Goal: Task Accomplishment & Management: Manage account settings

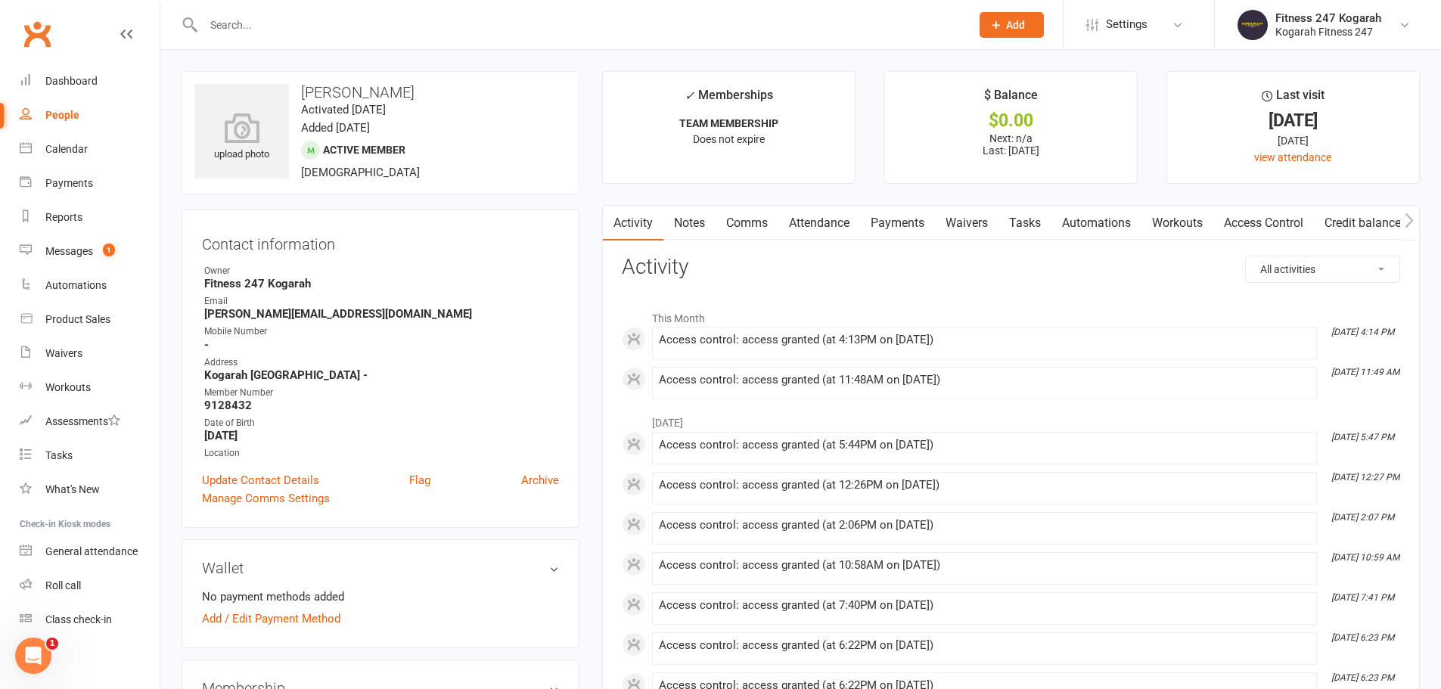
click at [1256, 224] on link "Access Control" at bounding box center [1263, 223] width 101 height 35
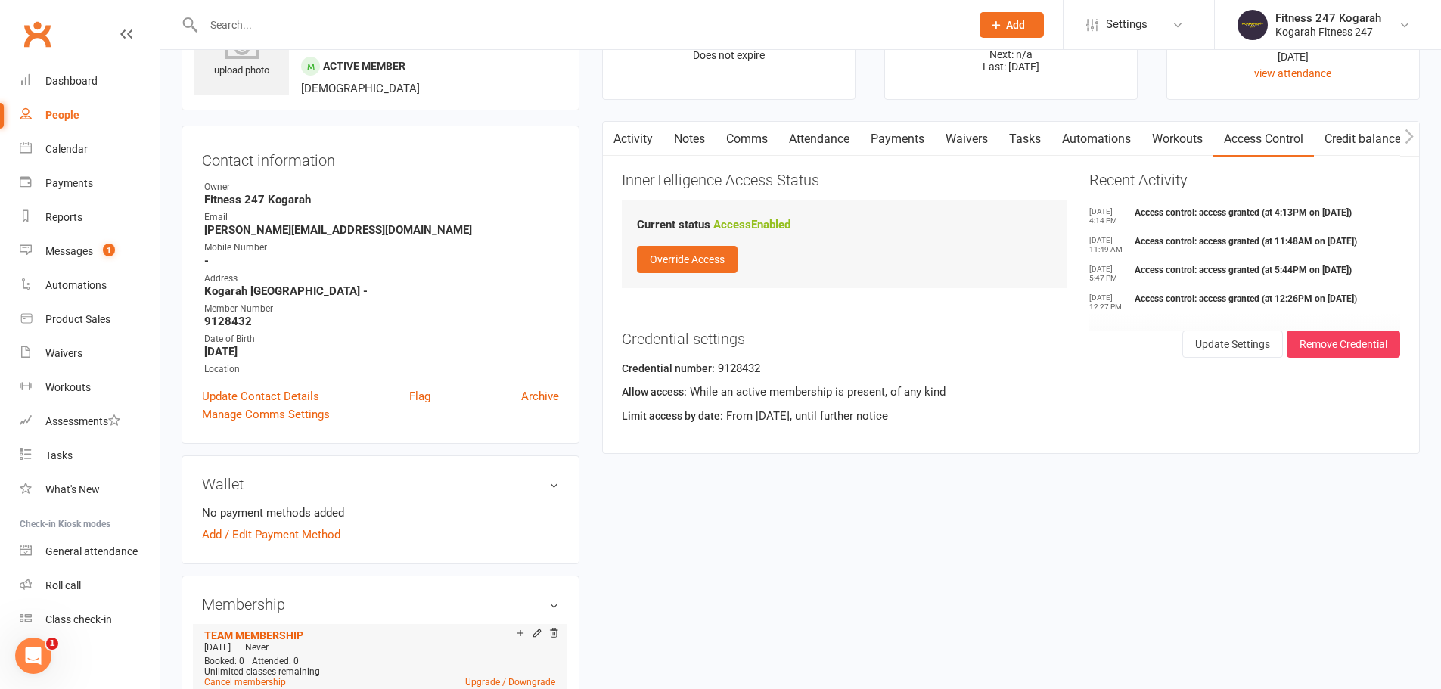
scroll to position [227, 0]
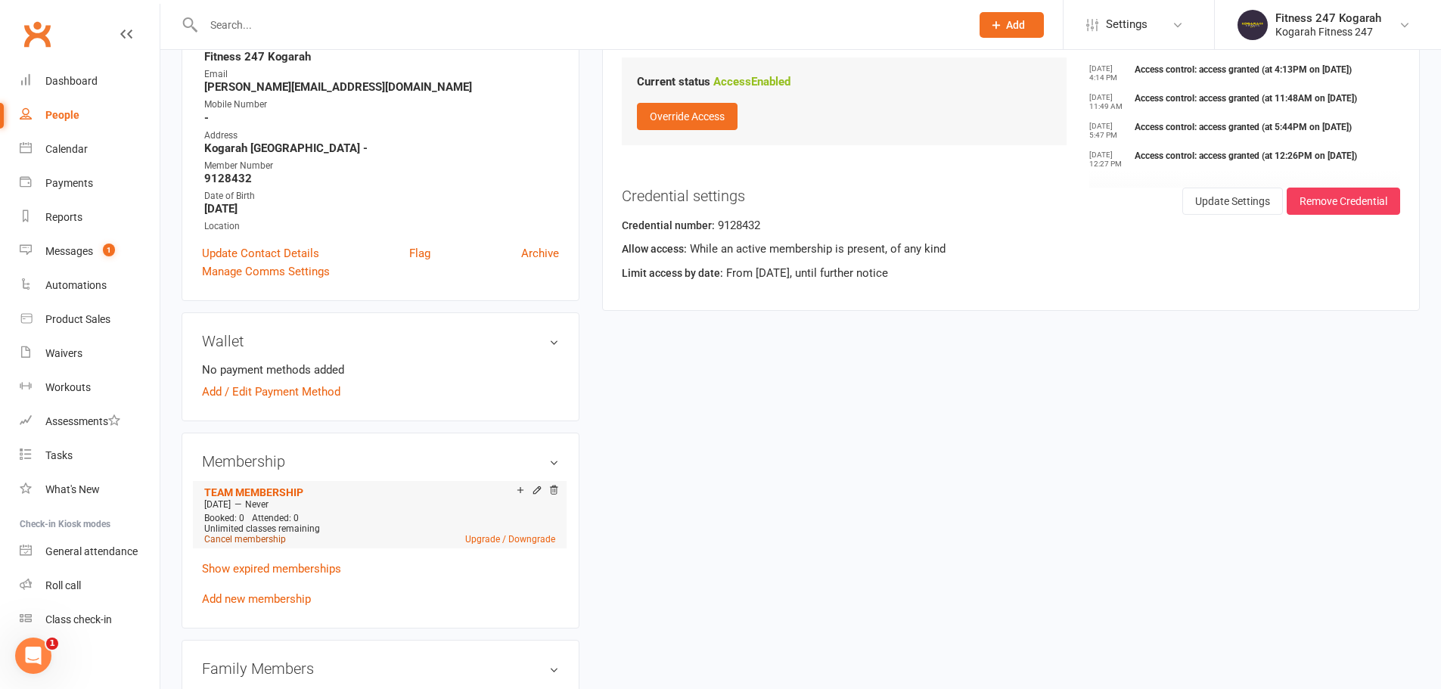
click at [232, 542] on link "Cancel membership" at bounding box center [245, 539] width 82 height 11
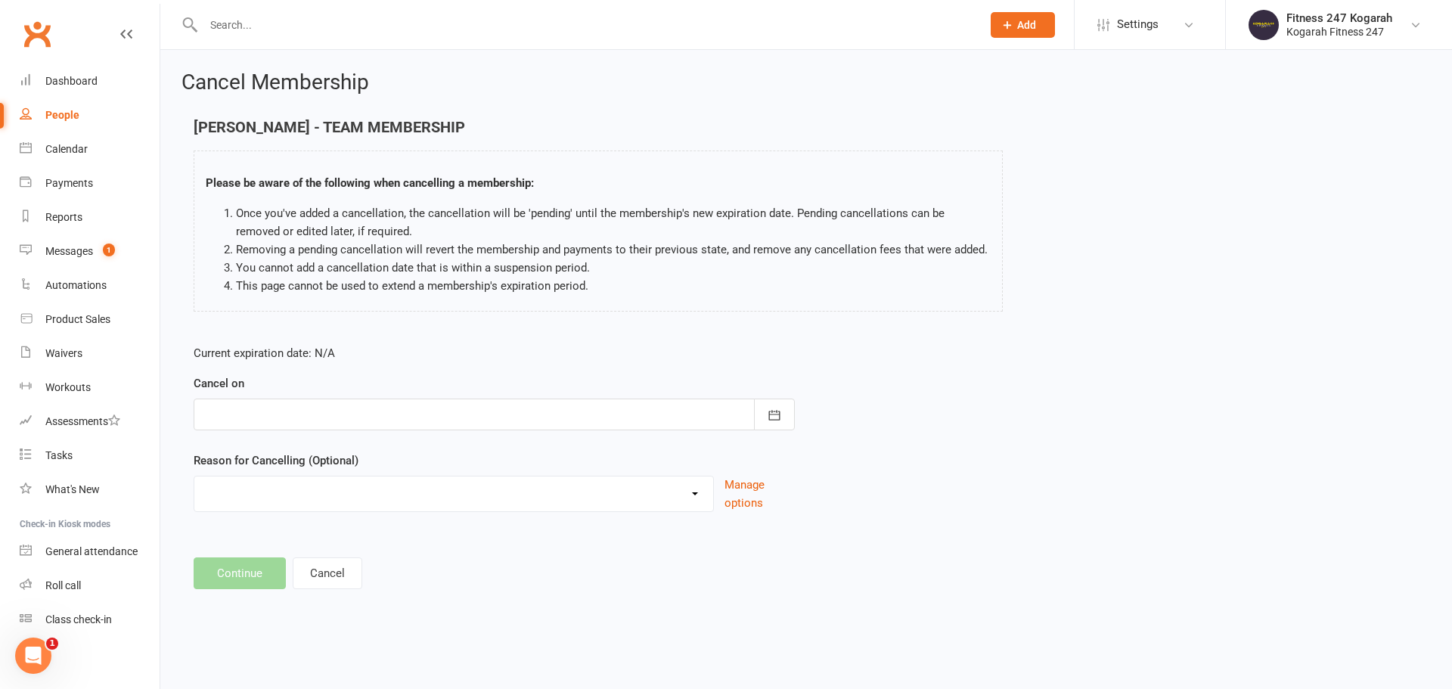
click at [348, 396] on div "Cancel on [DATE] Sun Mon Tue Wed Thu Fri Sat 31 27 28 29 30 31 01 02 32 03 04 0…" at bounding box center [494, 402] width 601 height 56
click at [346, 419] on div at bounding box center [494, 415] width 601 height 32
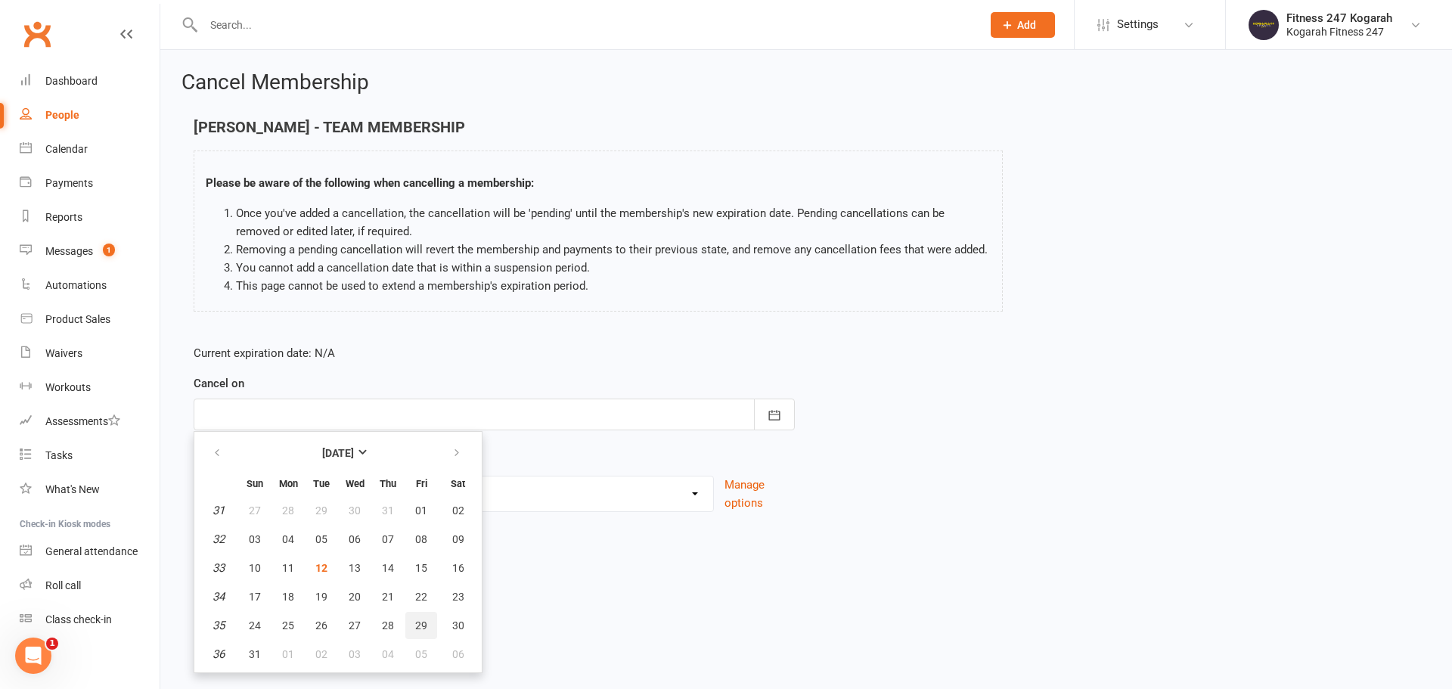
click at [427, 632] on button "29" at bounding box center [421, 625] width 32 height 27
type input "[DATE]"
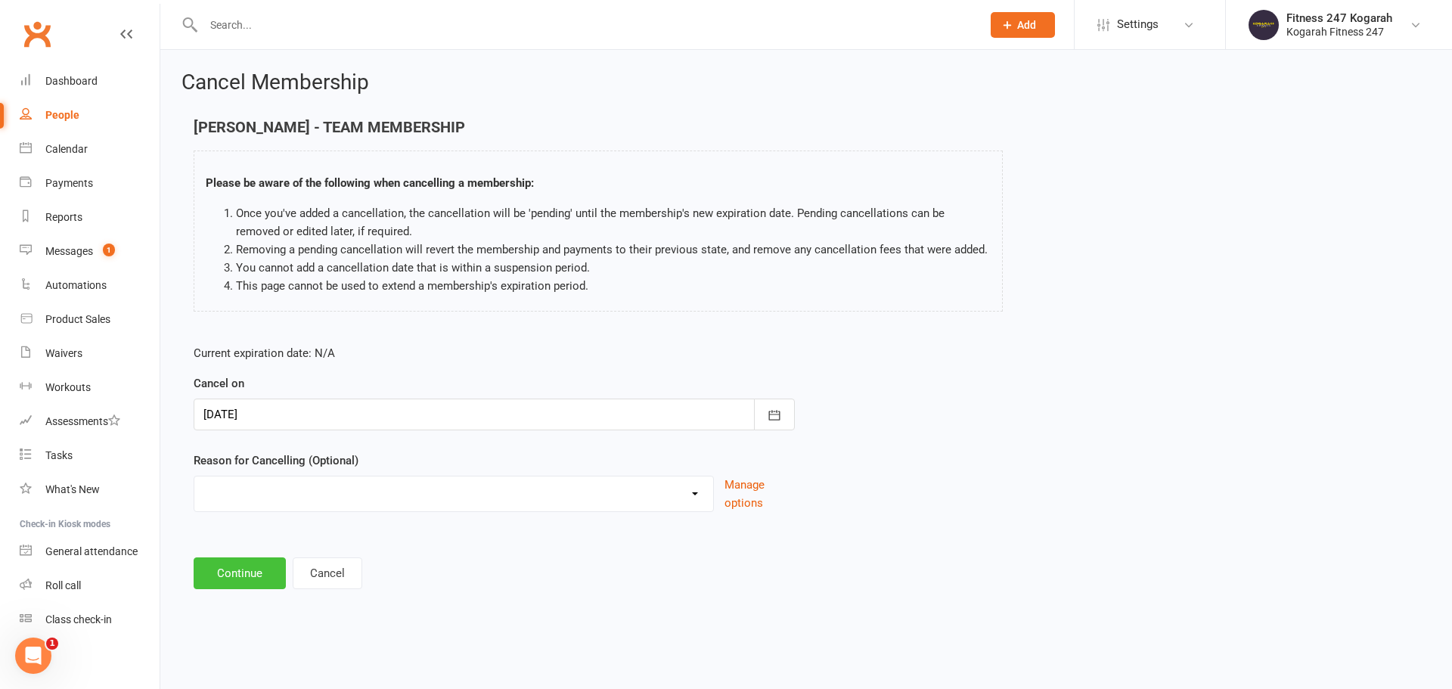
click at [205, 586] on button "Continue" at bounding box center [240, 573] width 92 height 32
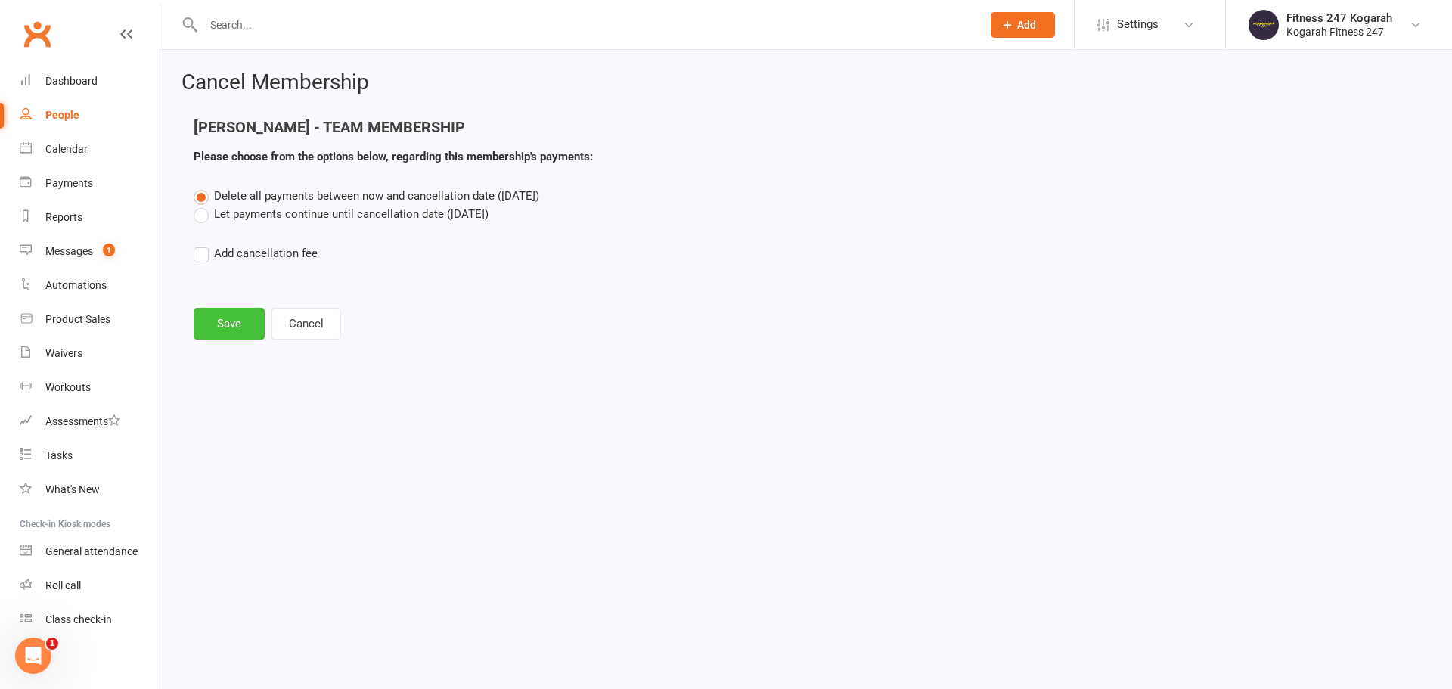
click at [200, 321] on button "Save" at bounding box center [229, 324] width 71 height 32
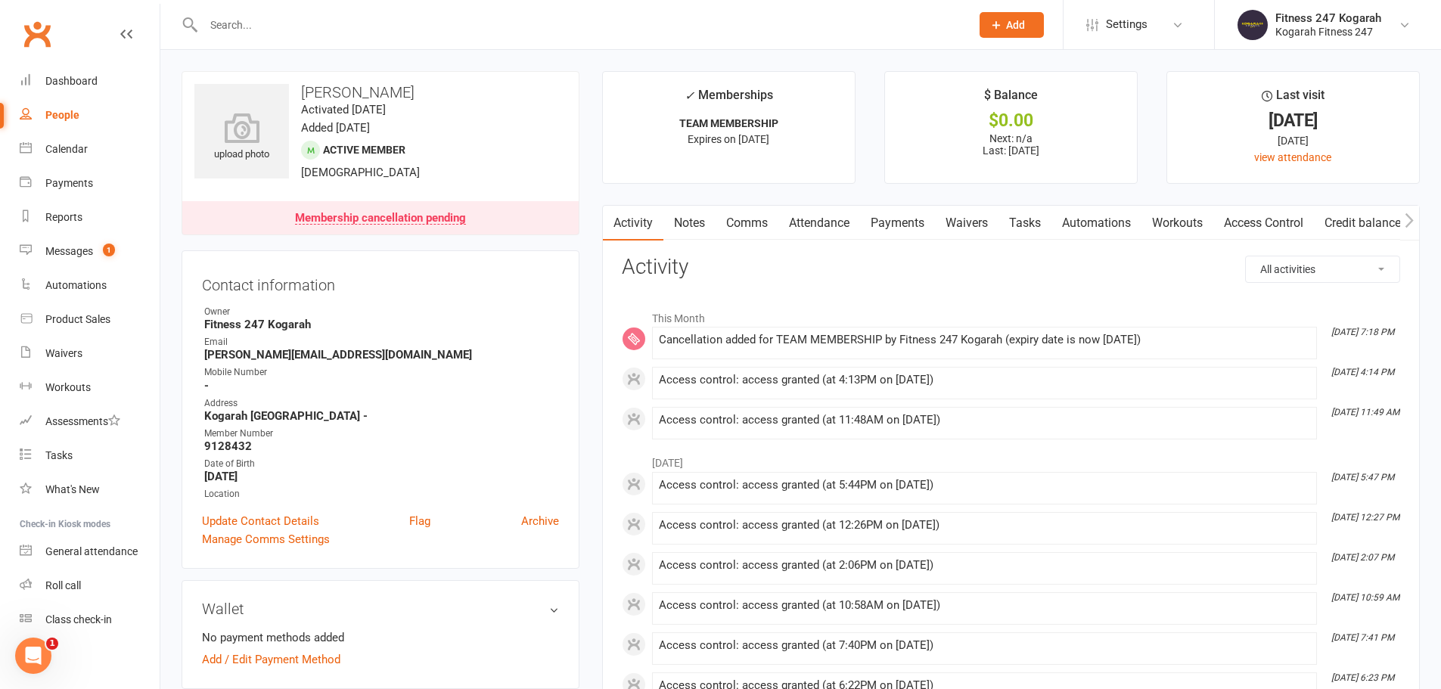
click at [299, 27] on input "text" at bounding box center [579, 24] width 761 height 21
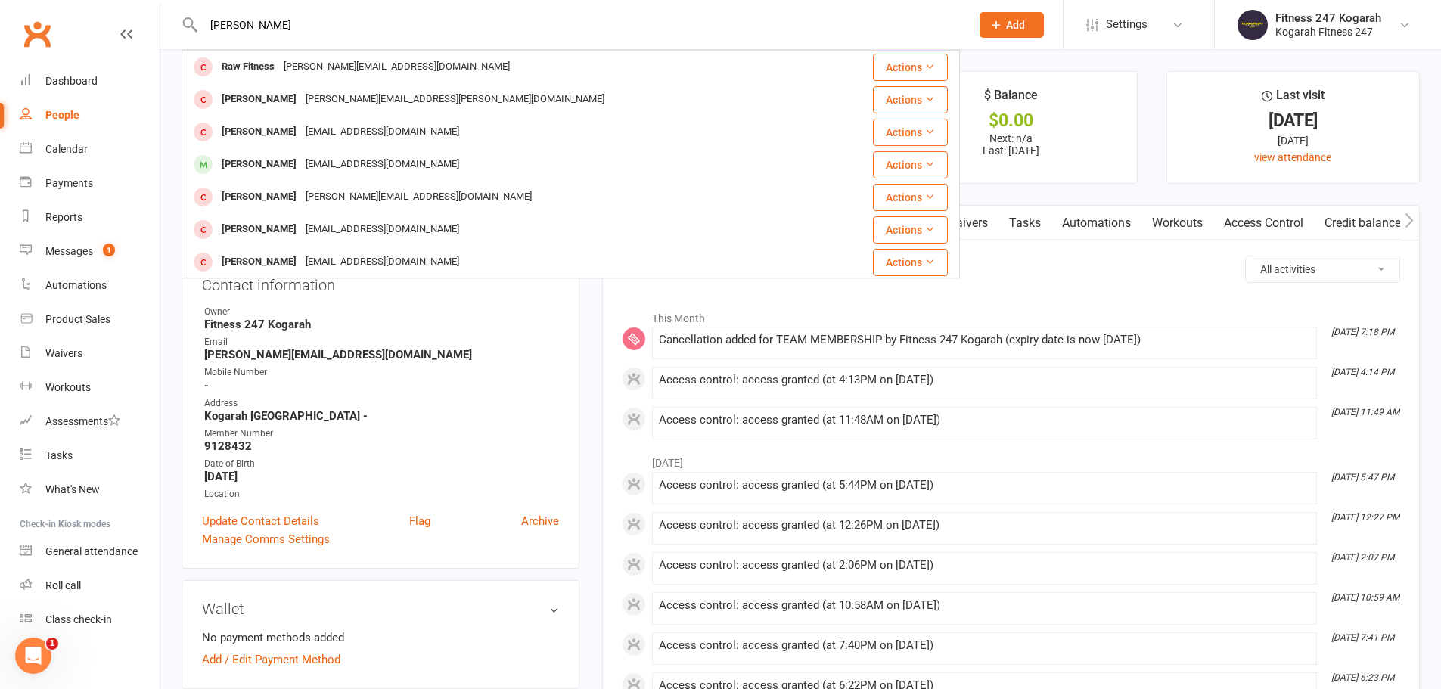
drag, startPoint x: 242, startPoint y: 20, endPoint x: 196, endPoint y: 18, distance: 46.2
click at [196, 18] on div "[PERSON_NAME] Fitness [PERSON_NAME][EMAIL_ADDRESS][DOMAIN_NAME] Actions [PERSON…" at bounding box center [571, 24] width 778 height 49
paste input "[PERSON_NAME]"
drag, startPoint x: 300, startPoint y: 22, endPoint x: 200, endPoint y: 26, distance: 100.7
click at [198, 27] on div "[PERSON_NAME] [PERSON_NAME] [PERSON_NAME] [EMAIL_ADDRESS][DOMAIN_NAME] Actions …" at bounding box center [571, 24] width 778 height 49
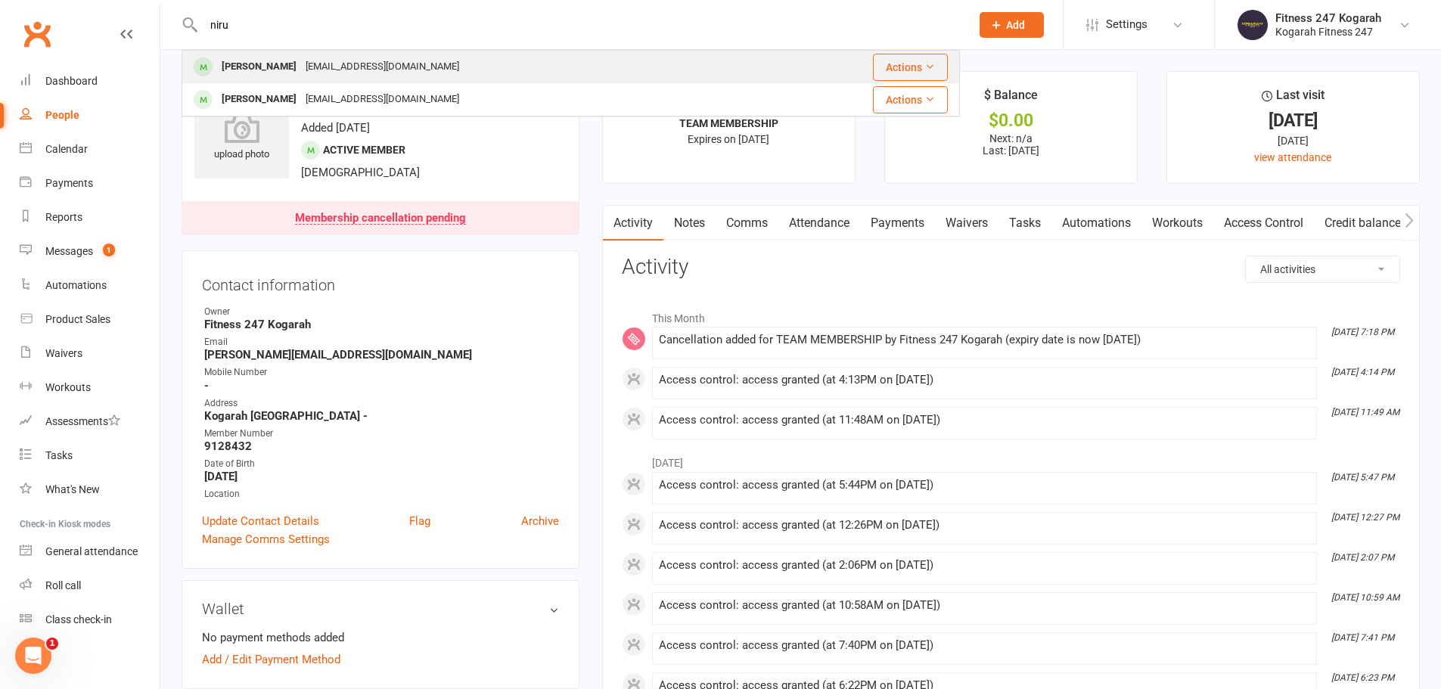
type input "niru"
click at [247, 66] on div "[PERSON_NAME]" at bounding box center [259, 67] width 84 height 22
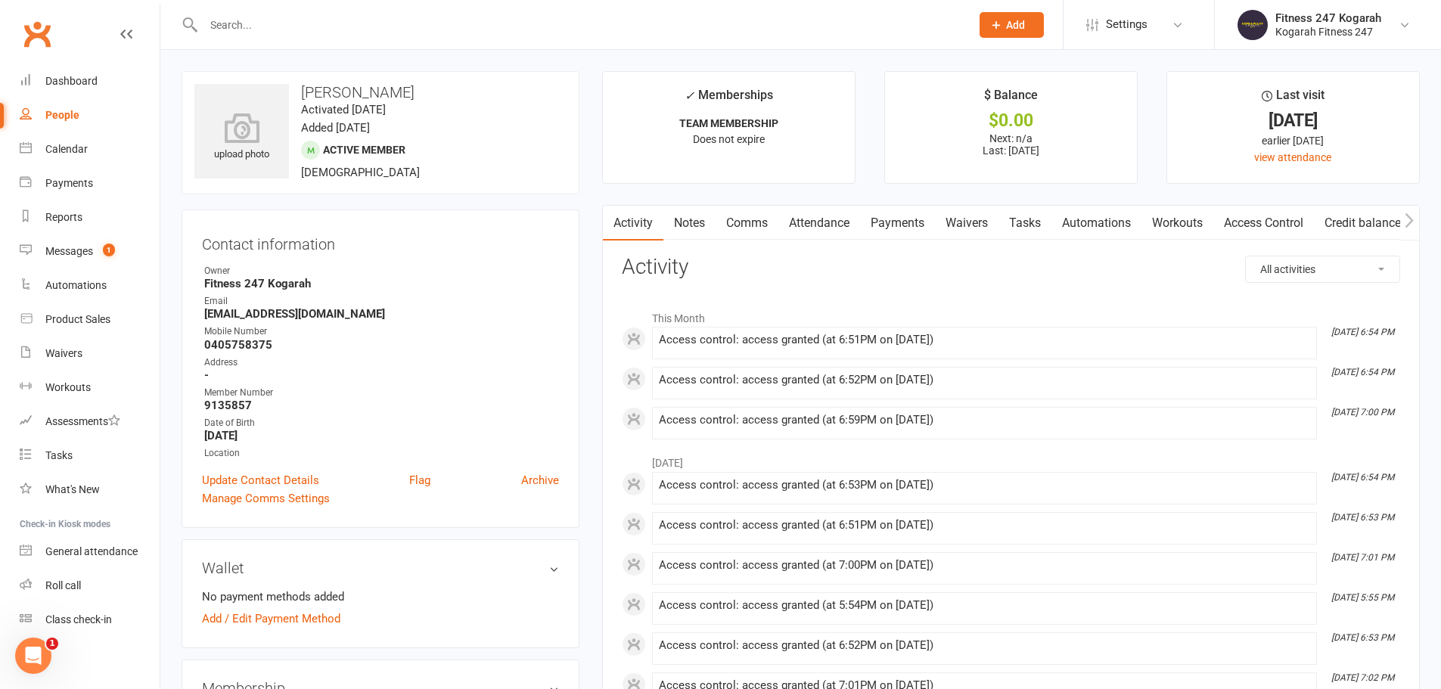
click at [1294, 223] on link "Access Control" at bounding box center [1263, 223] width 101 height 35
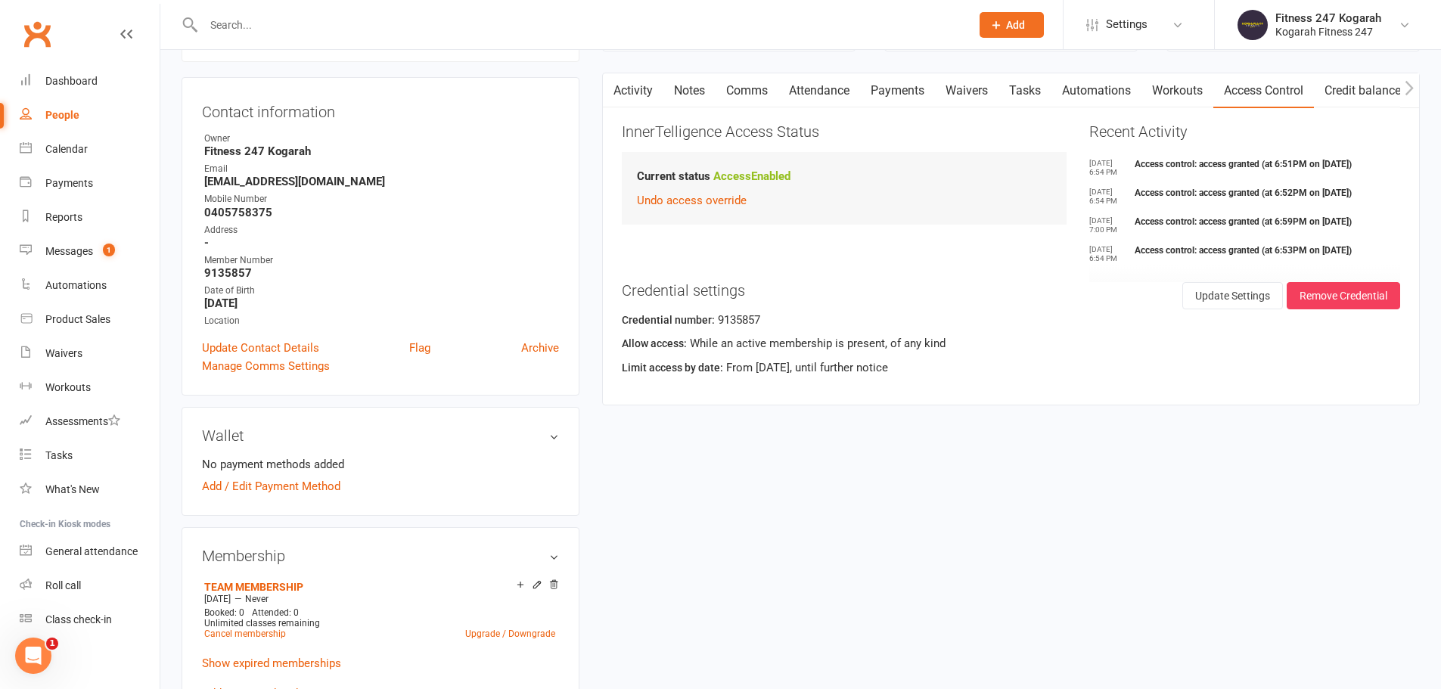
scroll to position [227, 0]
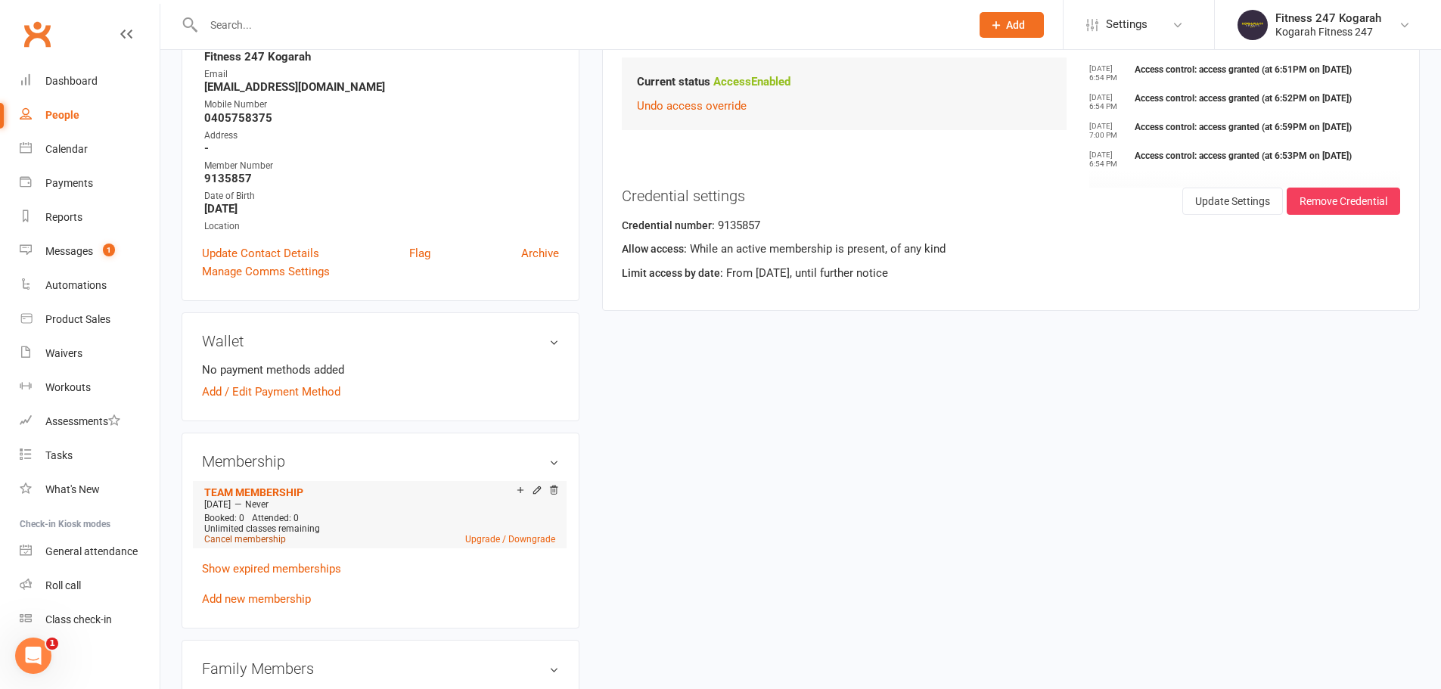
click at [246, 539] on link "Cancel membership" at bounding box center [245, 539] width 82 height 11
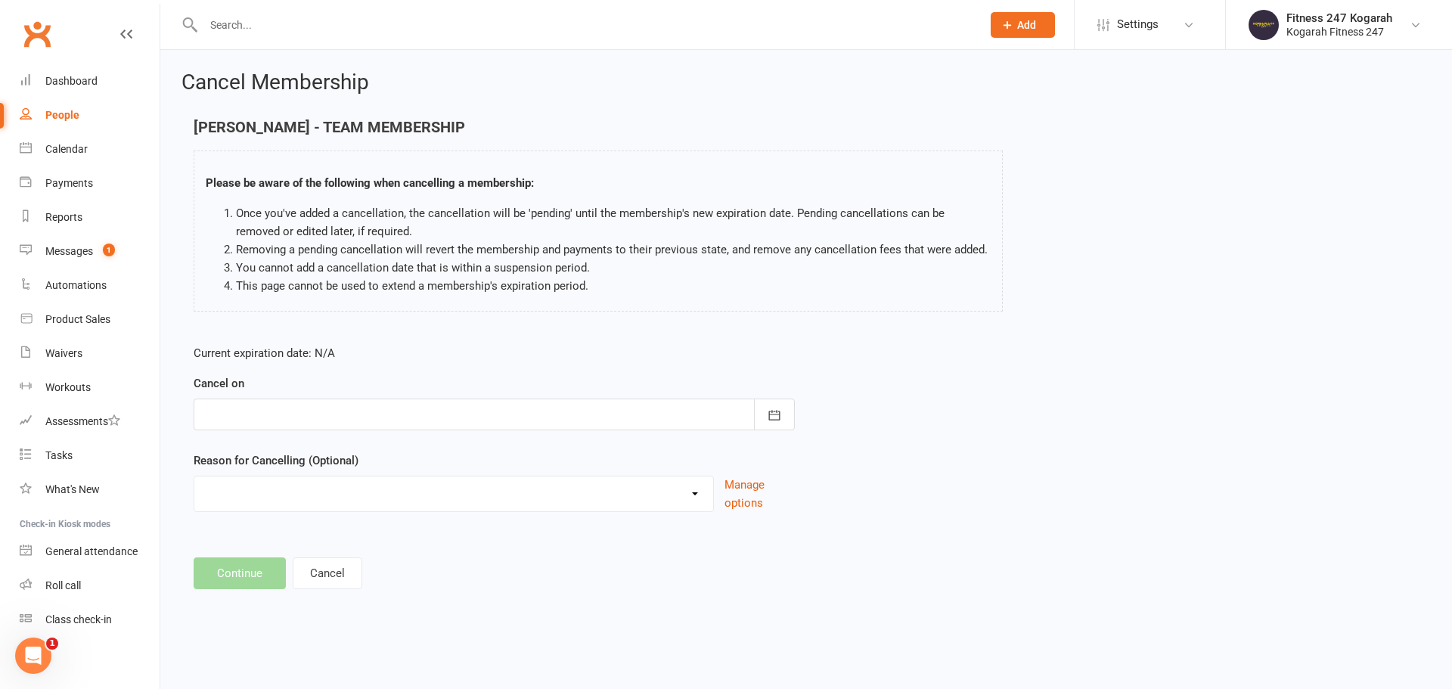
click at [368, 418] on div at bounding box center [494, 415] width 601 height 32
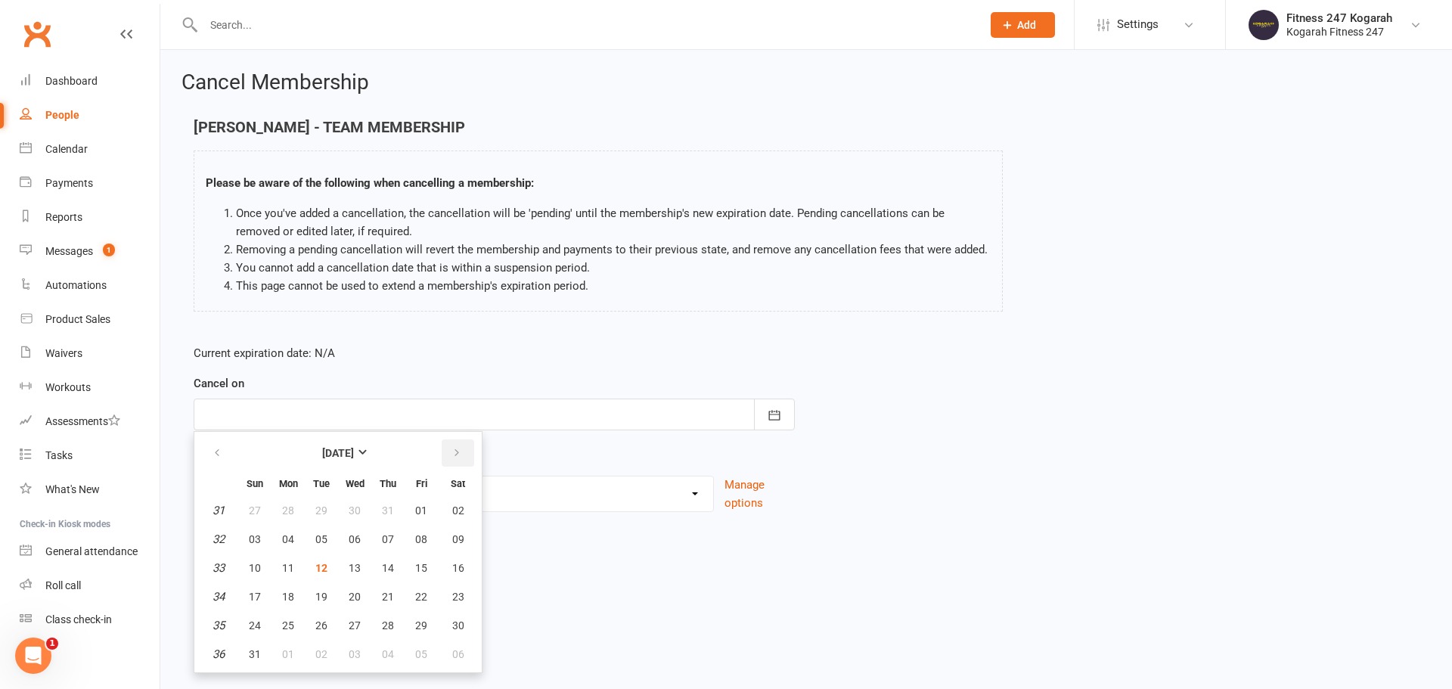
click at [457, 453] on icon "button" at bounding box center [457, 453] width 11 height 12
click at [321, 537] on span "09" at bounding box center [321, 539] width 12 height 12
type input "[DATE]"
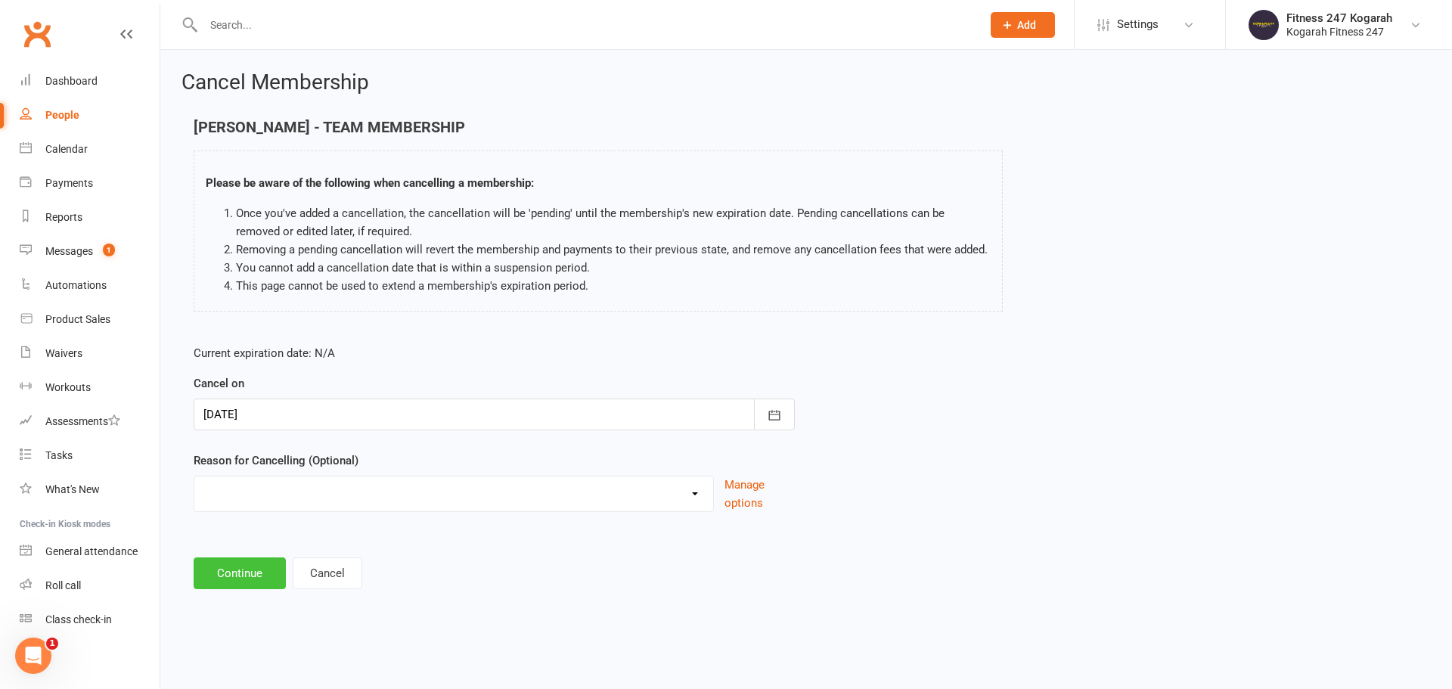
click at [223, 564] on button "Continue" at bounding box center [240, 573] width 92 height 32
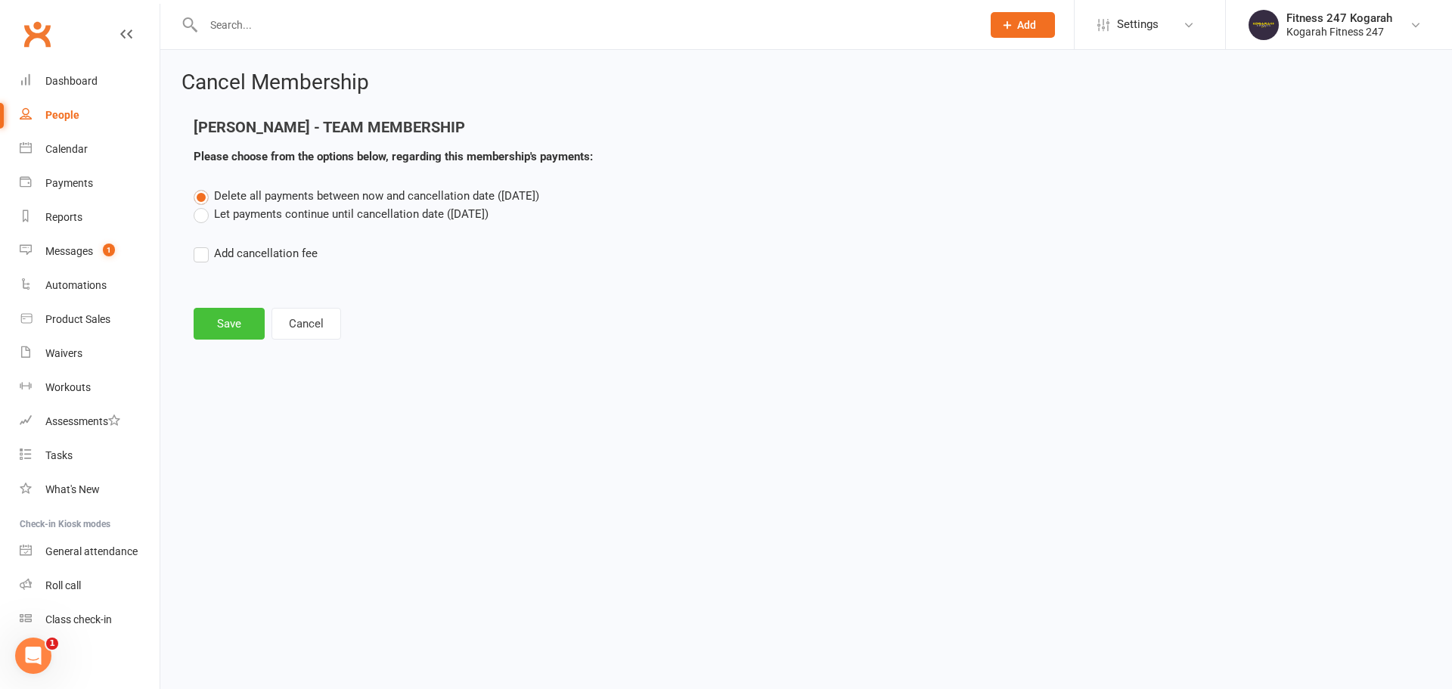
click at [216, 331] on button "Save" at bounding box center [229, 324] width 71 height 32
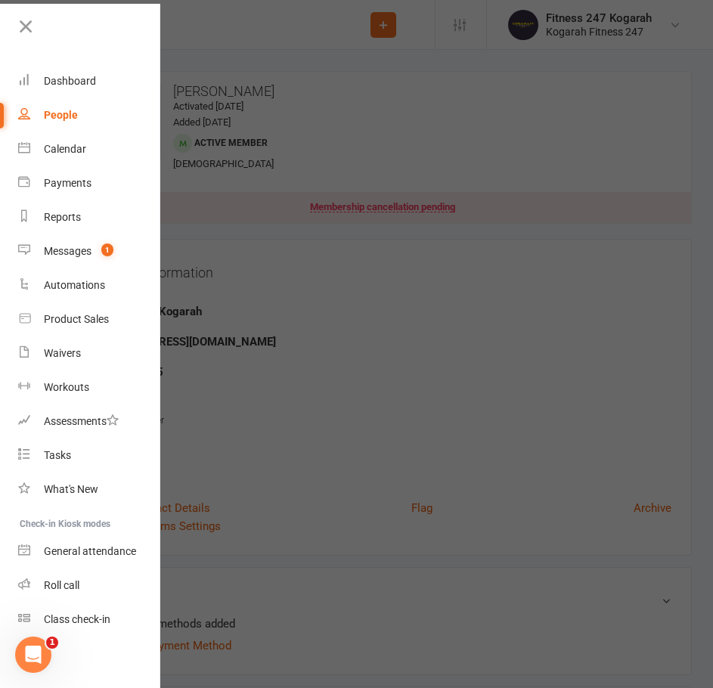
click at [250, 24] on div at bounding box center [356, 344] width 713 height 688
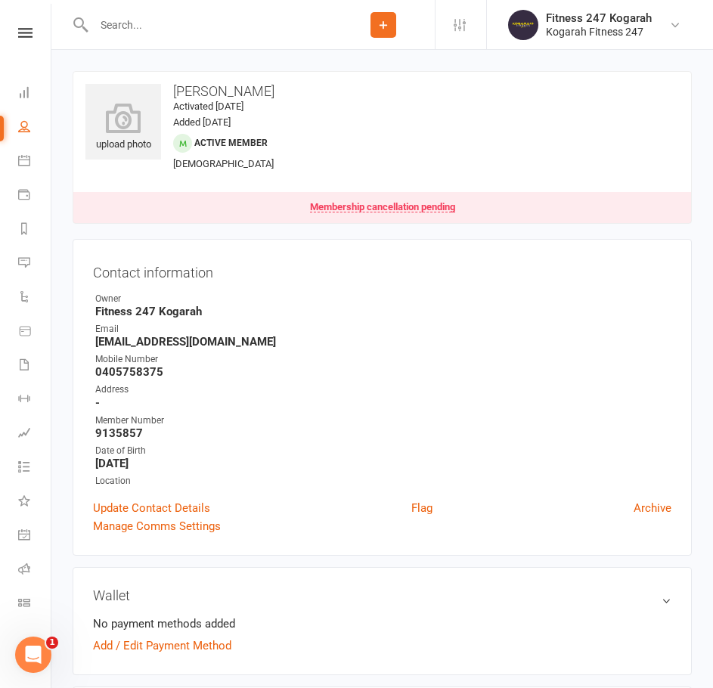
click at [162, 21] on input "text" at bounding box center [210, 24] width 243 height 21
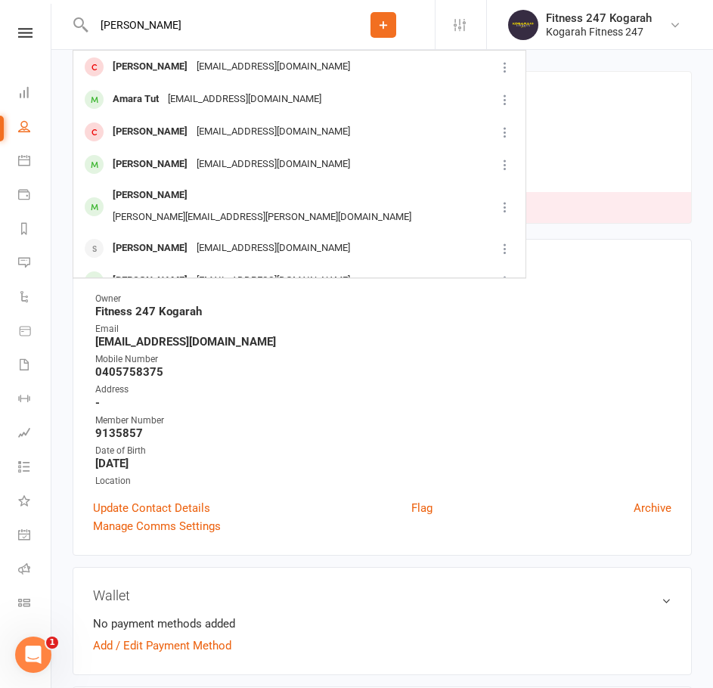
drag, startPoint x: 161, startPoint y: 26, endPoint x: 84, endPoint y: 27, distance: 77.2
click at [84, 27] on div "[PERSON_NAME] [PERSON_NAME] [EMAIL_ADDRESS][PERSON_NAME][DOMAIN_NAME] [PERSON_N…" at bounding box center [202, 24] width 259 height 49
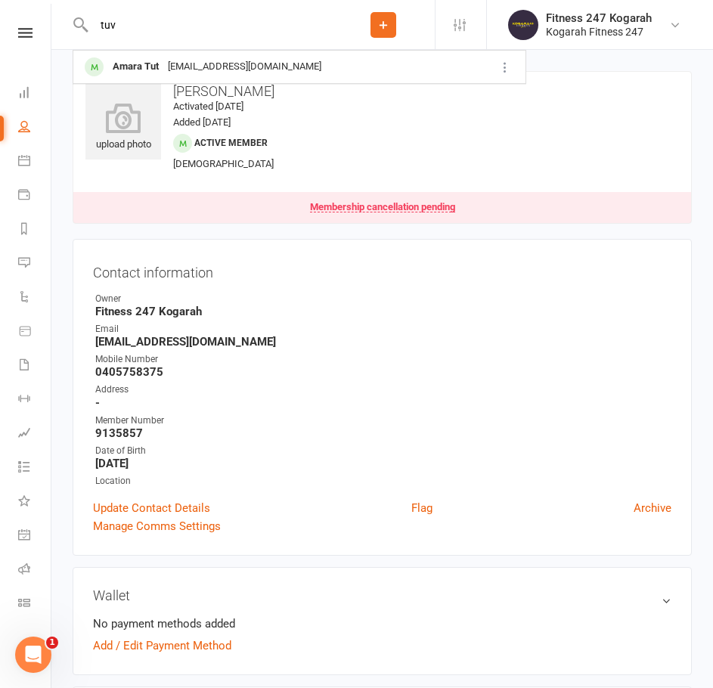
click at [284, 28] on input "tuv" at bounding box center [210, 24] width 243 height 21
type input "t"
click at [387, 28] on icon at bounding box center [384, 25] width 14 height 14
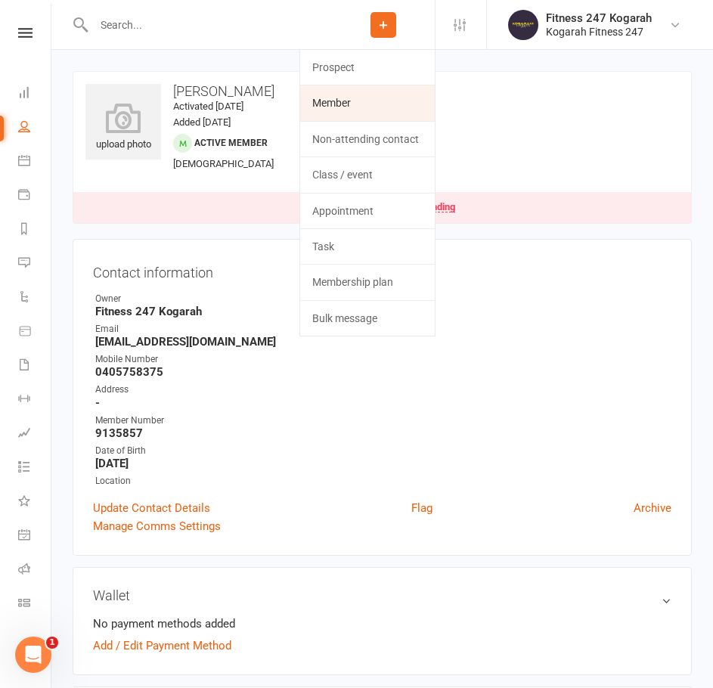
click at [352, 104] on link "Member" at bounding box center [367, 102] width 135 height 35
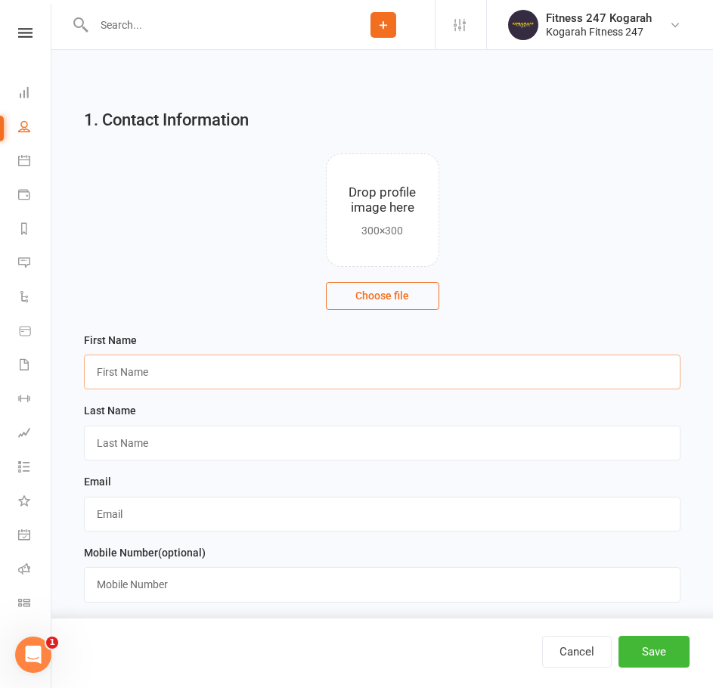
click at [127, 366] on input "text" at bounding box center [382, 372] width 597 height 35
type input "[PERSON_NAME]"
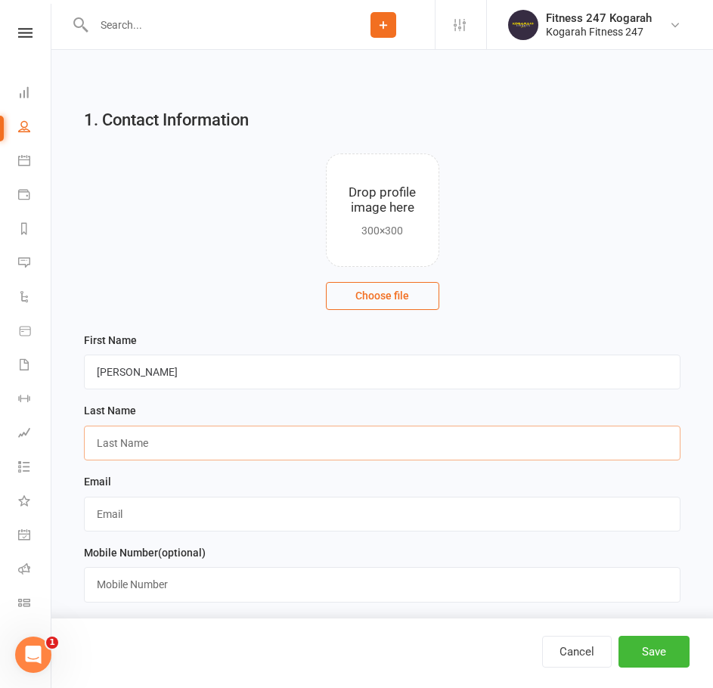
click at [221, 442] on input "text" at bounding box center [382, 443] width 597 height 35
paste input "Tuvshinjargal"
type input "Tuvshinjargal"
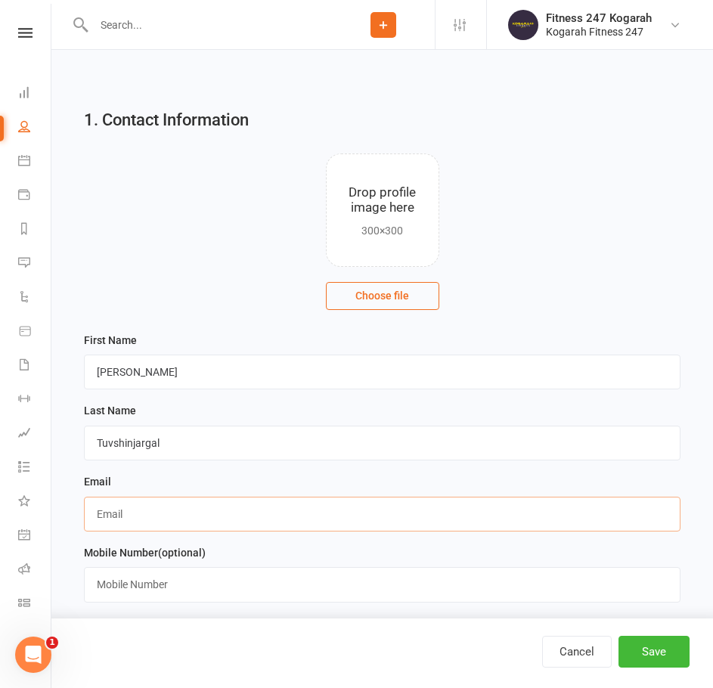
click at [126, 513] on input "text" at bounding box center [382, 514] width 597 height 35
paste input "[EMAIL_ADDRESS][DOMAIN_NAME]"
type input "[EMAIL_ADDRESS][DOMAIN_NAME]"
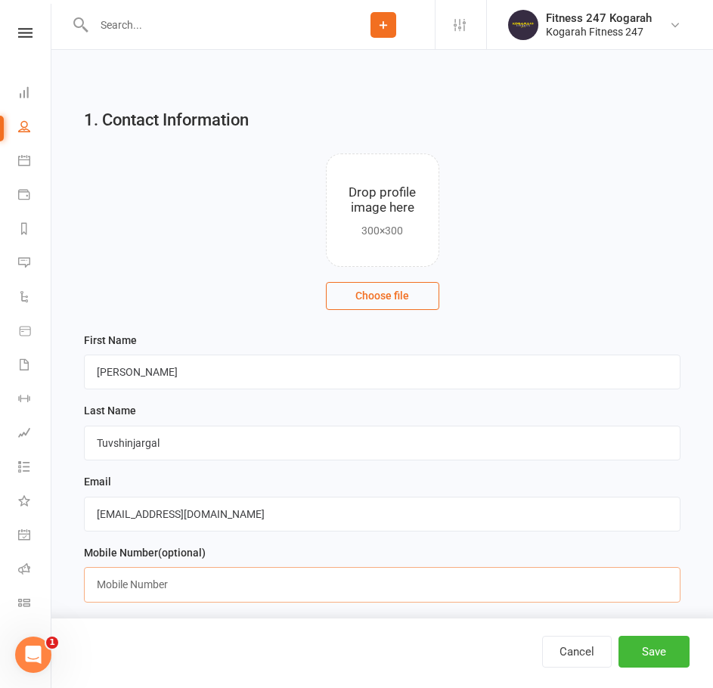
click at [157, 597] on input "text" at bounding box center [382, 584] width 597 height 35
paste input "450898852"
type input "0450898852"
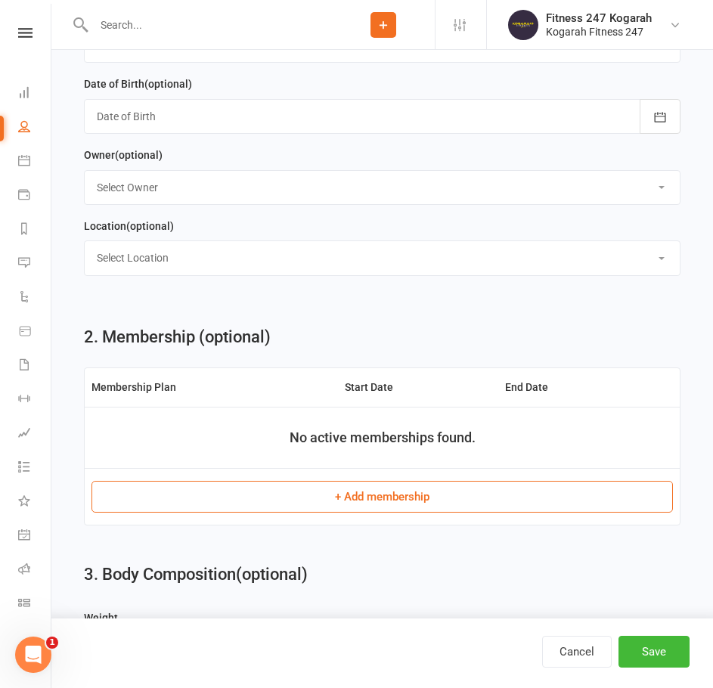
scroll to position [983, 0]
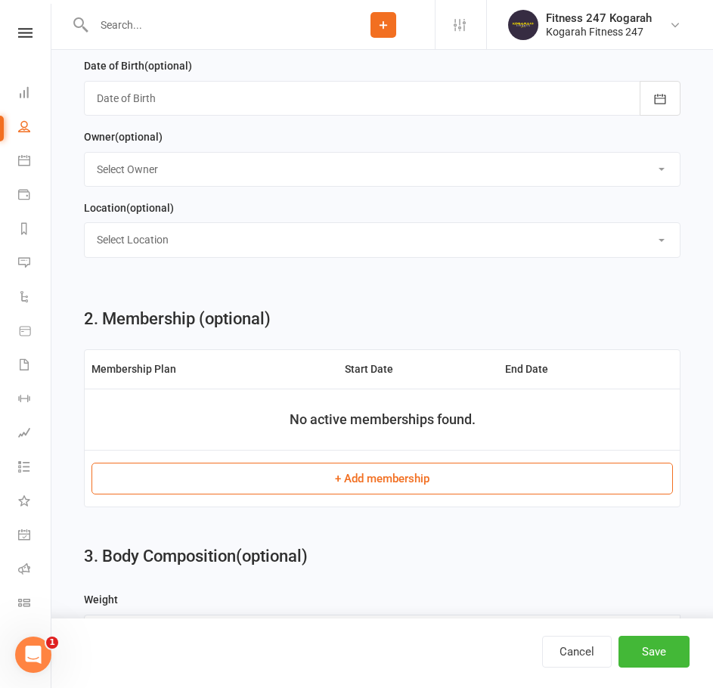
click at [453, 495] on button "+ Add membership" at bounding box center [383, 479] width 582 height 32
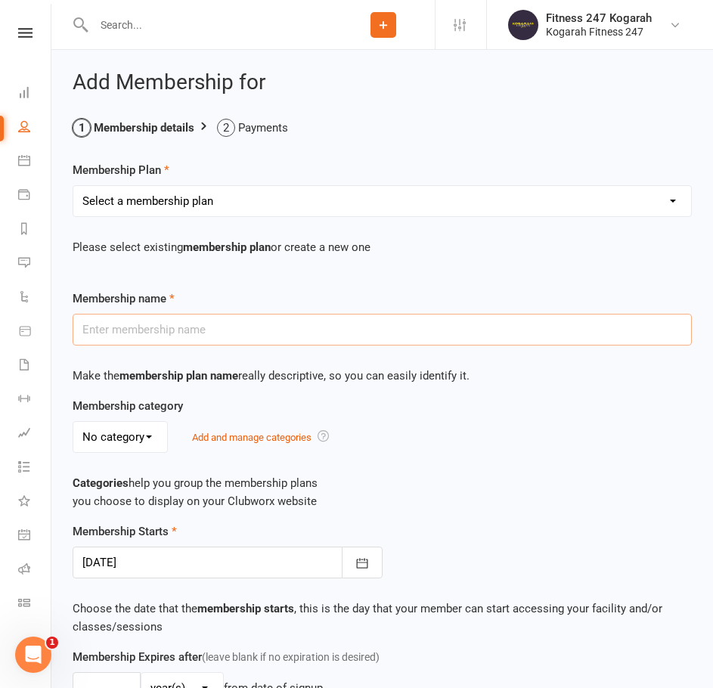
click at [154, 341] on input "text" at bounding box center [382, 330] width 619 height 32
click at [169, 210] on select "Select a membership plan Create new Membership Plan Foundation 19.45 Foundation…" at bounding box center [382, 201] width 618 height 30
select select "18"
click at [73, 186] on select "Select a membership plan Create new Membership Plan Foundation 19.45 Foundation…" at bounding box center [382, 201] width 618 height 30
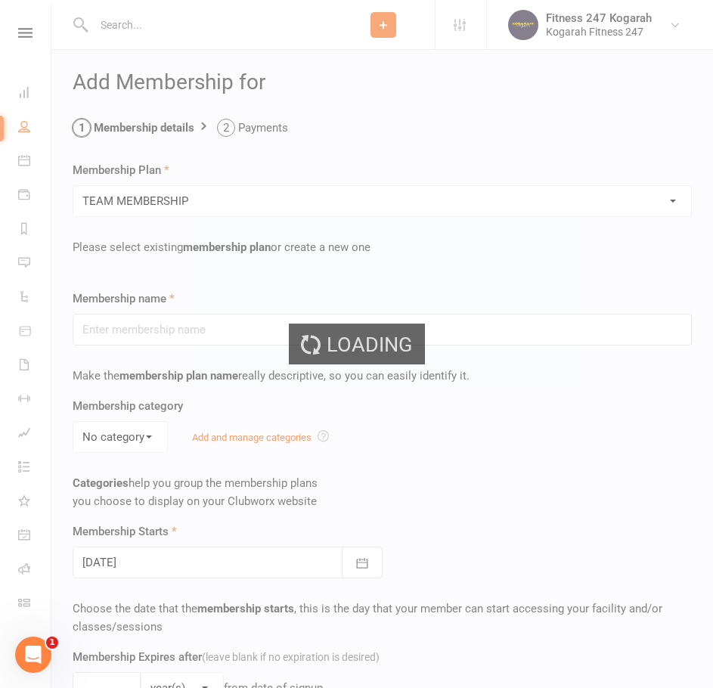
type input "TEAM MEMBERSHIP"
select select "2"
type input "0"
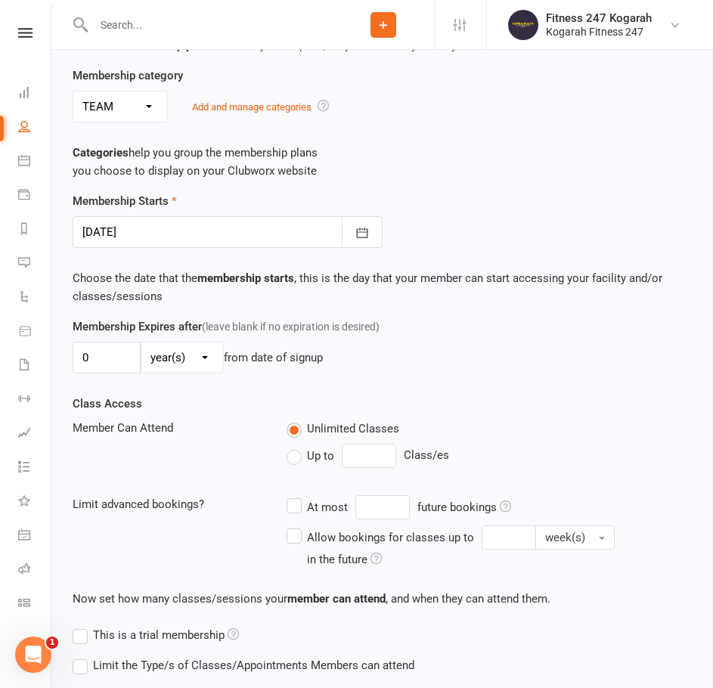
scroll to position [529, 0]
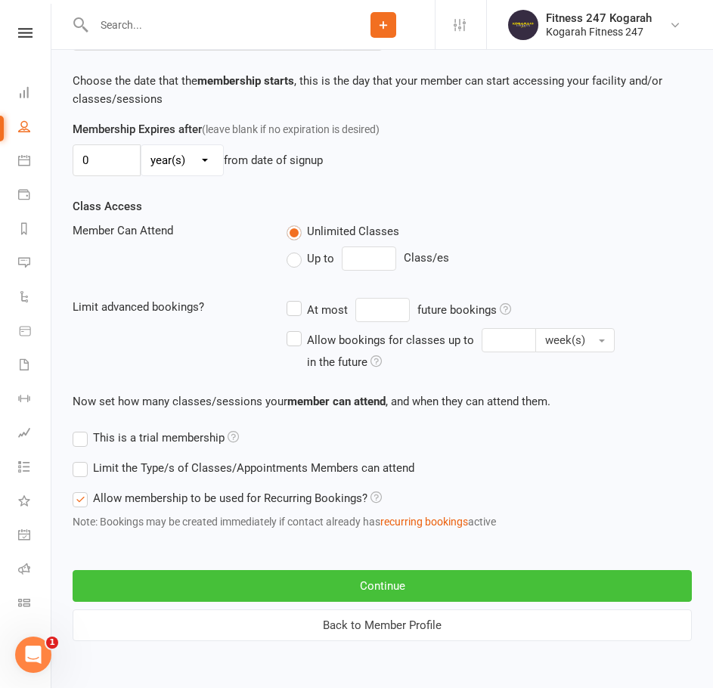
click at [399, 582] on button "Continue" at bounding box center [382, 586] width 619 height 32
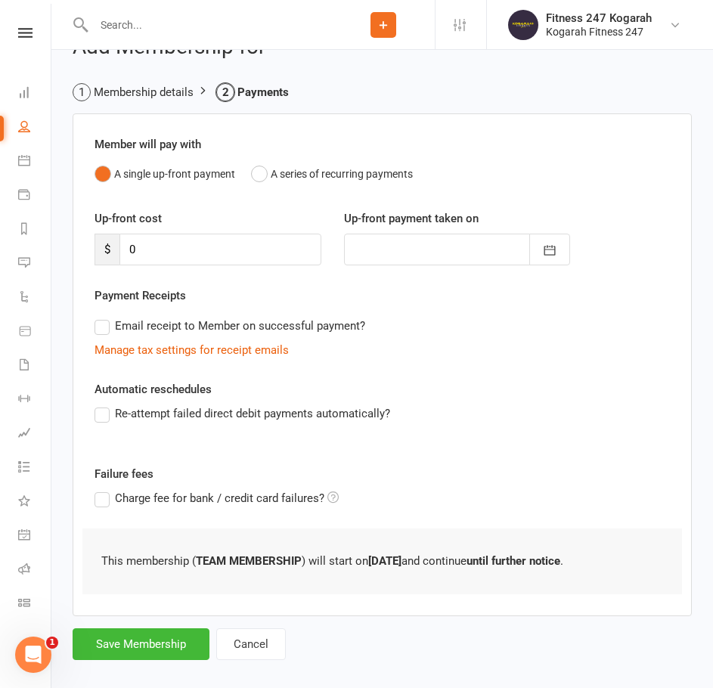
scroll to position [54, 0]
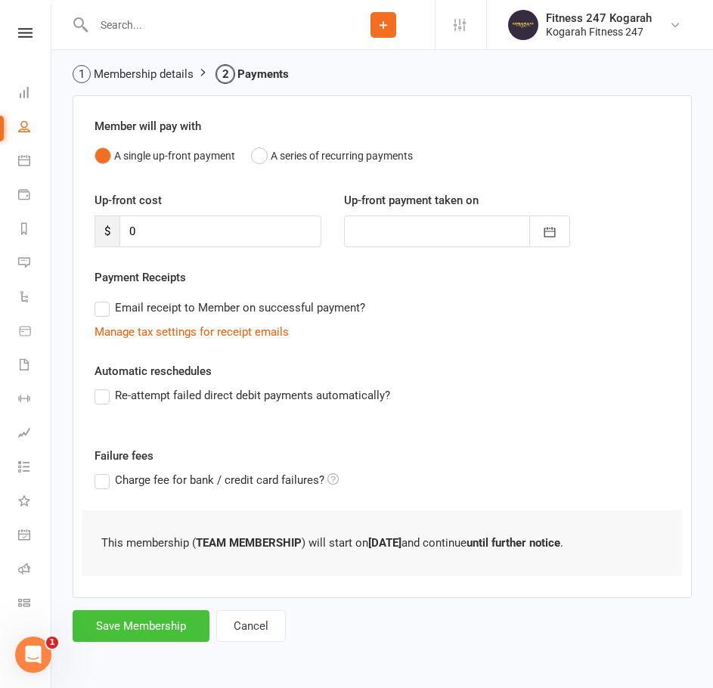
click at [140, 627] on button "Save Membership" at bounding box center [141, 626] width 137 height 32
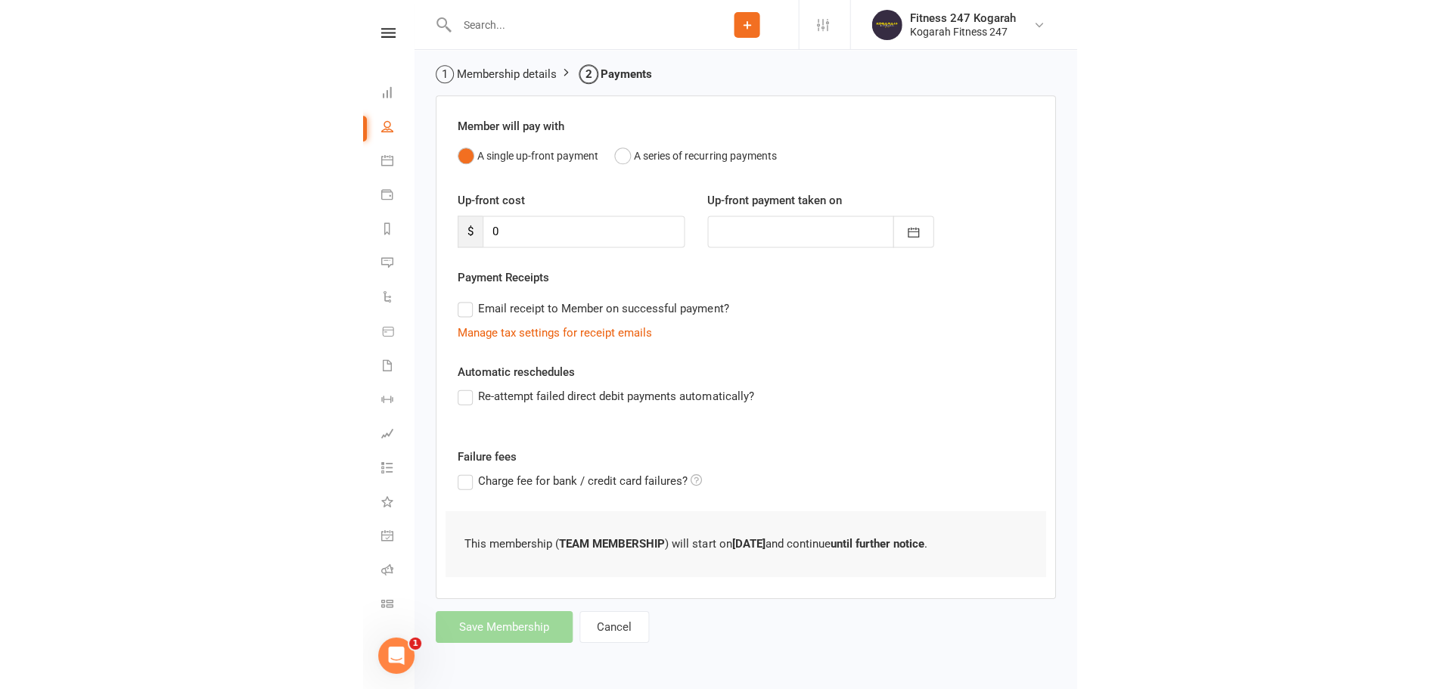
scroll to position [1303, 0]
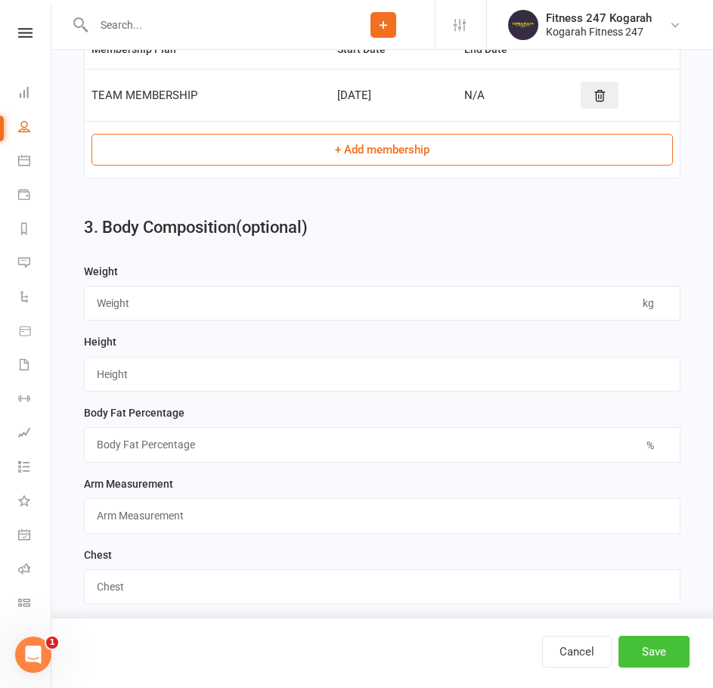
click at [684, 664] on button "Save" at bounding box center [654, 652] width 71 height 32
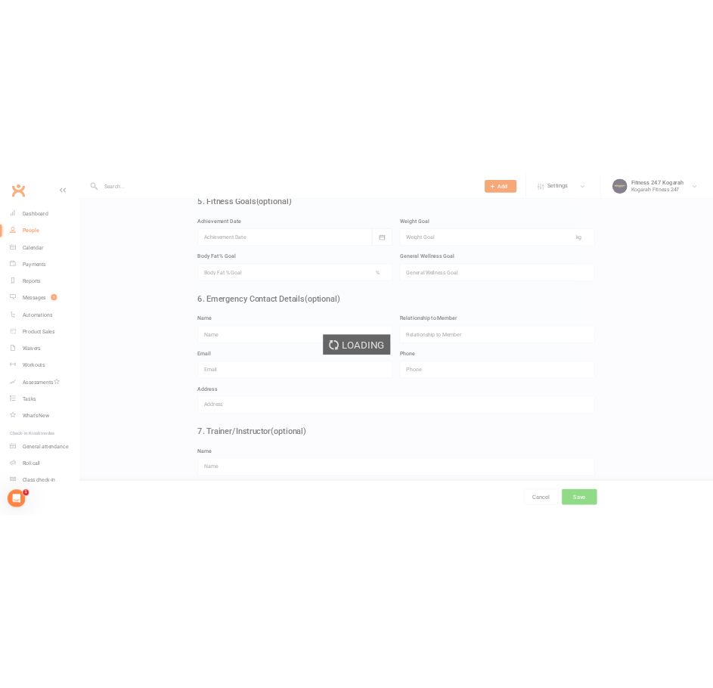
scroll to position [0, 0]
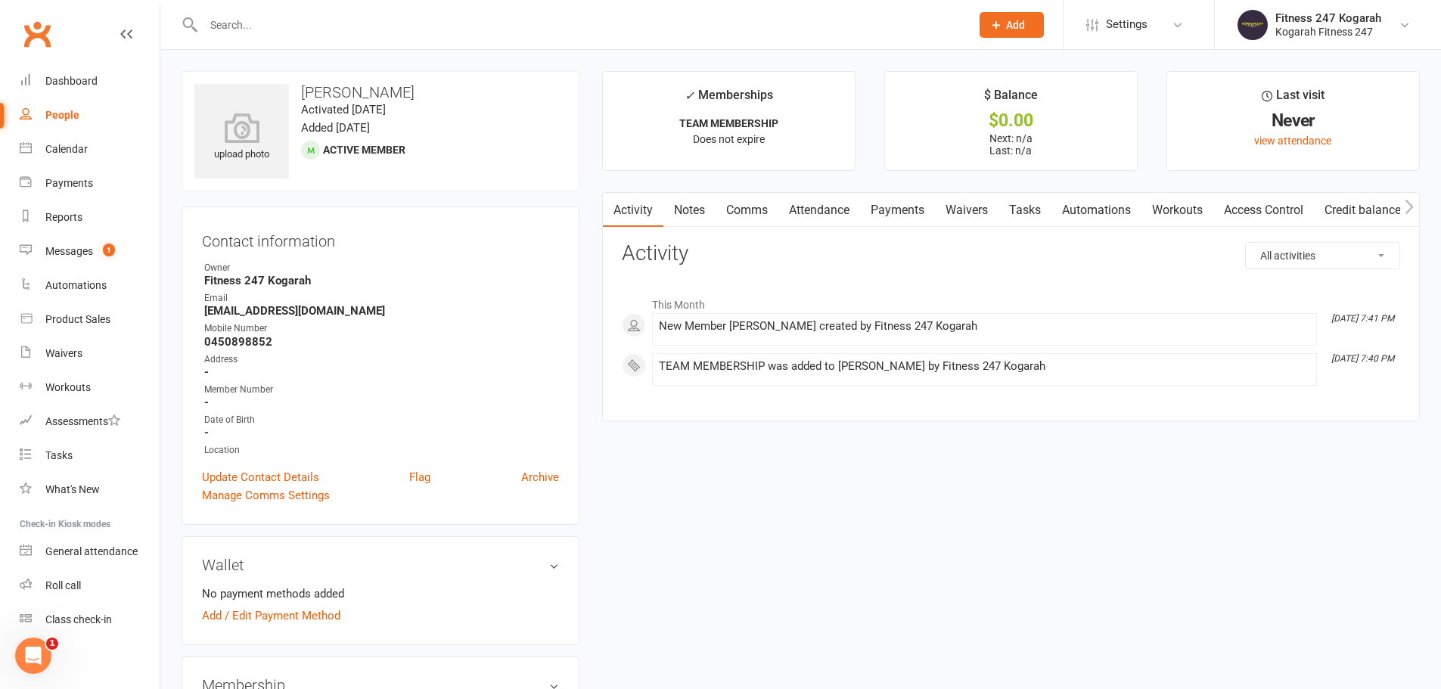
click at [1274, 213] on link "Access Control" at bounding box center [1263, 210] width 101 height 35
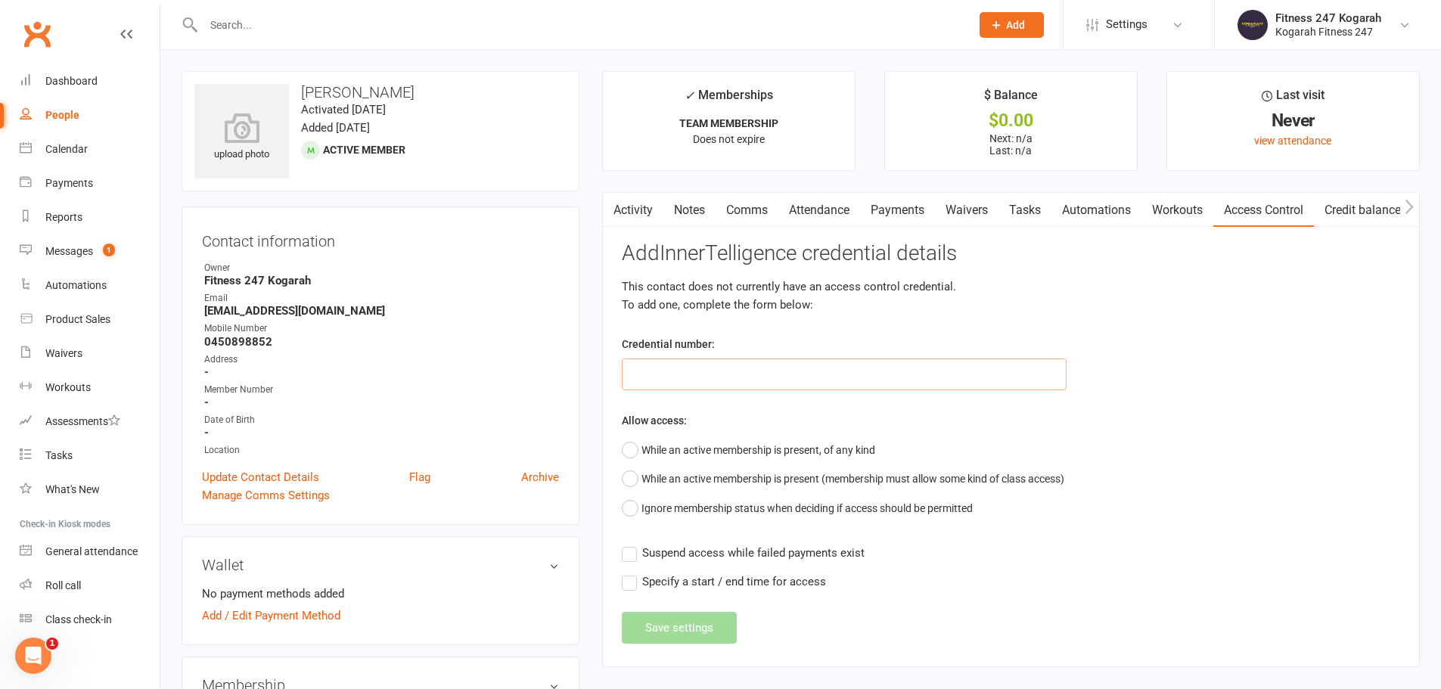
click at [668, 377] on input "text" at bounding box center [844, 375] width 445 height 32
paste input "62565"
type input "62565"
click at [702, 442] on button "While an active membership is present, of any kind" at bounding box center [748, 450] width 253 height 29
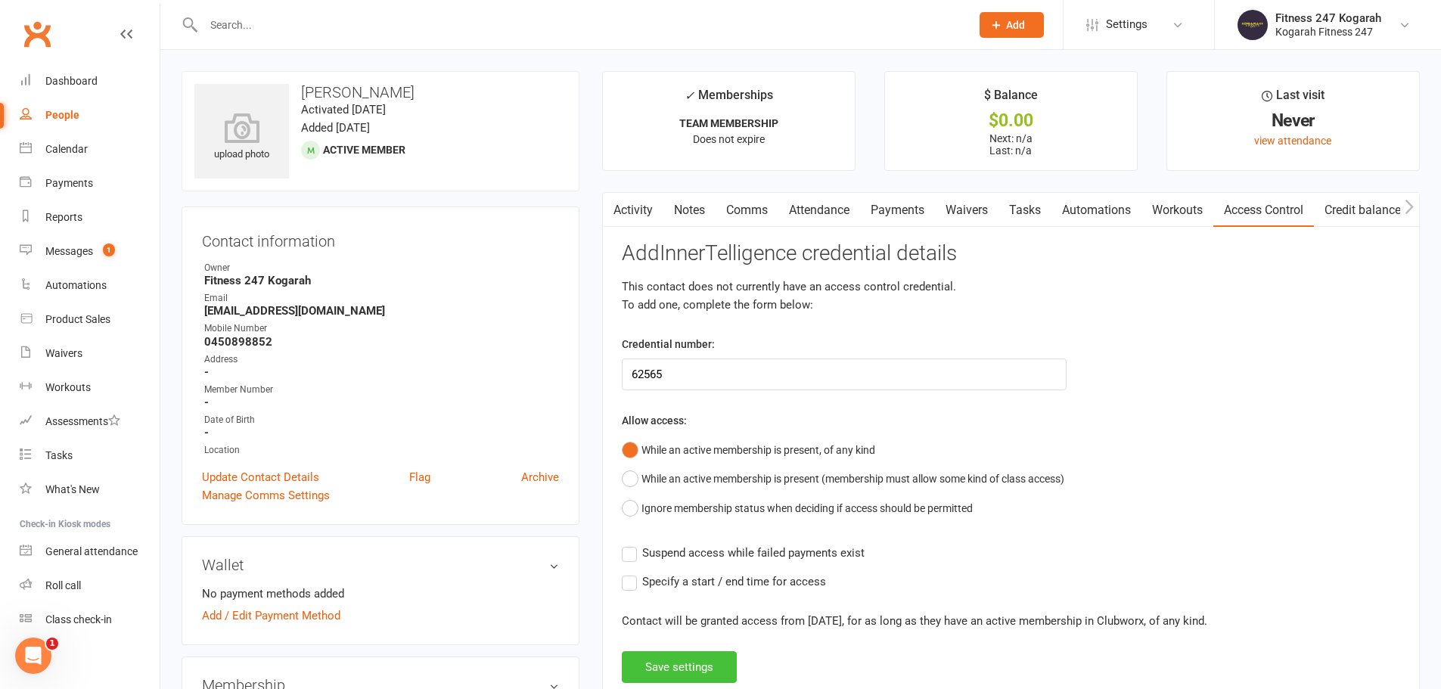
click at [682, 669] on button "Save settings" at bounding box center [679, 667] width 115 height 32
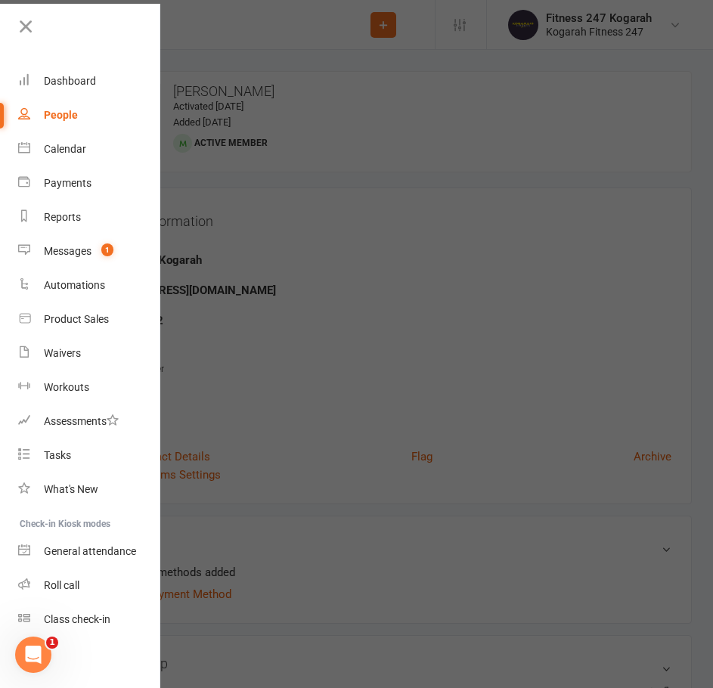
click at [265, 24] on div at bounding box center [356, 344] width 713 height 688
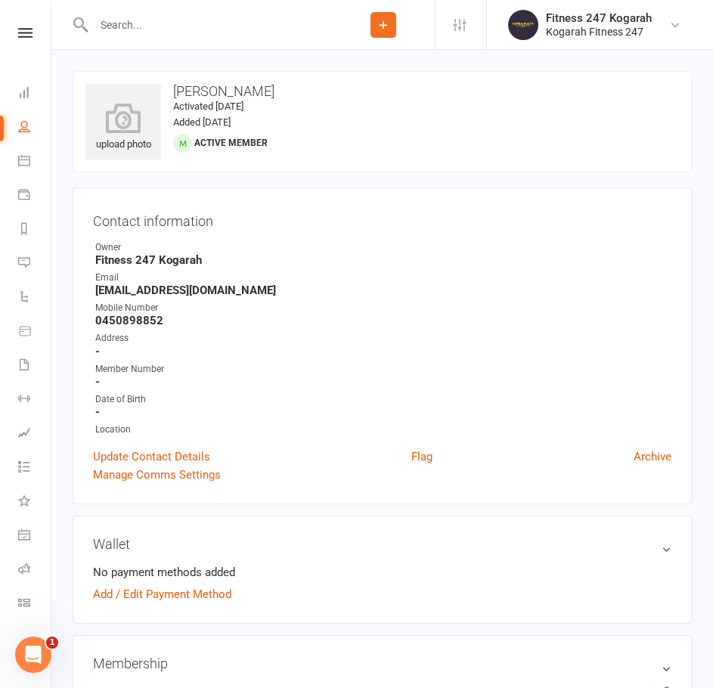
click at [390, 27] on button "Add" at bounding box center [384, 25] width 26 height 26
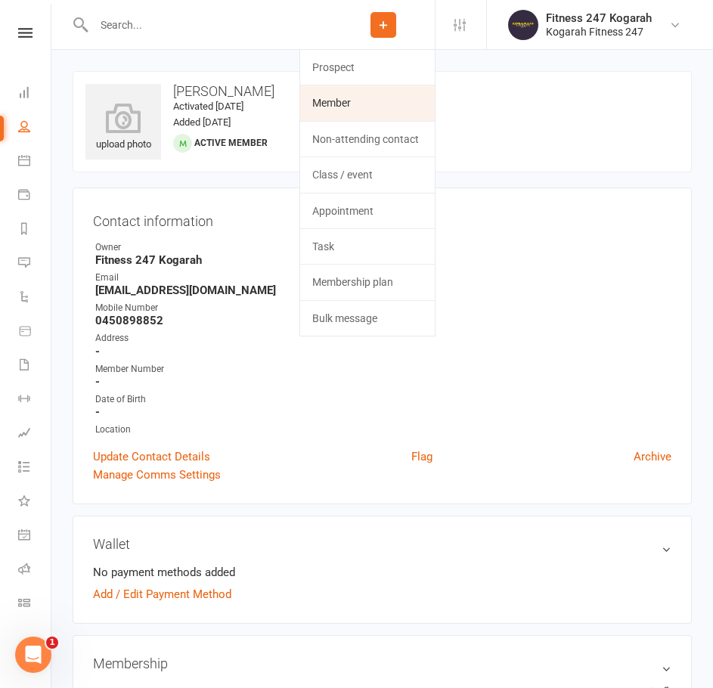
click at [362, 106] on link "Member" at bounding box center [367, 102] width 135 height 35
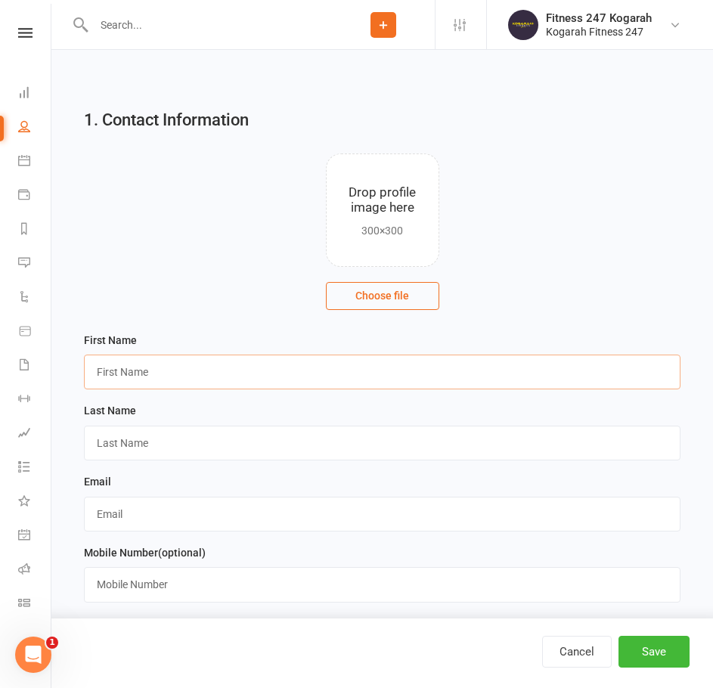
click at [126, 381] on input "text" at bounding box center [382, 372] width 597 height 35
paste input "Sarangunj ([PERSON_NAME])"
type input "Sarangunj ([PERSON_NAME])"
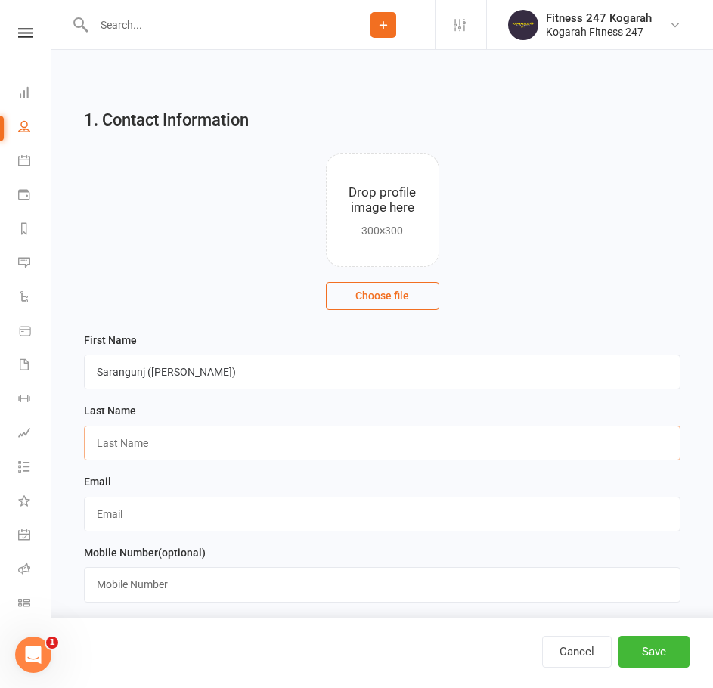
click at [147, 447] on input "text" at bounding box center [382, 443] width 597 height 35
paste input "Boldbaatar"
type input "Boldbaatar"
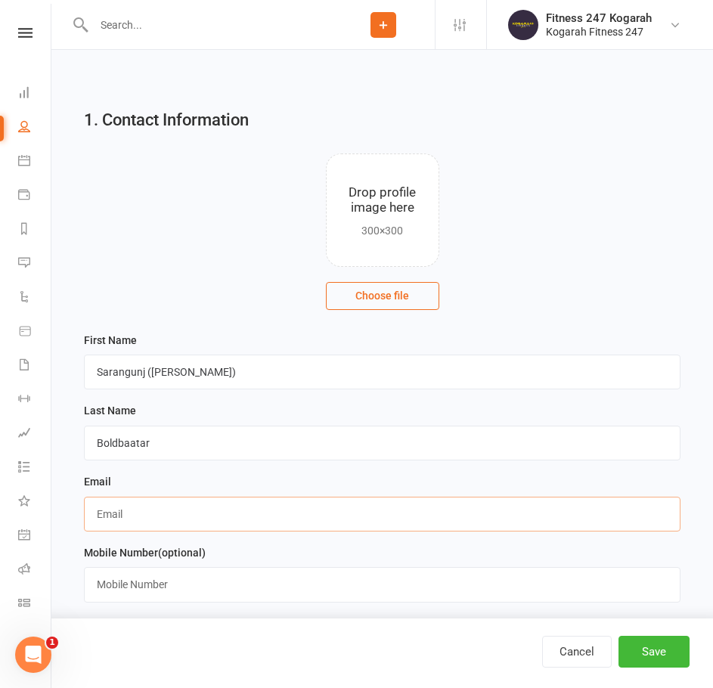
click at [120, 511] on input "text" at bounding box center [382, 514] width 597 height 35
paste input "[EMAIL_ADDRESS][DOMAIN_NAME]"
type input "[EMAIL_ADDRESS][DOMAIN_NAME]"
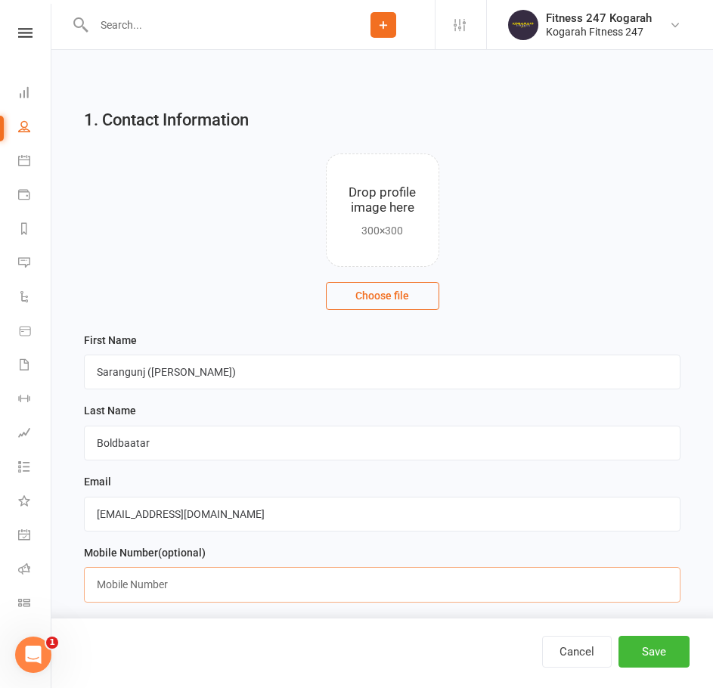
click at [140, 582] on input "text" at bounding box center [382, 584] width 597 height 35
paste input "0423741455"
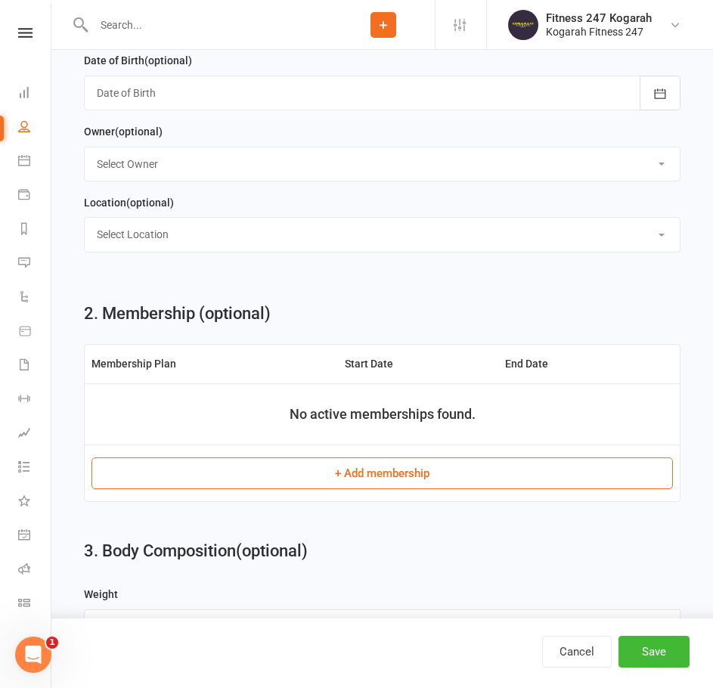
scroll to position [1059, 0]
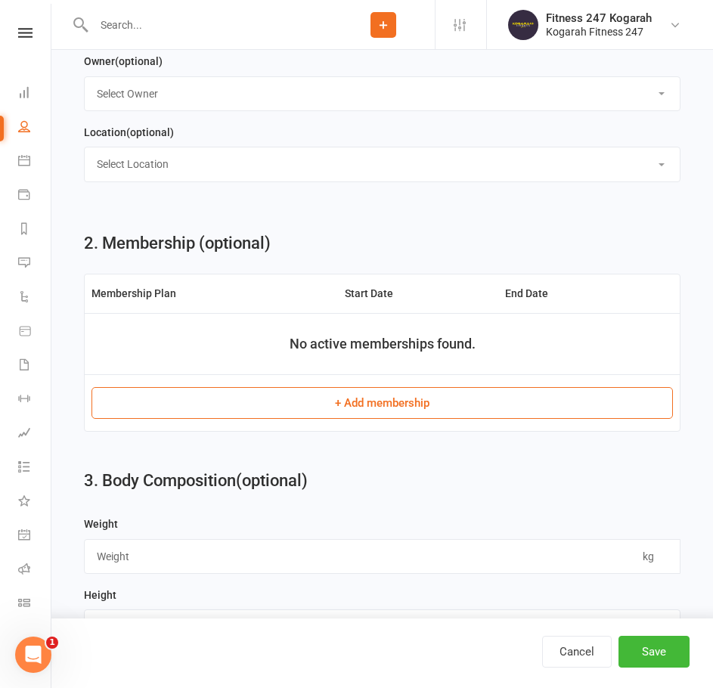
type input "0423741455"
click at [383, 419] on button "+ Add membership" at bounding box center [383, 403] width 582 height 32
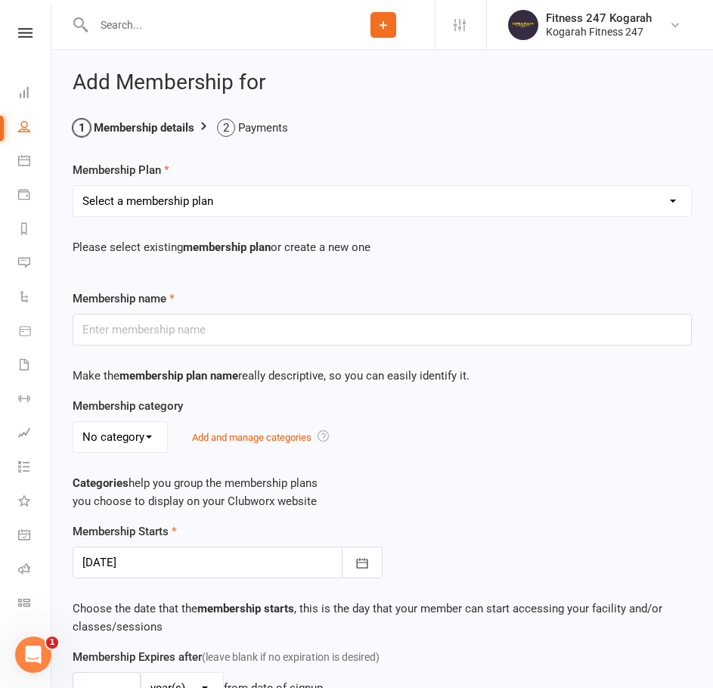
click at [125, 189] on select "Select a membership plan Create new Membership Plan Foundation 19.45 Foundation…" at bounding box center [382, 201] width 618 height 30
select select "18"
click at [73, 186] on select "Select a membership plan Create new Membership Plan Foundation 19.45 Foundation…" at bounding box center [382, 201] width 618 height 30
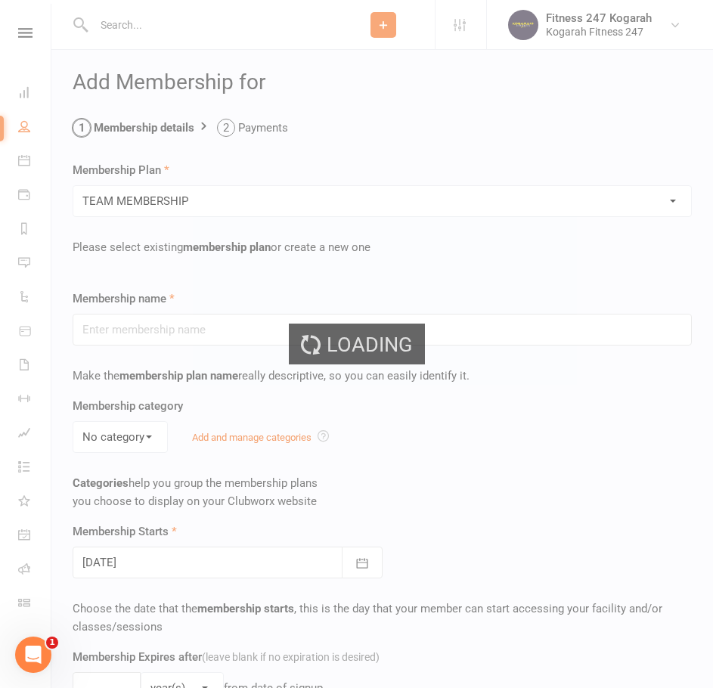
type input "TEAM MEMBERSHIP"
select select "2"
type input "0"
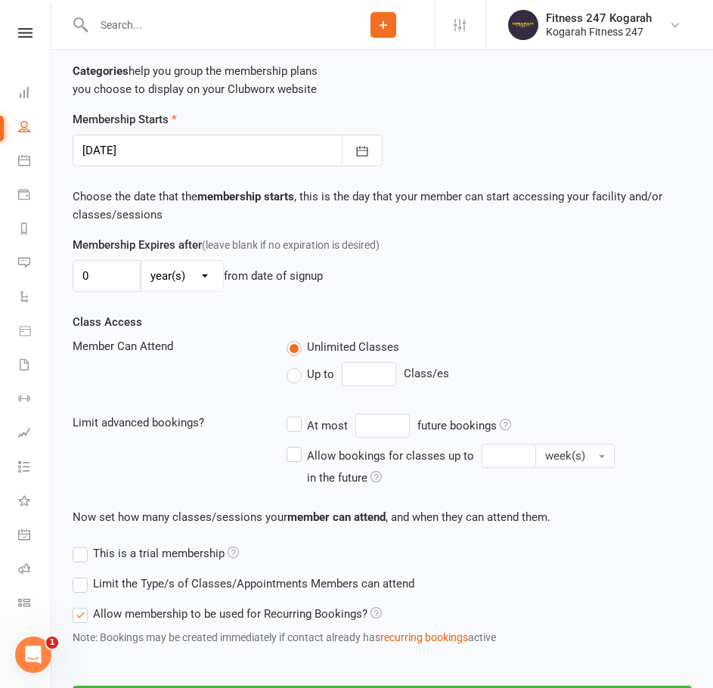
scroll to position [529, 0]
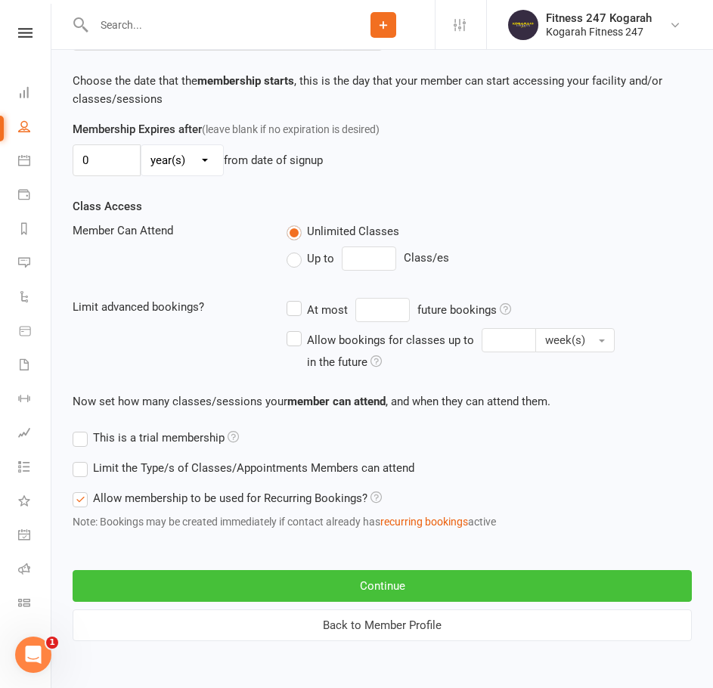
click at [331, 584] on button "Continue" at bounding box center [382, 586] width 619 height 32
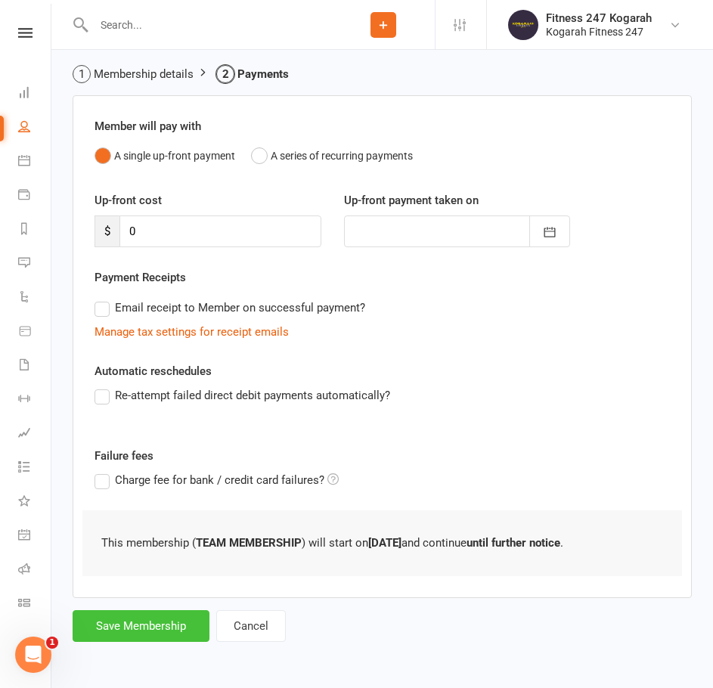
click at [132, 623] on button "Save Membership" at bounding box center [141, 626] width 137 height 32
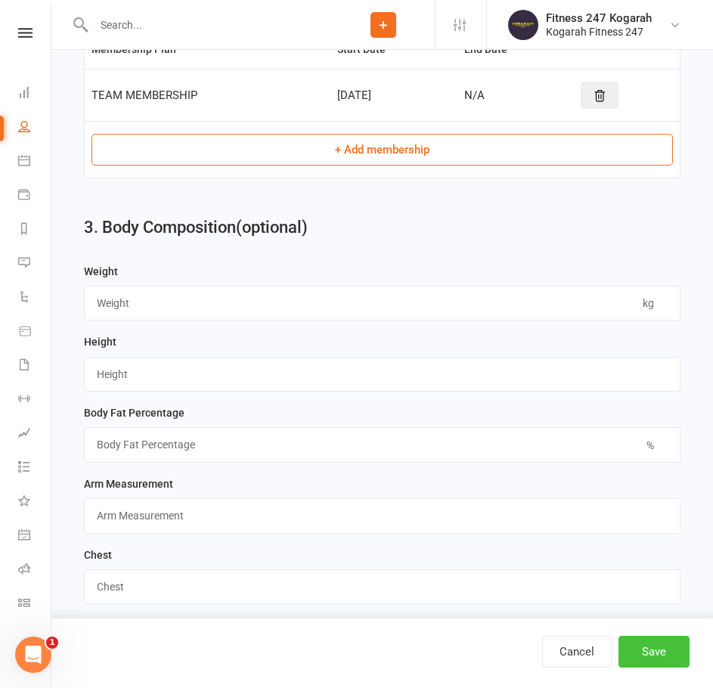
click at [661, 652] on button "Save" at bounding box center [654, 652] width 71 height 32
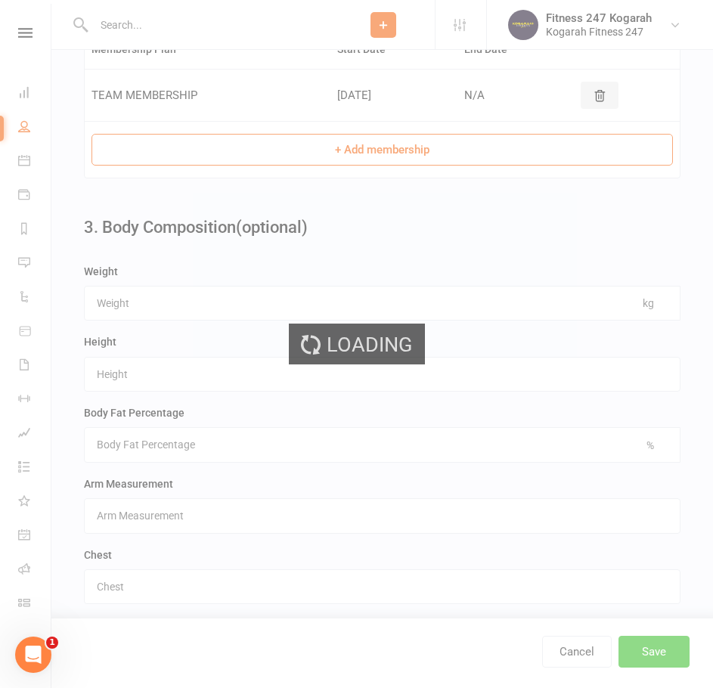
scroll to position [0, 0]
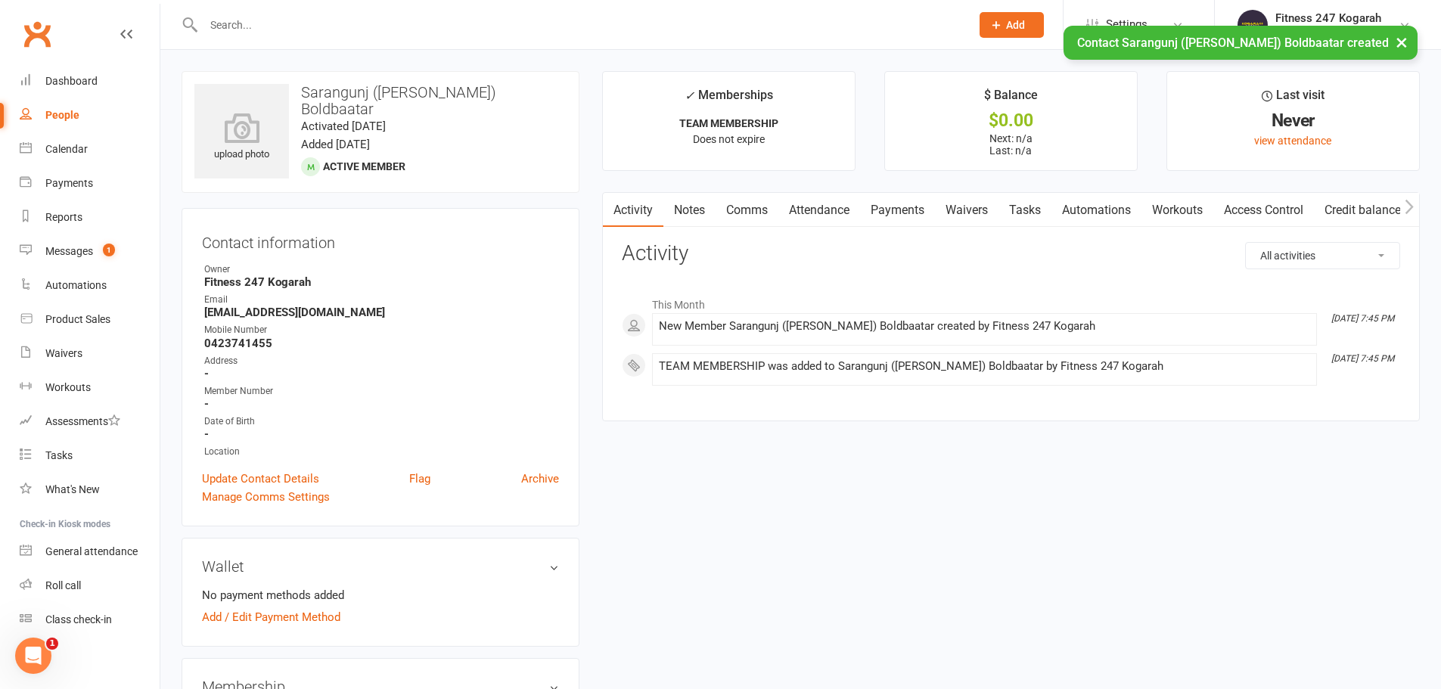
click at [1275, 213] on link "Access Control" at bounding box center [1263, 210] width 101 height 35
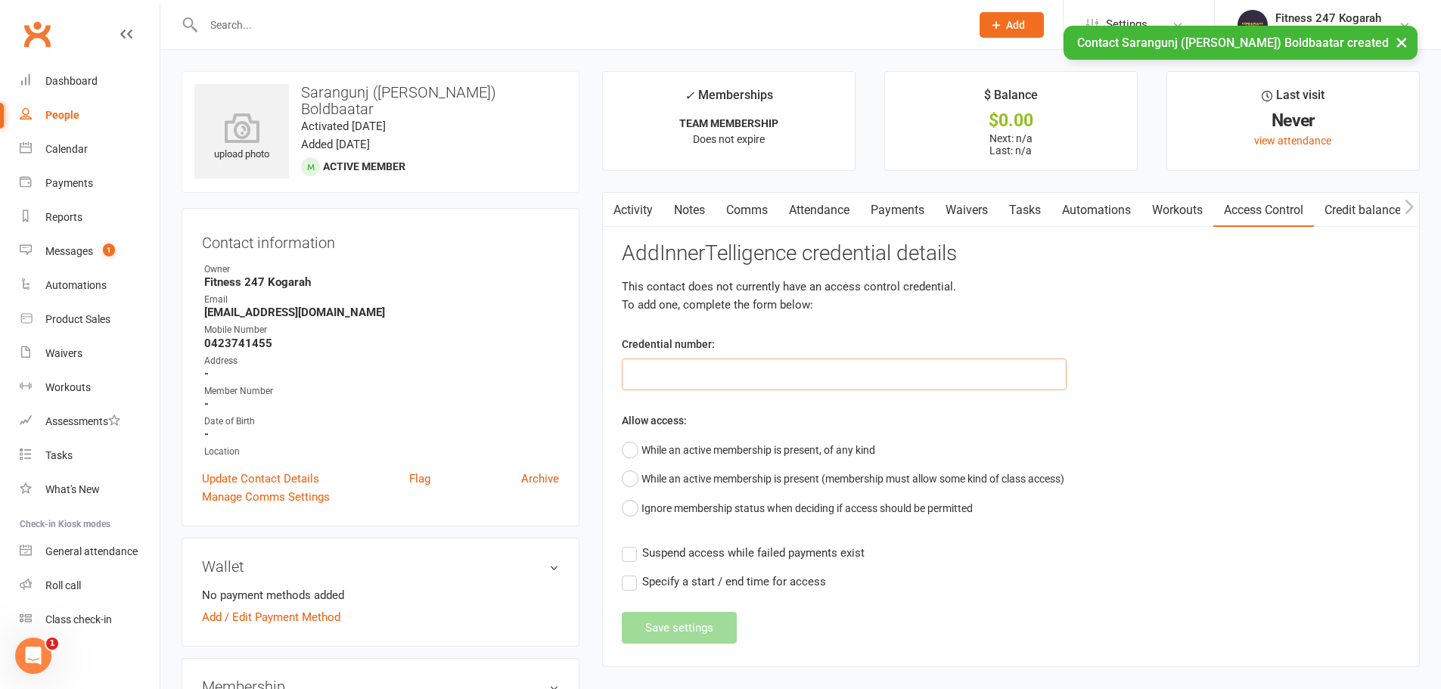
click at [656, 374] on input "text" at bounding box center [844, 375] width 445 height 32
paste input "62562"
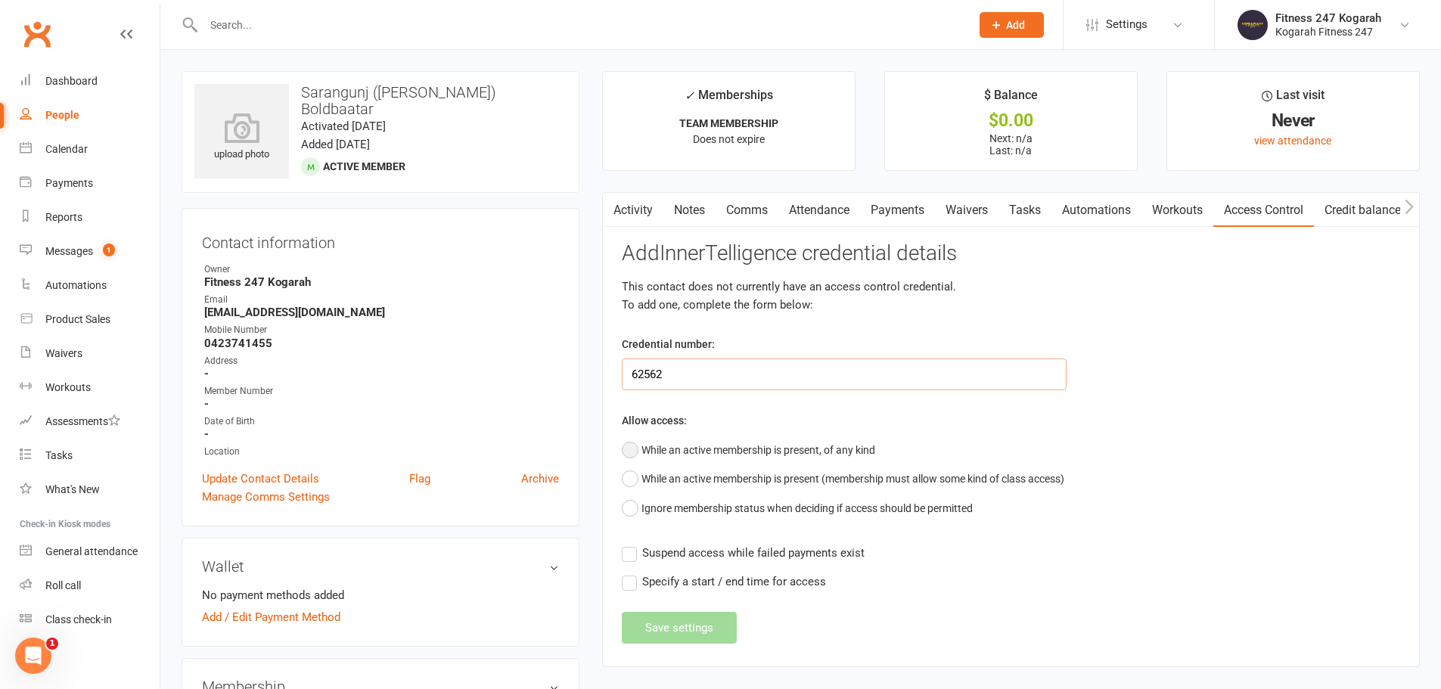
type input "62562"
click at [689, 446] on button "While an active membership is present, of any kind" at bounding box center [748, 450] width 253 height 29
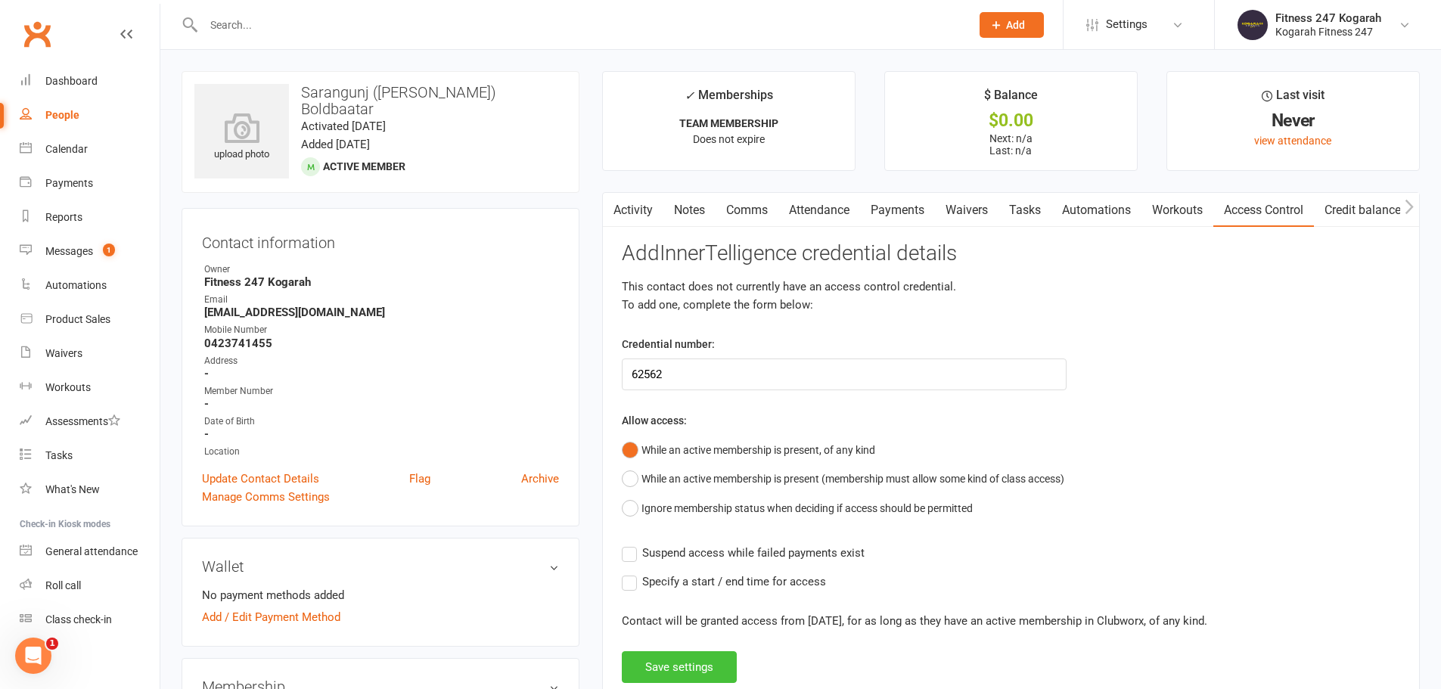
click at [687, 678] on button "Save settings" at bounding box center [679, 667] width 115 height 32
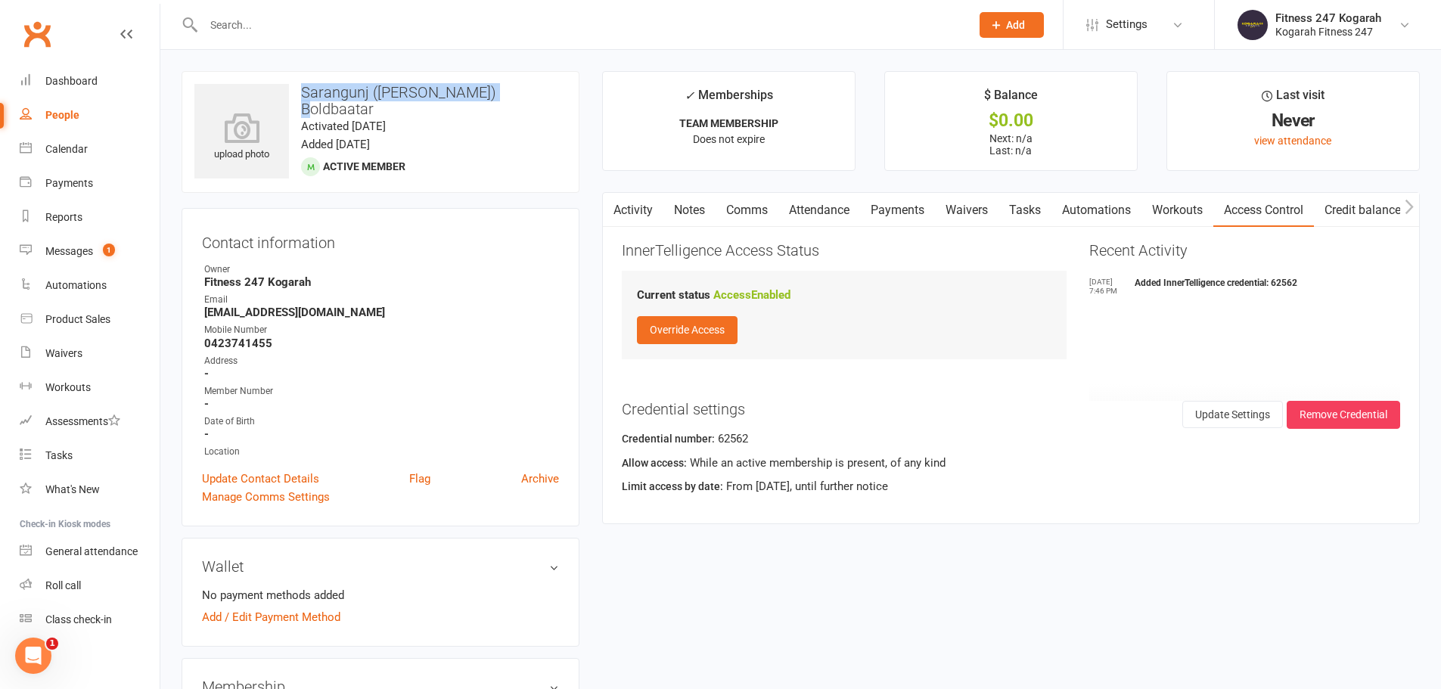
drag, startPoint x: 502, startPoint y: 92, endPoint x: 304, endPoint y: 94, distance: 198.2
click at [304, 94] on h3 "Sarangunj ([PERSON_NAME]) Boldbaatar" at bounding box center [380, 100] width 372 height 33
copy h3 "Sarangunj ([PERSON_NAME]) Boldbaatar"
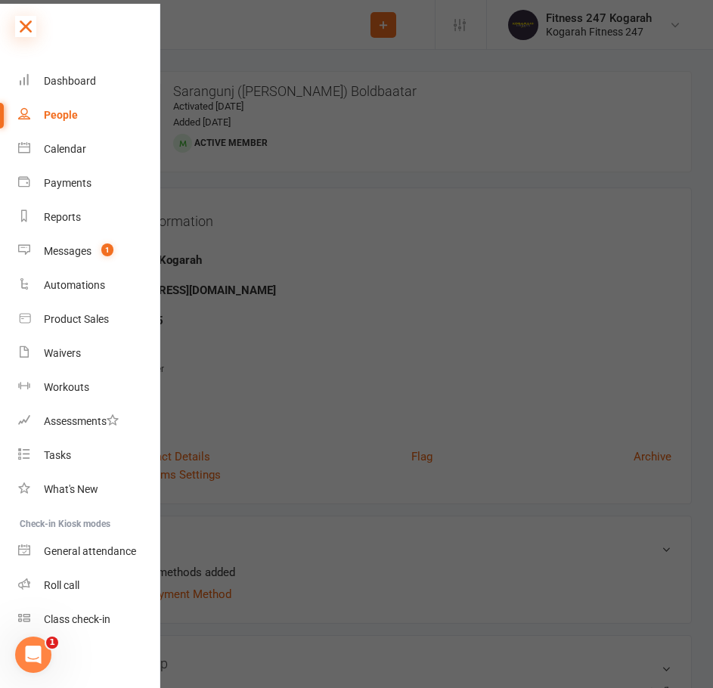
click at [30, 23] on icon at bounding box center [25, 26] width 21 height 21
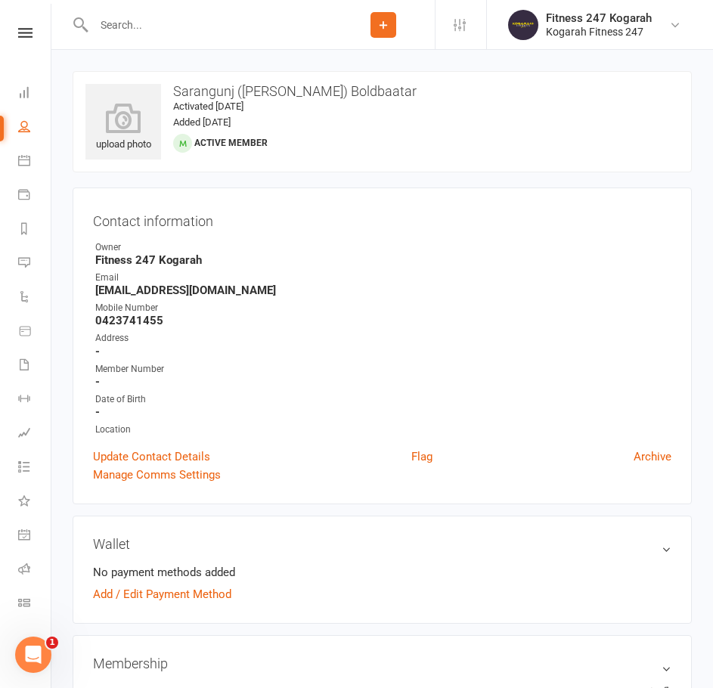
click at [218, 28] on input "text" at bounding box center [210, 24] width 243 height 21
paste input "[PERSON_NAME]"
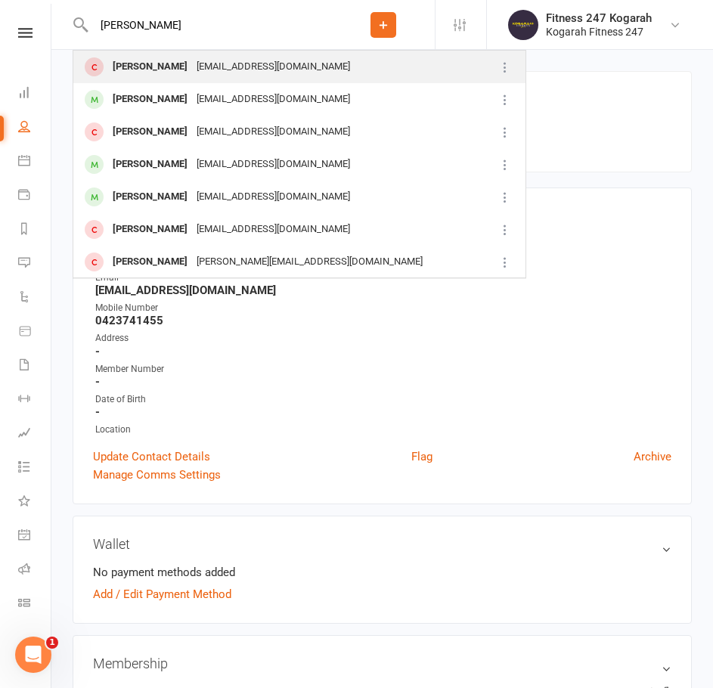
type input "[PERSON_NAME]"
click at [192, 61] on div "[PERSON_NAME]" at bounding box center [150, 67] width 84 height 22
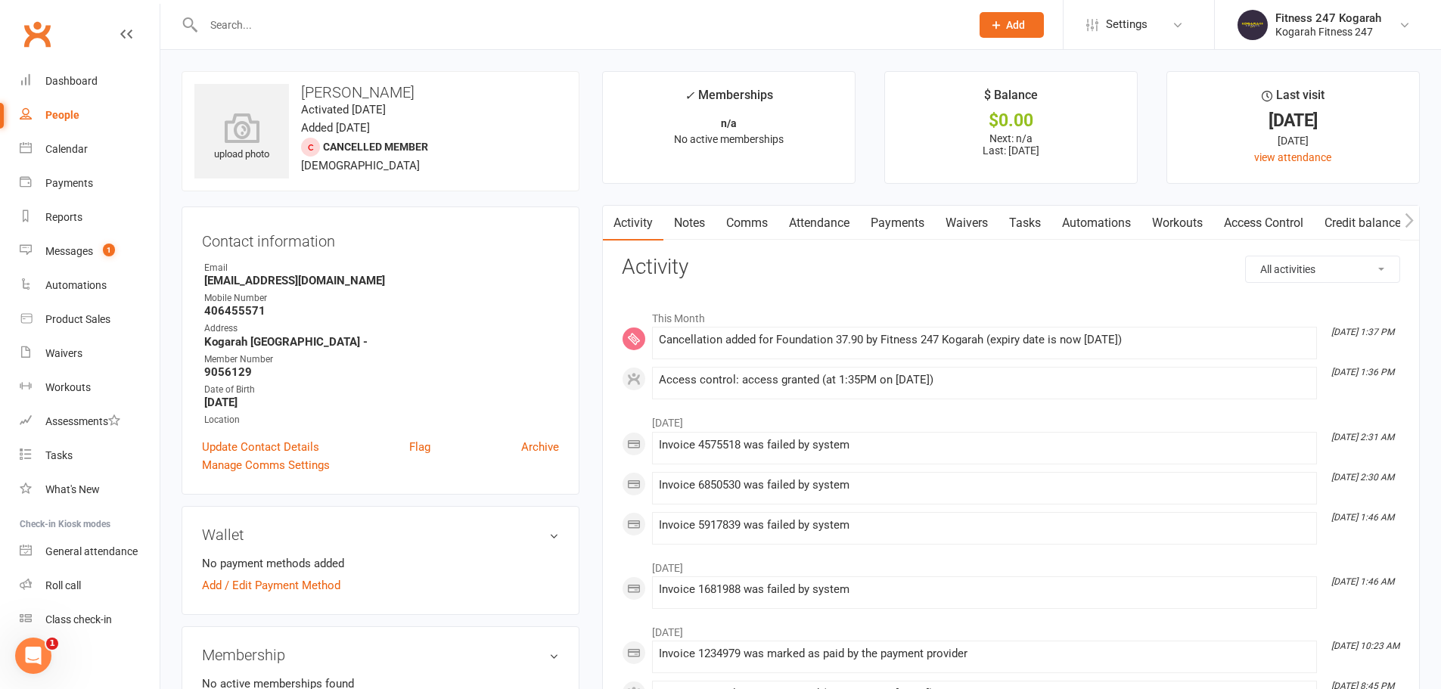
click at [237, 26] on input "text" at bounding box center [579, 24] width 761 height 21
paste input "[PERSON_NAME]"
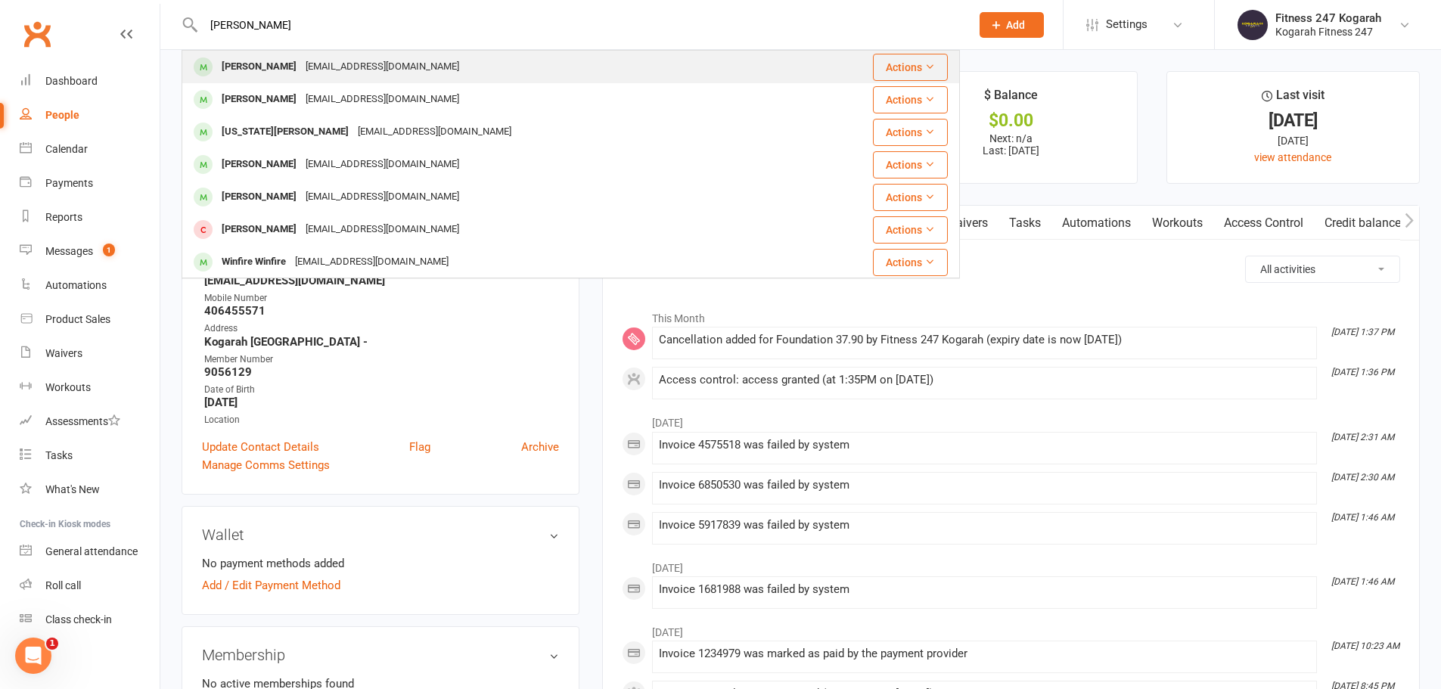
type input "[PERSON_NAME]"
click at [269, 71] on div "[PERSON_NAME]" at bounding box center [259, 67] width 84 height 22
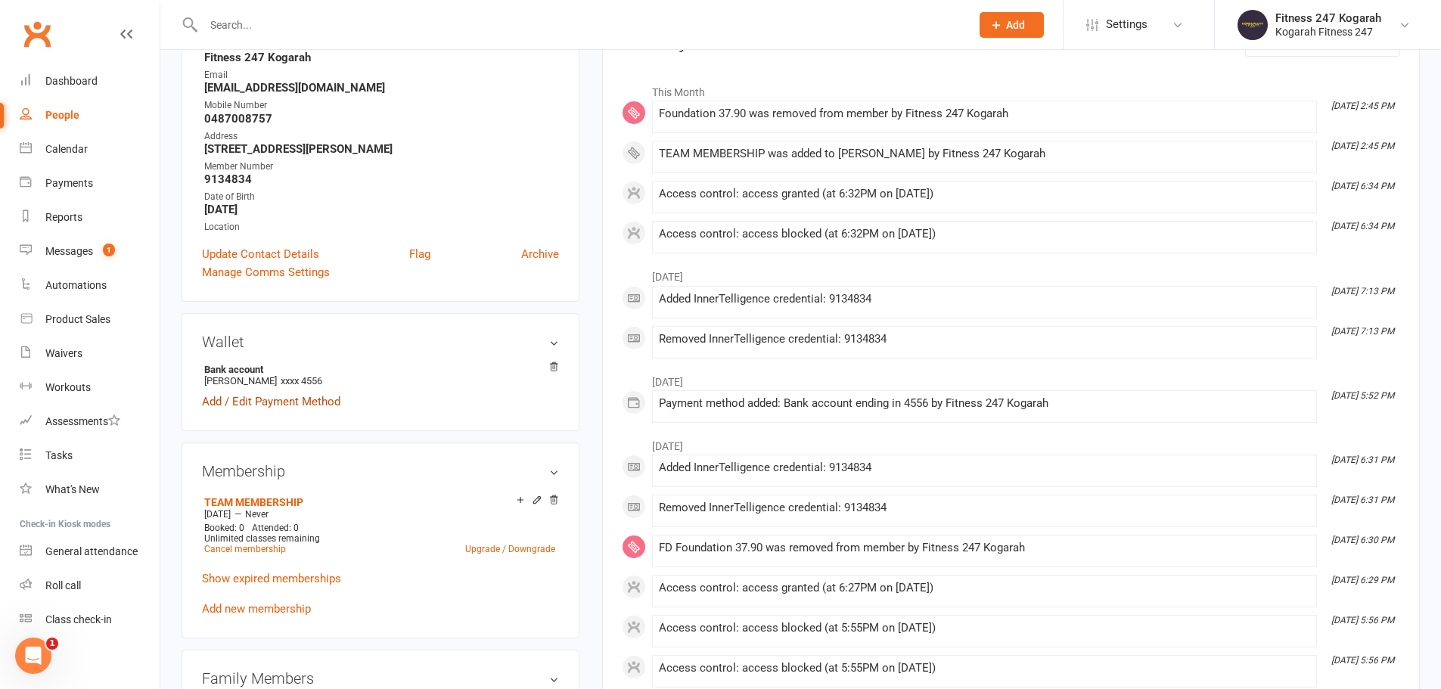
scroll to position [227, 0]
click at [557, 365] on icon at bounding box center [553, 366] width 11 height 11
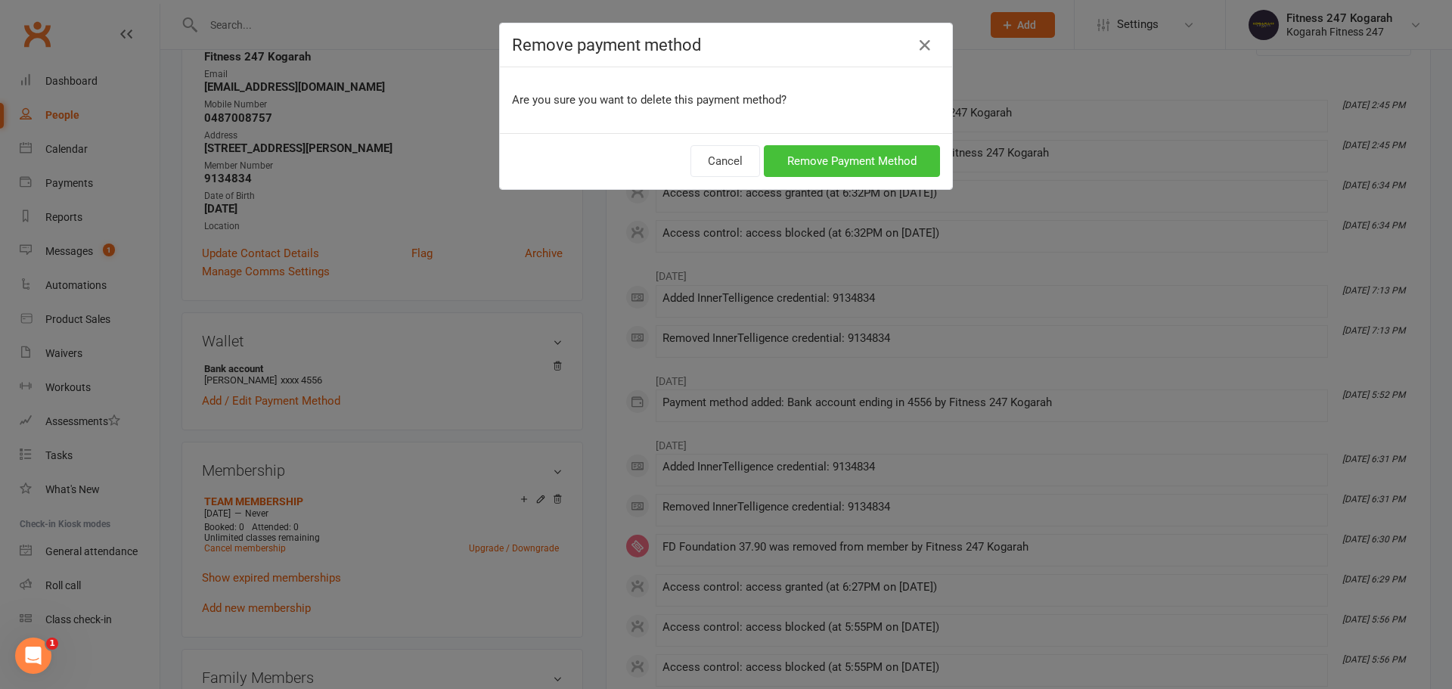
click at [888, 160] on button "Remove Payment Method" at bounding box center [852, 161] width 176 height 32
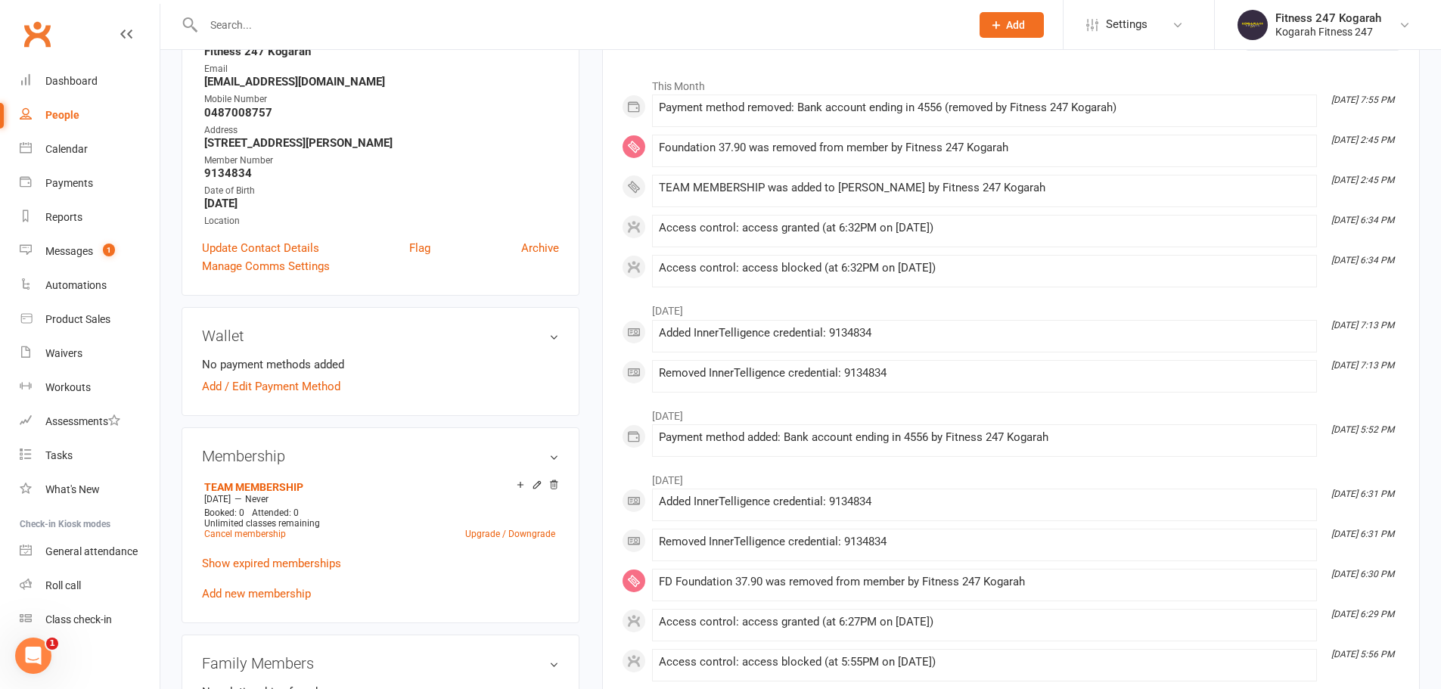
scroll to position [0, 0]
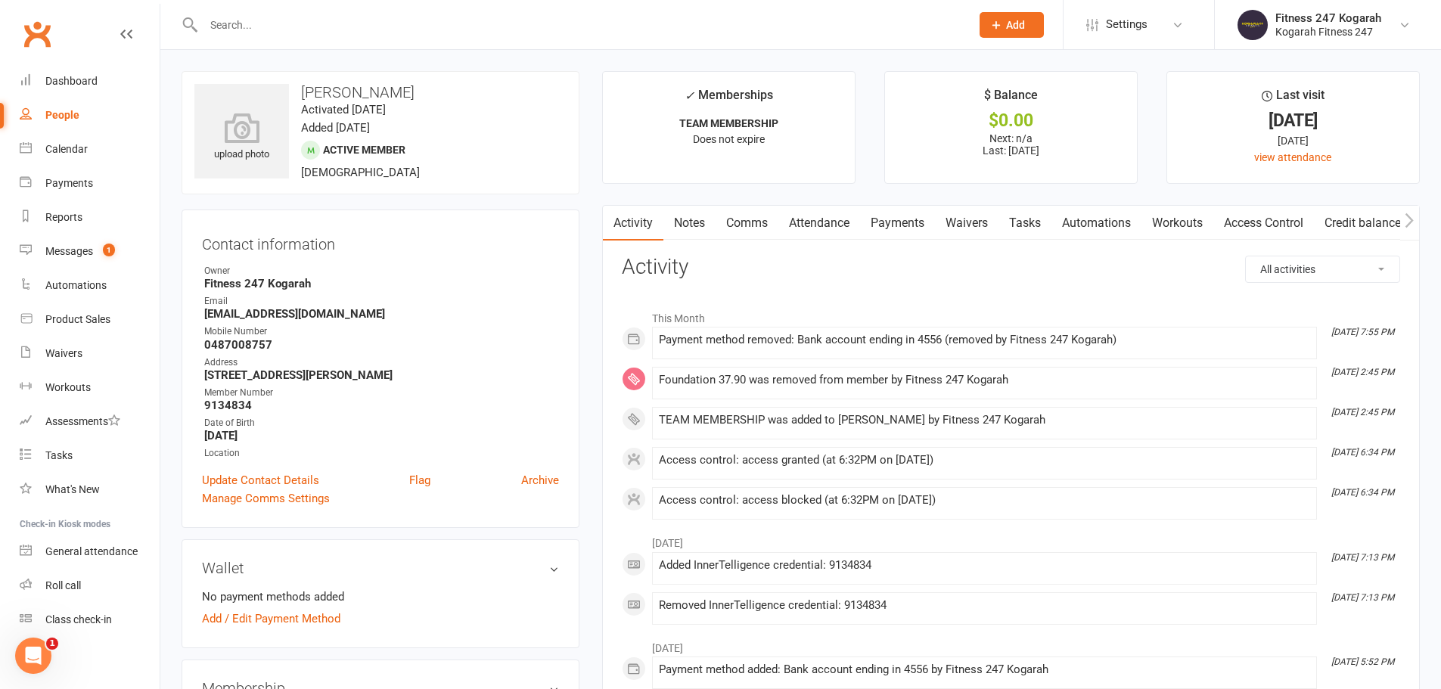
click at [867, 221] on link "Payments" at bounding box center [897, 223] width 75 height 35
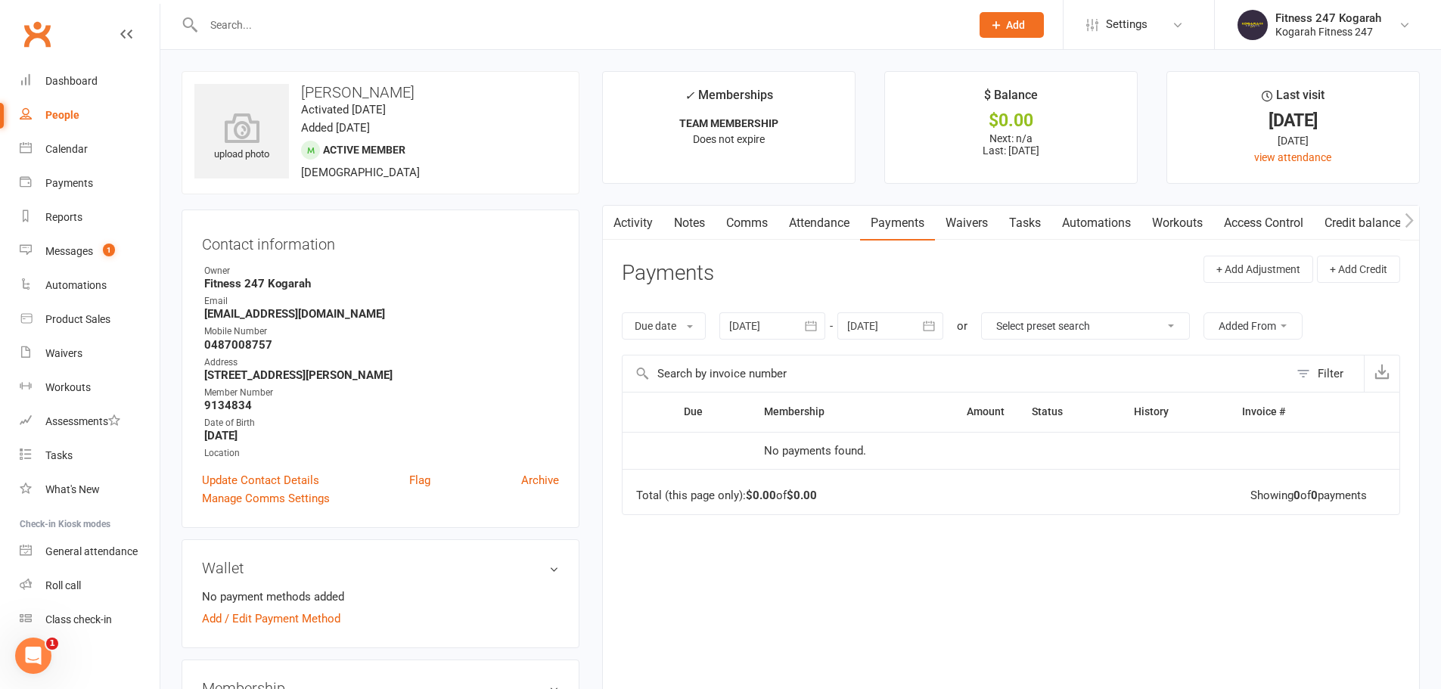
click at [265, 29] on input "text" at bounding box center [579, 24] width 761 height 21
paste input "[PERSON_NAME]"
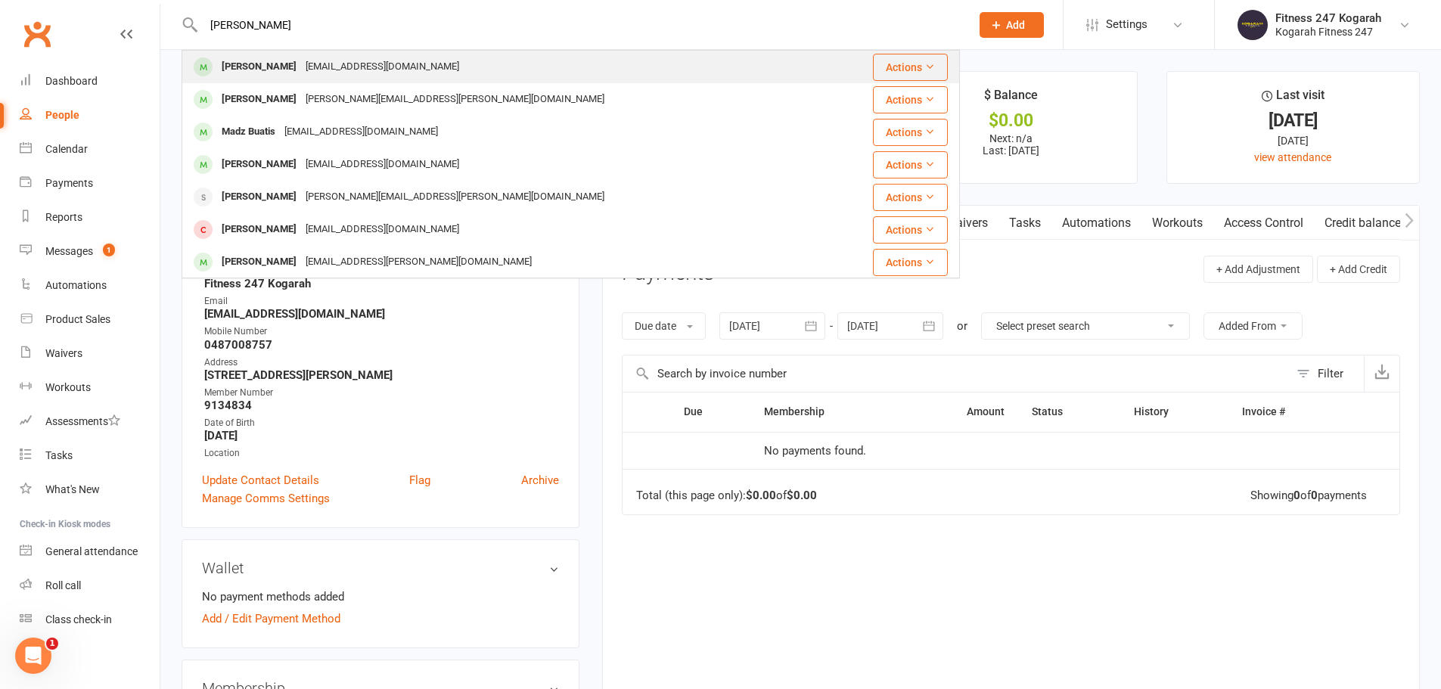
type input "[PERSON_NAME]"
click at [281, 61] on div "[PERSON_NAME]" at bounding box center [259, 67] width 84 height 22
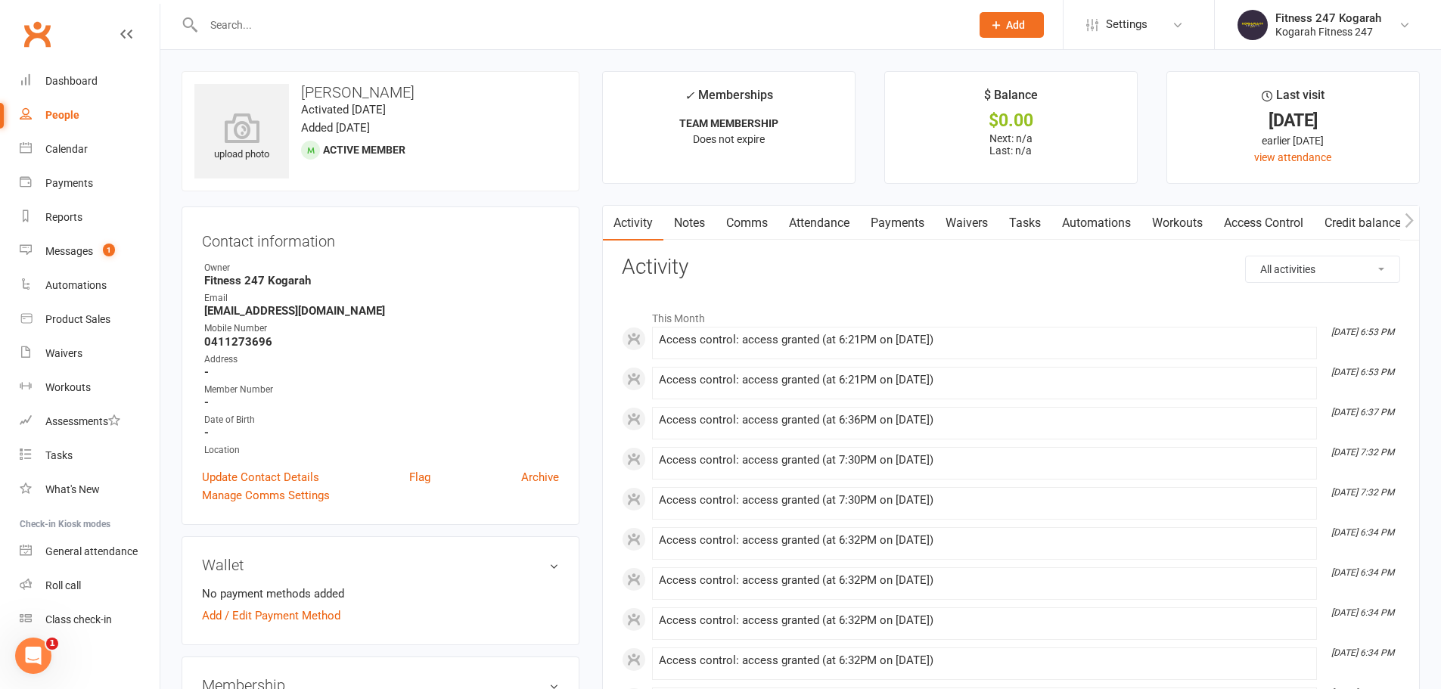
click at [1278, 219] on link "Access Control" at bounding box center [1263, 223] width 101 height 35
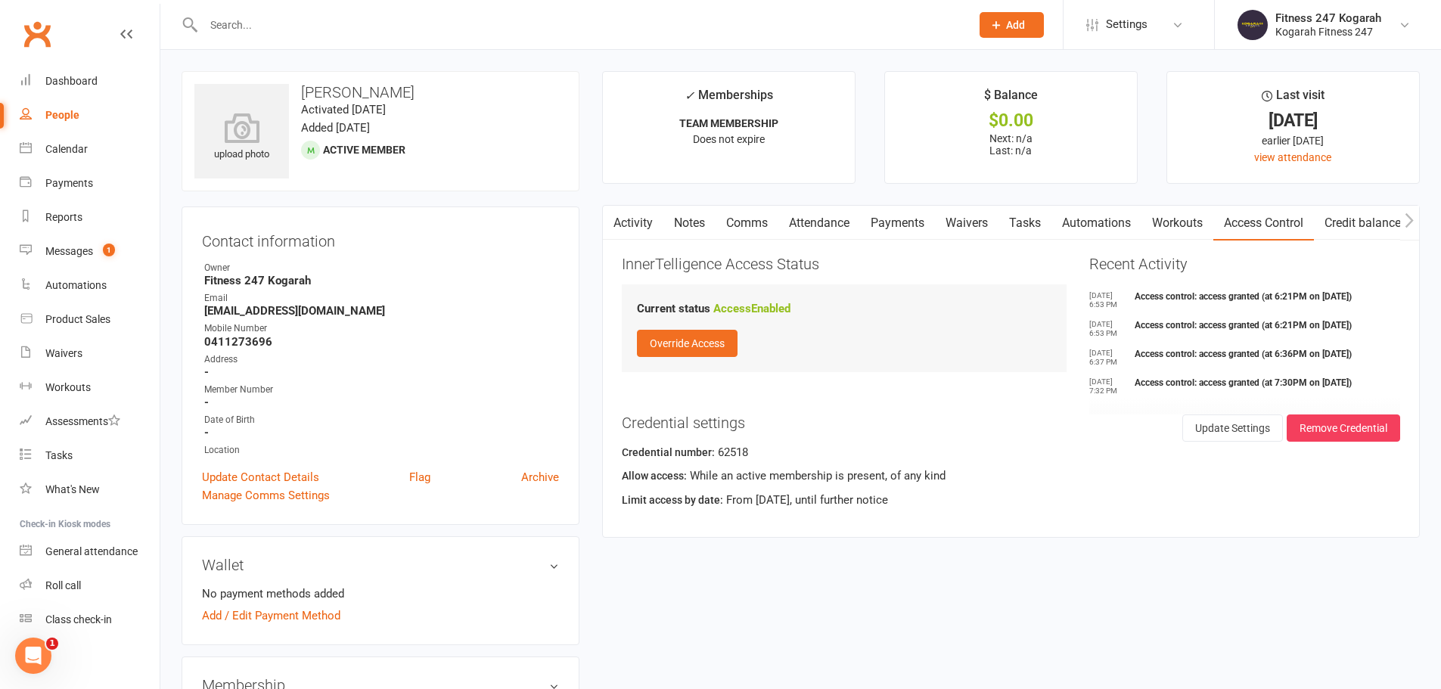
click at [265, 16] on input "text" at bounding box center [579, 24] width 761 height 21
paste input "" [PERSON_NAME]""
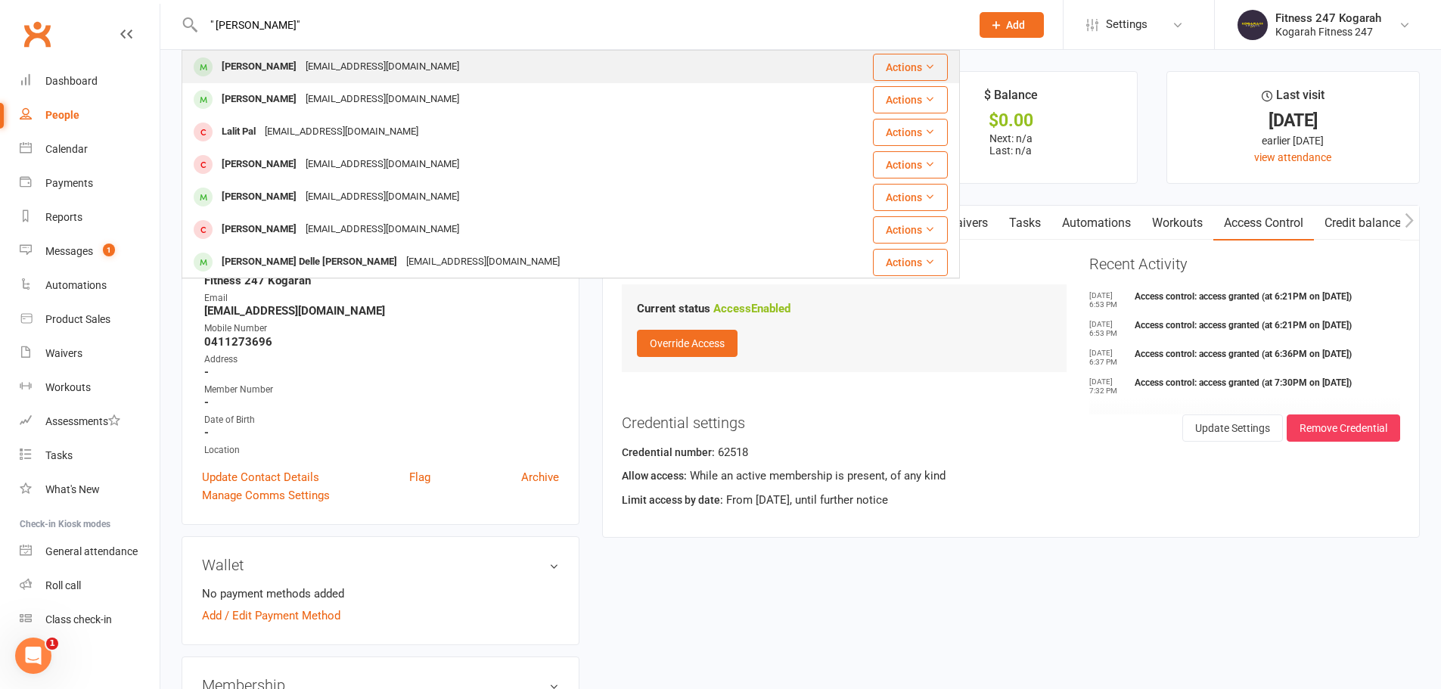
type input "" [PERSON_NAME]""
click at [301, 63] on div "[EMAIL_ADDRESS][DOMAIN_NAME]" at bounding box center [382, 67] width 163 height 22
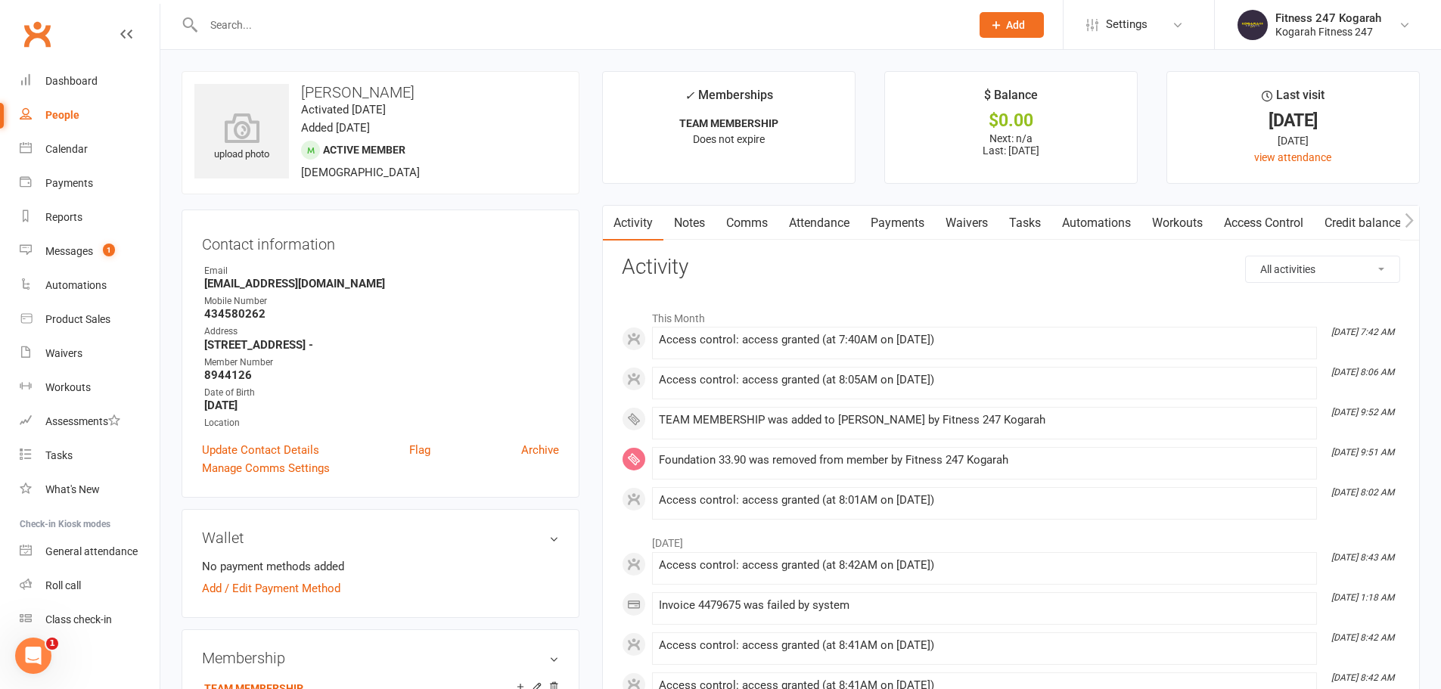
click at [235, 36] on div at bounding box center [571, 24] width 778 height 49
click at [234, 28] on input "text" at bounding box center [579, 24] width 761 height 21
paste input "[PERSON_NAME]"
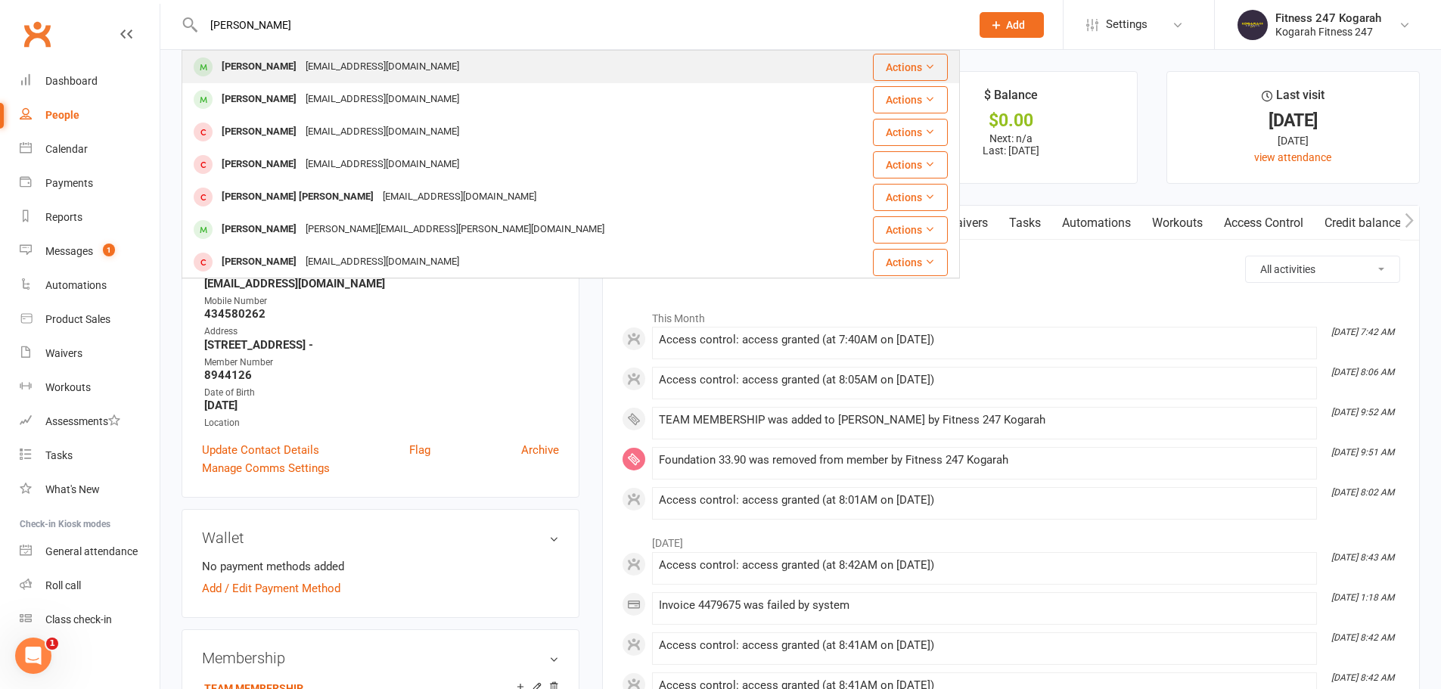
type input "[PERSON_NAME]"
click at [293, 61] on div "[PERSON_NAME]" at bounding box center [259, 67] width 84 height 22
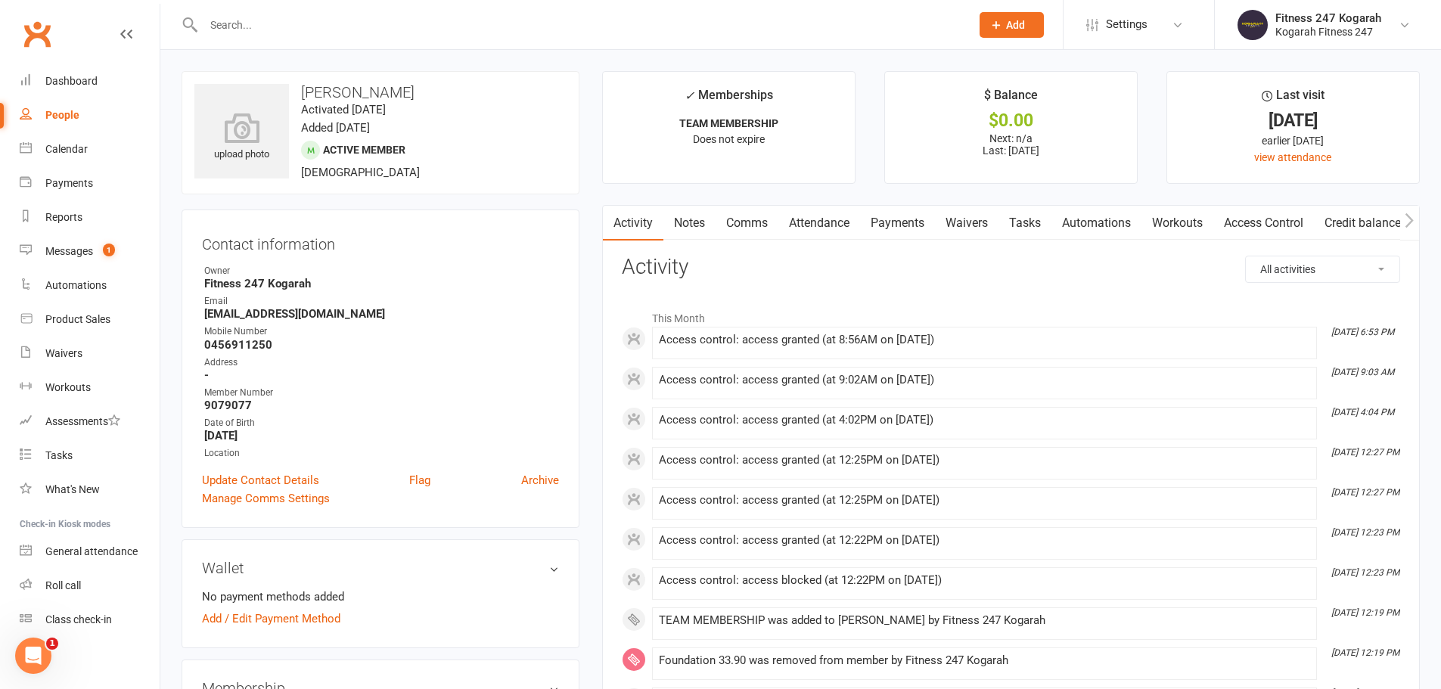
click at [242, 21] on input "text" at bounding box center [579, 24] width 761 height 21
paste input "[PERSON_NAME] [PERSON_NAME]"
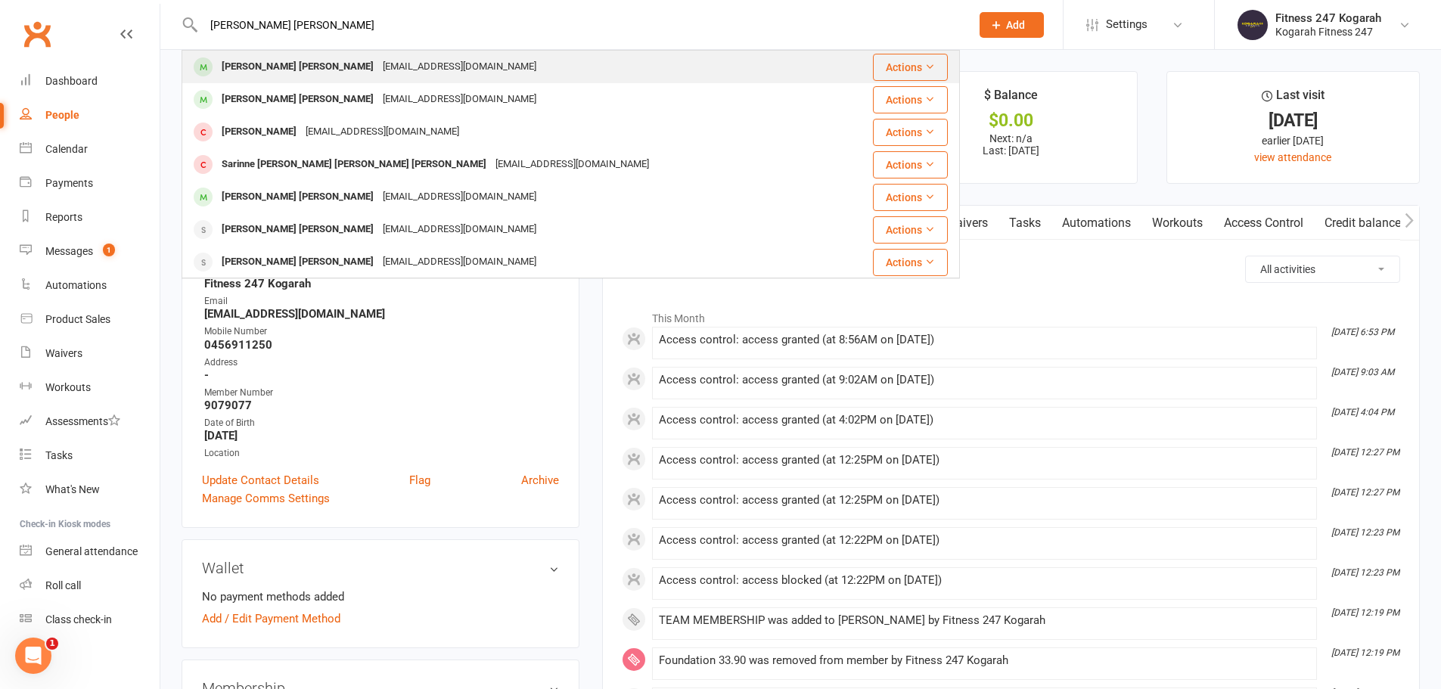
type input "[PERSON_NAME] [PERSON_NAME]"
click at [247, 63] on div "[PERSON_NAME] [PERSON_NAME]" at bounding box center [297, 67] width 161 height 22
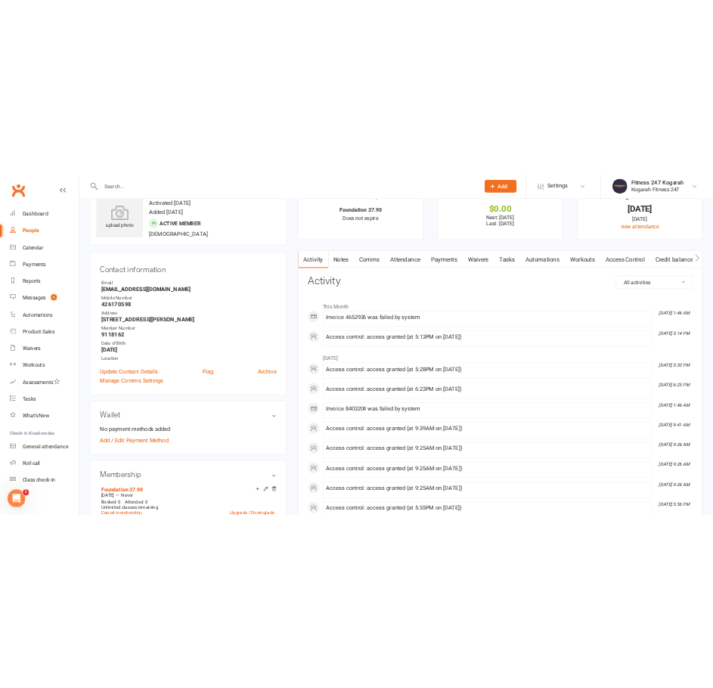
scroll to position [227, 0]
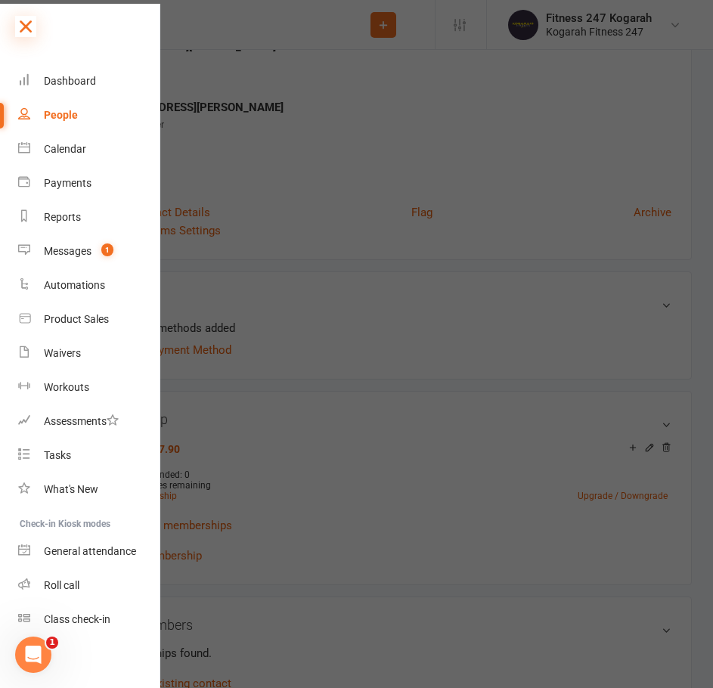
click at [30, 27] on icon at bounding box center [25, 26] width 21 height 21
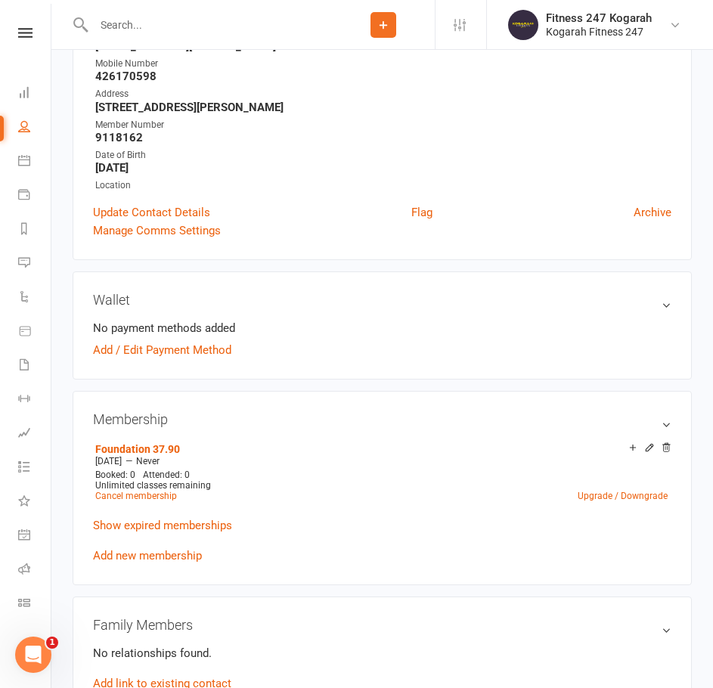
click at [160, 17] on input "text" at bounding box center [210, 24] width 243 height 21
paste input "[PERSON_NAME]"
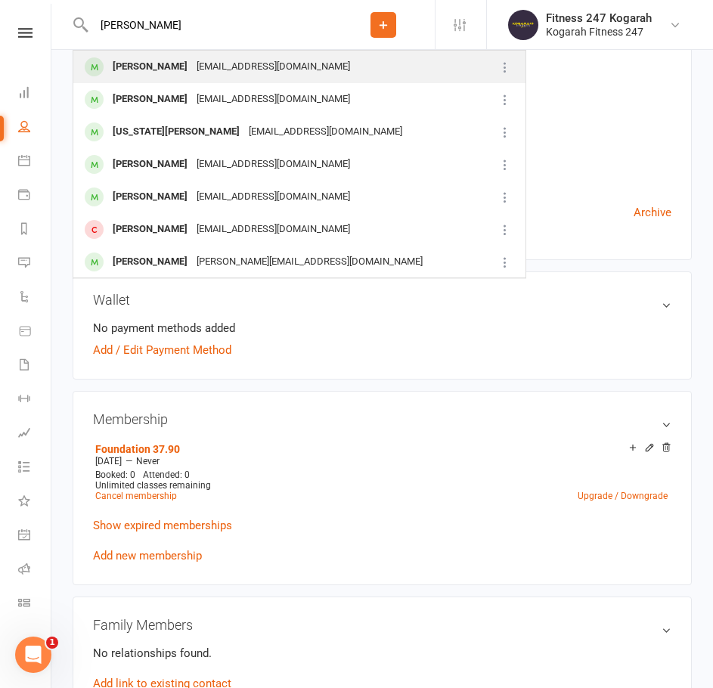
type input "[PERSON_NAME]"
click at [179, 69] on div "[PERSON_NAME]" at bounding box center [150, 67] width 84 height 22
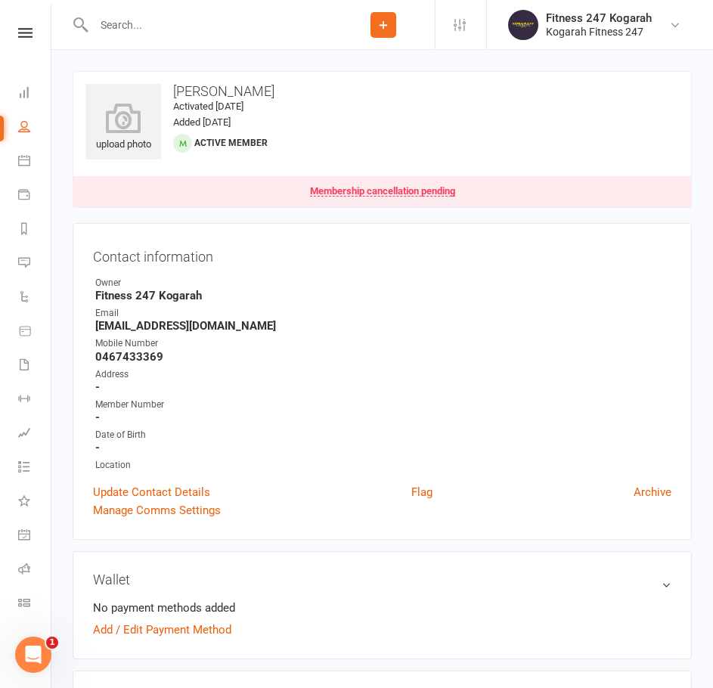
click at [405, 190] on div "Membership cancellation pending" at bounding box center [382, 191] width 145 height 11
click at [161, 28] on input "text" at bounding box center [210, 24] width 243 height 21
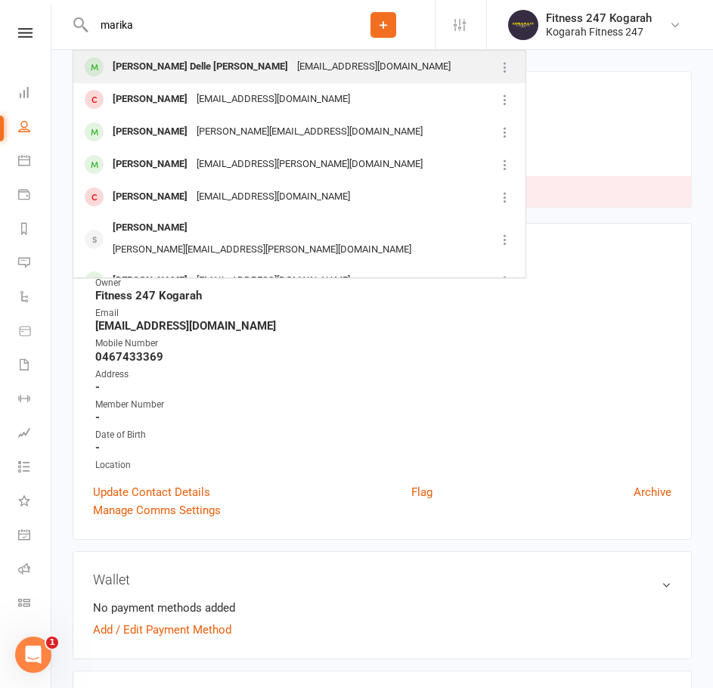
type input "marika"
click at [164, 60] on div "[PERSON_NAME] Delle [PERSON_NAME]" at bounding box center [200, 67] width 185 height 22
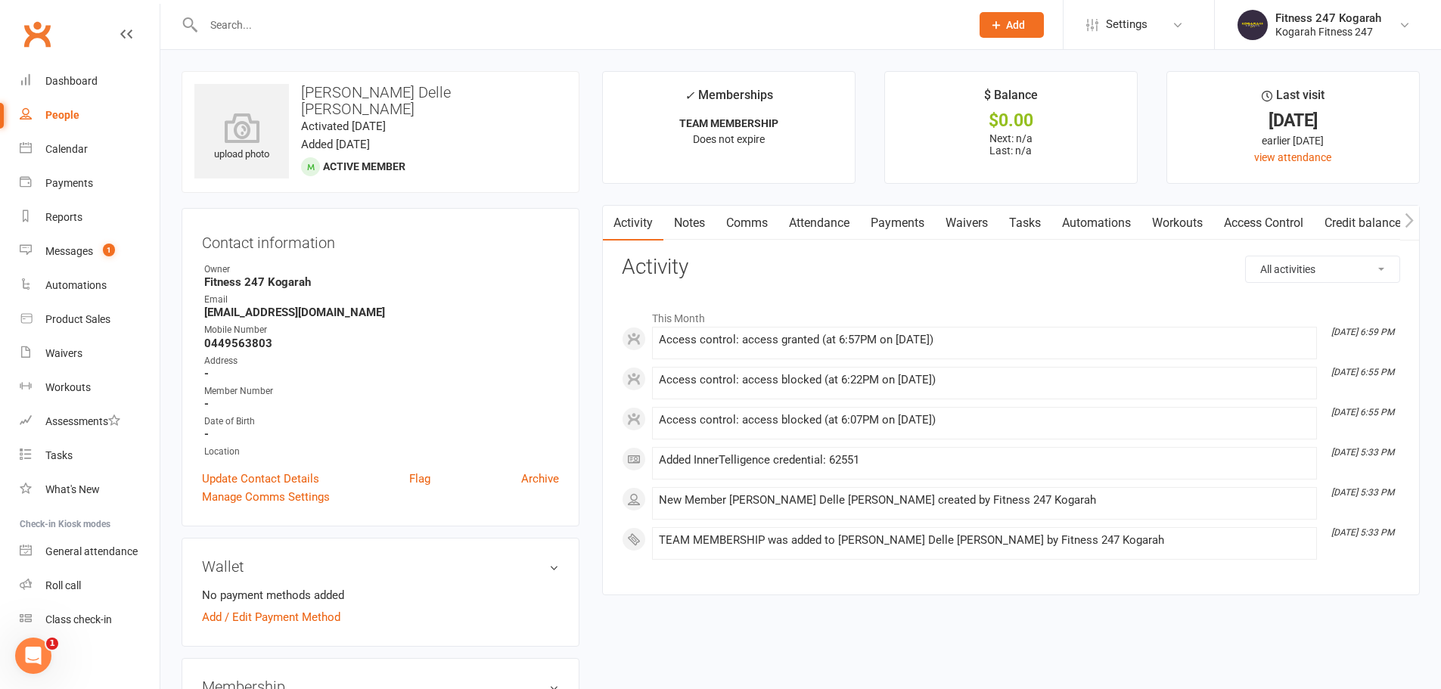
click at [1253, 220] on link "Access Control" at bounding box center [1263, 223] width 101 height 35
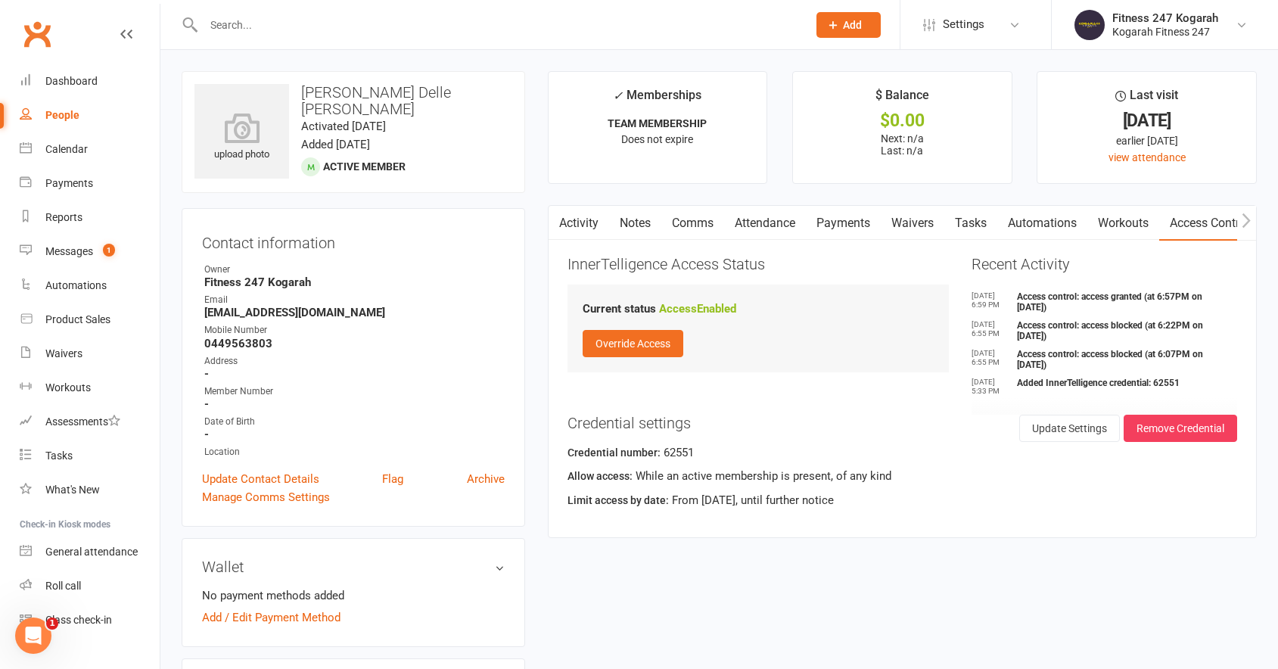
click at [216, 24] on input "text" at bounding box center [498, 24] width 598 height 21
paste input "[PERSON_NAME]"
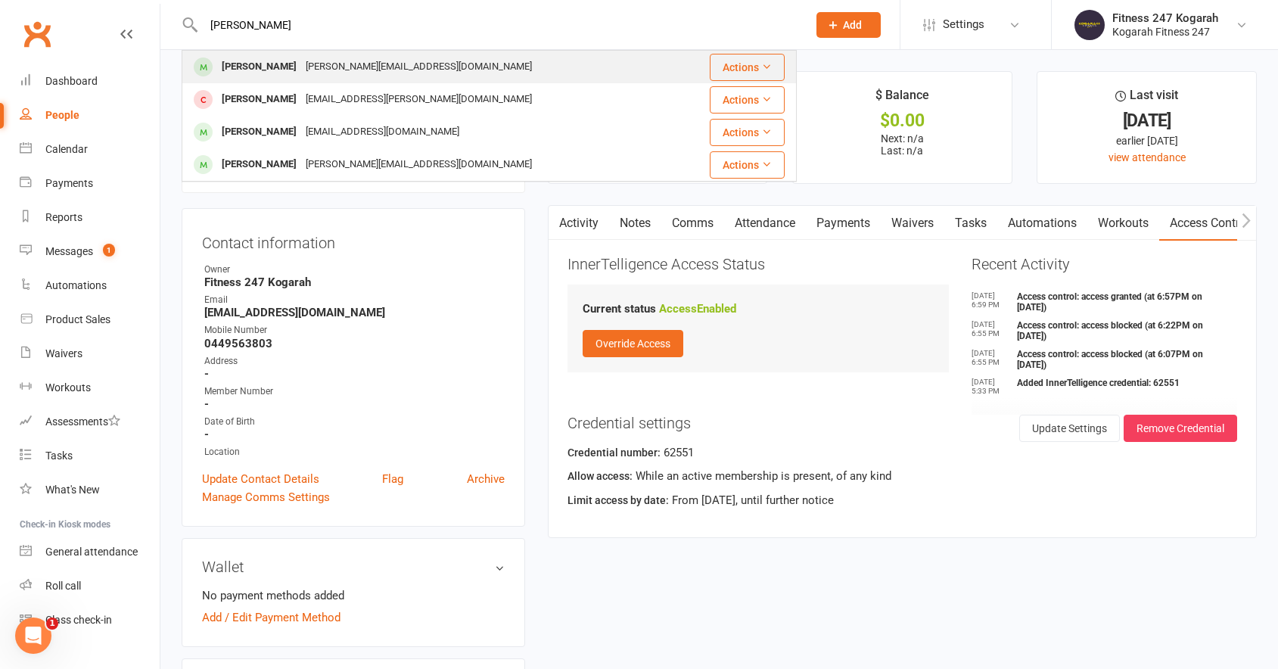
type input "[PERSON_NAME]"
click at [275, 64] on div "[PERSON_NAME]" at bounding box center [259, 67] width 84 height 22
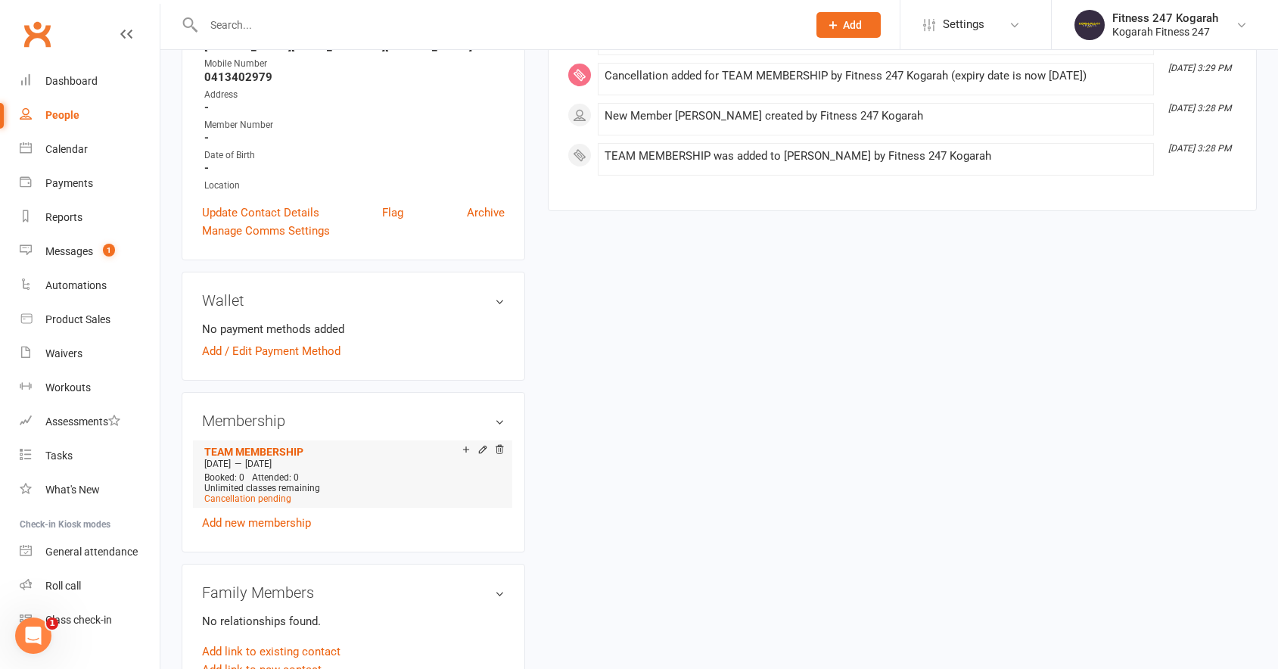
scroll to position [303, 0]
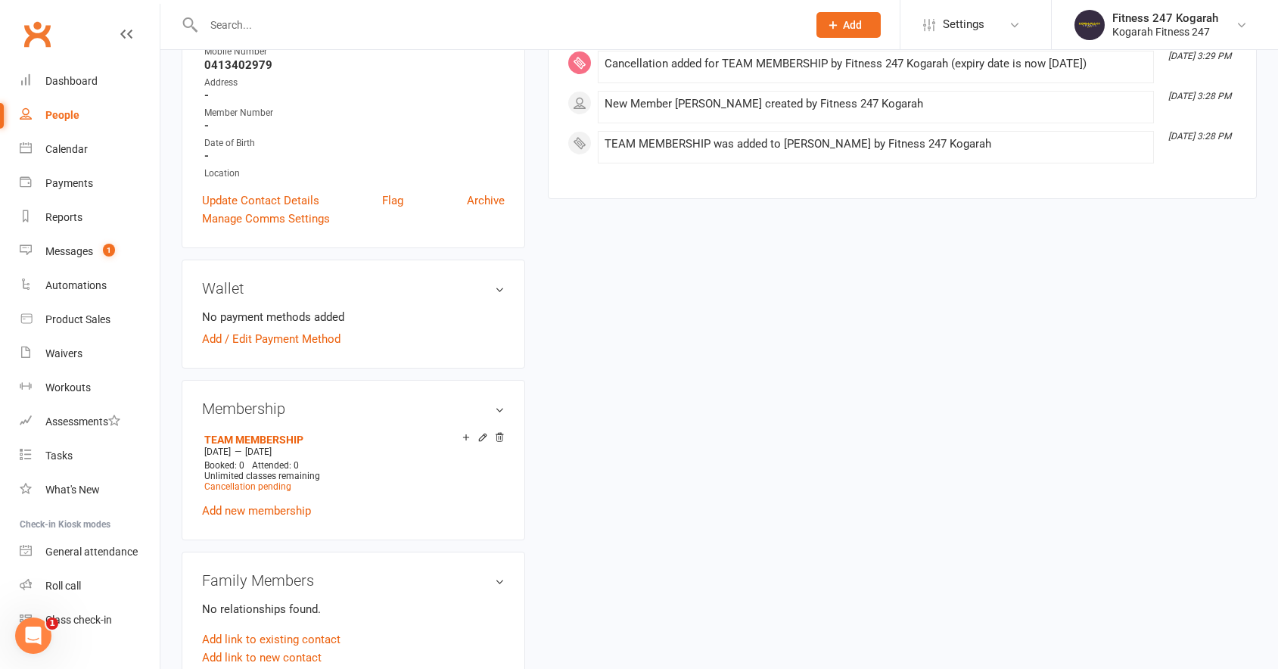
click at [221, 24] on input "text" at bounding box center [498, 24] width 598 height 21
paste input "[PERSON_NAME]"
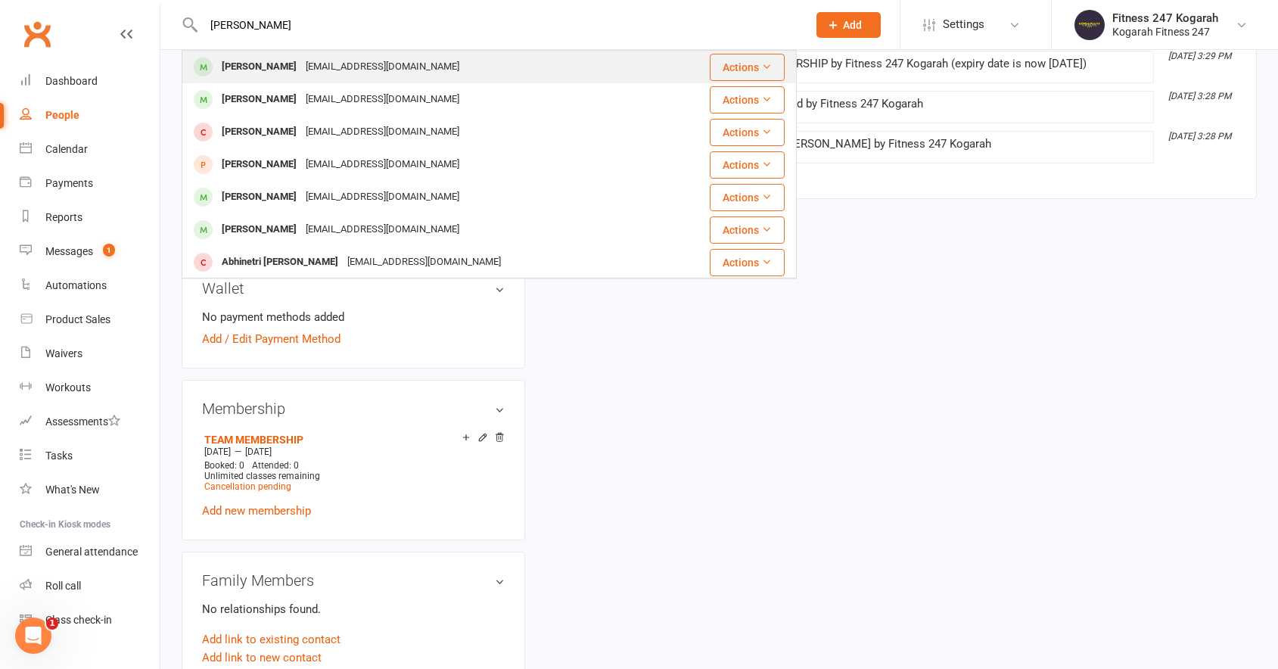
type input "[PERSON_NAME]"
click at [279, 64] on div "[PERSON_NAME]" at bounding box center [259, 67] width 84 height 22
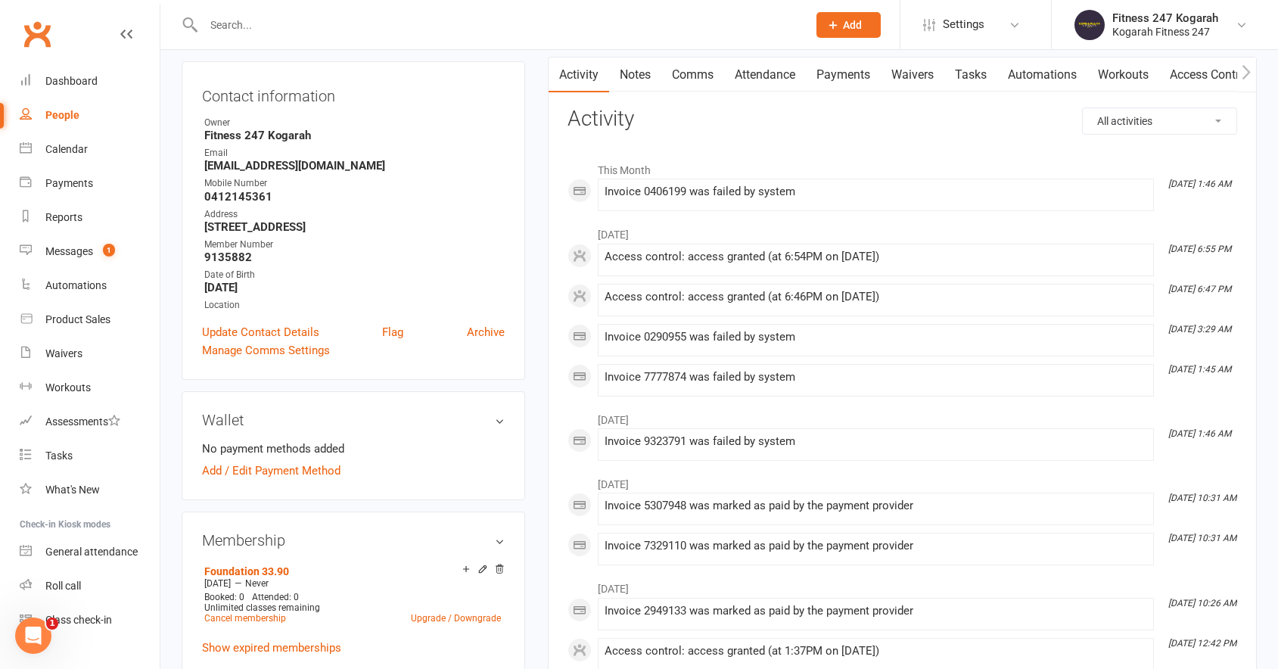
scroll to position [454, 0]
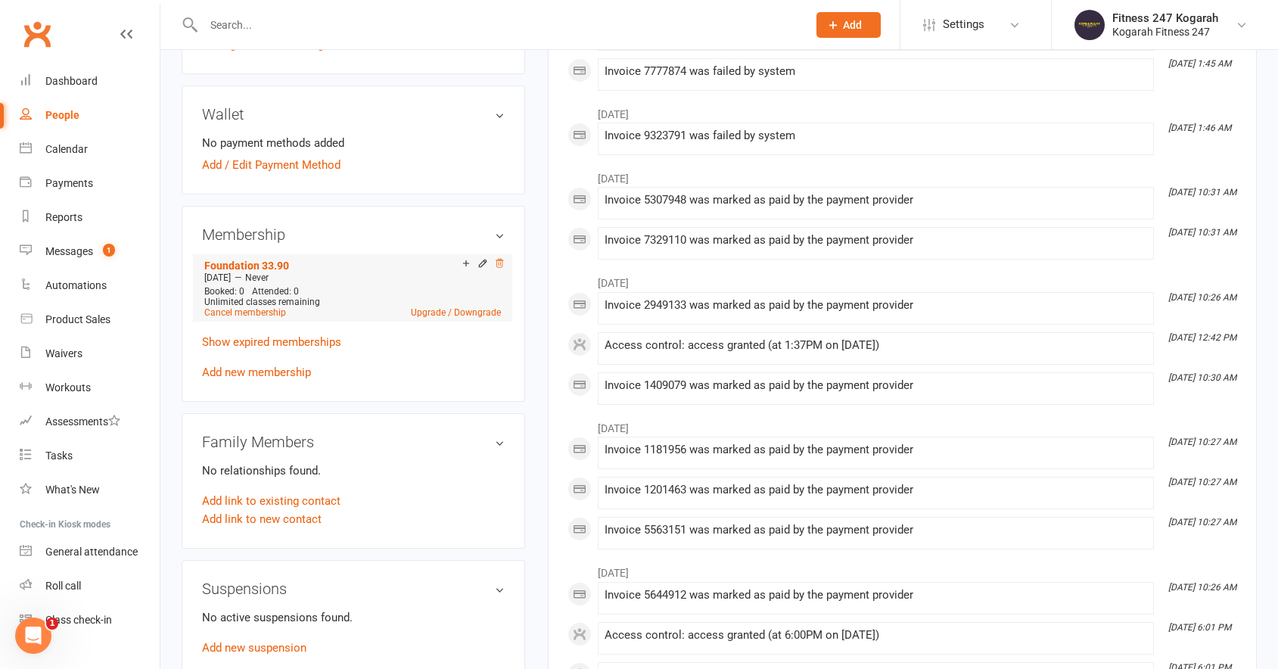
click at [497, 263] on icon at bounding box center [499, 263] width 11 height 11
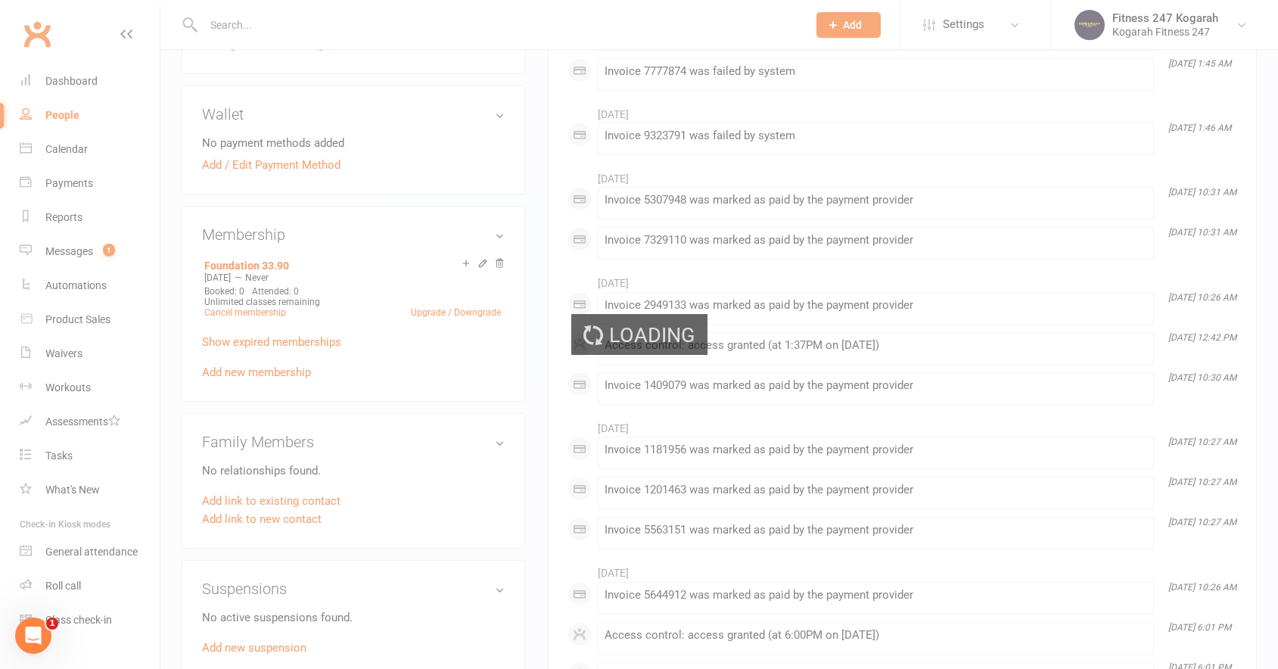
scroll to position [451, 0]
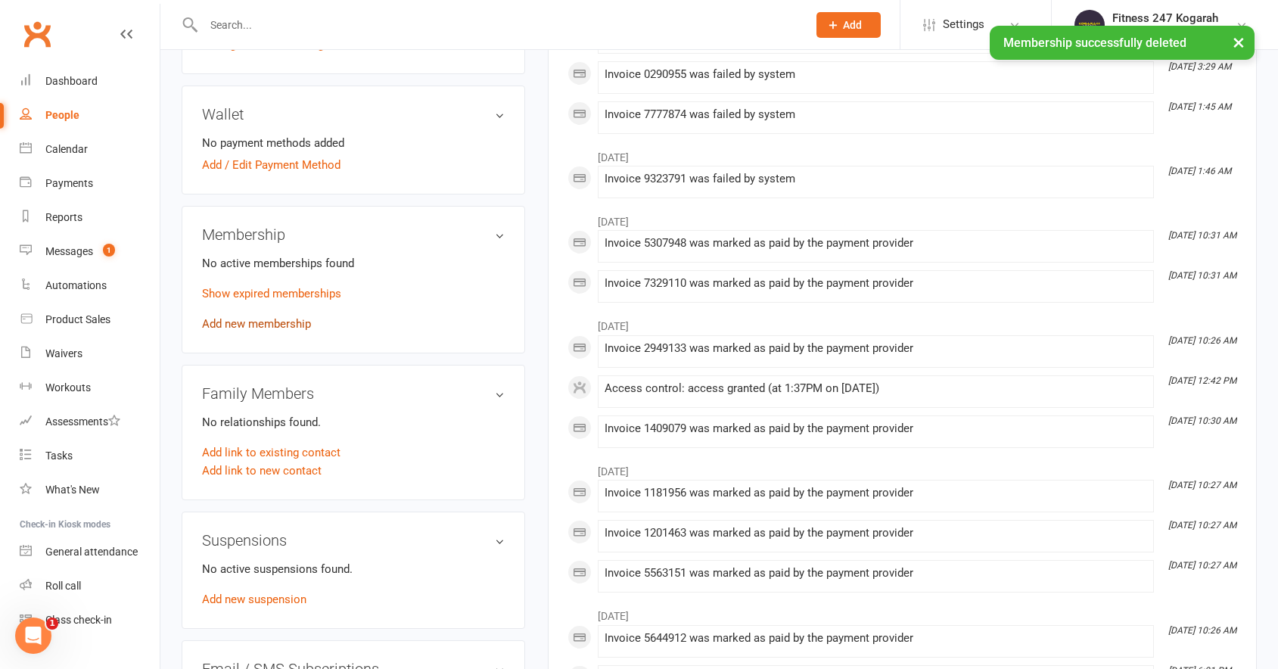
click at [248, 326] on link "Add new membership" at bounding box center [256, 324] width 109 height 14
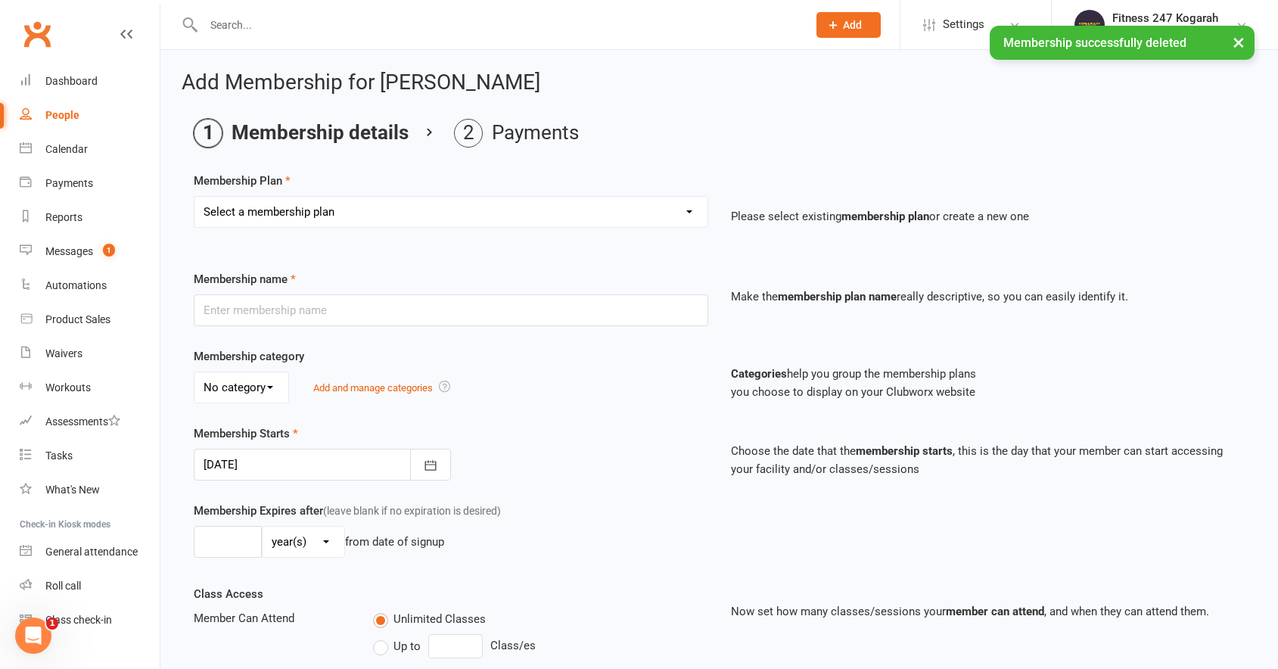
click at [315, 217] on select "Select a membership plan Create new Membership Plan Foundation 19.45 Foundation…" at bounding box center [450, 212] width 513 height 30
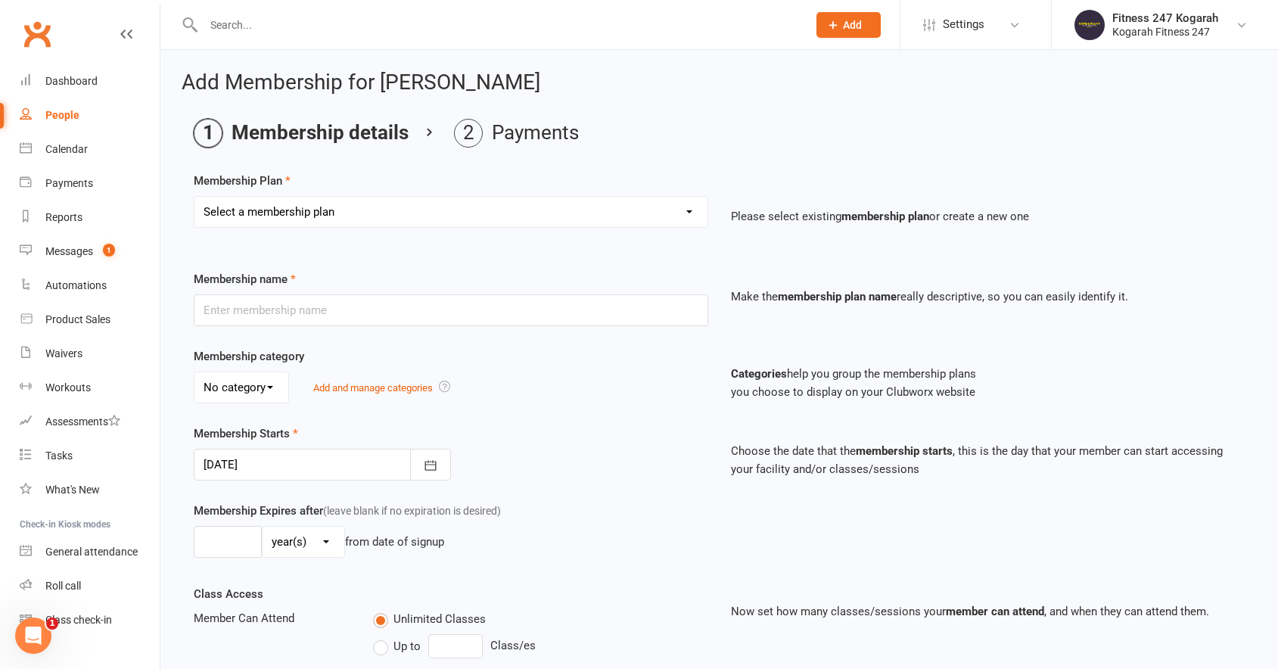
select select "18"
click at [194, 197] on select "Select a membership plan Create new Membership Plan Foundation 19.45 Foundation…" at bounding box center [450, 212] width 513 height 30
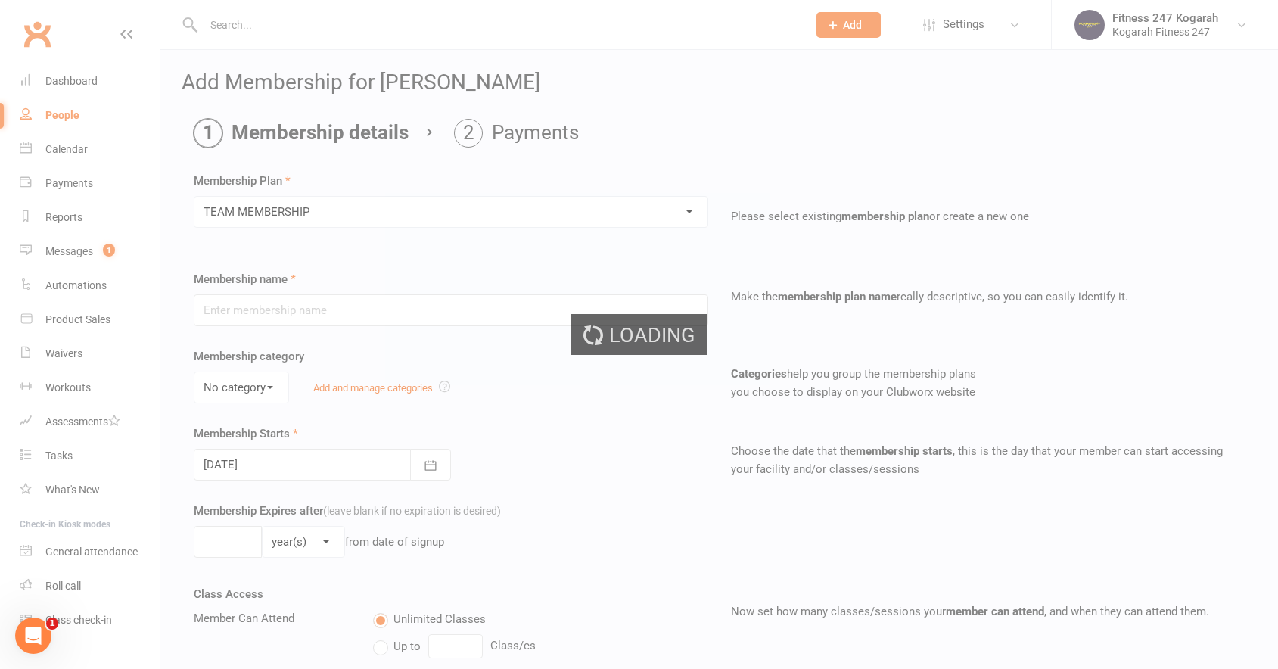
type input "TEAM MEMBERSHIP"
select select "2"
type input "0"
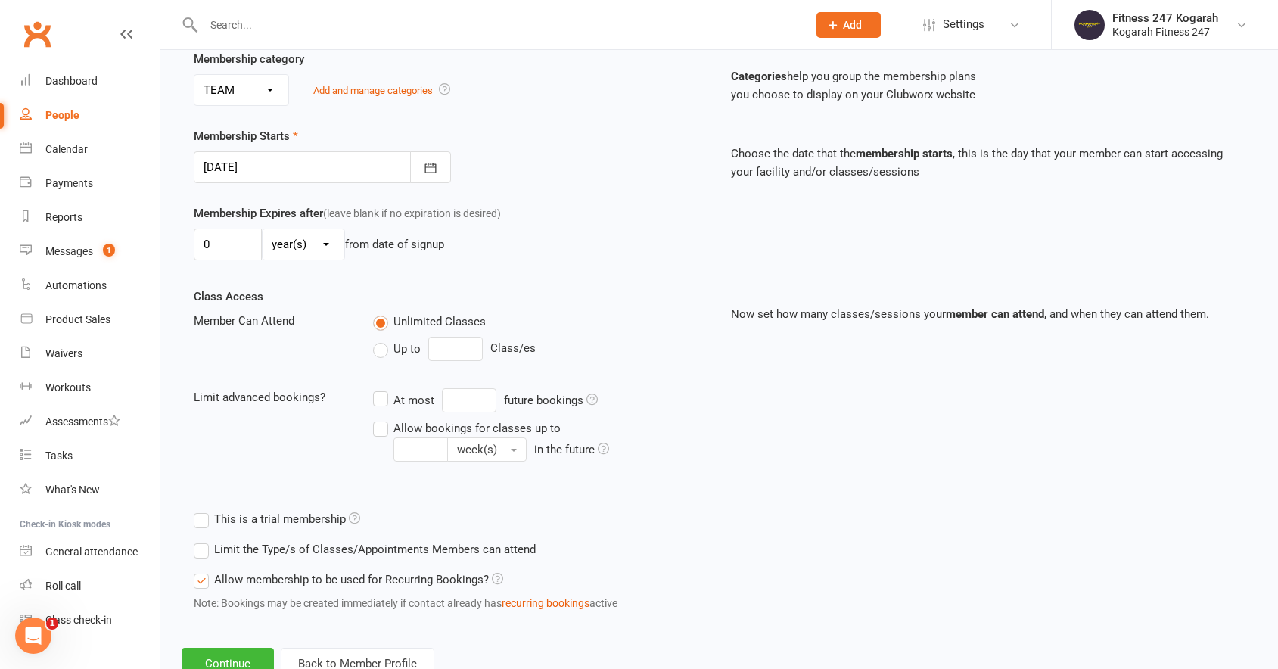
scroll to position [352, 0]
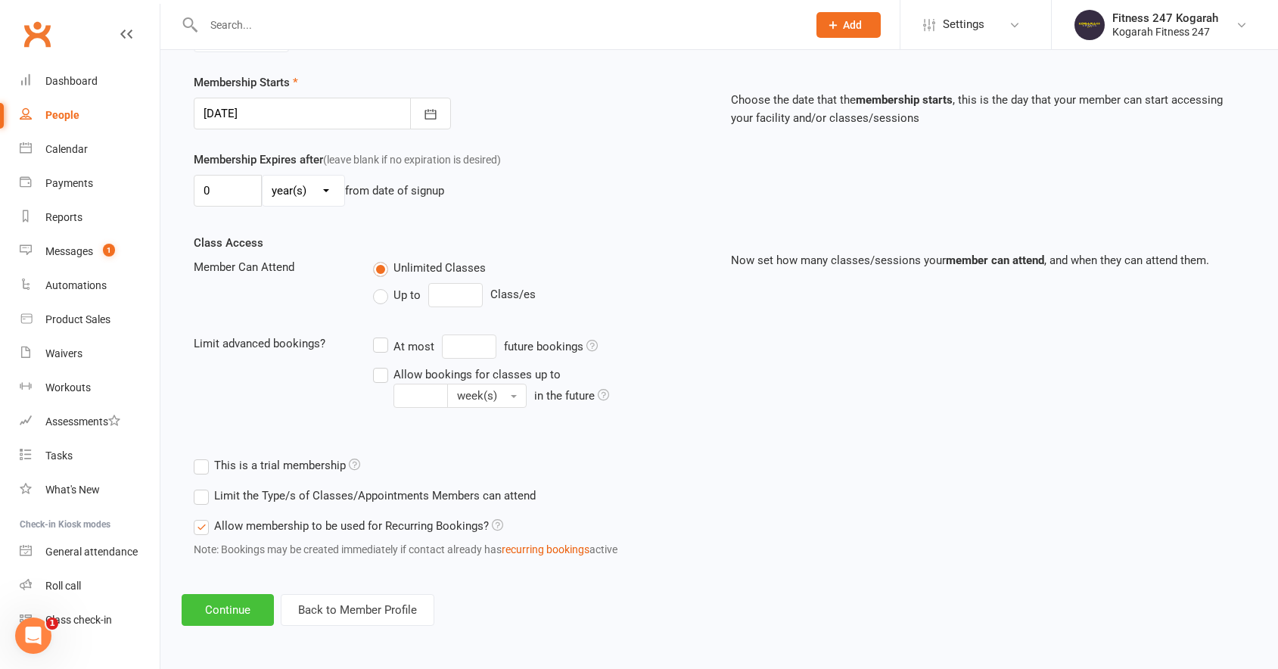
click at [201, 623] on button "Continue" at bounding box center [228, 610] width 92 height 32
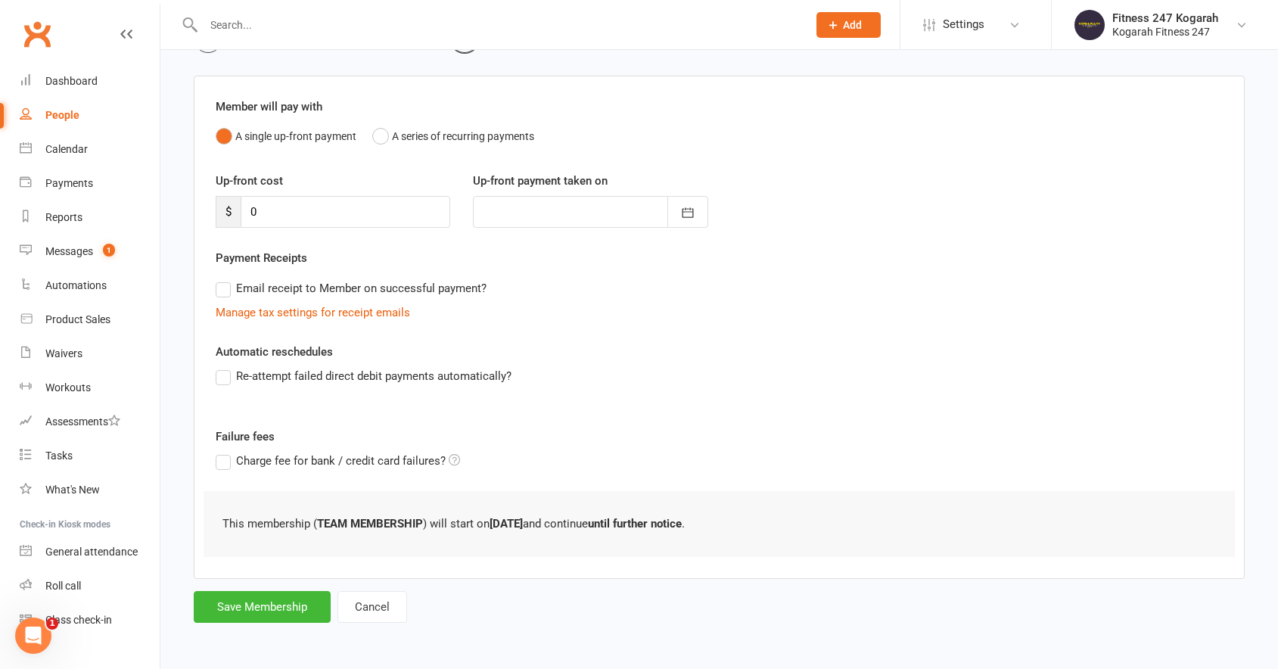
scroll to position [0, 0]
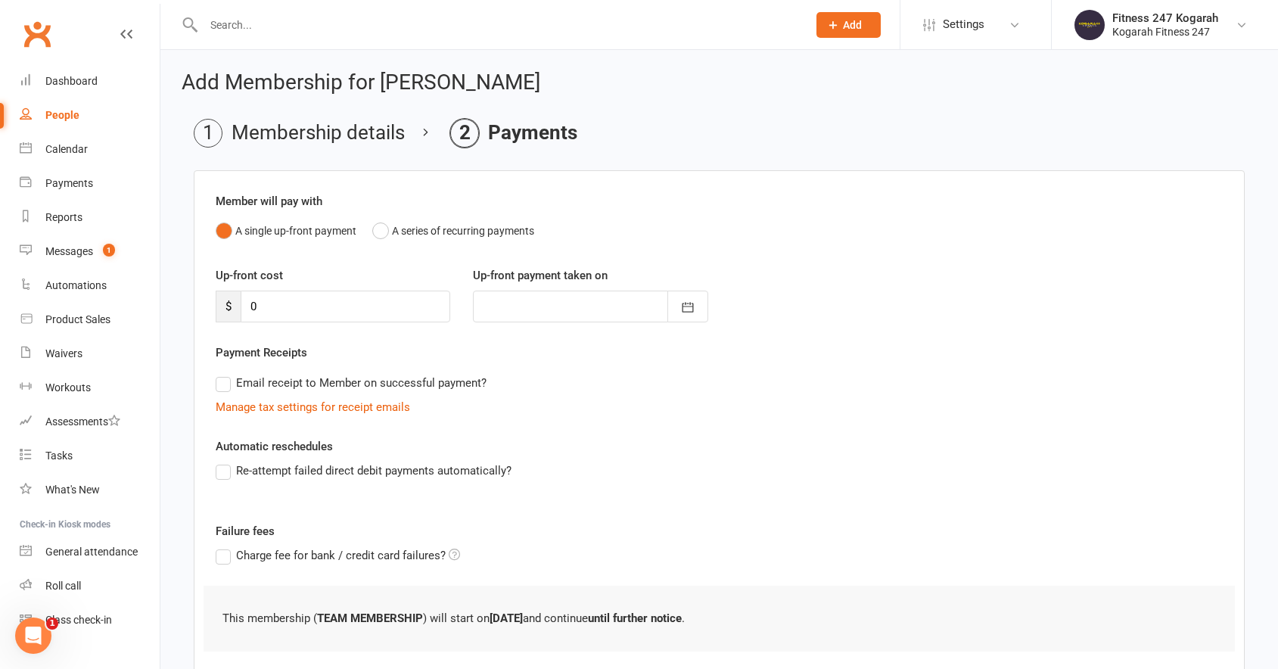
click at [206, 613] on div "This membership ( TEAM MEMBERSHIP ) will start on [DATE] and continue until fur…" at bounding box center [718, 618] width 1031 height 66
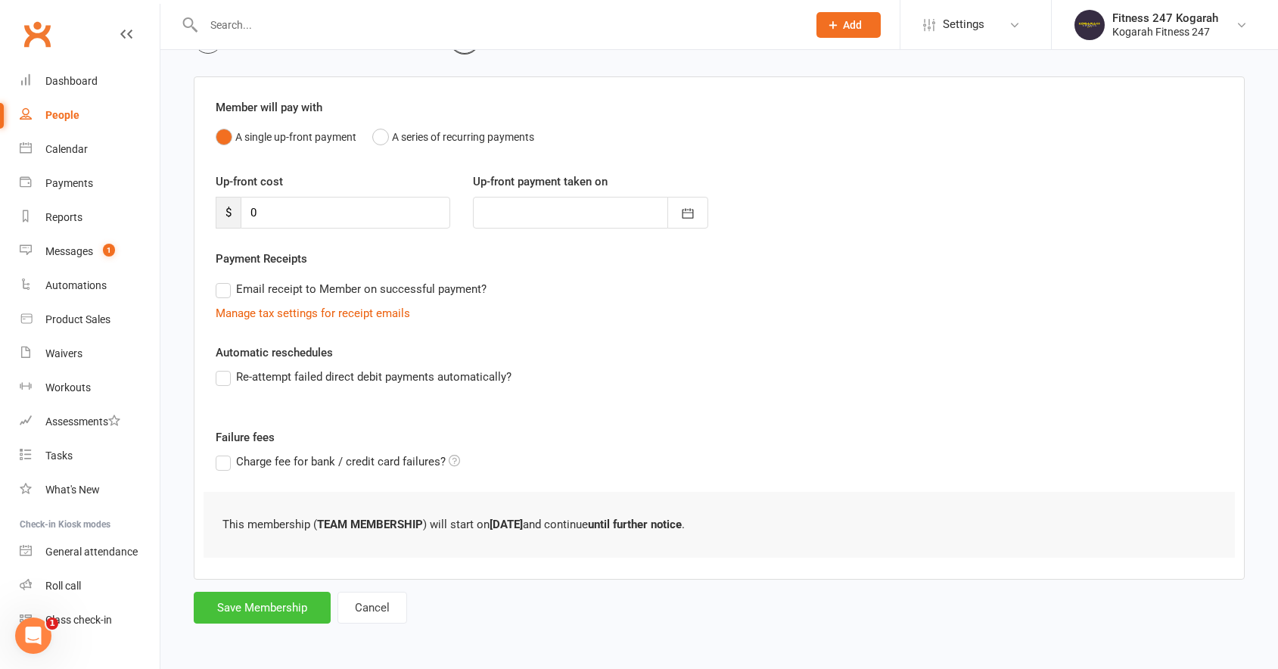
scroll to position [95, 0]
click at [247, 613] on button "Save Membership" at bounding box center [262, 607] width 137 height 32
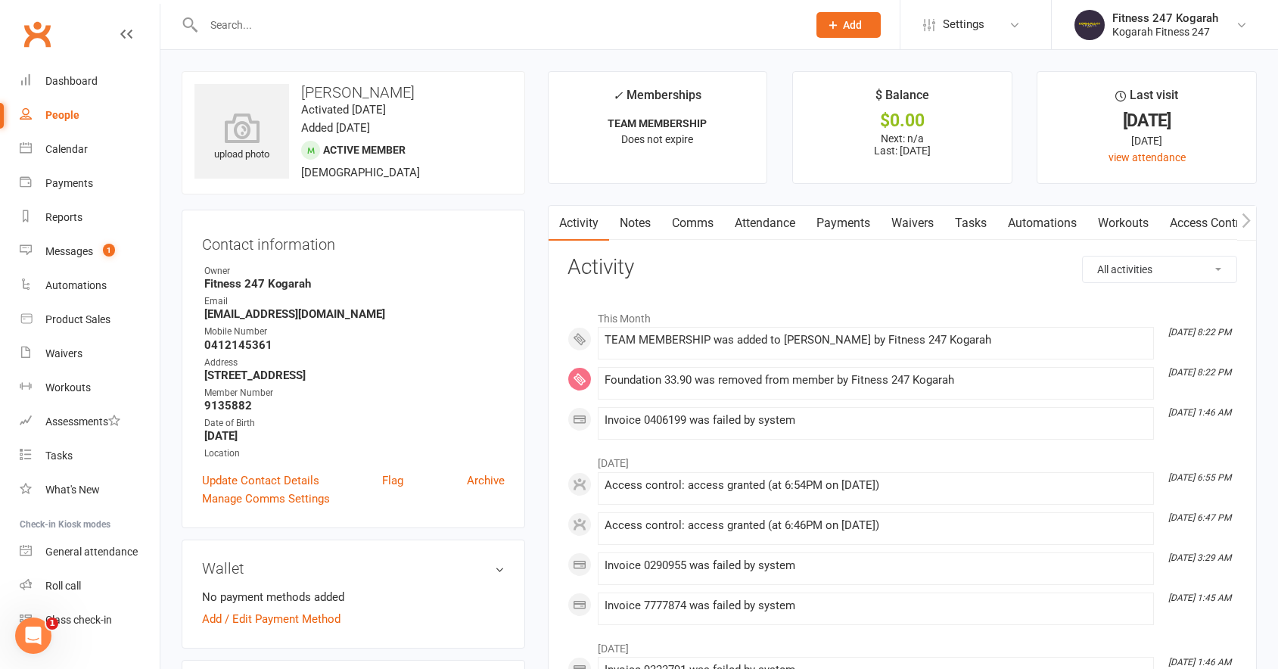
click at [253, 24] on input "text" at bounding box center [498, 24] width 598 height 21
paste input "[PERSON_NAME]"
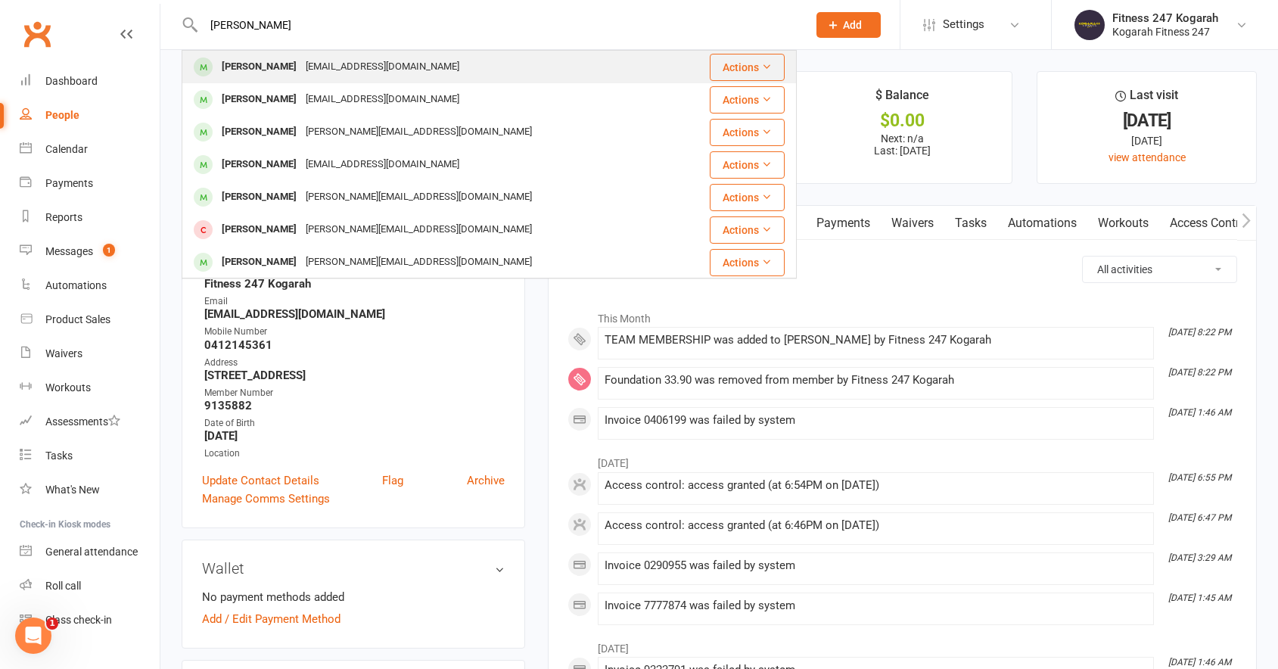
type input "[PERSON_NAME]"
click at [251, 65] on div "[PERSON_NAME]" at bounding box center [259, 67] width 84 height 22
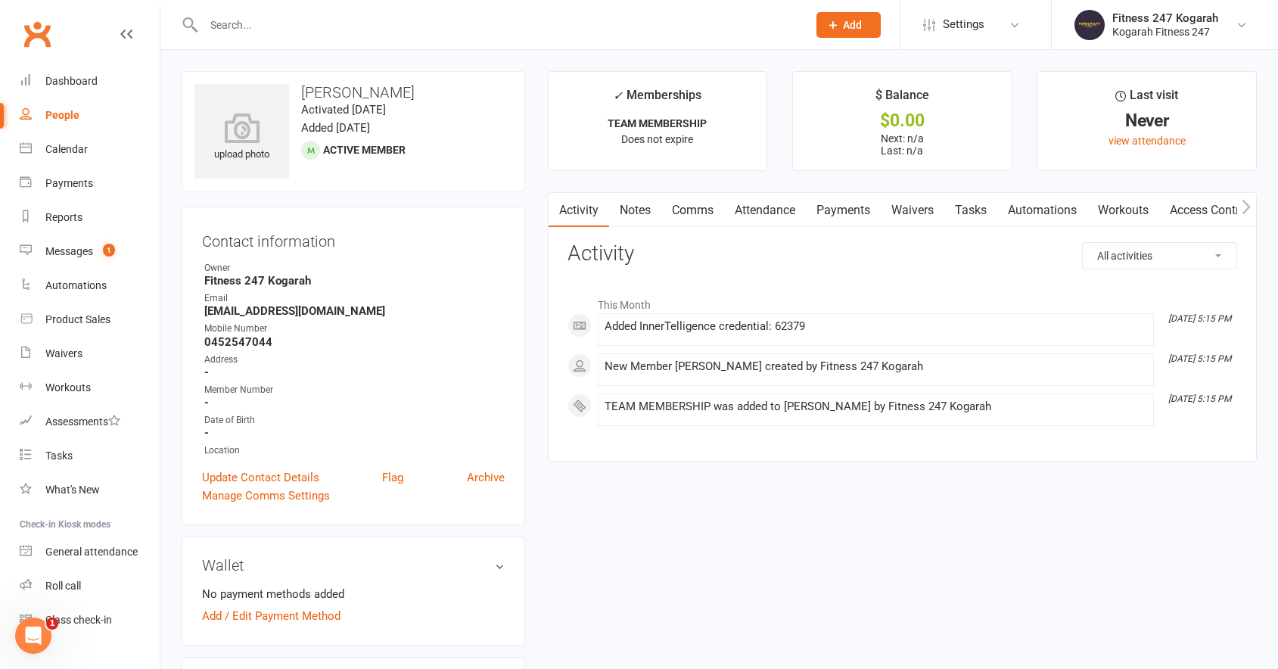
click at [1192, 211] on link "Access Control" at bounding box center [1209, 210] width 101 height 35
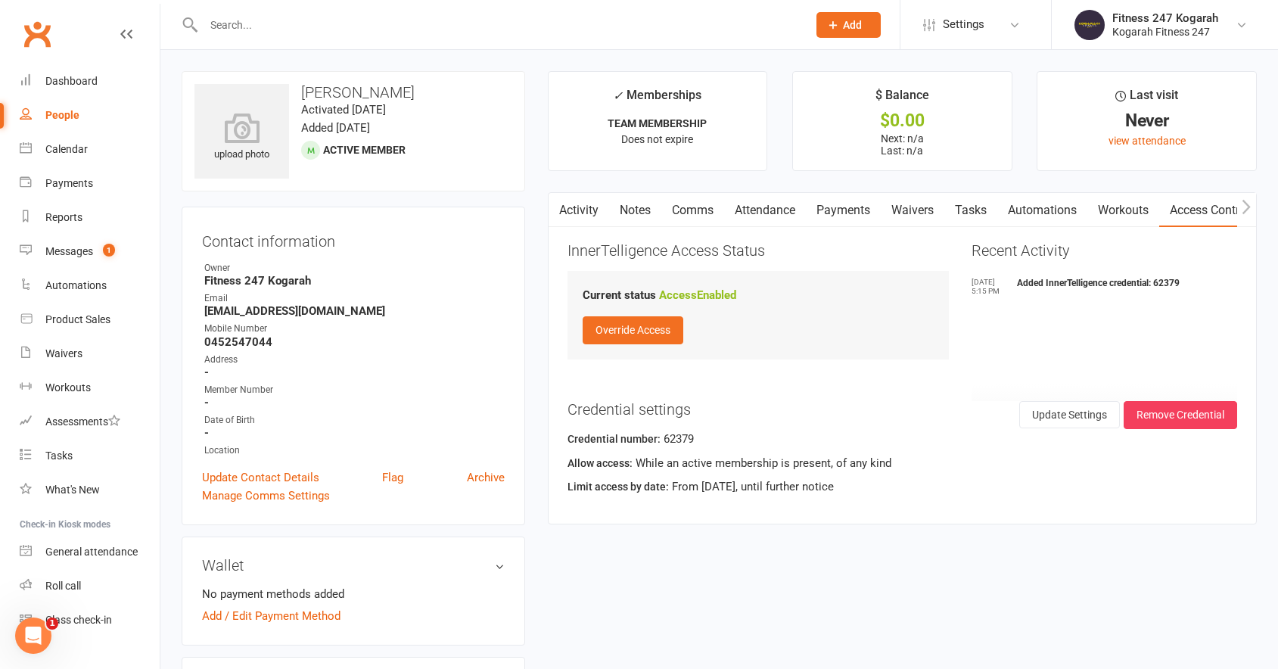
click at [256, 20] on input "text" at bounding box center [498, 24] width 598 height 21
paste input "[PERSON_NAME]"
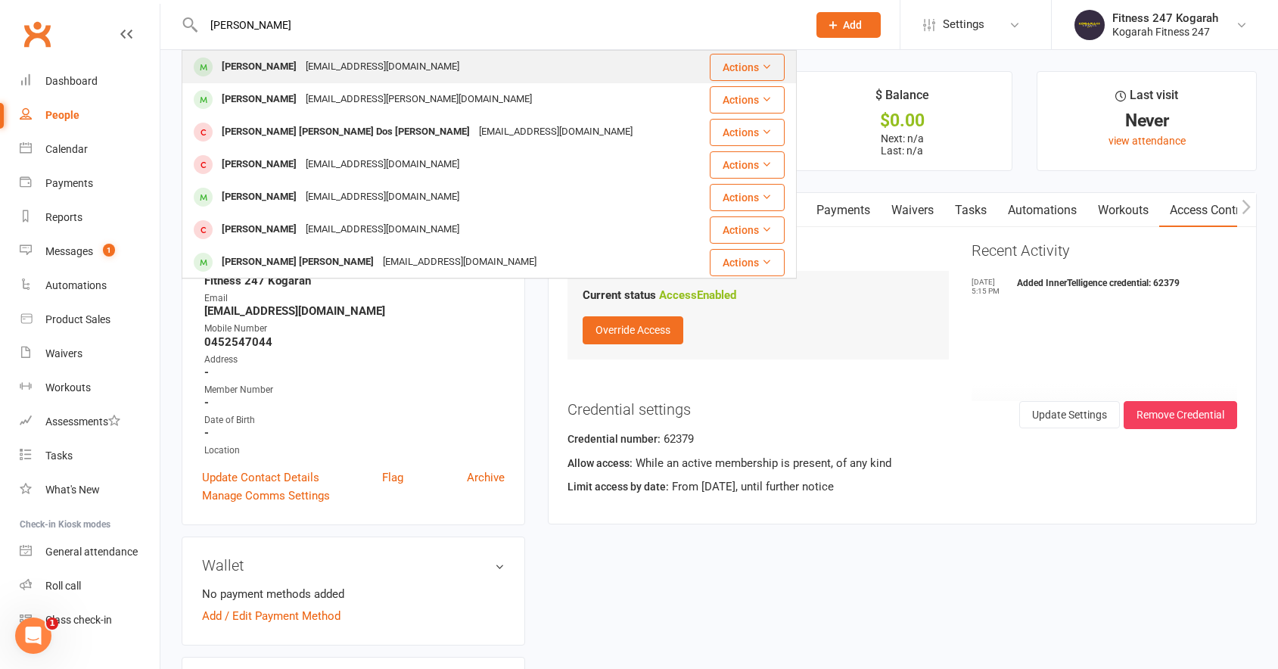
type input "[PERSON_NAME]"
click at [267, 70] on div "[PERSON_NAME]" at bounding box center [259, 67] width 84 height 22
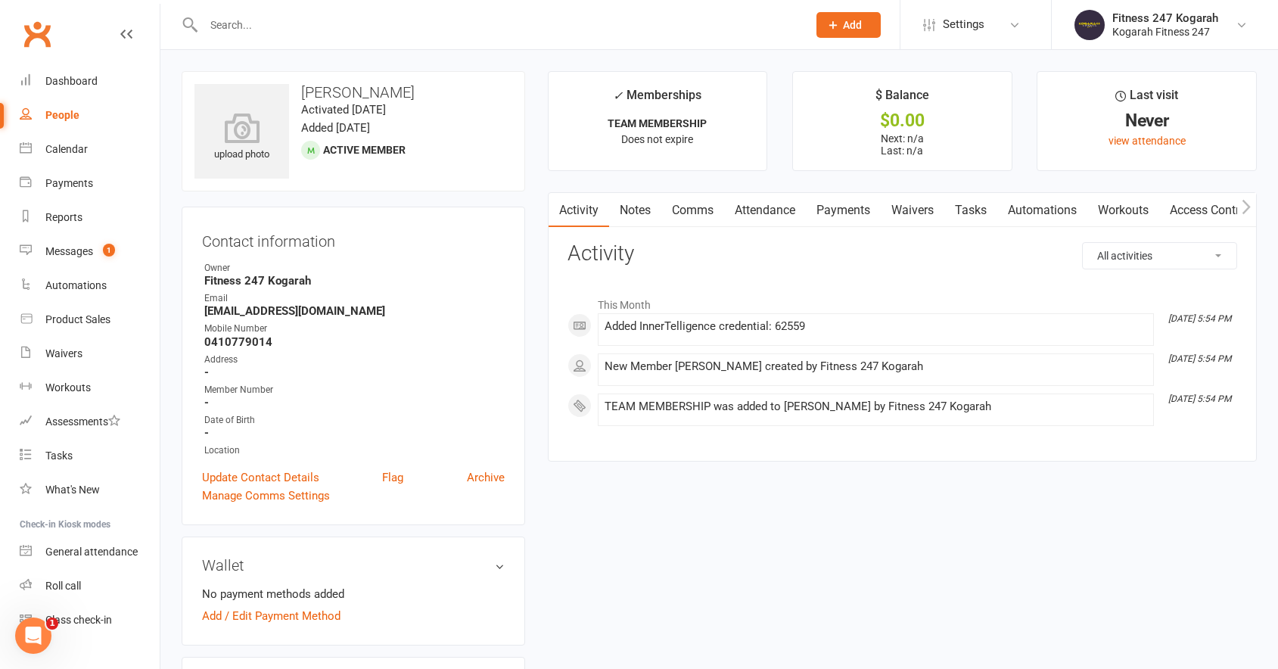
click at [1206, 210] on link "Access Control" at bounding box center [1209, 210] width 101 height 35
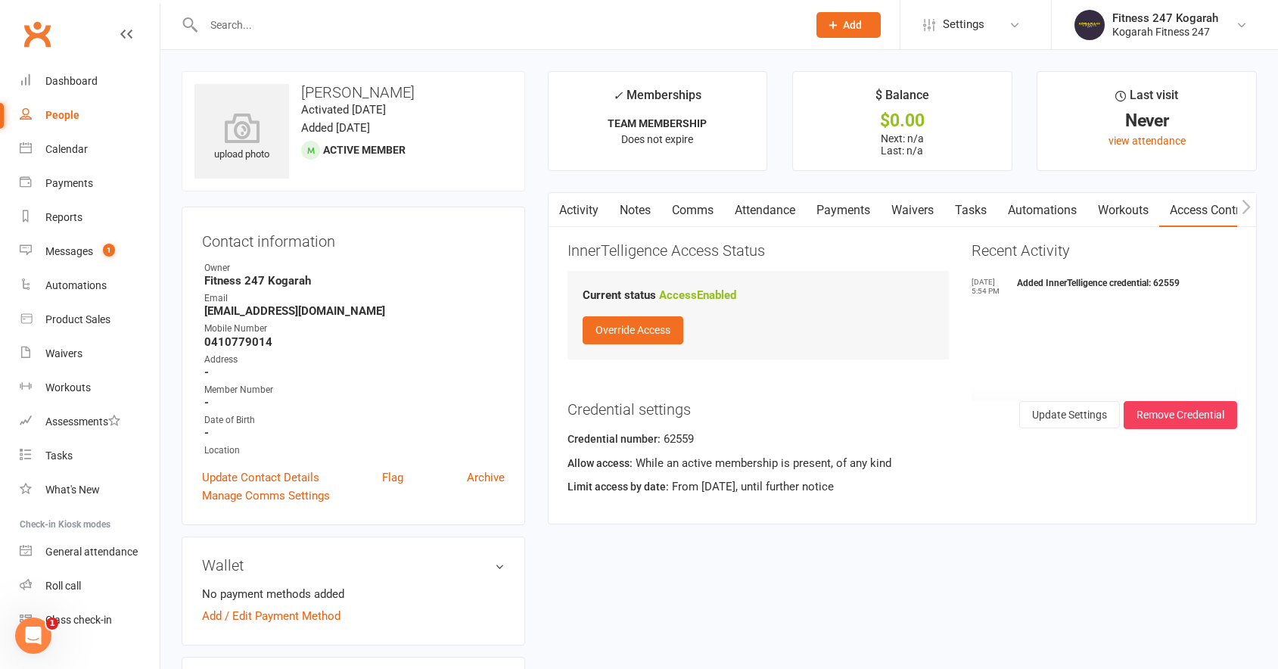
click at [228, 22] on input "text" at bounding box center [498, 24] width 598 height 21
paste input "[PERSON_NAME] [PERSON_NAME] [PERSON_NAME]"
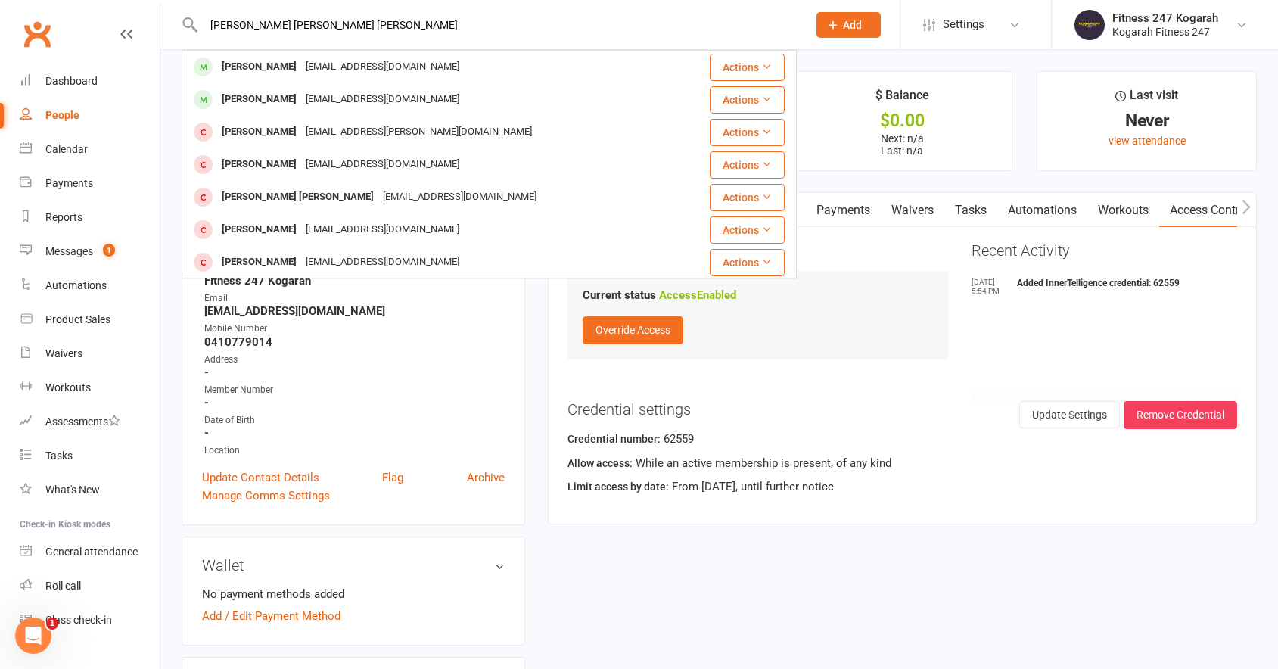
drag, startPoint x: 316, startPoint y: 23, endPoint x: 248, endPoint y: 23, distance: 68.1
click at [248, 23] on input "[PERSON_NAME] [PERSON_NAME] [PERSON_NAME]" at bounding box center [498, 24] width 598 height 21
type input "[PERSON_NAME]"
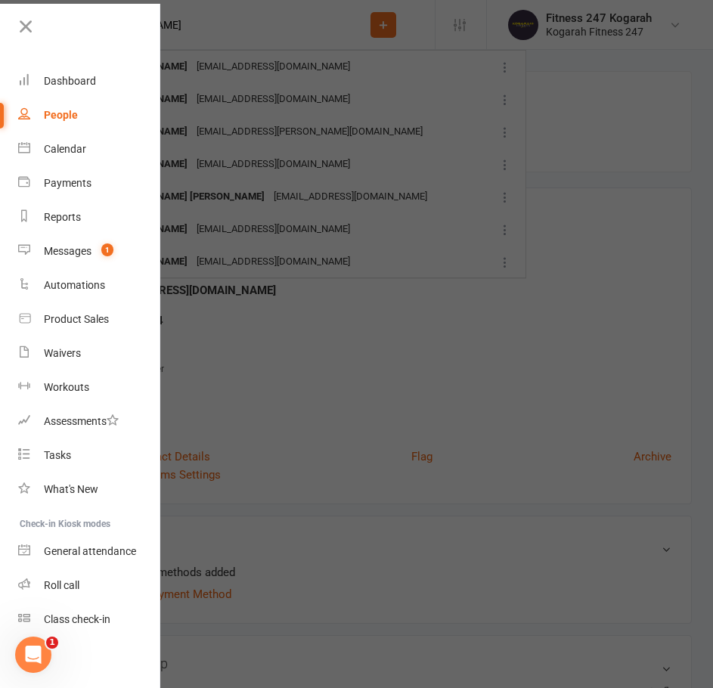
click at [376, 376] on div at bounding box center [356, 344] width 713 height 688
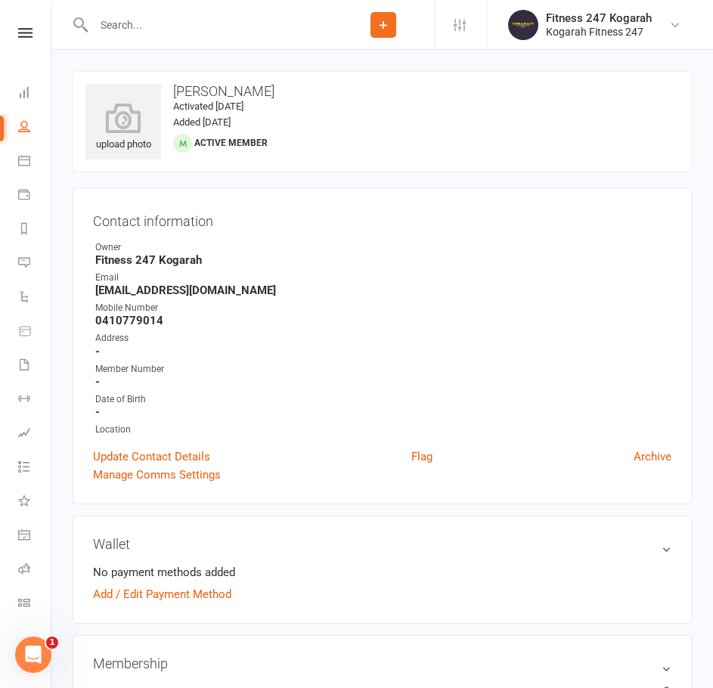
click at [205, 25] on input "text" at bounding box center [210, 24] width 243 height 21
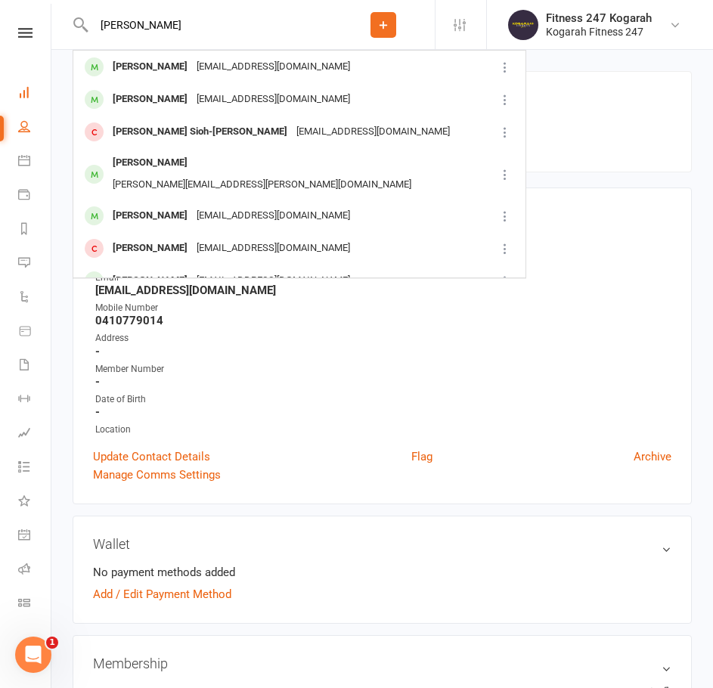
type input "[PERSON_NAME]"
click at [391, 24] on button "Add" at bounding box center [384, 25] width 26 height 26
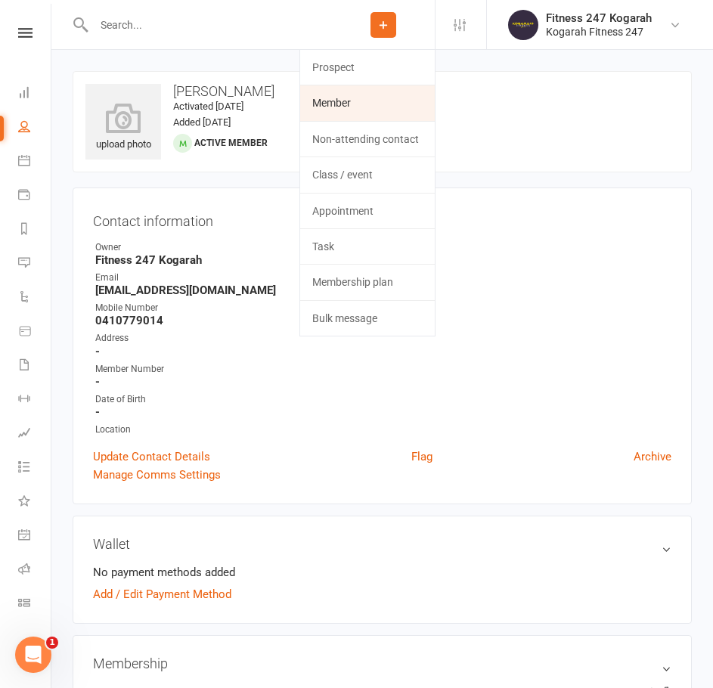
click at [355, 100] on link "Member" at bounding box center [367, 102] width 135 height 35
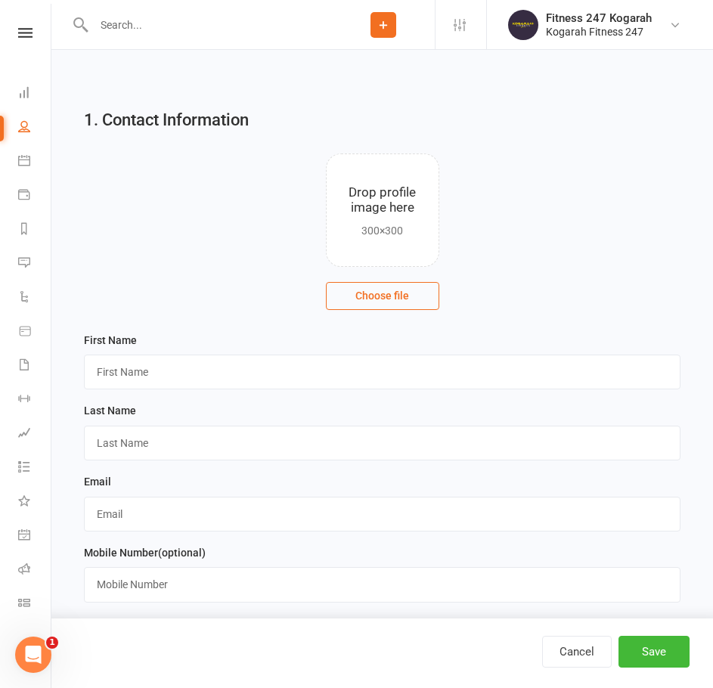
click at [141, 23] on input "text" at bounding box center [210, 24] width 243 height 21
paste input "0414329568"
type input "0414329568"
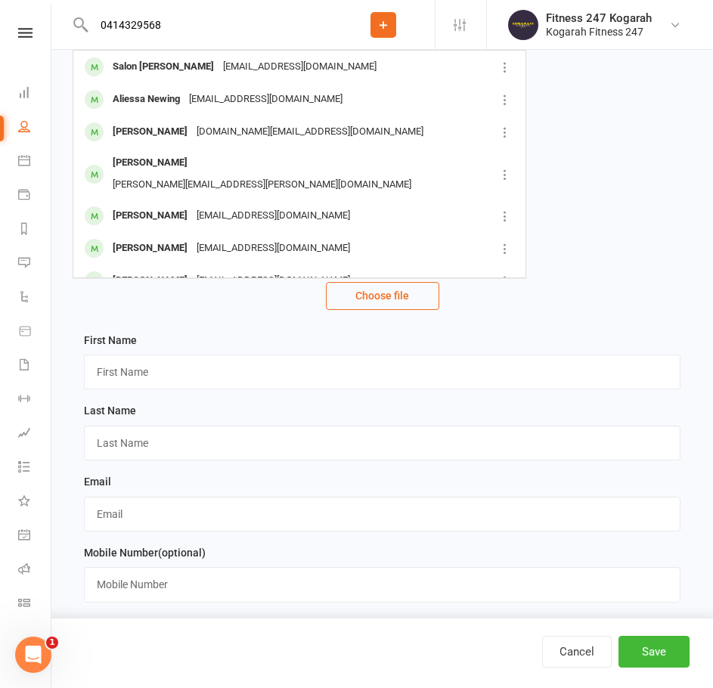
drag, startPoint x: 196, startPoint y: 22, endPoint x: 51, endPoint y: 15, distance: 145.4
click at [51, 4] on header "0414329568 Salon [PERSON_NAME] [EMAIL_ADDRESS][DOMAIN_NAME] [PERSON_NAME] [EMAI…" at bounding box center [356, 4] width 713 height 0
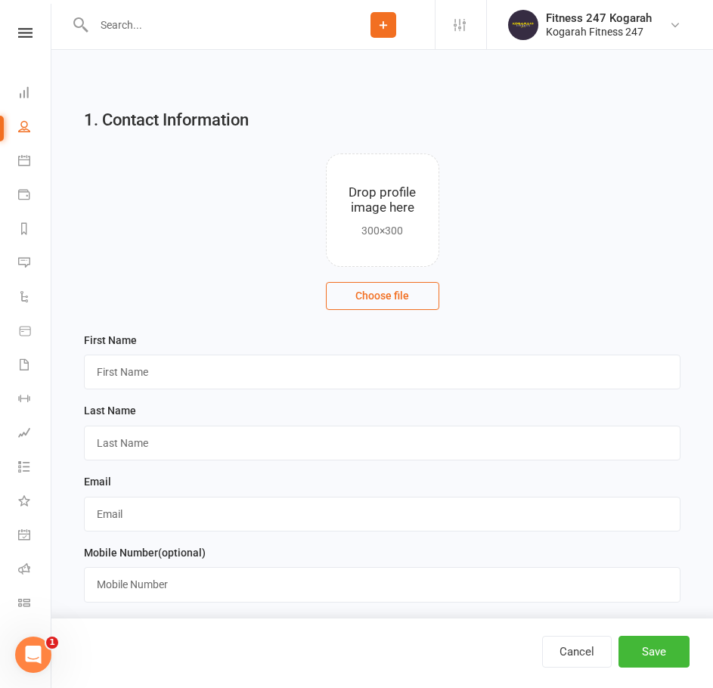
click at [377, 23] on icon at bounding box center [384, 25] width 14 height 14
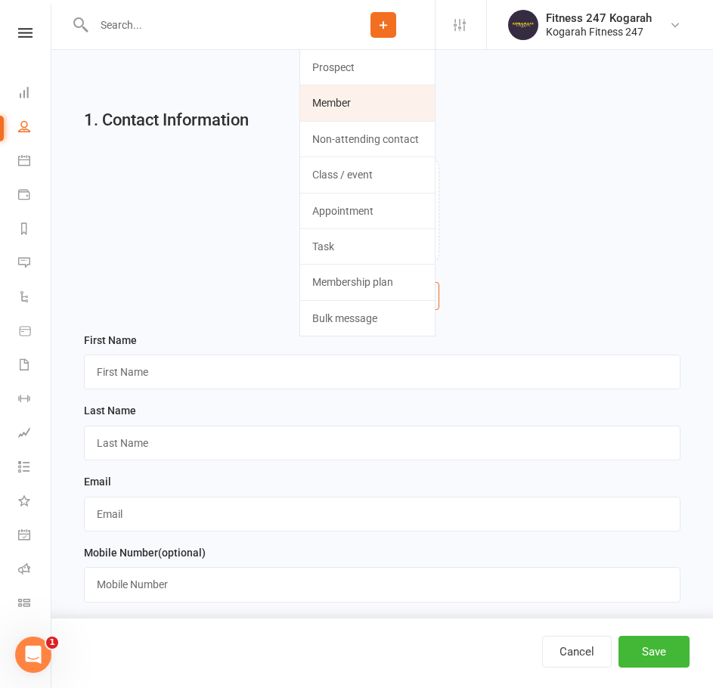
click at [385, 101] on link "Member" at bounding box center [367, 102] width 135 height 35
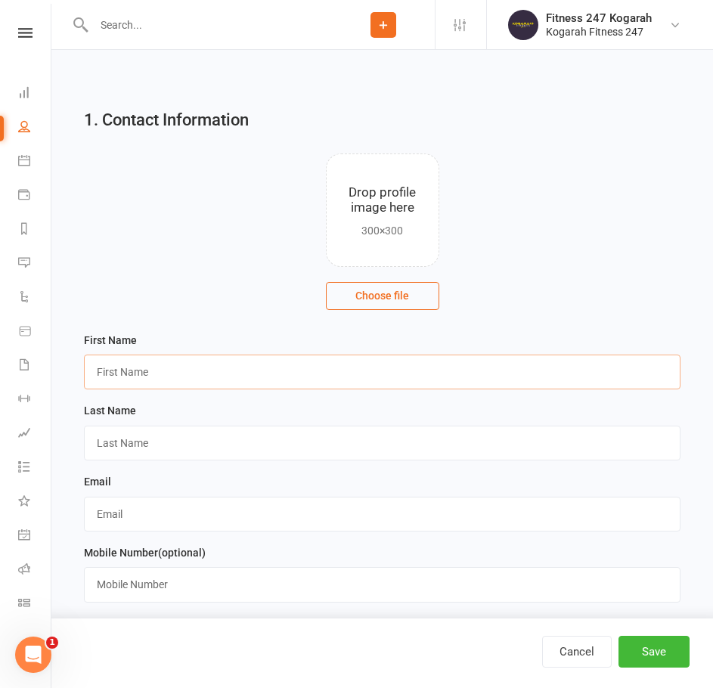
click at [291, 366] on input "text" at bounding box center [382, 372] width 597 height 35
type input "[PERSON_NAME]"
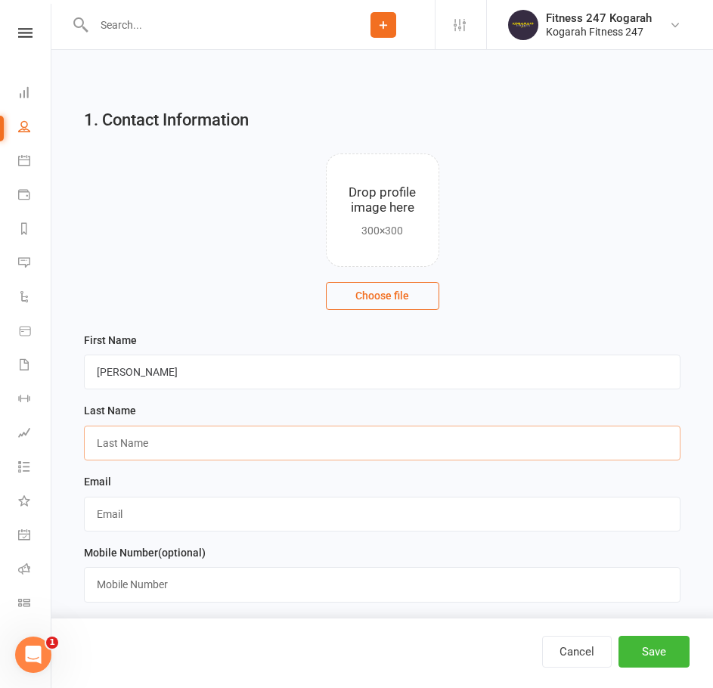
click at [182, 450] on input "text" at bounding box center [382, 443] width 597 height 35
paste input "[PERSON_NAME] [PERSON_NAME] [PERSON_NAME]"
type input "[PERSON_NAME] [PERSON_NAME] [PERSON_NAME]"
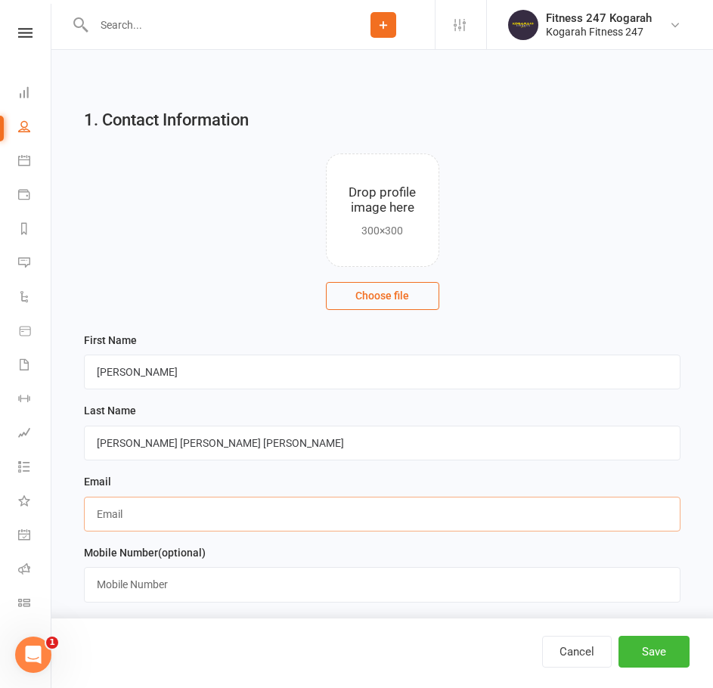
click at [167, 523] on input "text" at bounding box center [382, 514] width 597 height 35
paste input "[EMAIL_ADDRESS][PERSON_NAME][DOMAIN_NAME]"
type input "[EMAIL_ADDRESS][PERSON_NAME][DOMAIN_NAME]"
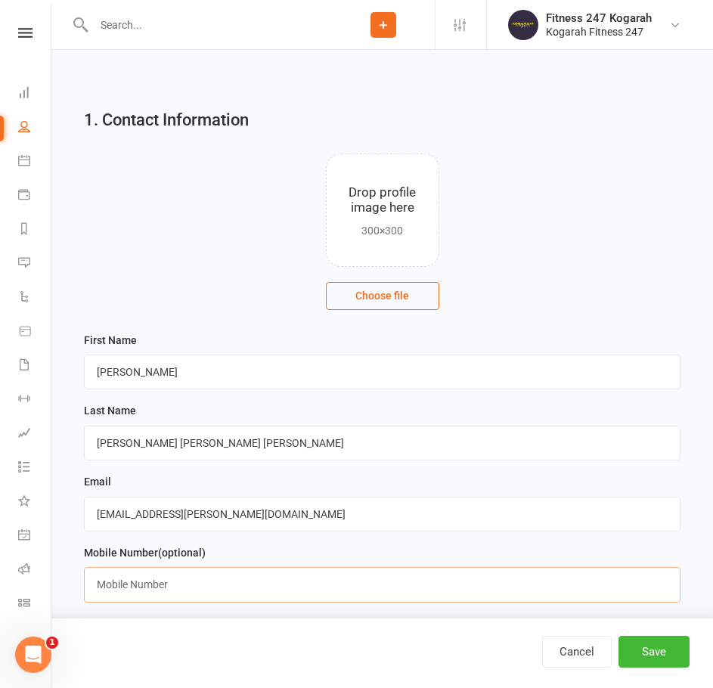
click at [166, 581] on input "text" at bounding box center [382, 584] width 597 height 35
paste input "0414329568"
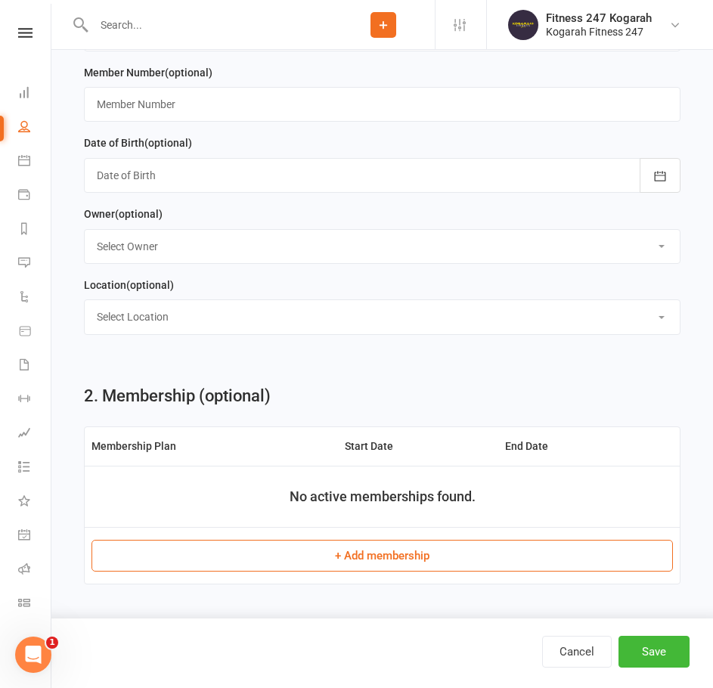
scroll to position [908, 0]
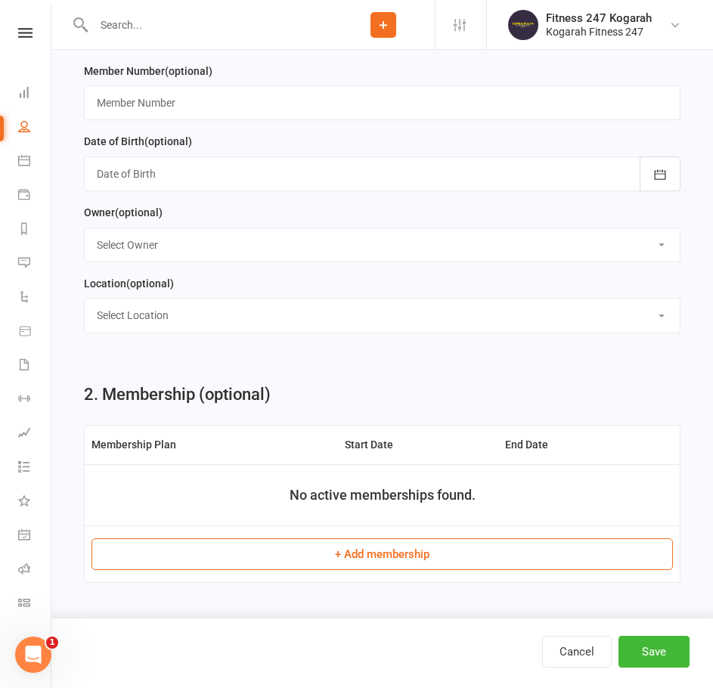
type input "0414329568"
click at [423, 557] on button "+ Add membership" at bounding box center [383, 555] width 582 height 32
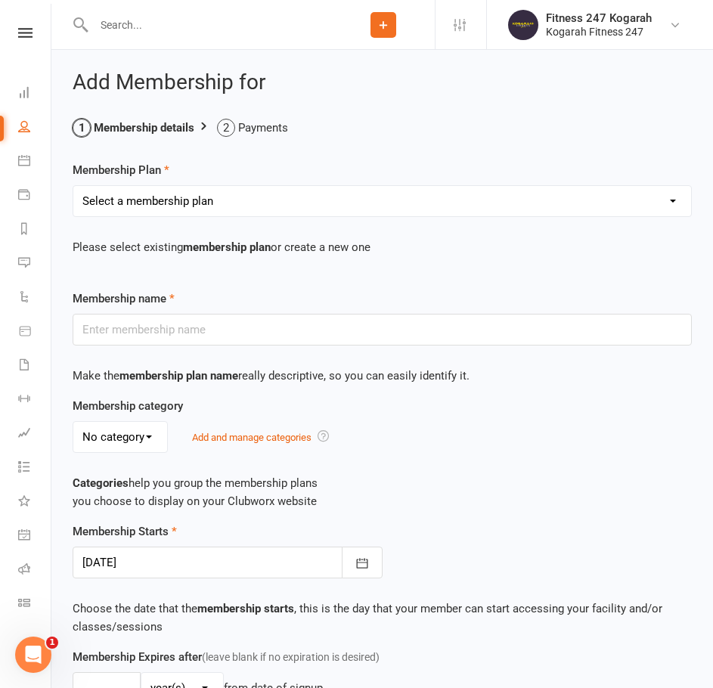
click at [131, 202] on select "Select a membership plan Create new Membership Plan Foundation 19.45 Foundation…" at bounding box center [382, 201] width 618 height 30
select select "18"
click at [73, 186] on select "Select a membership plan Create new Membership Plan Foundation 19.45 Foundation…" at bounding box center [382, 201] width 618 height 30
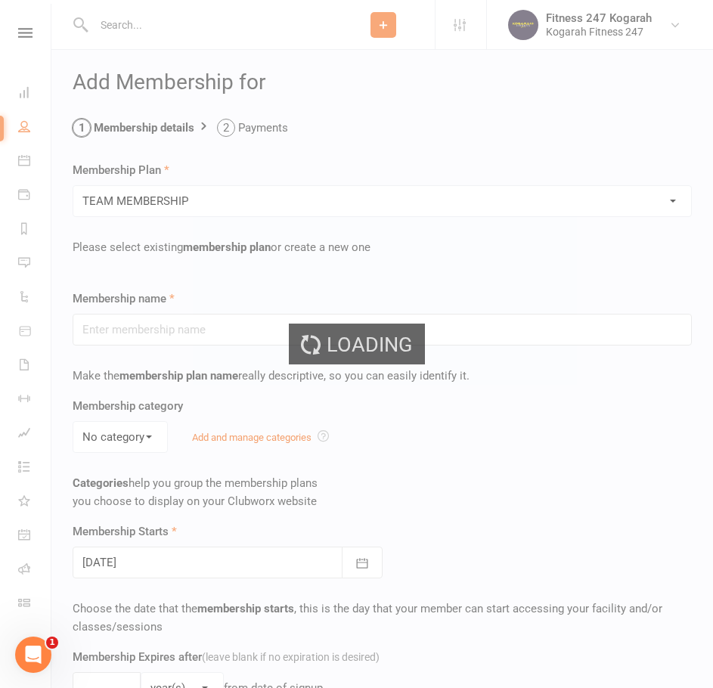
type input "TEAM MEMBERSHIP"
select select "2"
type input "0"
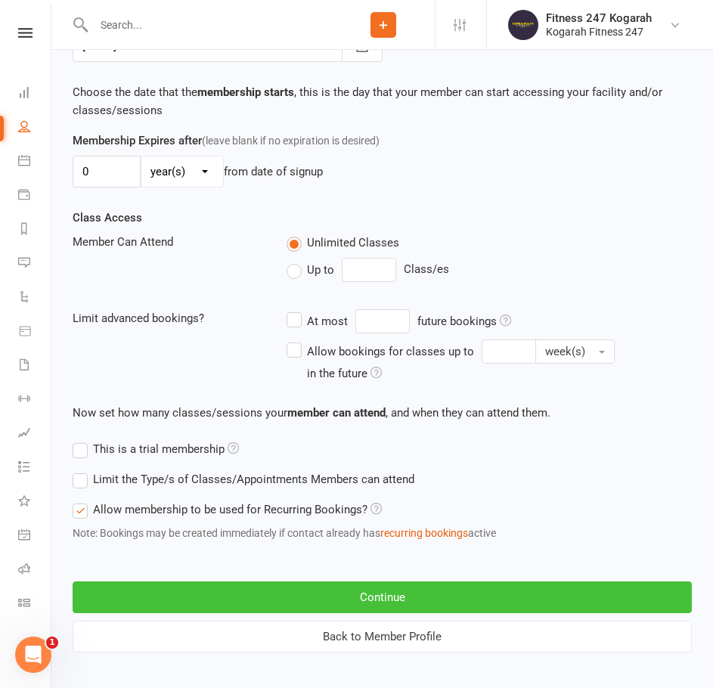
scroll to position [529, 0]
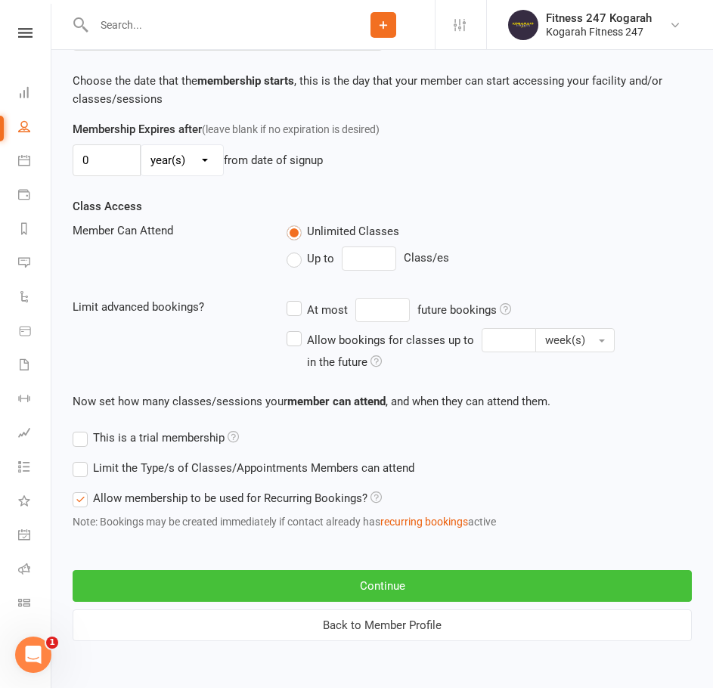
click at [324, 584] on button "Continue" at bounding box center [382, 586] width 619 height 32
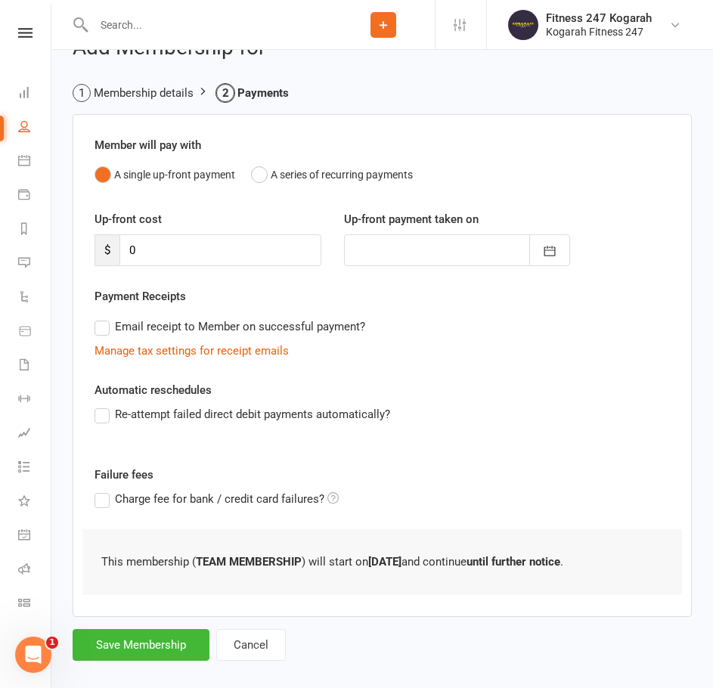
scroll to position [54, 0]
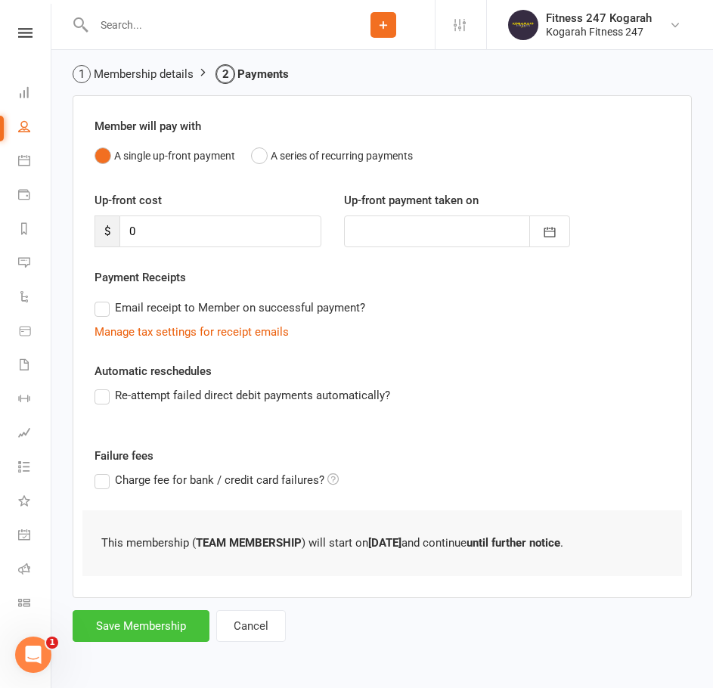
click at [135, 626] on button "Save Membership" at bounding box center [141, 626] width 137 height 32
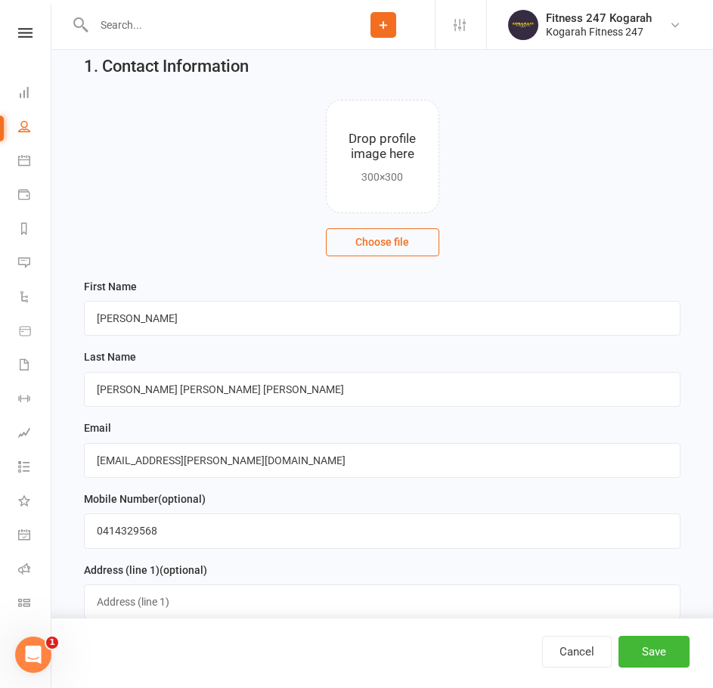
scroll to position [1303, 0]
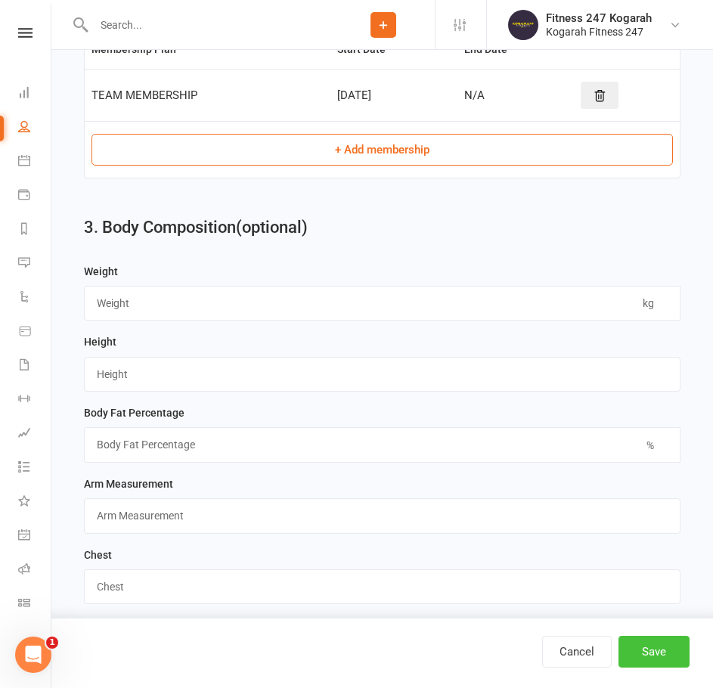
click at [656, 653] on button "Save" at bounding box center [654, 652] width 71 height 32
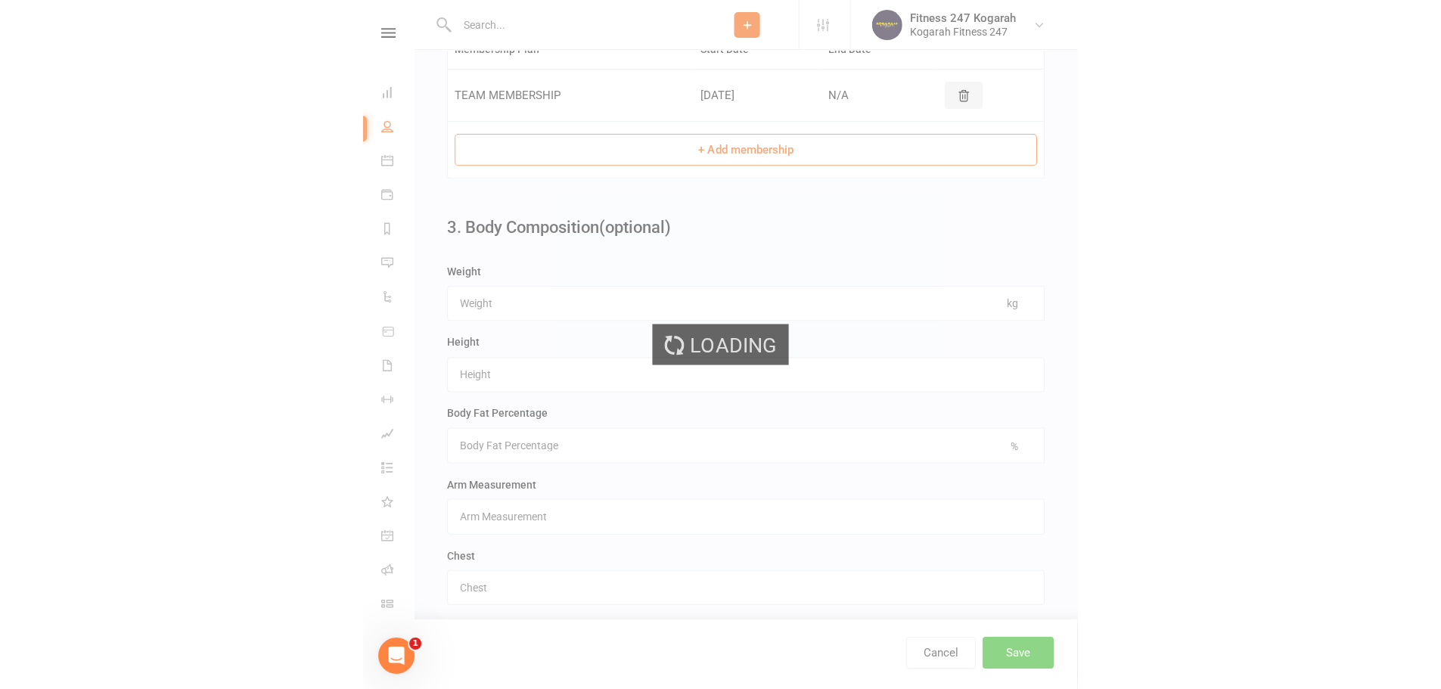
scroll to position [0, 0]
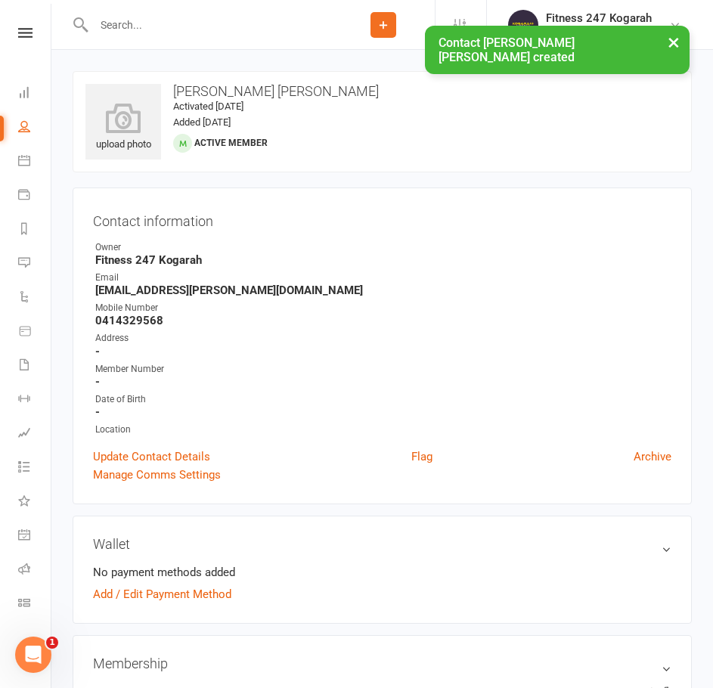
click at [197, 26] on div "× Contact [PERSON_NAME] [PERSON_NAME] created" at bounding box center [347, 26] width 694 height 0
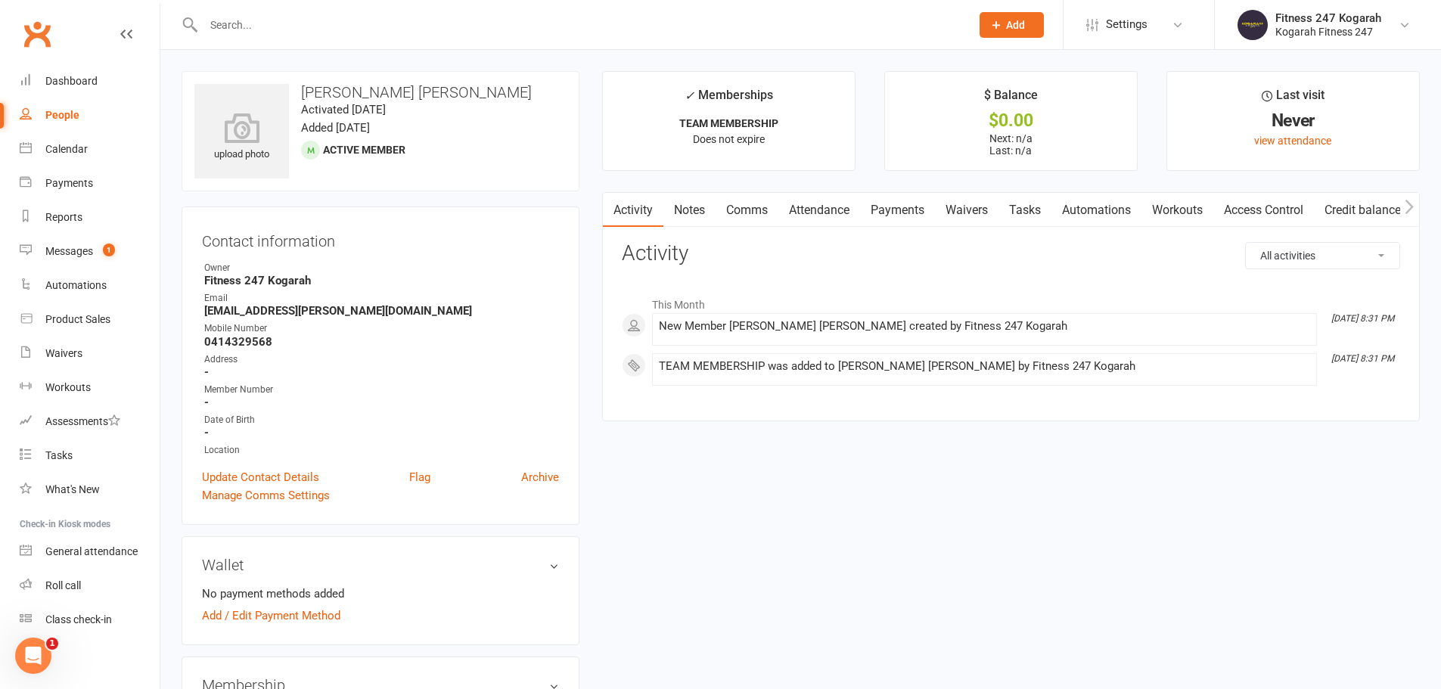
click at [1370, 212] on link "Credit balance" at bounding box center [1363, 210] width 98 height 35
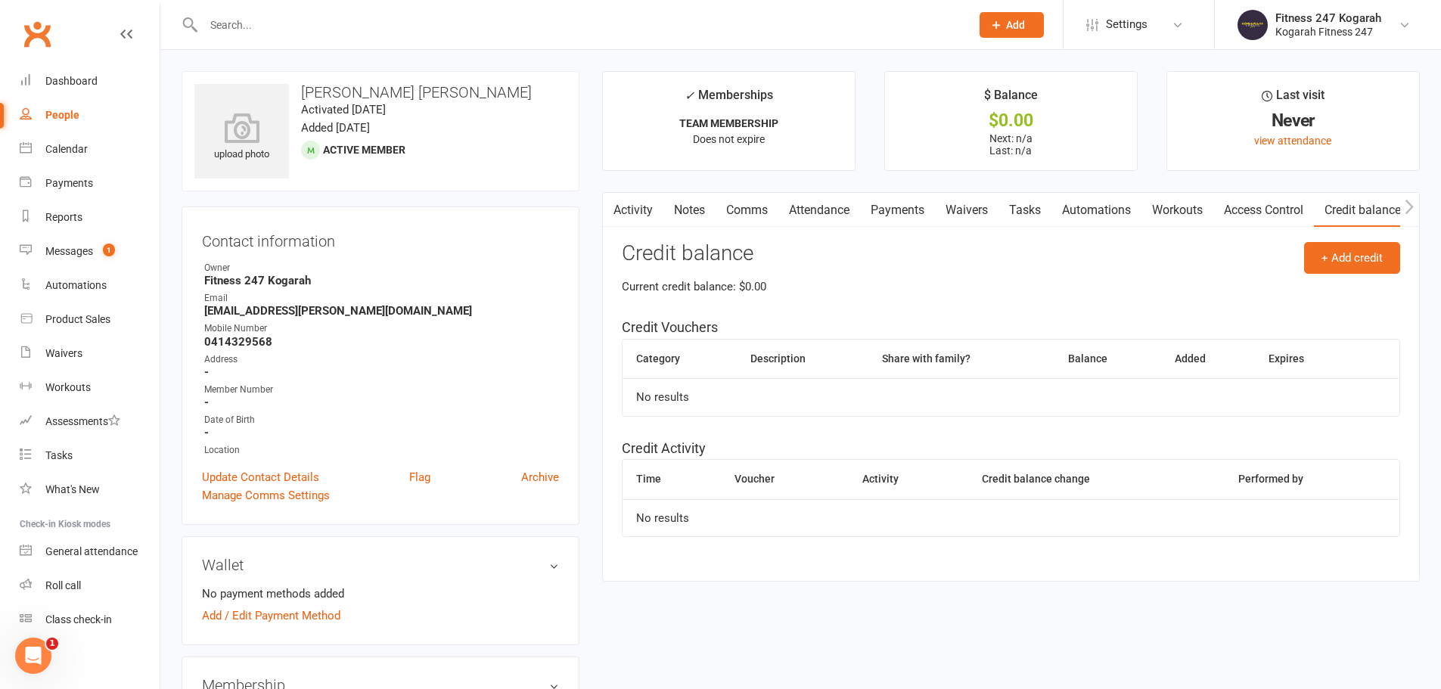
click at [1231, 213] on link "Access Control" at bounding box center [1263, 210] width 101 height 35
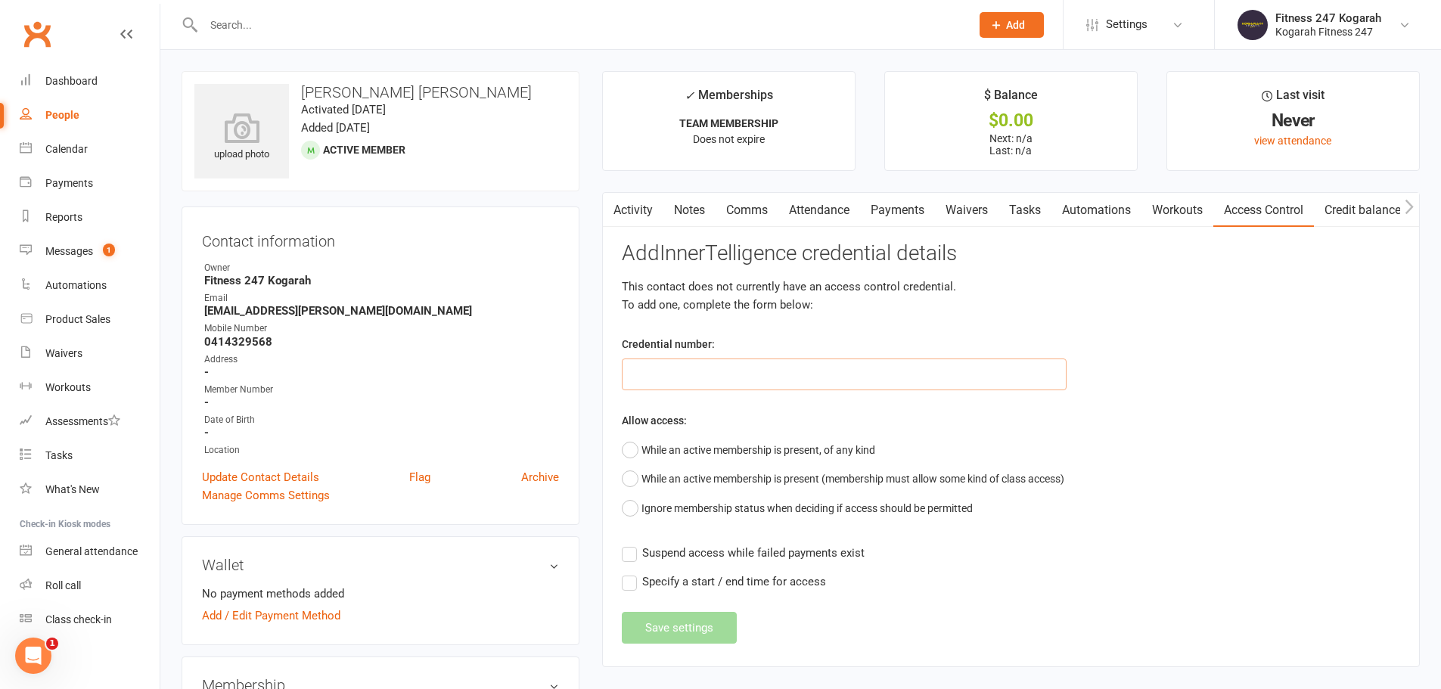
click at [751, 378] on input "text" at bounding box center [844, 375] width 445 height 32
paste input "62508"
type input "62508"
click at [722, 445] on button "While an active membership is present, of any kind" at bounding box center [748, 450] width 253 height 29
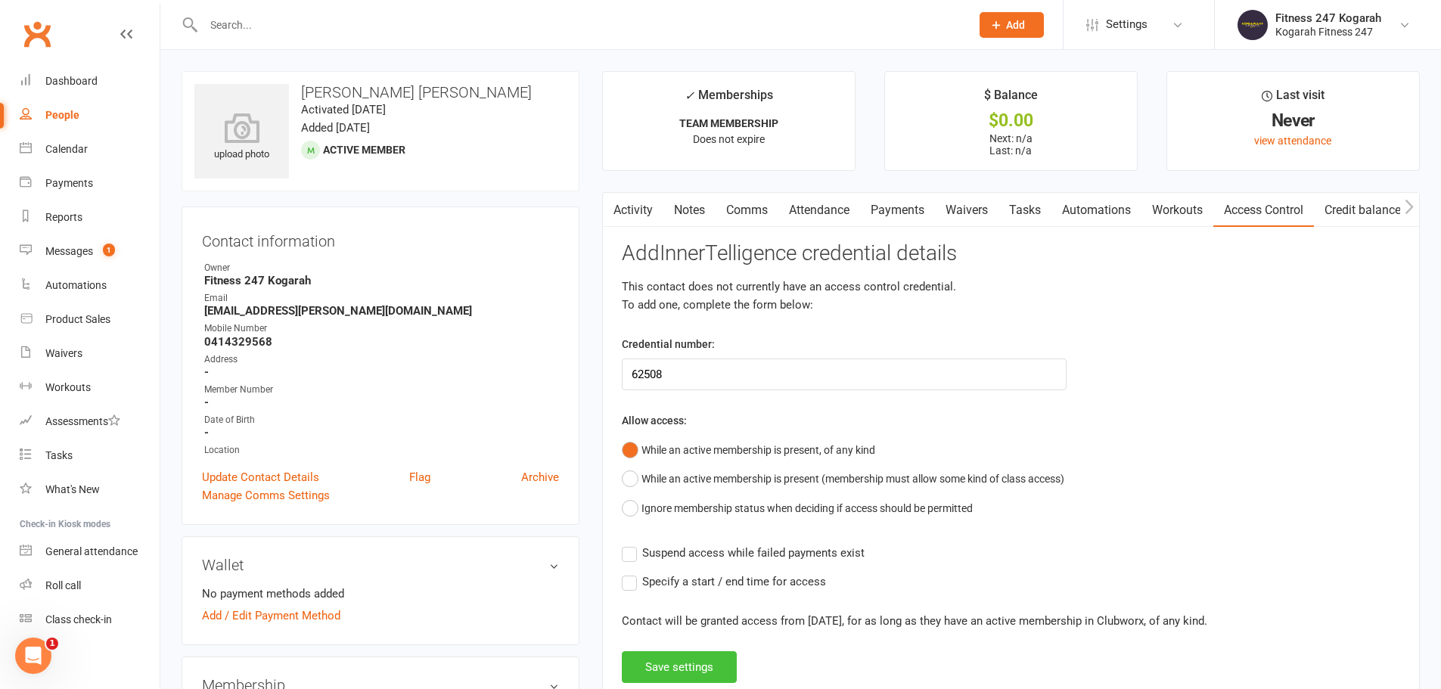
click at [685, 668] on button "Save settings" at bounding box center [679, 667] width 115 height 32
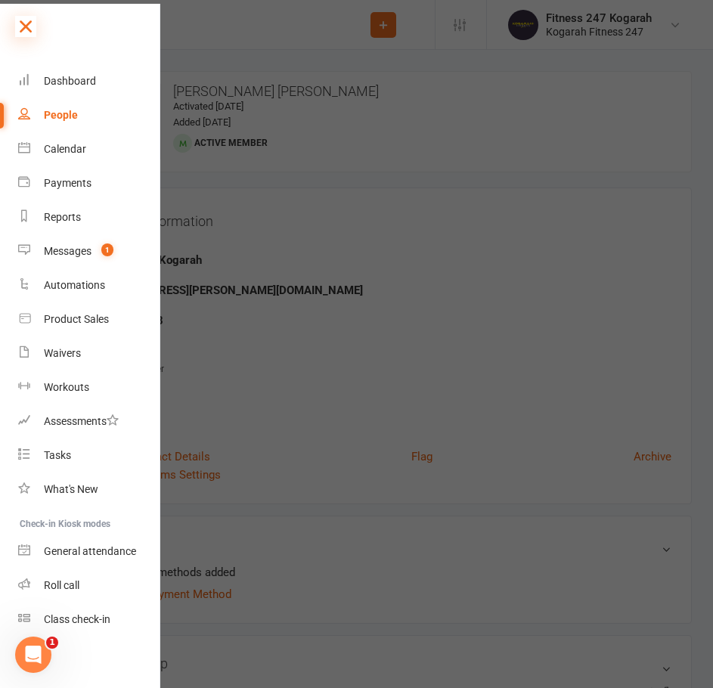
click at [30, 30] on icon at bounding box center [25, 26] width 21 height 21
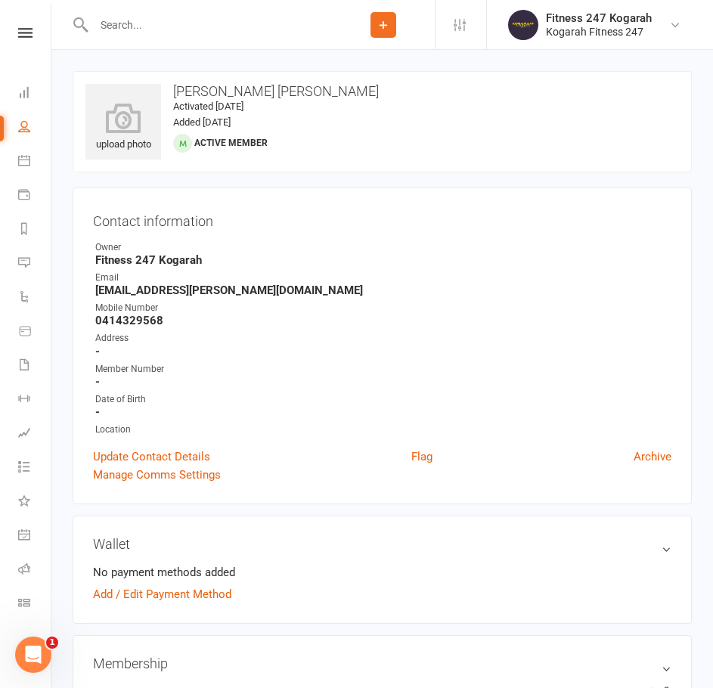
click at [175, 29] on input "text" at bounding box center [210, 24] width 243 height 21
paste input "[PERSON_NAME]"
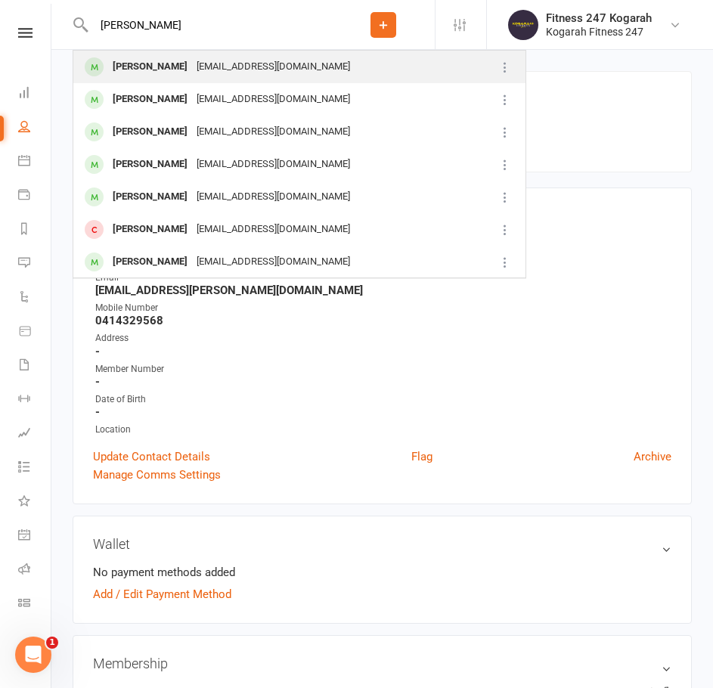
type input "[PERSON_NAME]"
click at [159, 65] on div "[PERSON_NAME]" at bounding box center [150, 67] width 84 height 22
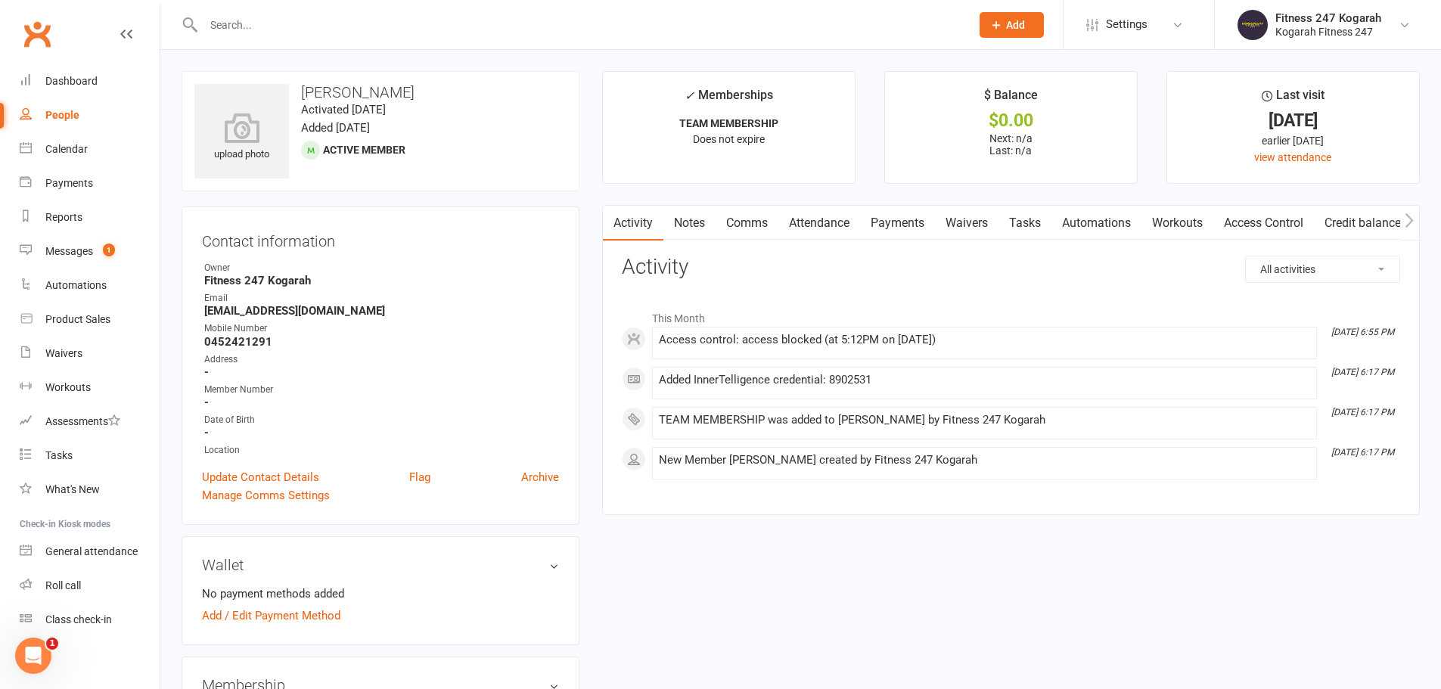
click at [1286, 221] on link "Access Control" at bounding box center [1263, 223] width 101 height 35
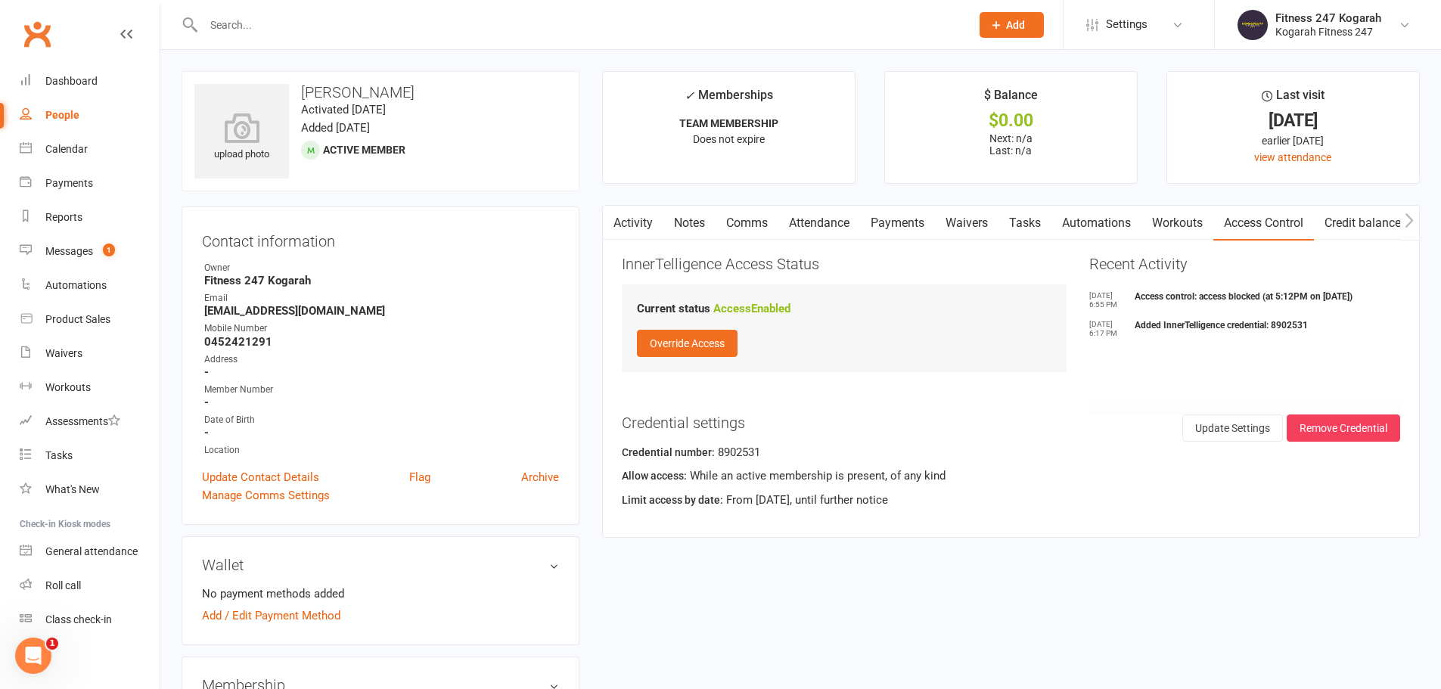
click at [625, 225] on link "Activity" at bounding box center [633, 223] width 61 height 35
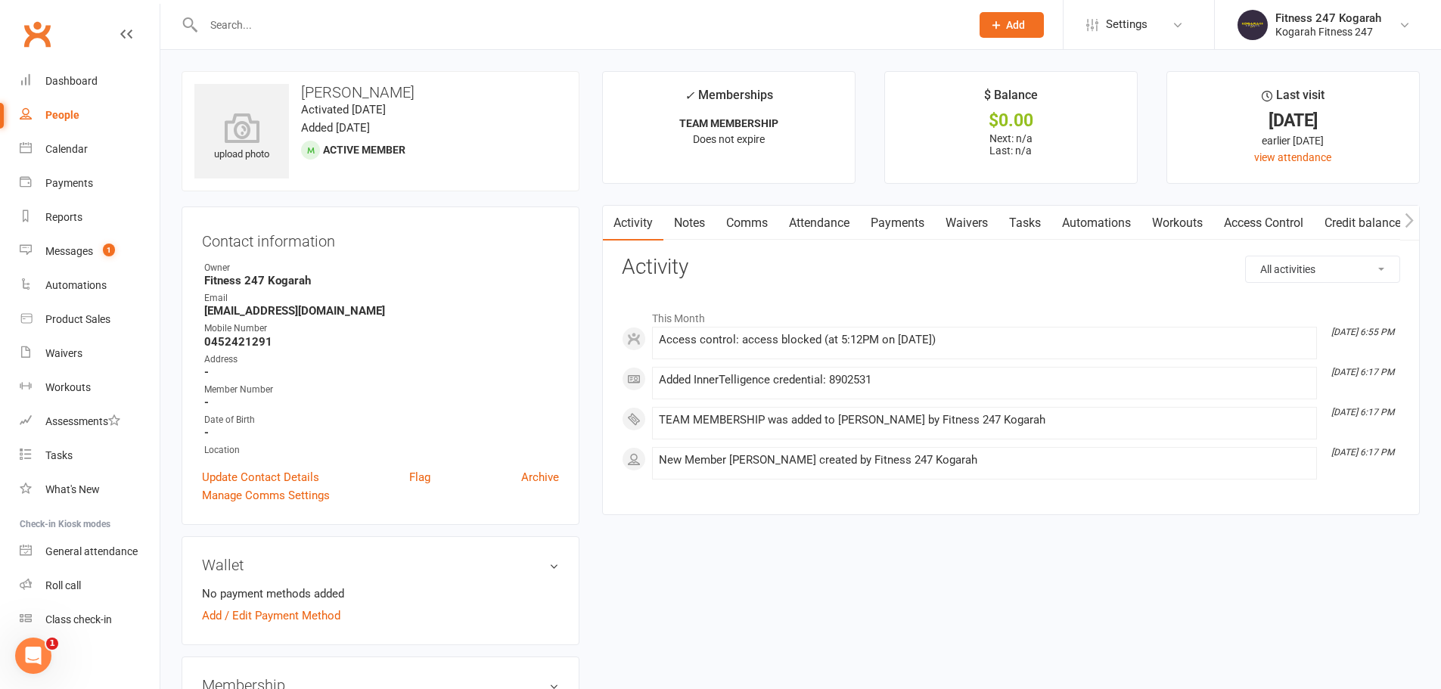
click at [234, 20] on input "text" at bounding box center [579, 24] width 761 height 21
paste input "Prince [PERSON_NAME]"
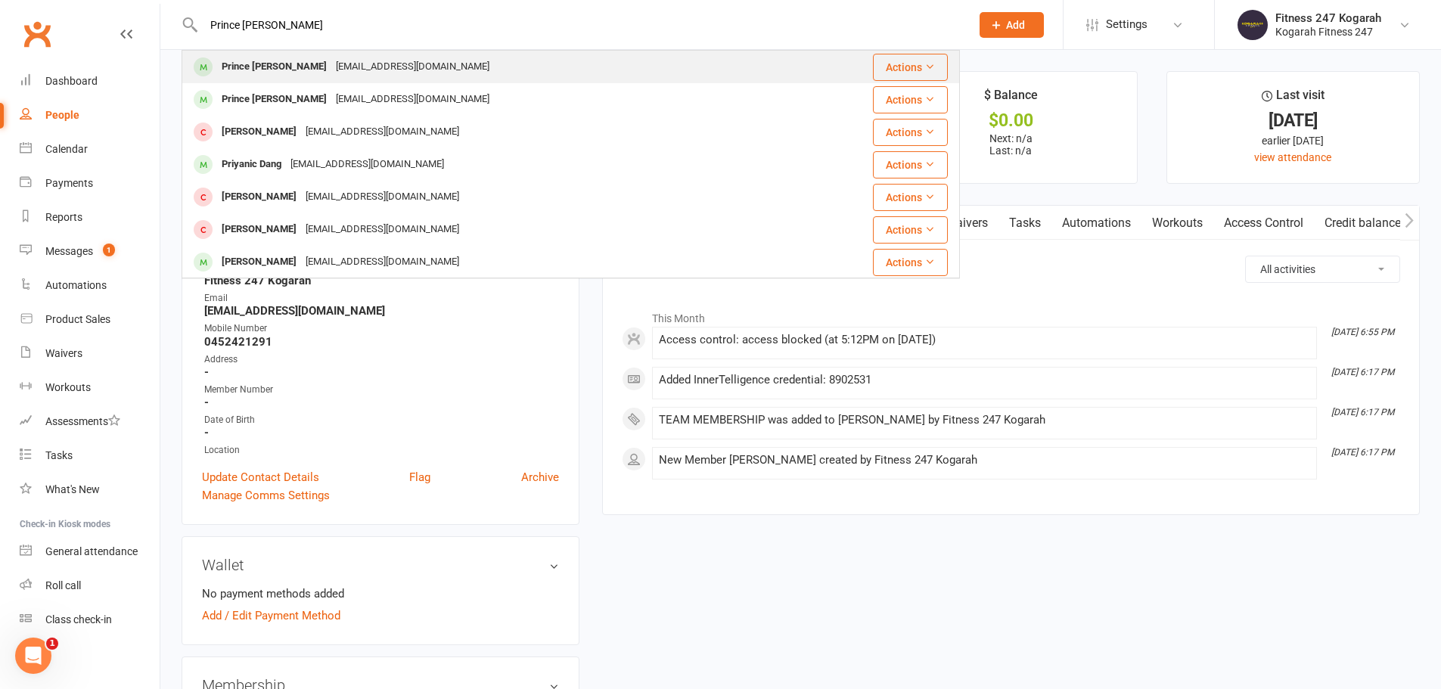
type input "Prince [PERSON_NAME]"
click at [284, 65] on div "Prince [PERSON_NAME]" at bounding box center [274, 67] width 114 height 22
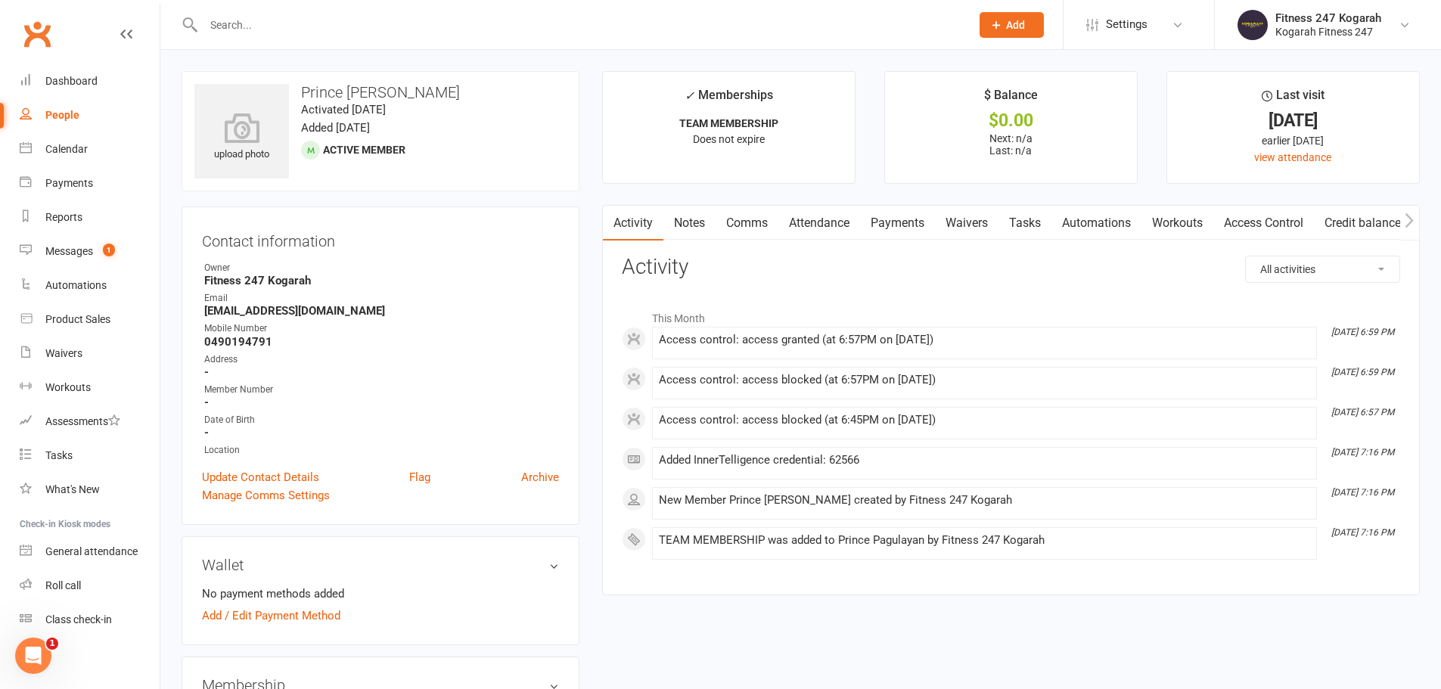
click at [1289, 222] on link "Access Control" at bounding box center [1263, 223] width 101 height 35
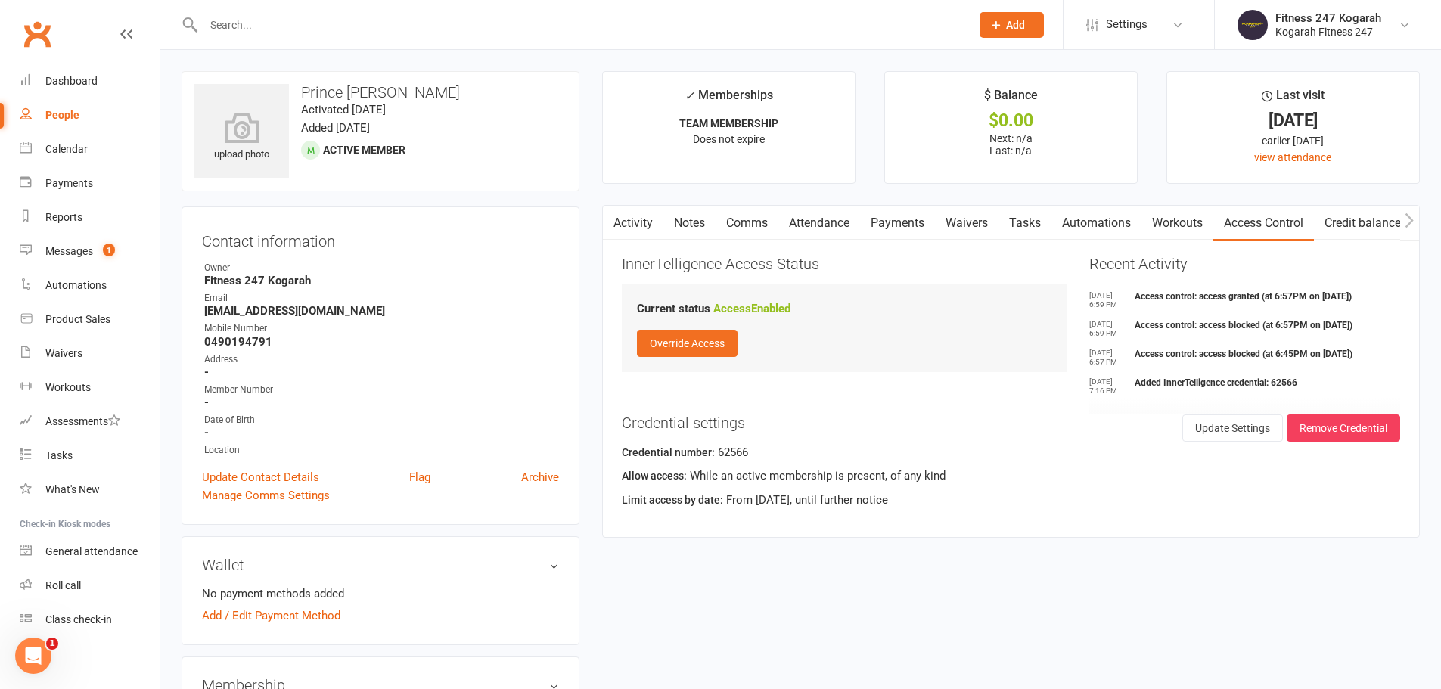
click at [263, 20] on input "text" at bounding box center [579, 24] width 761 height 21
paste input "[PERSON_NAME]"
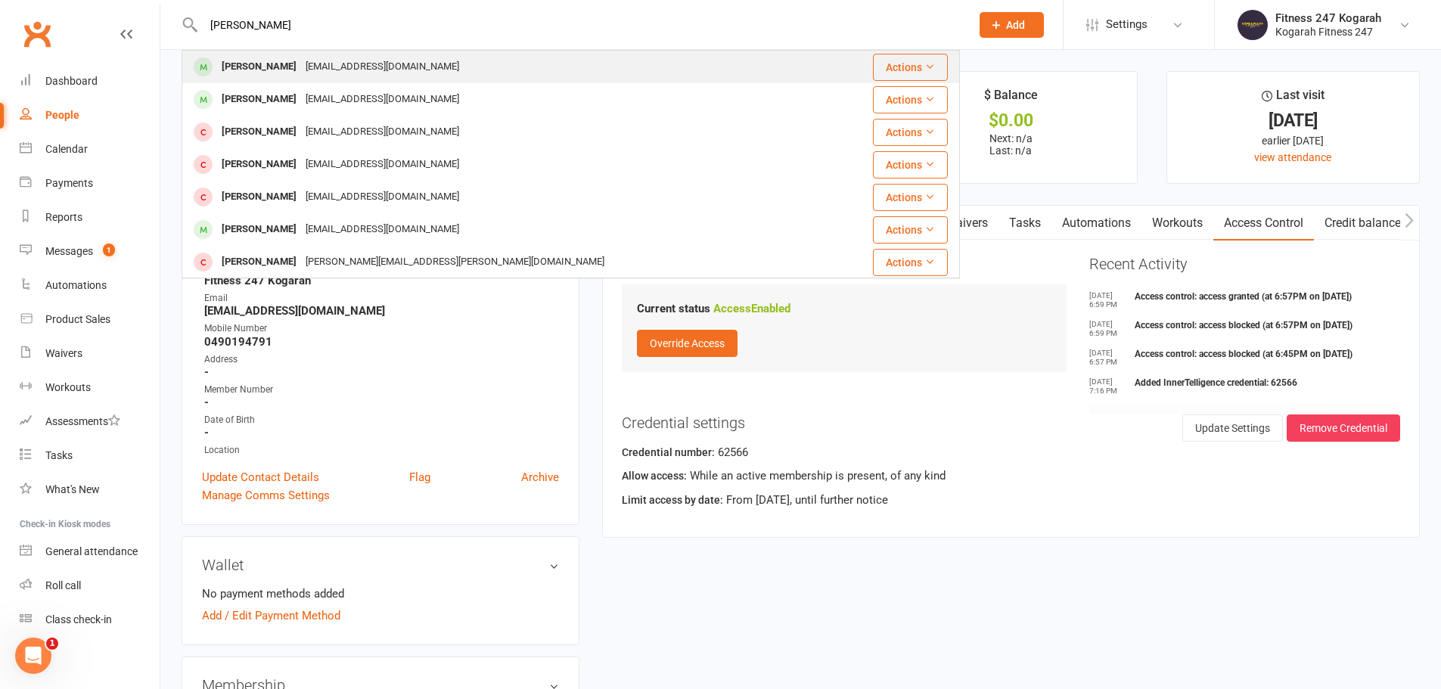
type input "[PERSON_NAME]"
click at [265, 64] on div "[PERSON_NAME]" at bounding box center [259, 67] width 84 height 22
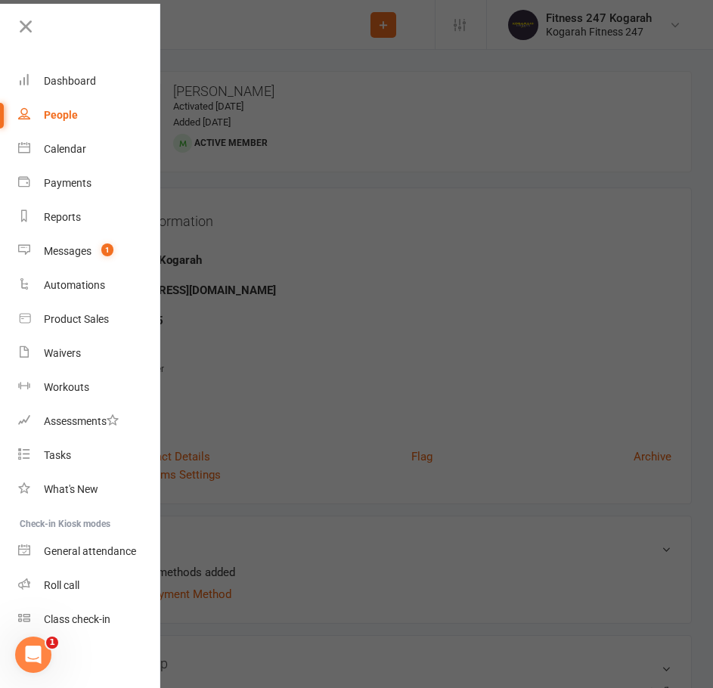
click at [498, 245] on div at bounding box center [356, 344] width 713 height 688
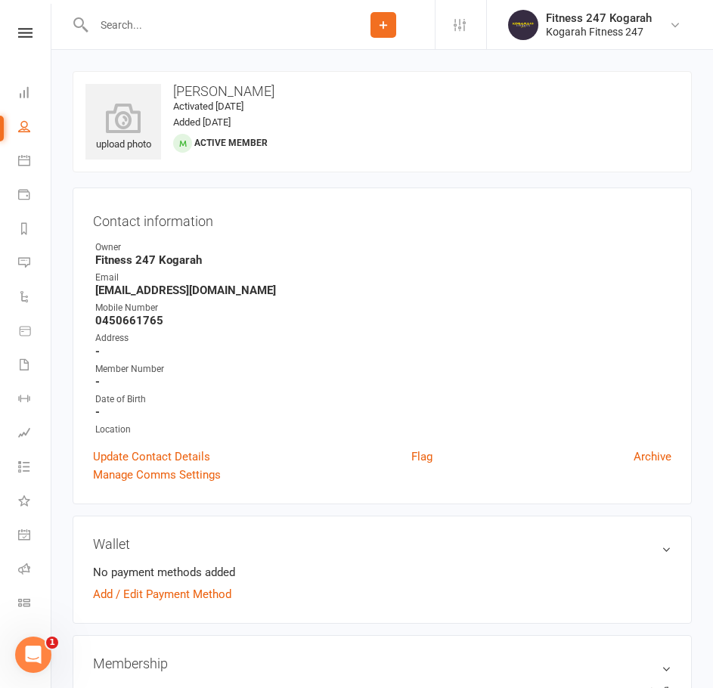
drag, startPoint x: 230, startPoint y: 86, endPoint x: 169, endPoint y: 86, distance: 60.5
click at [169, 86] on h3 "[PERSON_NAME]" at bounding box center [382, 91] width 594 height 15
copy h3 "[PERSON_NAME]"
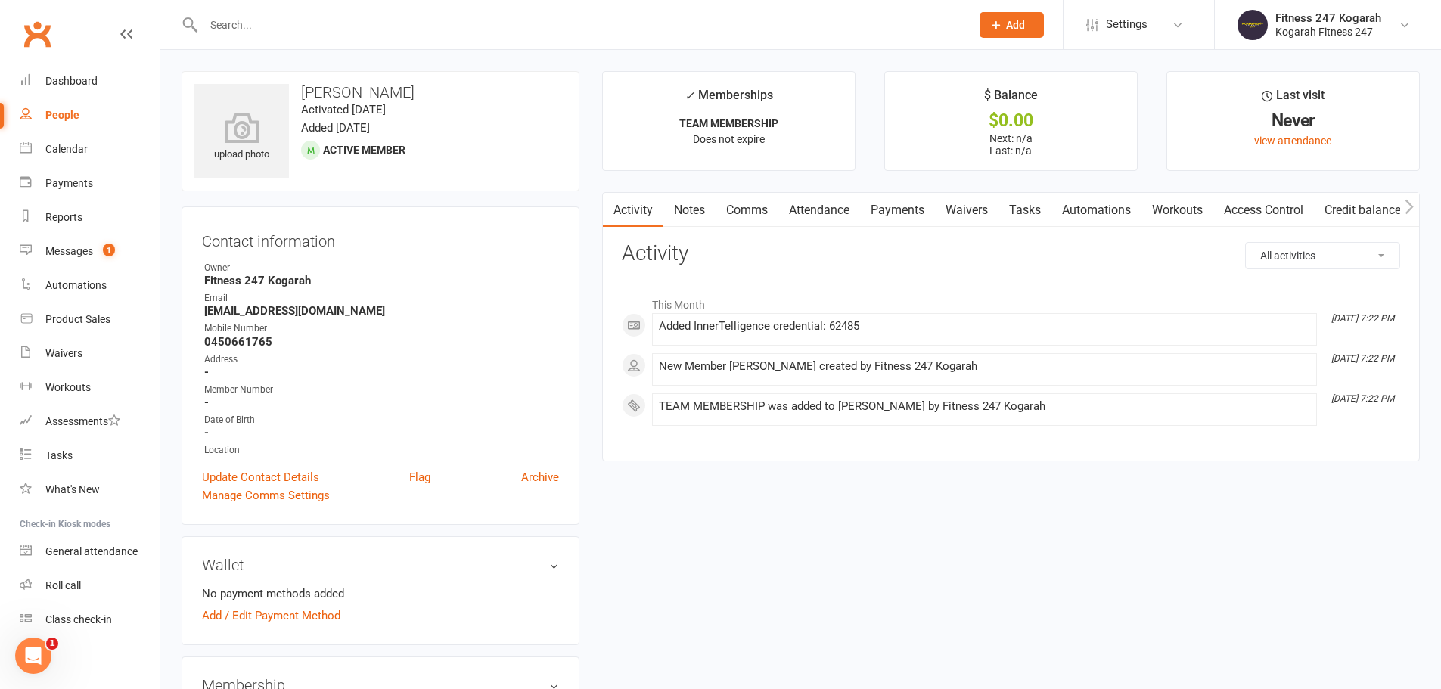
click at [1265, 211] on link "Access Control" at bounding box center [1263, 210] width 101 height 35
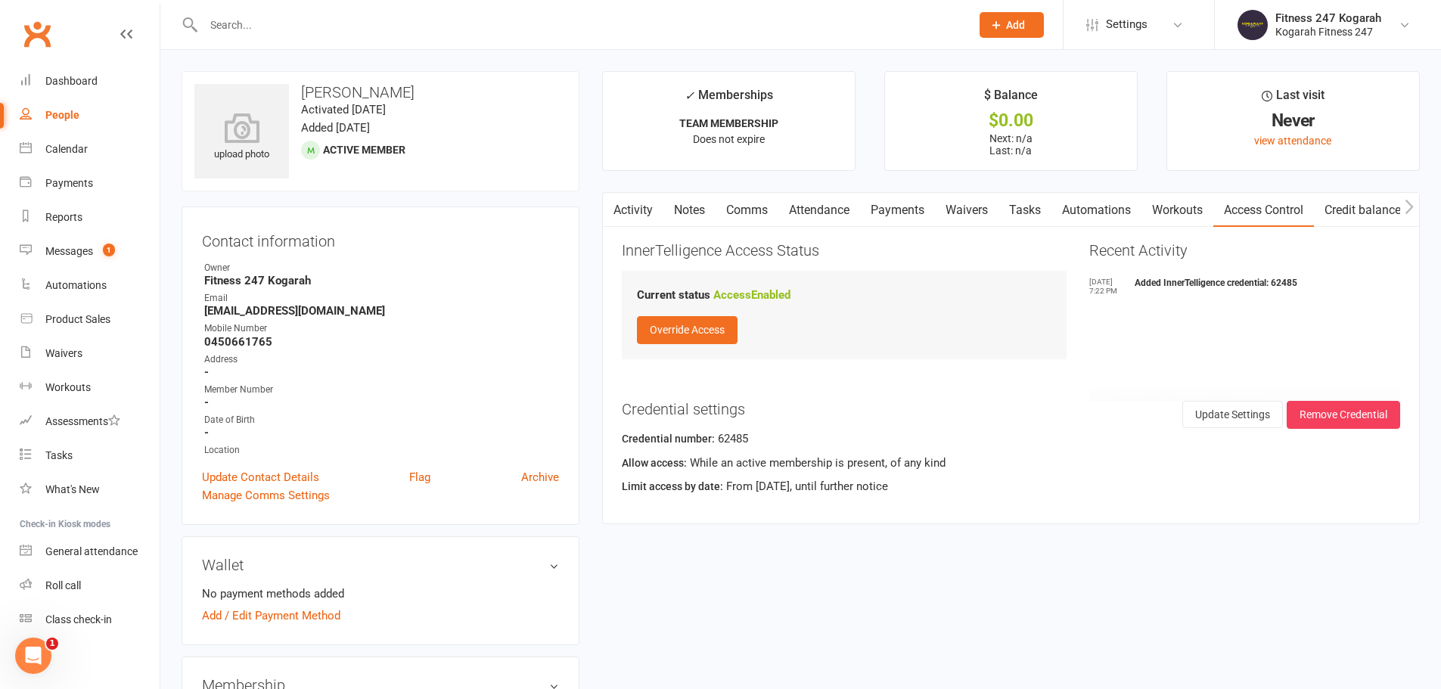
click at [263, 27] on input "text" at bounding box center [579, 24] width 761 height 21
paste input "[PERSON_NAME]"
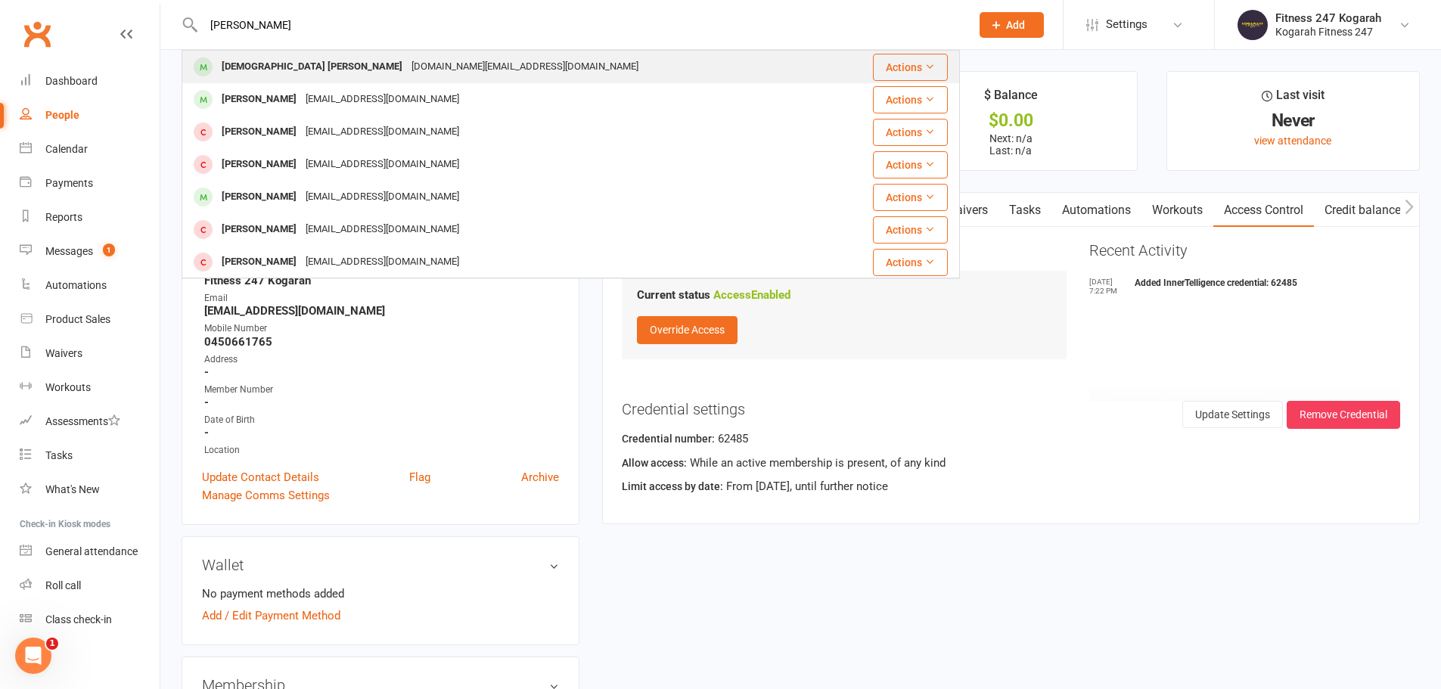
type input "[PERSON_NAME]"
click at [296, 67] on div "[DEMOGRAPHIC_DATA] [PERSON_NAME]" at bounding box center [312, 67] width 190 height 22
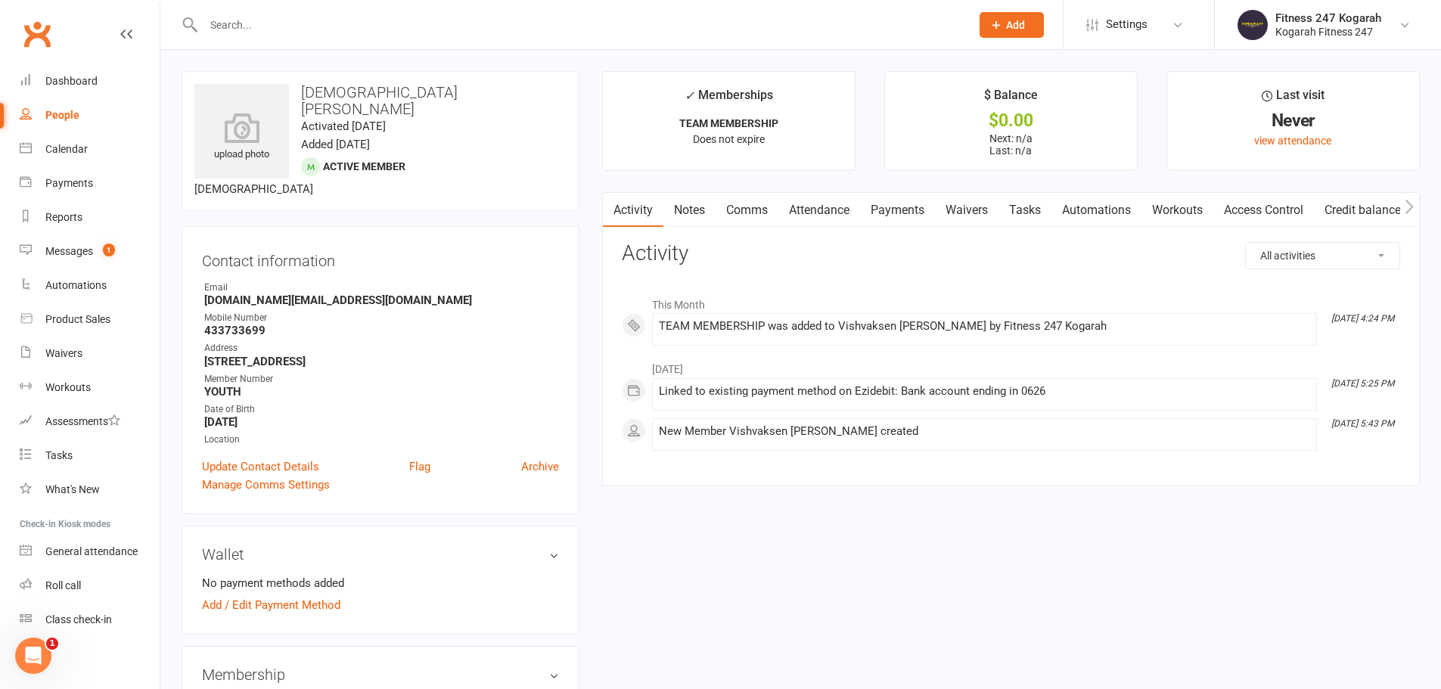
click at [1258, 211] on link "Access Control" at bounding box center [1263, 210] width 101 height 35
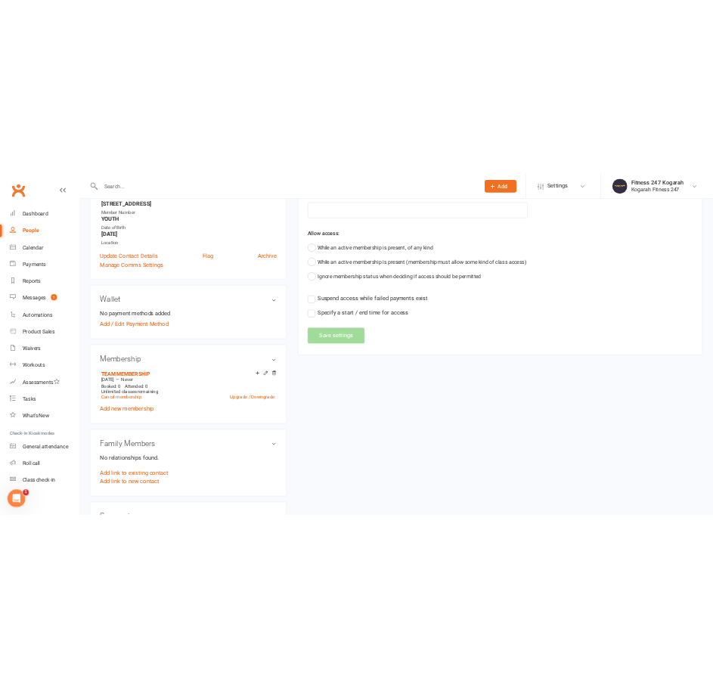
scroll to position [303, 0]
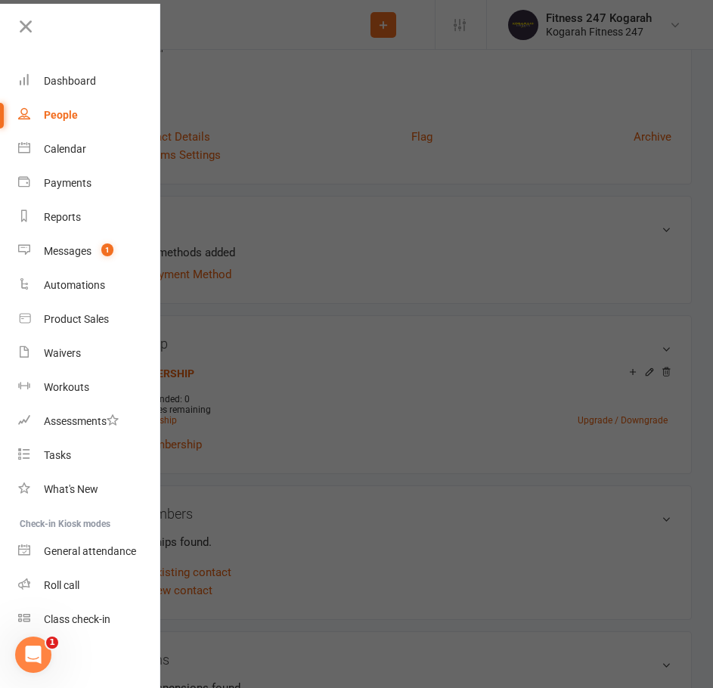
click at [254, 31] on div at bounding box center [356, 344] width 713 height 688
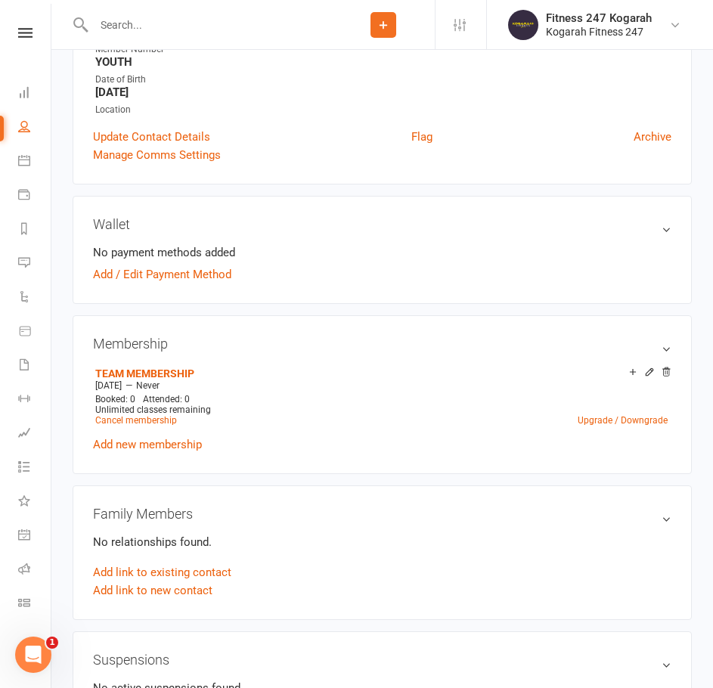
click at [181, 28] on input "text" at bounding box center [210, 24] width 243 height 21
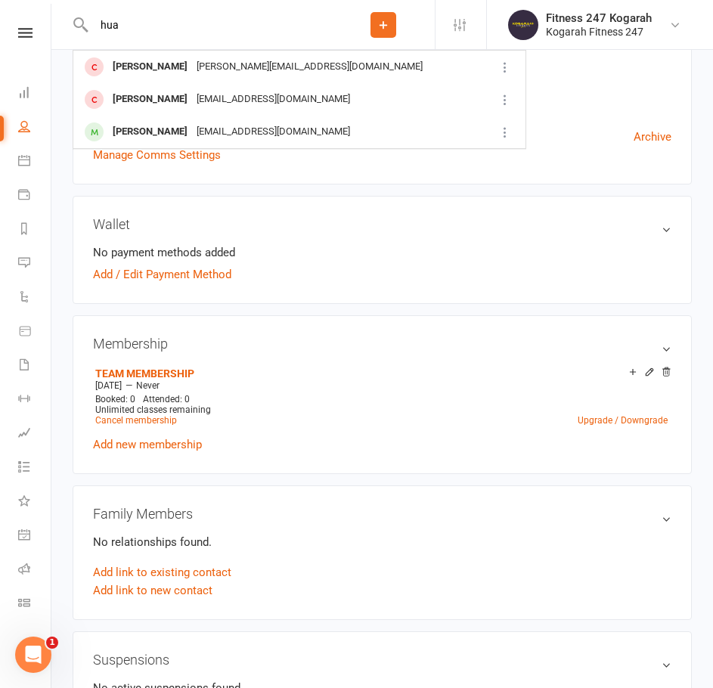
click at [133, 24] on input "hua" at bounding box center [210, 24] width 243 height 21
type input "h"
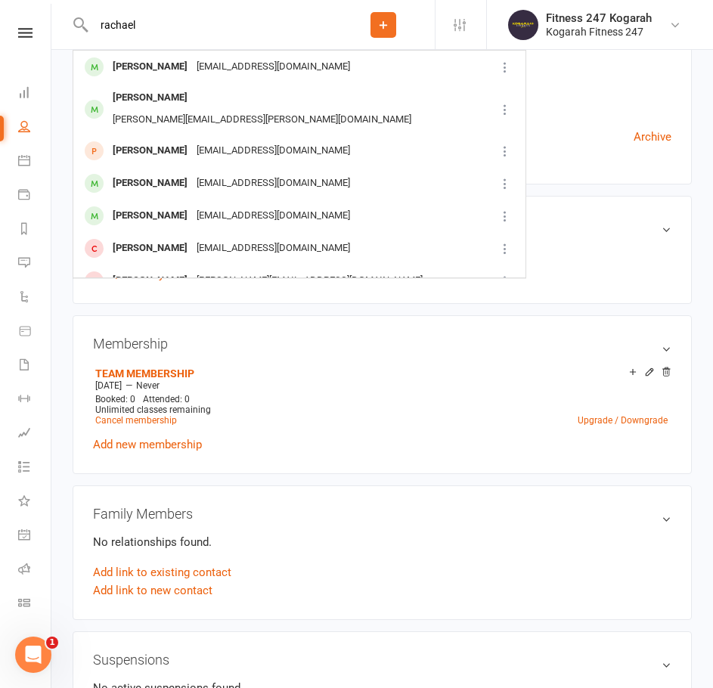
type input "rachael"
click at [390, 19] on button "Add" at bounding box center [384, 25] width 26 height 26
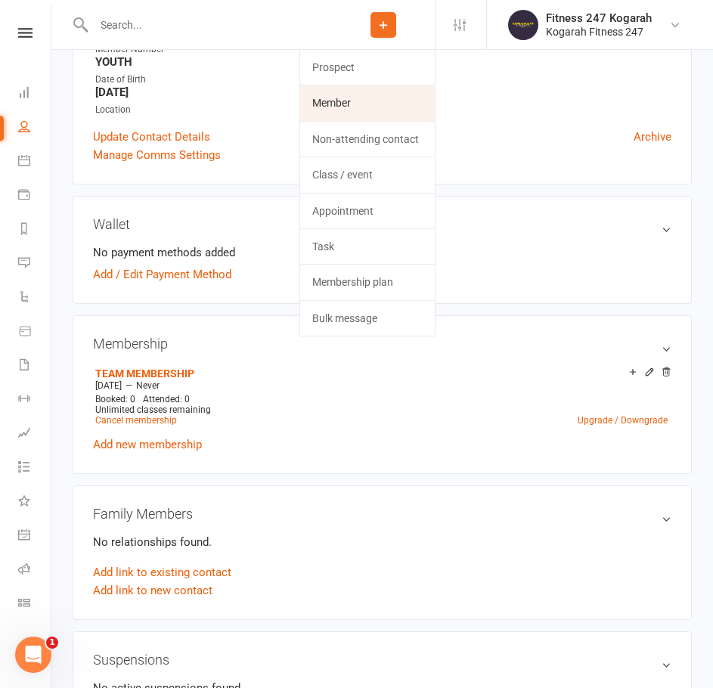
click at [377, 96] on link "Member" at bounding box center [367, 102] width 135 height 35
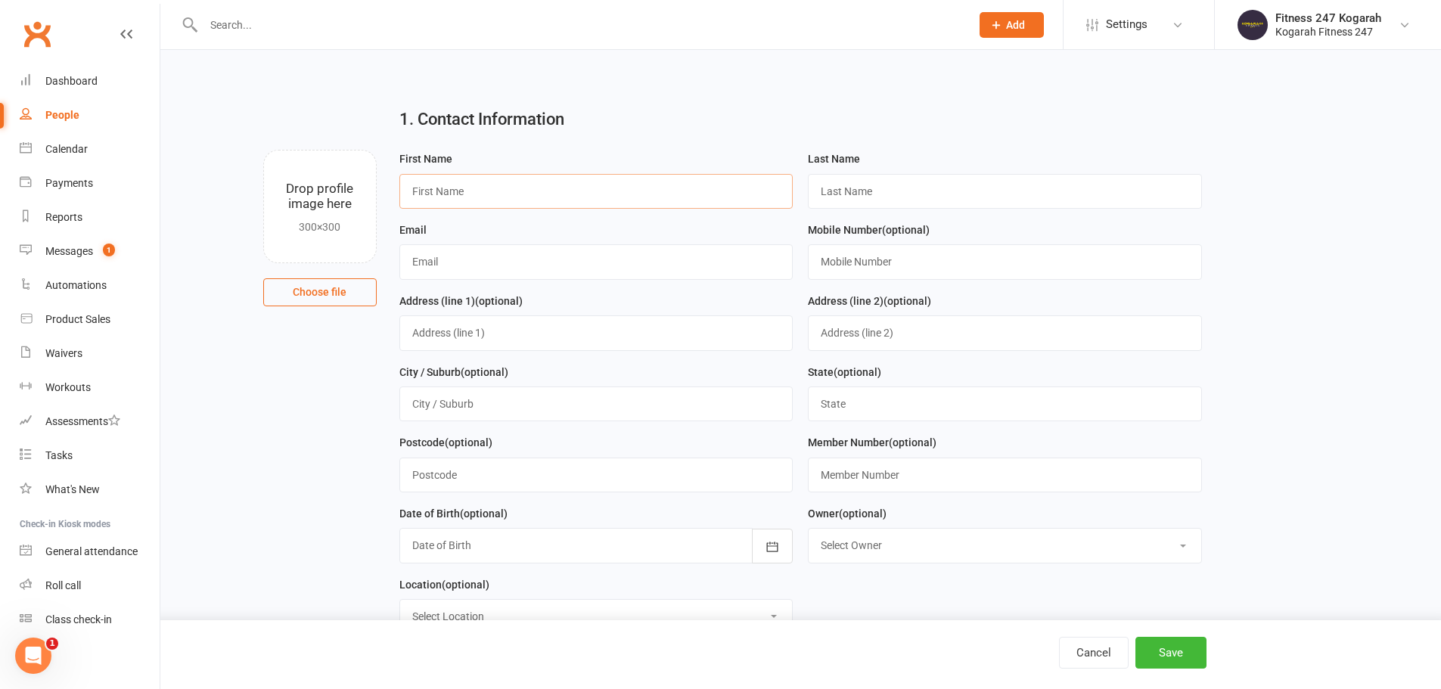
click at [442, 189] on input "text" at bounding box center [596, 191] width 394 height 35
type input "Rachael"
type input "Hua"
type input "[EMAIL_ADDRESS][DOMAIN_NAME]"
click at [865, 265] on input "text" at bounding box center [1005, 261] width 394 height 35
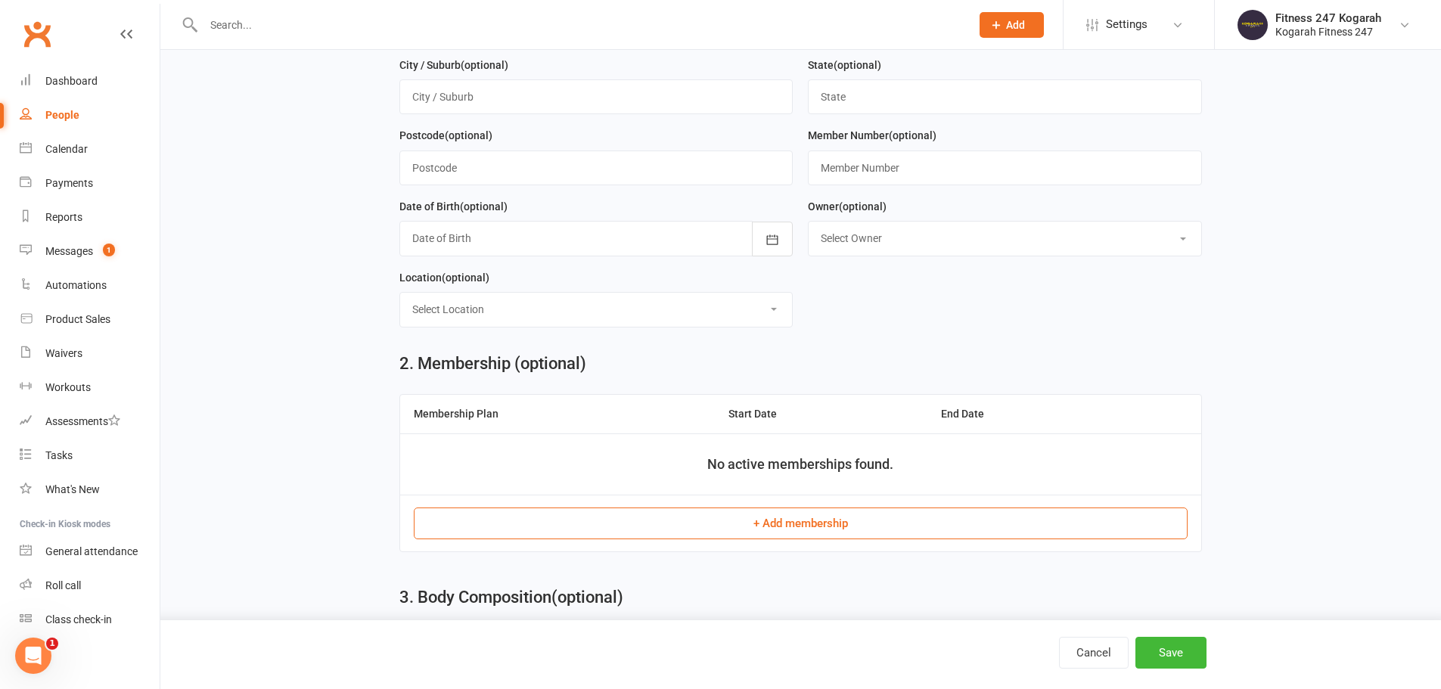
scroll to position [378, 0]
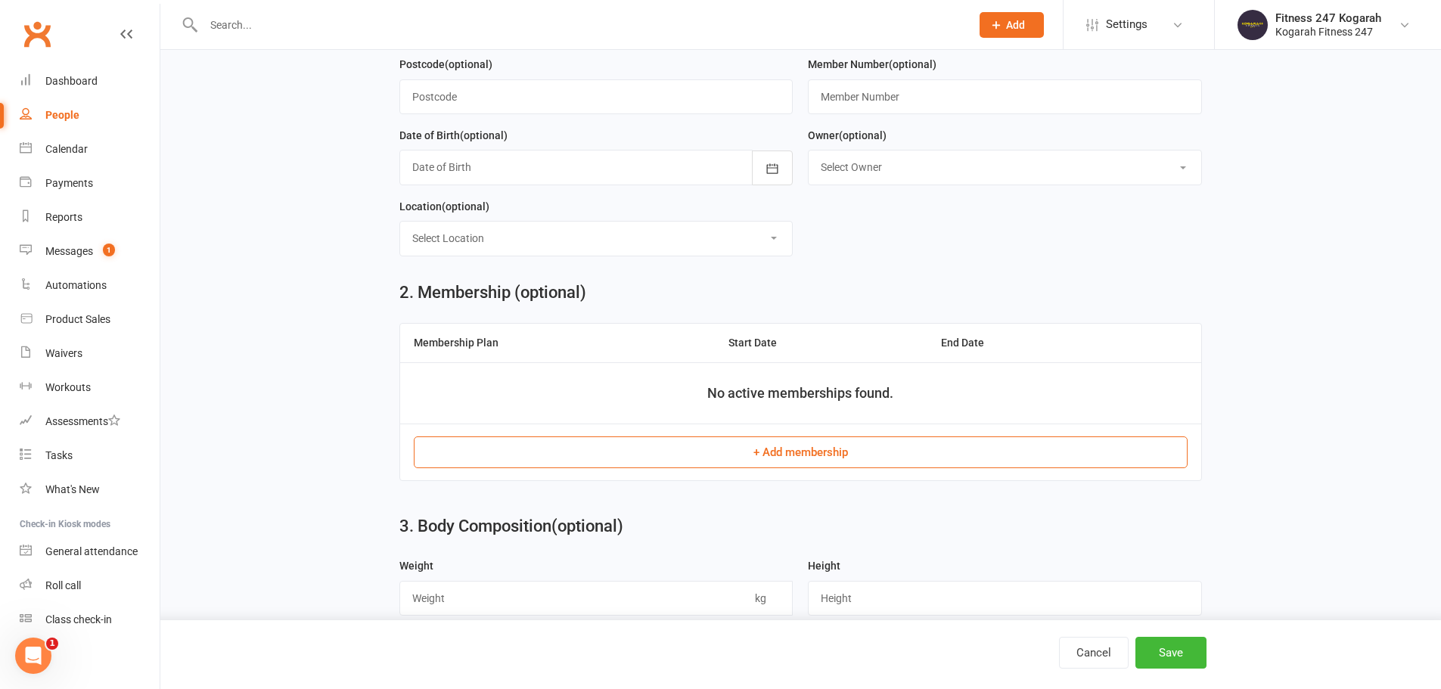
type input "0434185636"
click at [784, 459] on button "+ Add membership" at bounding box center [801, 452] width 774 height 32
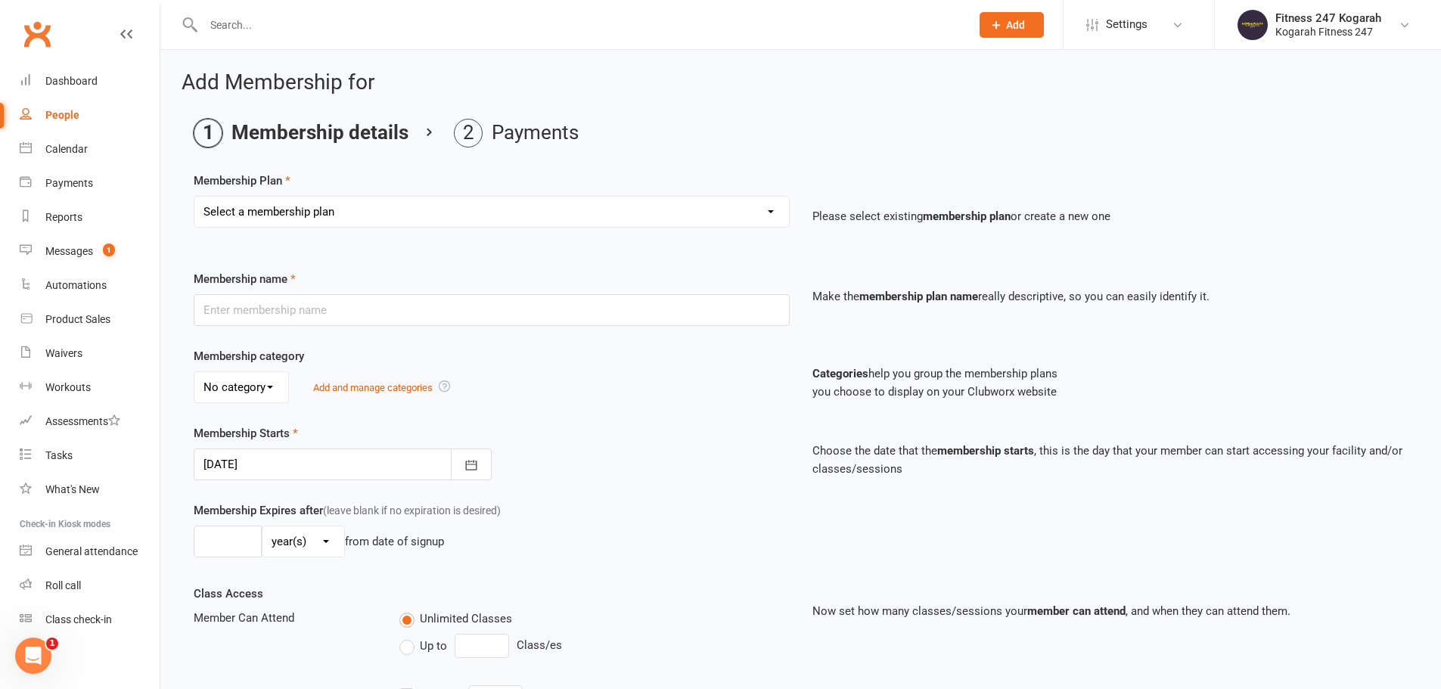
click at [408, 209] on select "Select a membership plan Create new Membership Plan Foundation 19.45 Foundation…" at bounding box center [491, 212] width 595 height 30
select select "9"
click at [194, 197] on select "Select a membership plan Create new Membership Plan Foundation 19.45 Foundation…" at bounding box center [491, 212] width 595 height 30
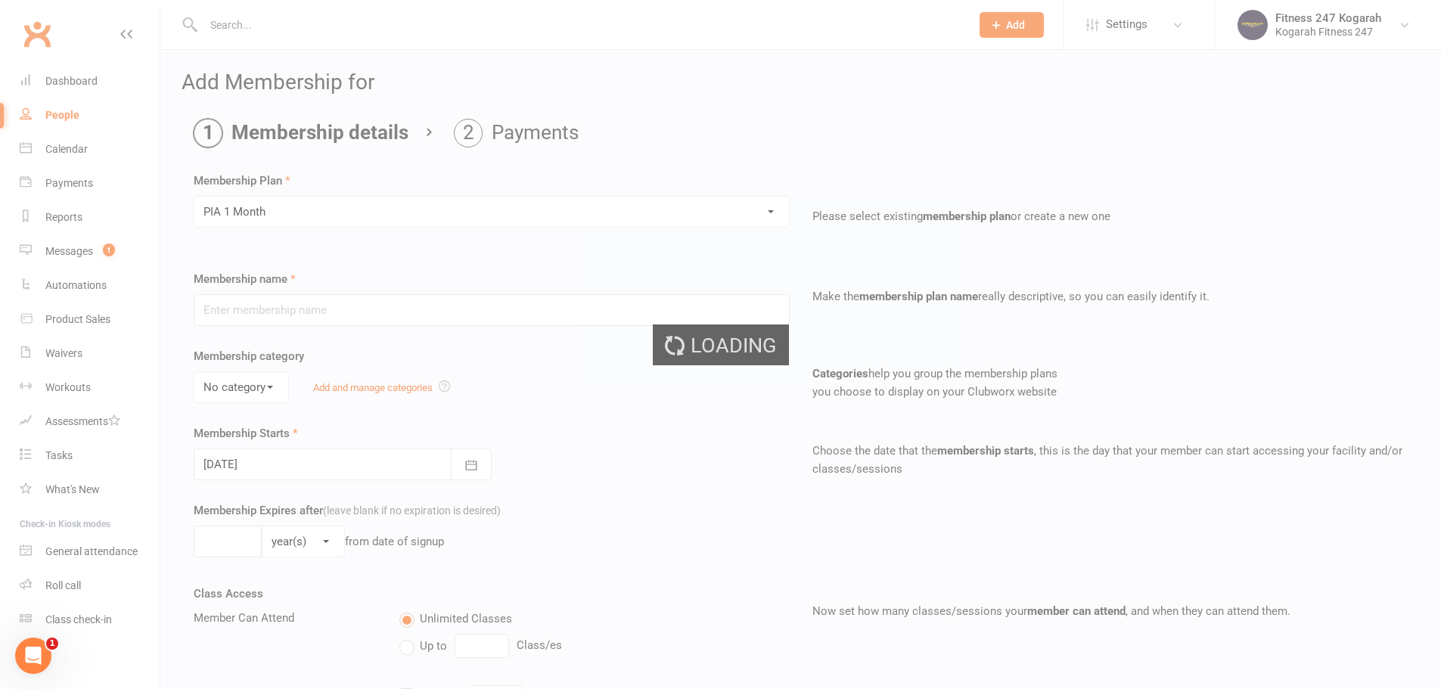
type input "PIA 1 Month"
select select "1"
type input "1"
select select "2"
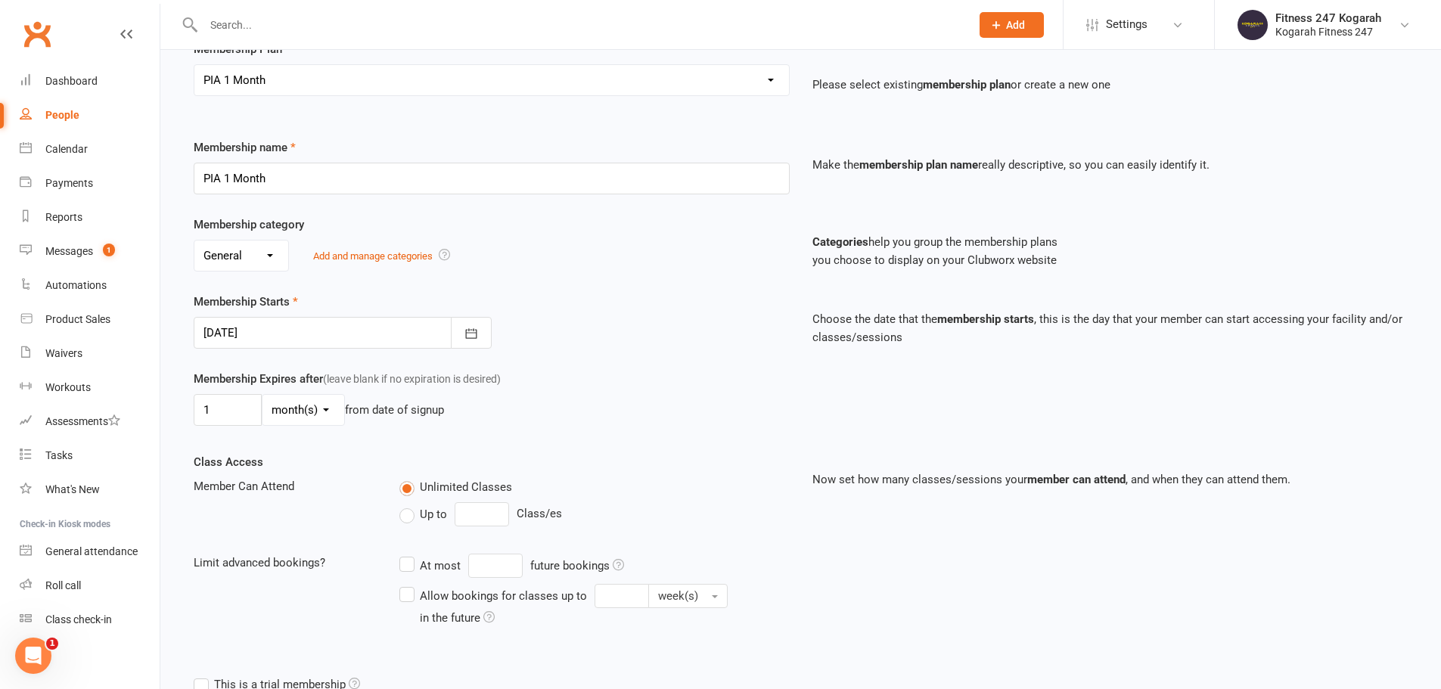
scroll to position [331, 0]
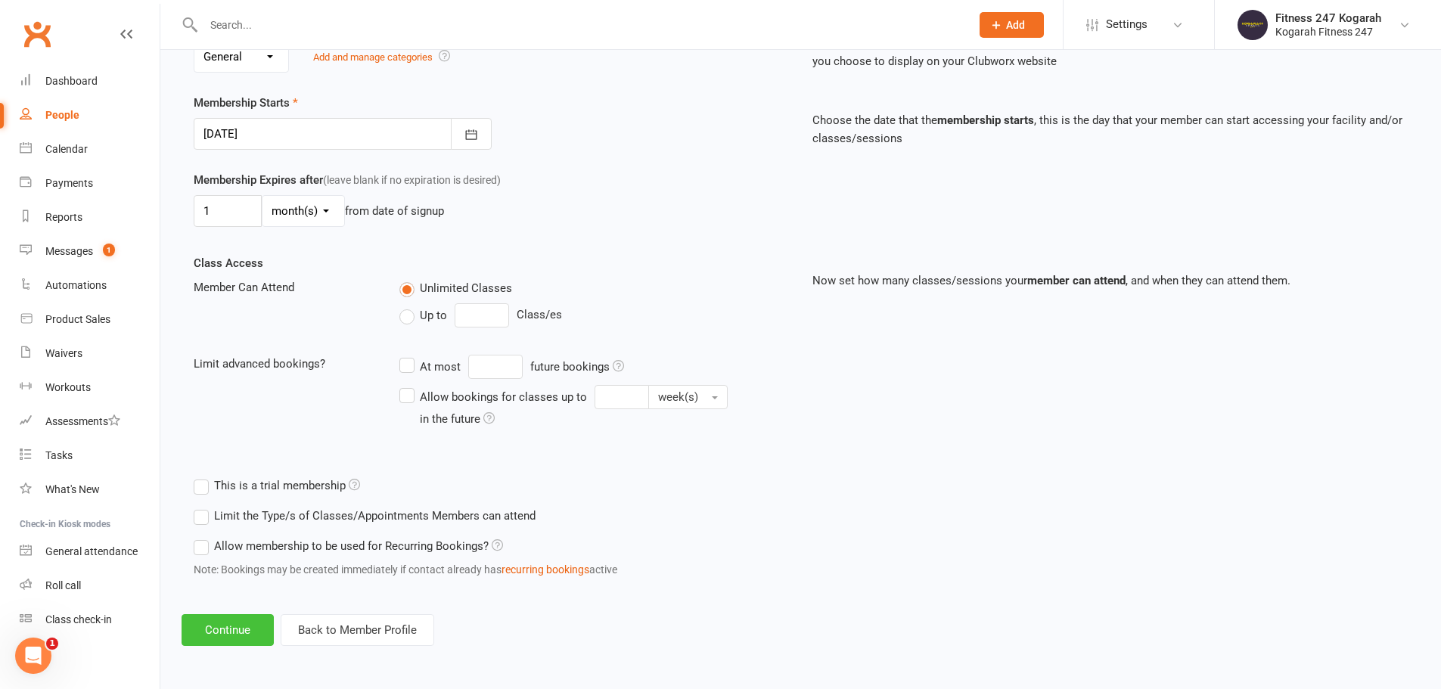
click at [219, 629] on button "Continue" at bounding box center [228, 630] width 92 height 32
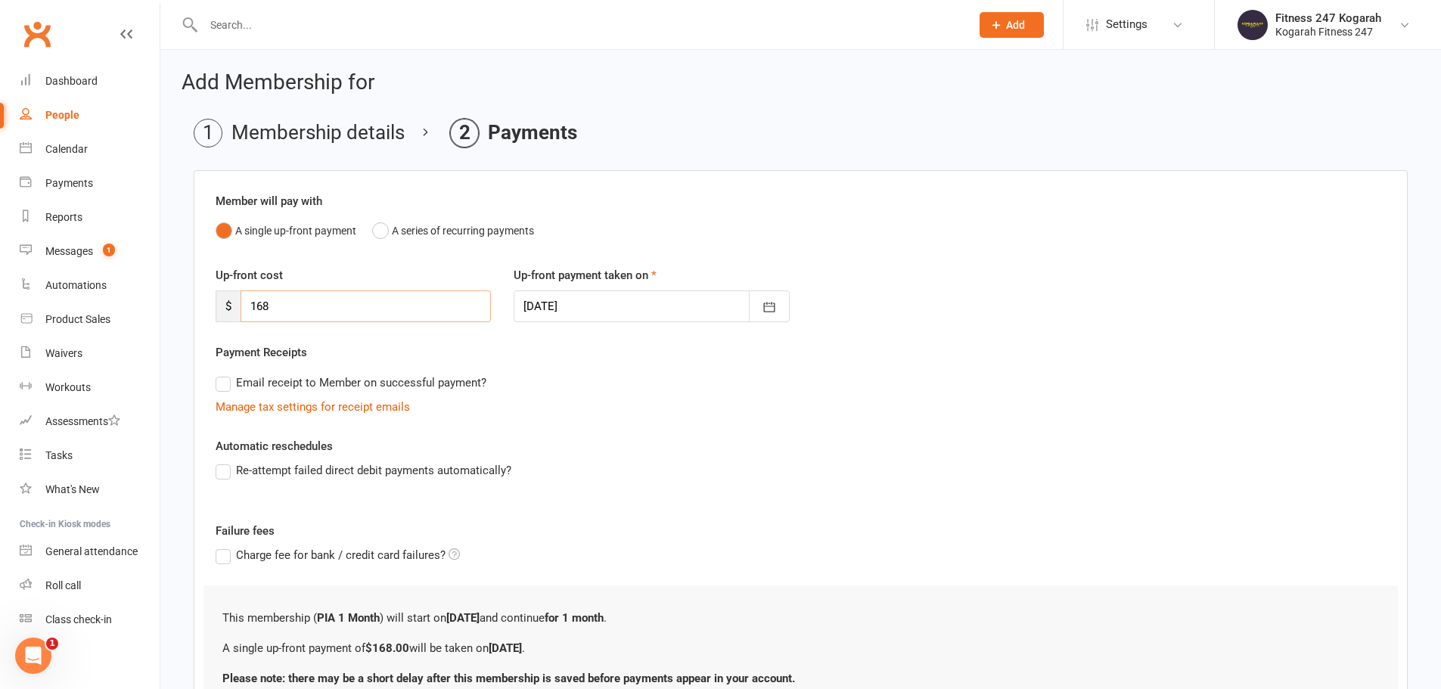
drag, startPoint x: 294, startPoint y: 307, endPoint x: 238, endPoint y: 312, distance: 56.2
click at [239, 311] on div "$ 168" at bounding box center [353, 306] width 275 height 32
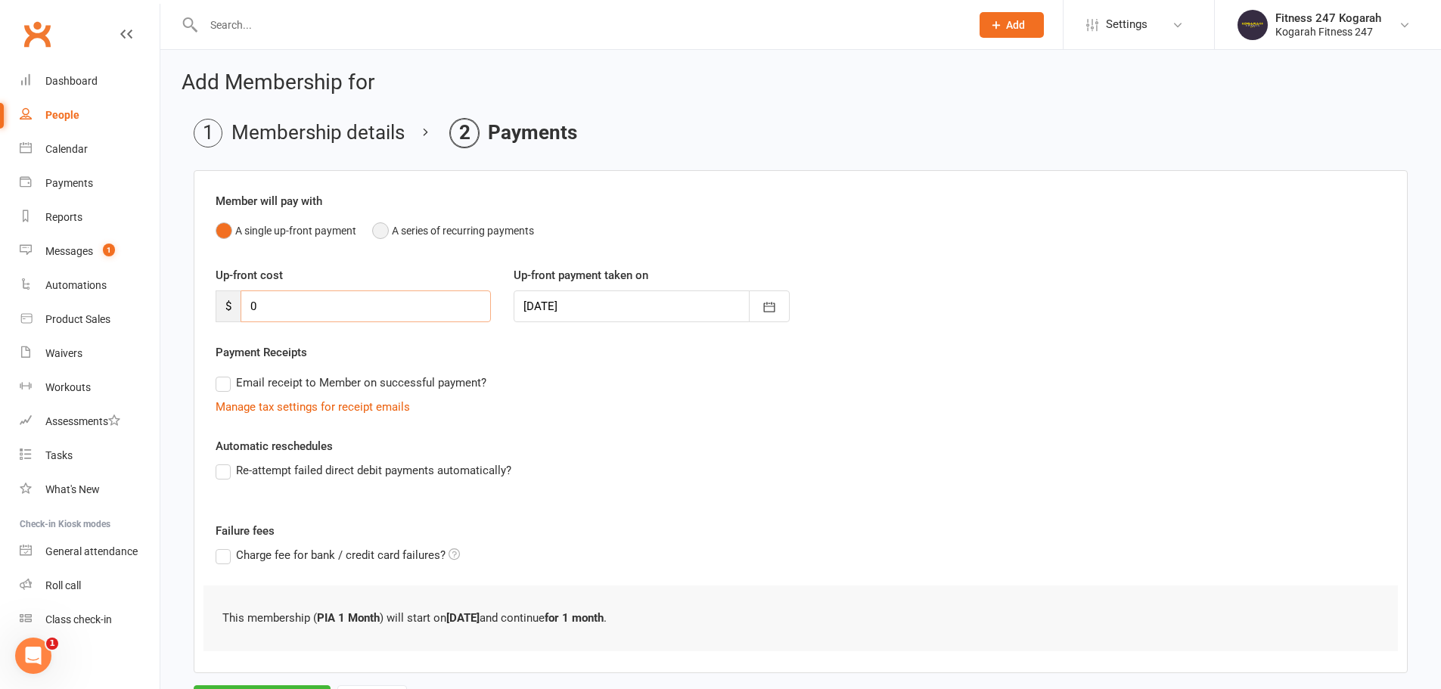
type input "0"
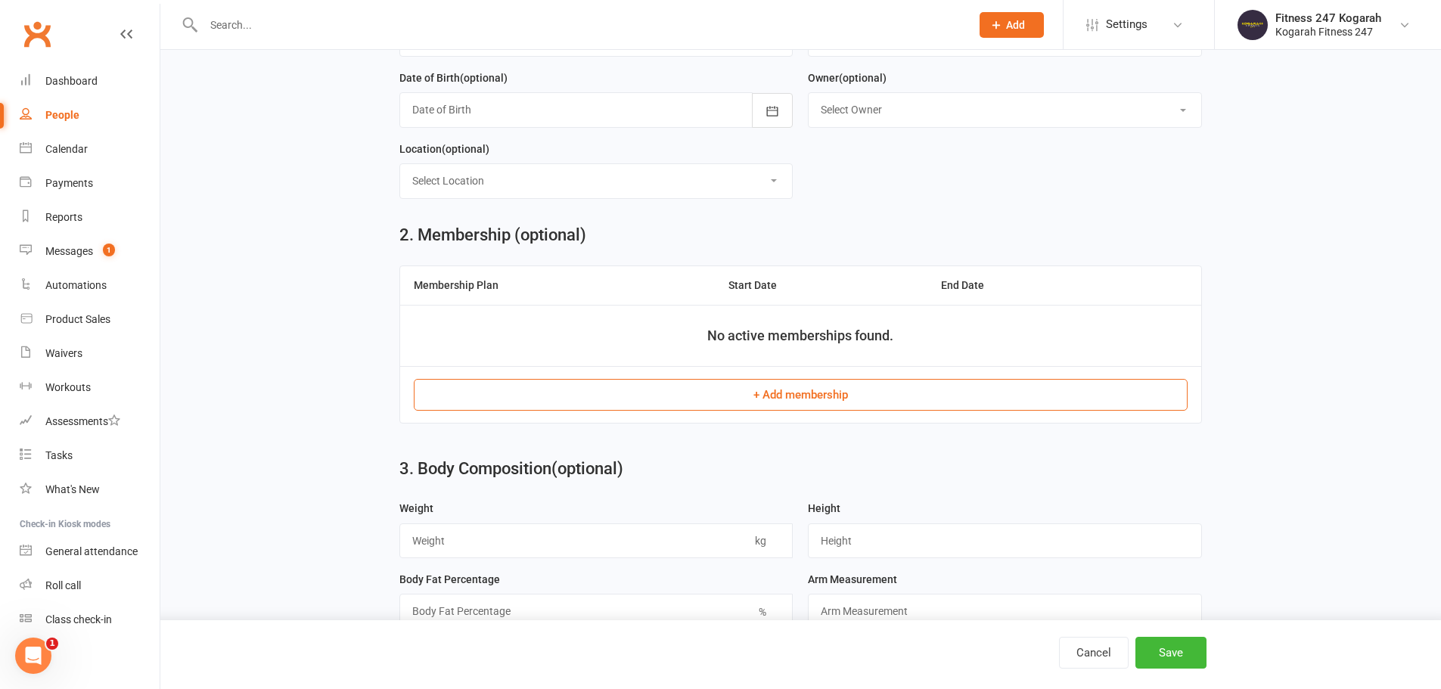
scroll to position [454, 0]
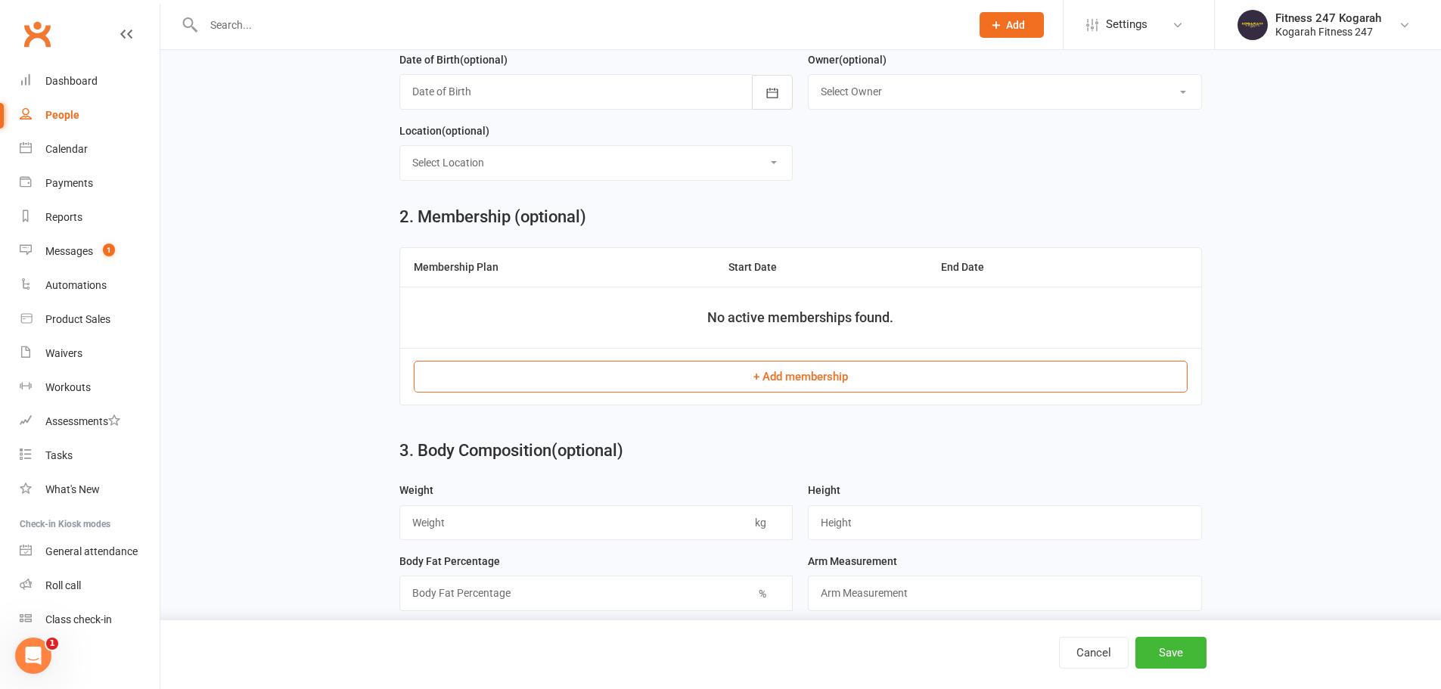
click at [819, 387] on button "+ Add membership" at bounding box center [801, 377] width 774 height 32
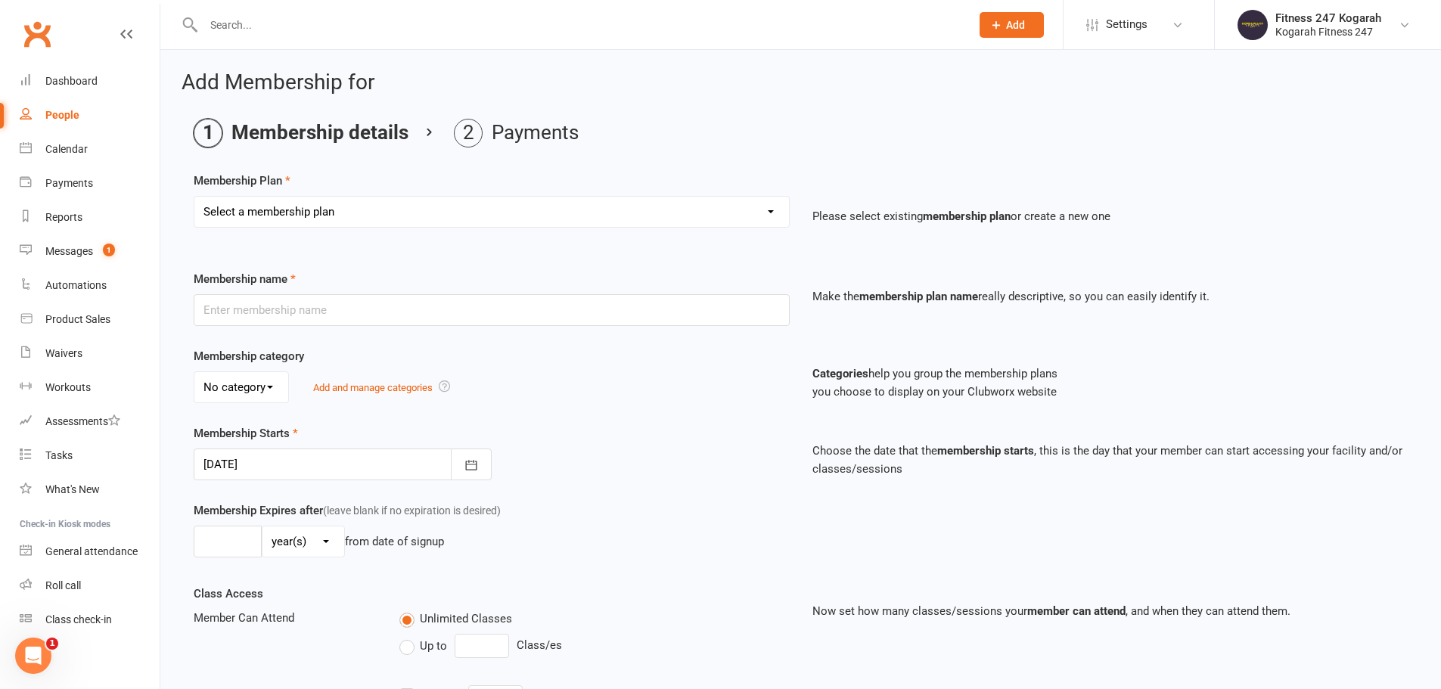
click at [327, 208] on select "Select a membership plan Create new Membership Plan Foundation 19.45 Foundation…" at bounding box center [491, 212] width 595 height 30
select select "18"
click at [194, 197] on select "Select a membership plan Create new Membership Plan Foundation 19.45 Foundation…" at bounding box center [491, 212] width 595 height 30
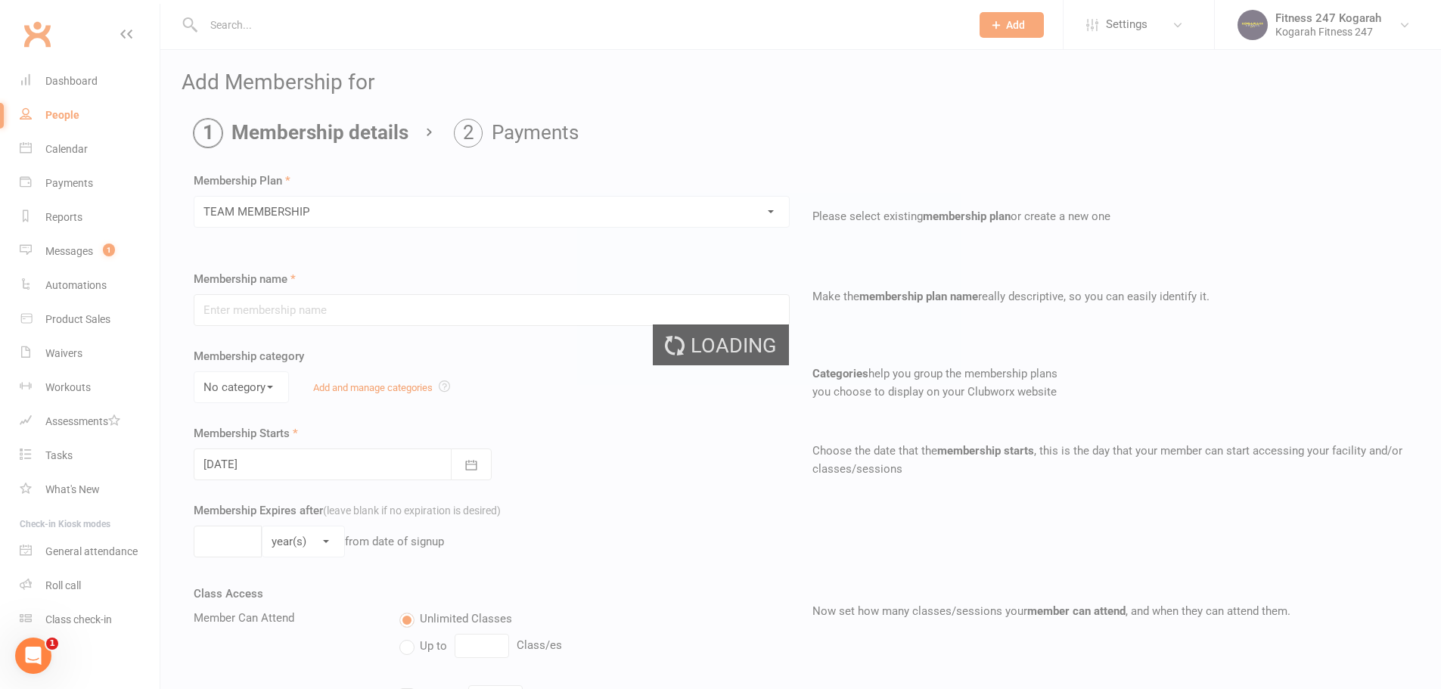
type input "TEAM MEMBERSHIP"
select select "2"
type input "0"
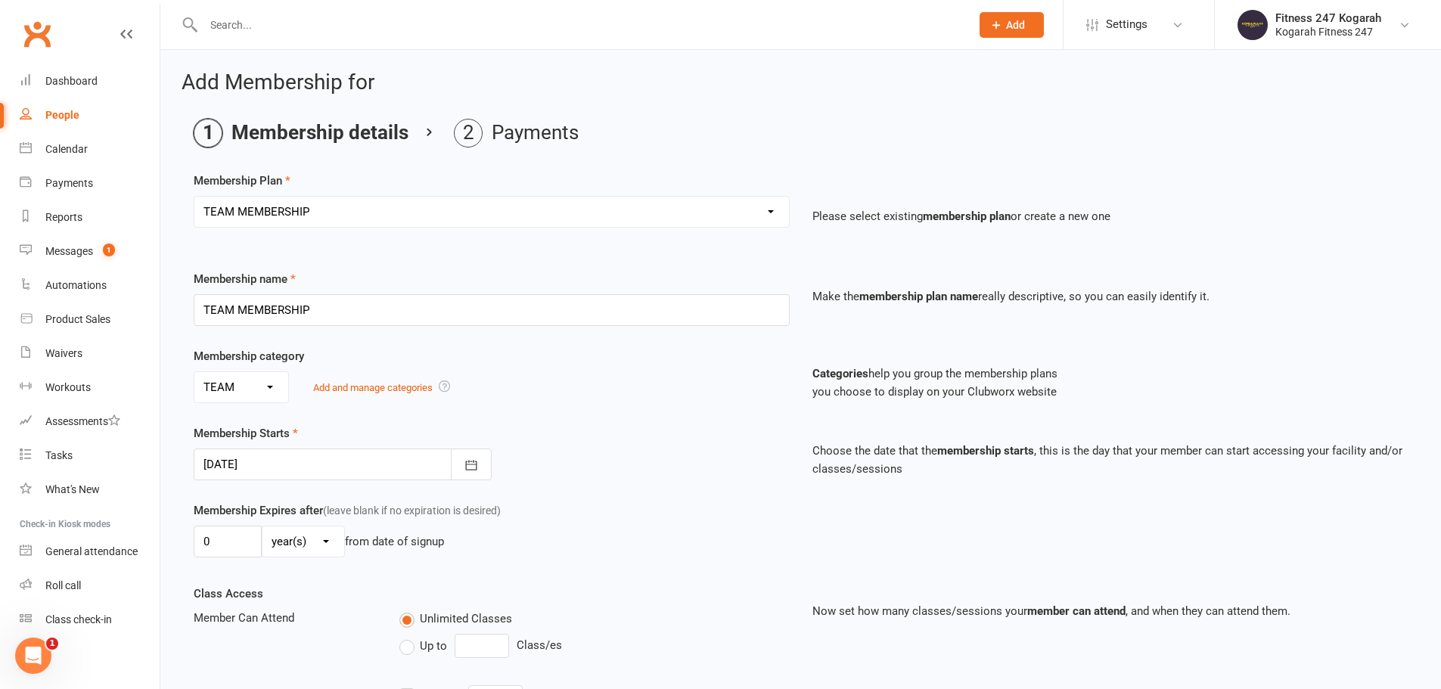
scroll to position [331, 0]
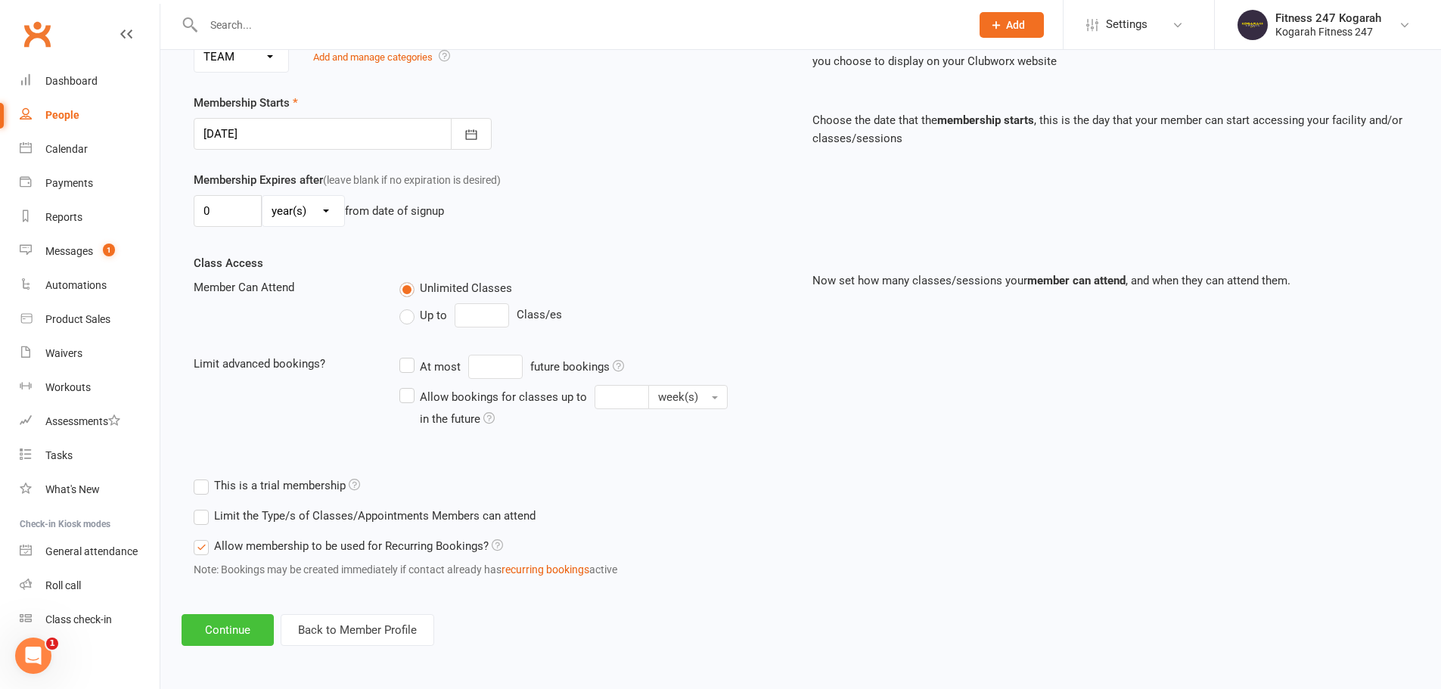
click at [219, 622] on button "Continue" at bounding box center [228, 630] width 92 height 32
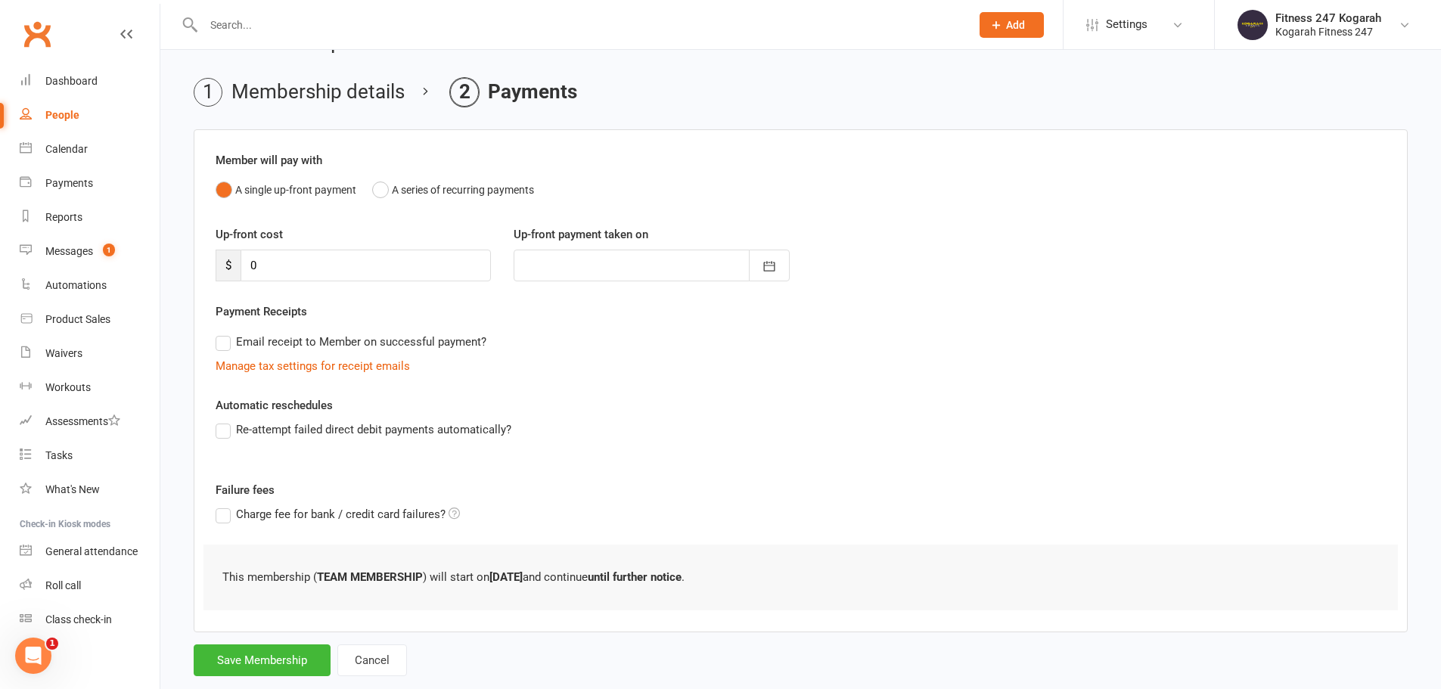
scroll to position [74, 0]
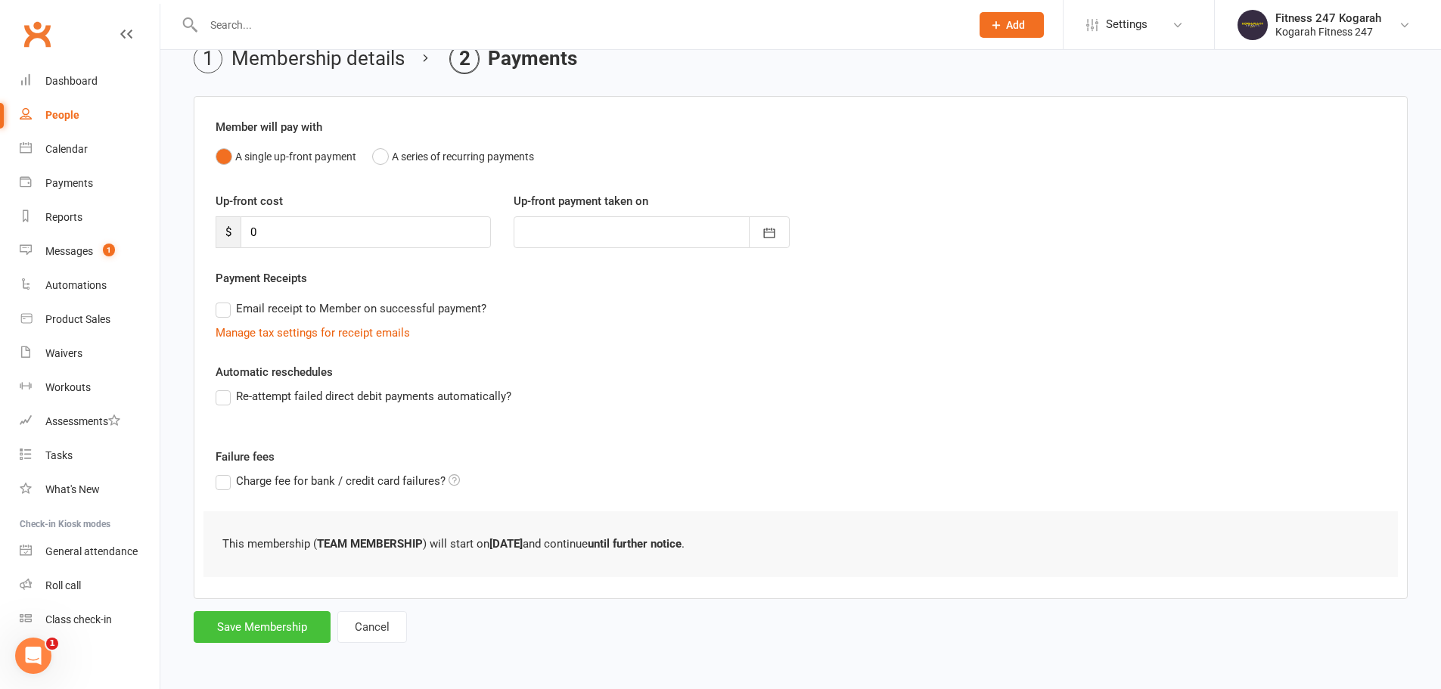
click at [244, 630] on button "Save Membership" at bounding box center [262, 627] width 137 height 32
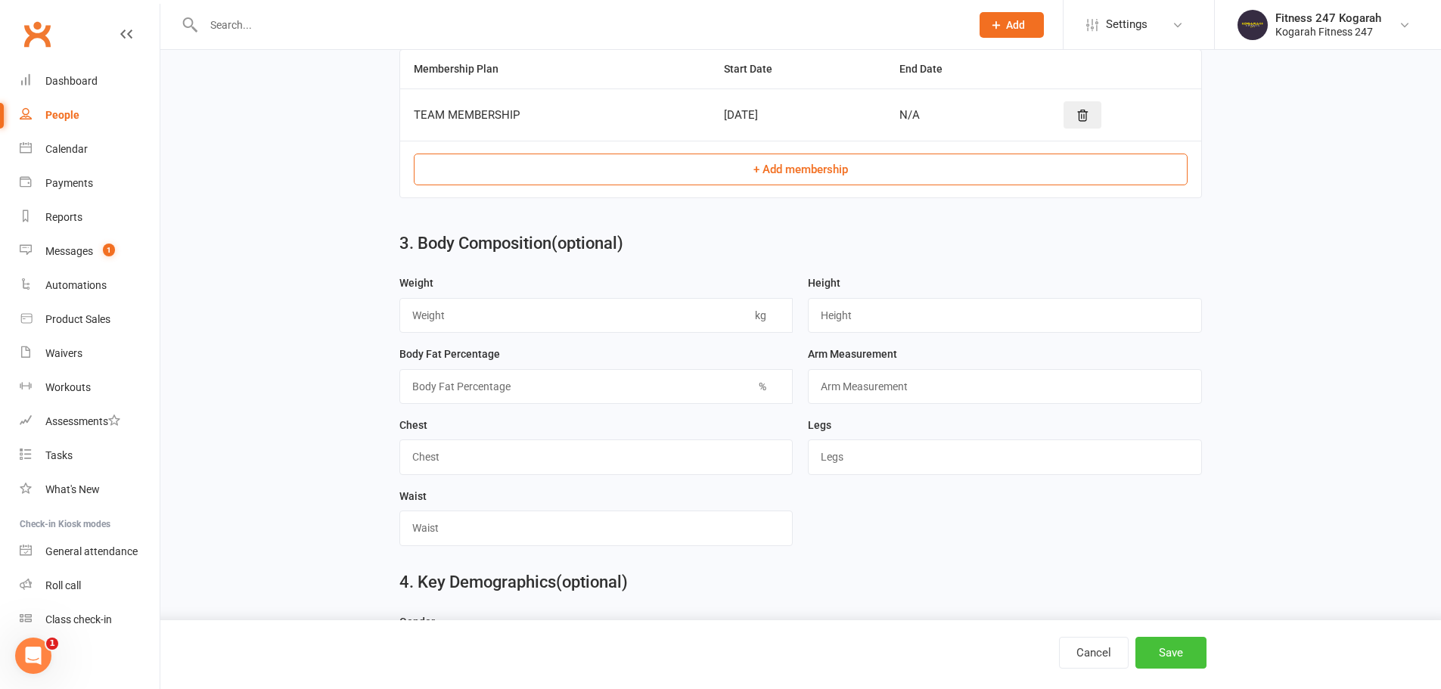
click at [1172, 655] on button "Save" at bounding box center [1170, 653] width 71 height 32
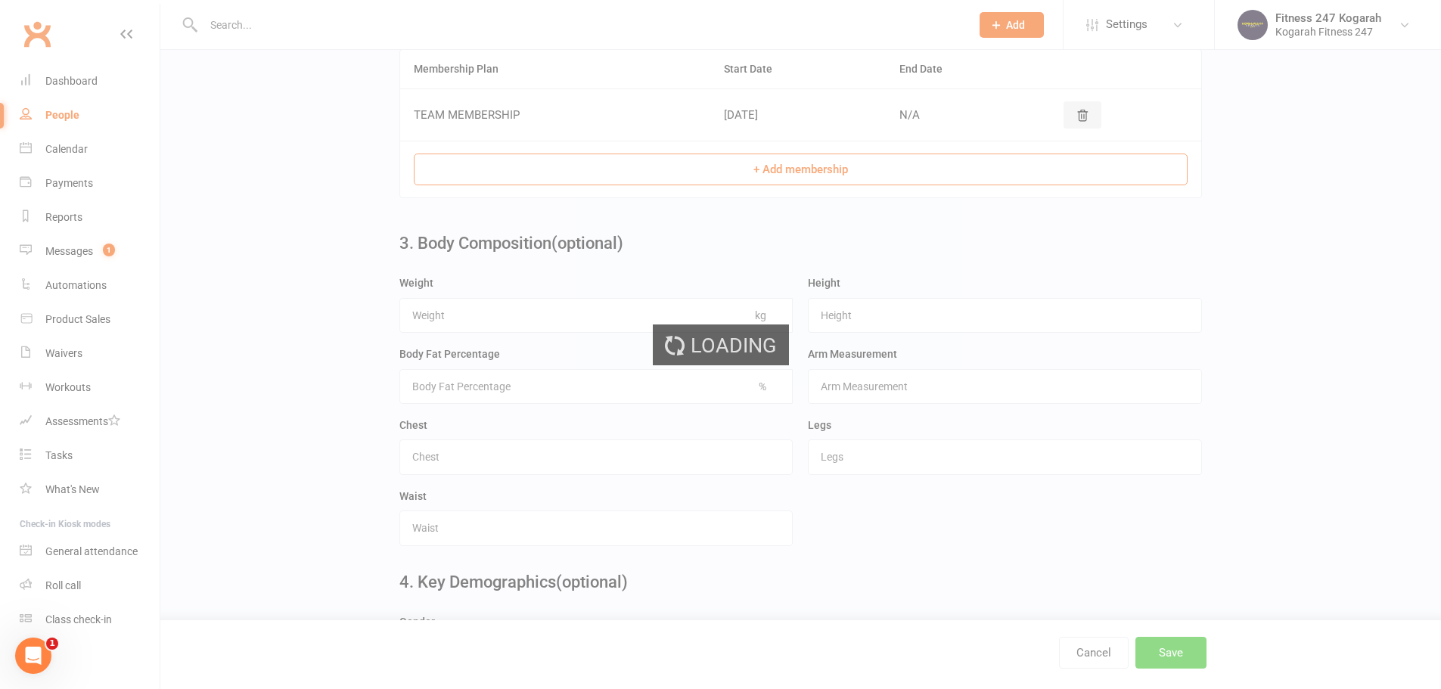
scroll to position [0, 0]
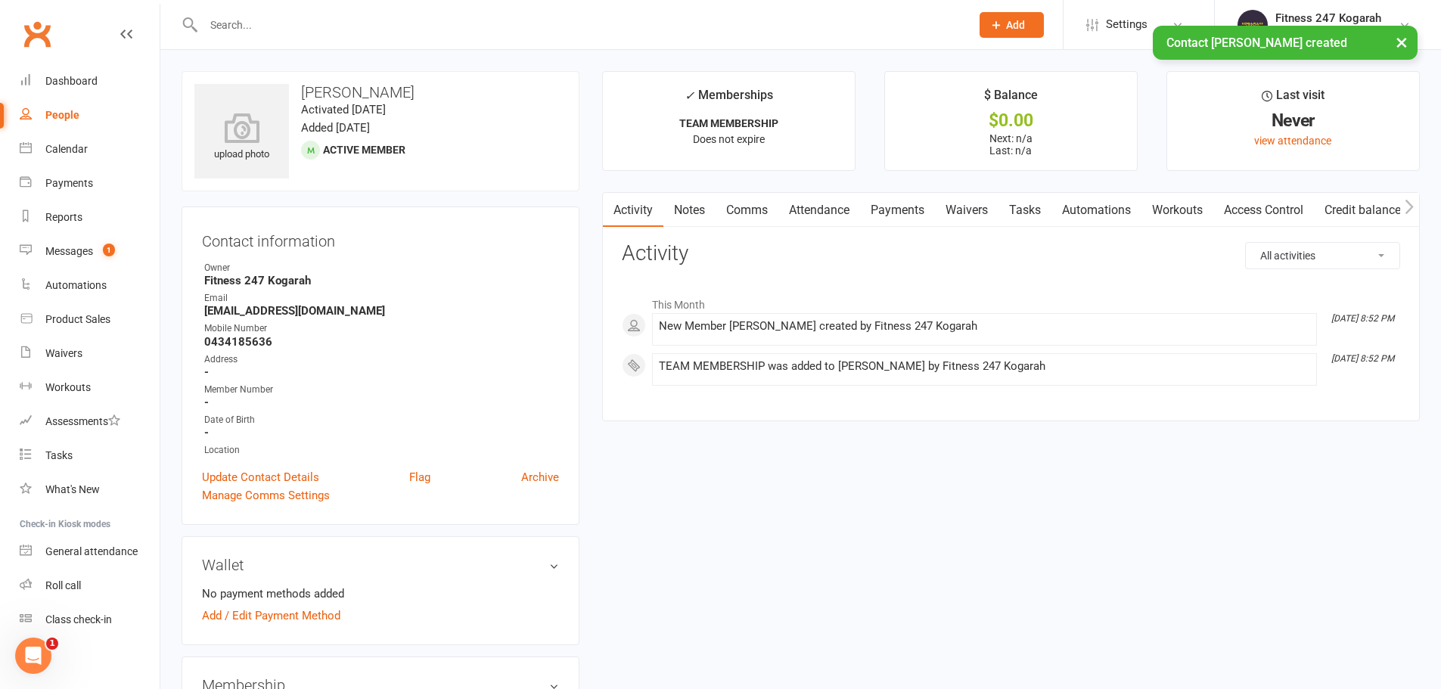
click at [1259, 219] on link "Access Control" at bounding box center [1263, 210] width 101 height 35
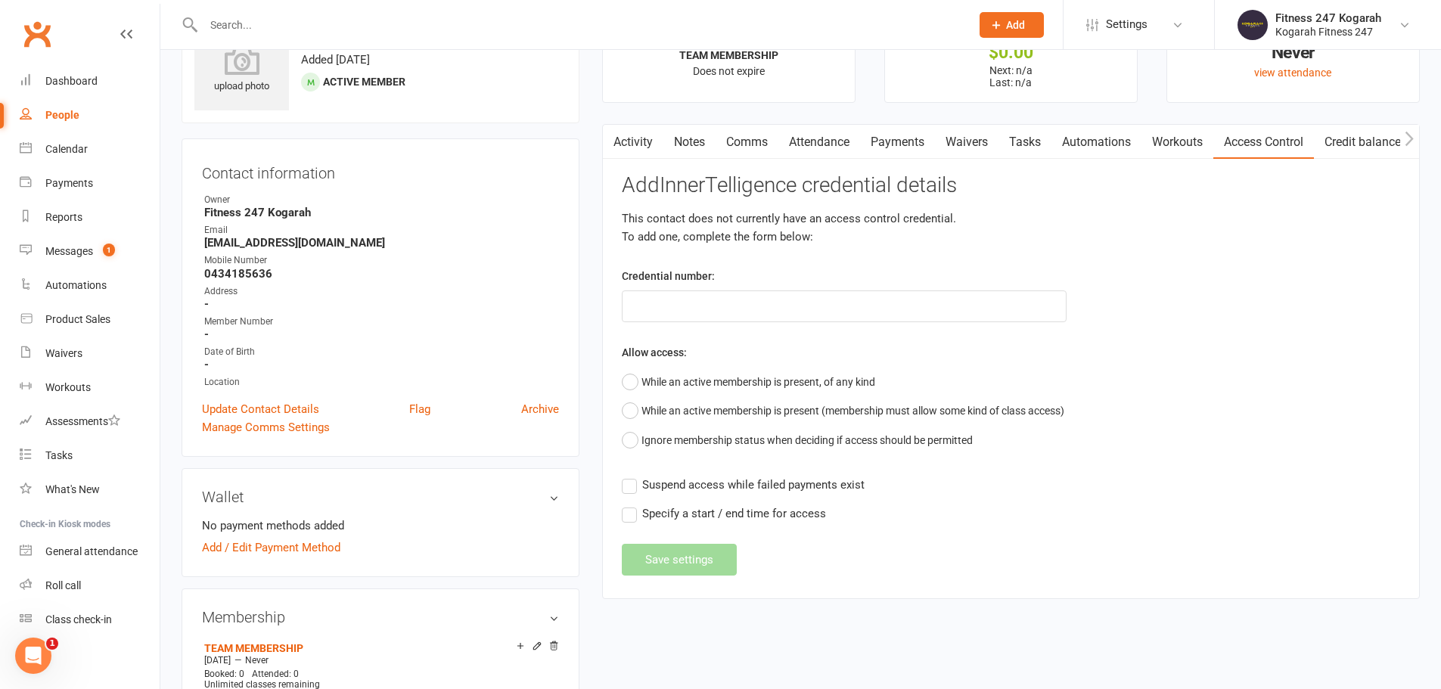
scroll to position [151, 0]
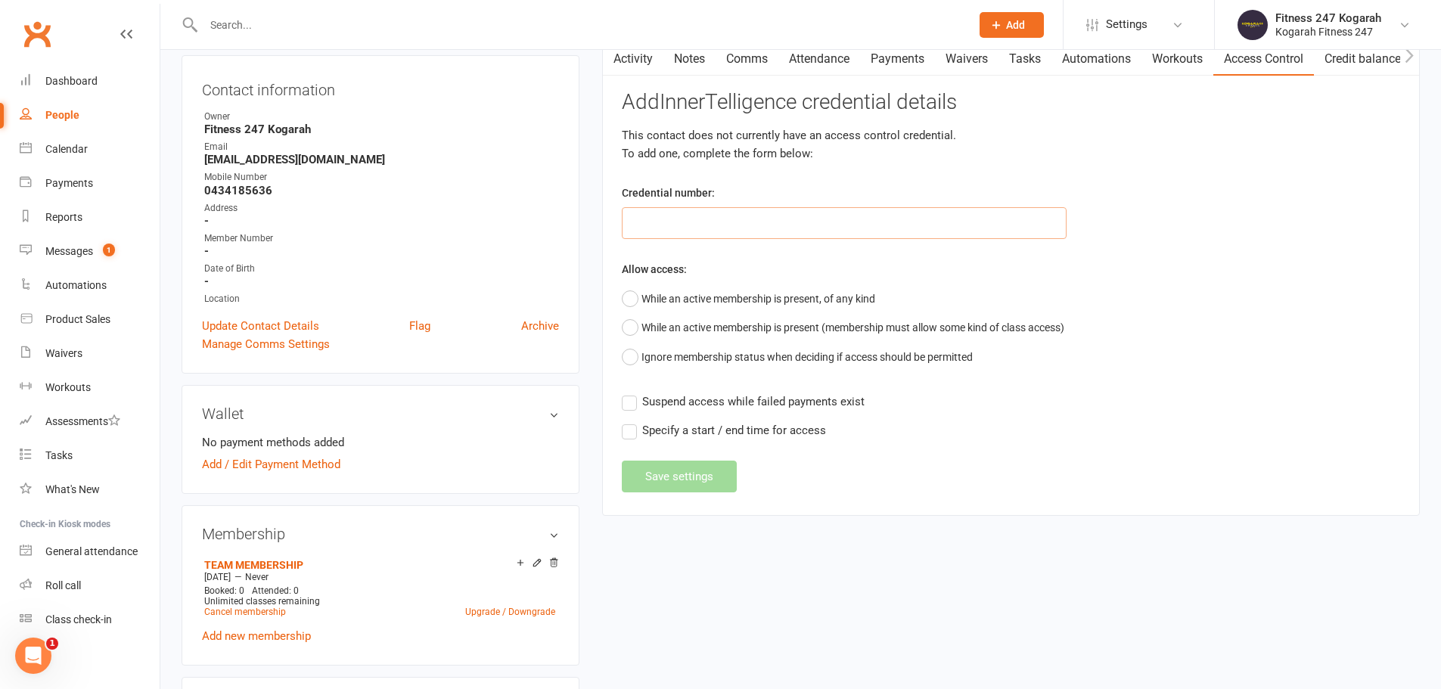
click at [697, 231] on input "text" at bounding box center [844, 223] width 445 height 32
type input "62394"
click at [694, 293] on button "While an active membership is present, of any kind" at bounding box center [748, 298] width 253 height 29
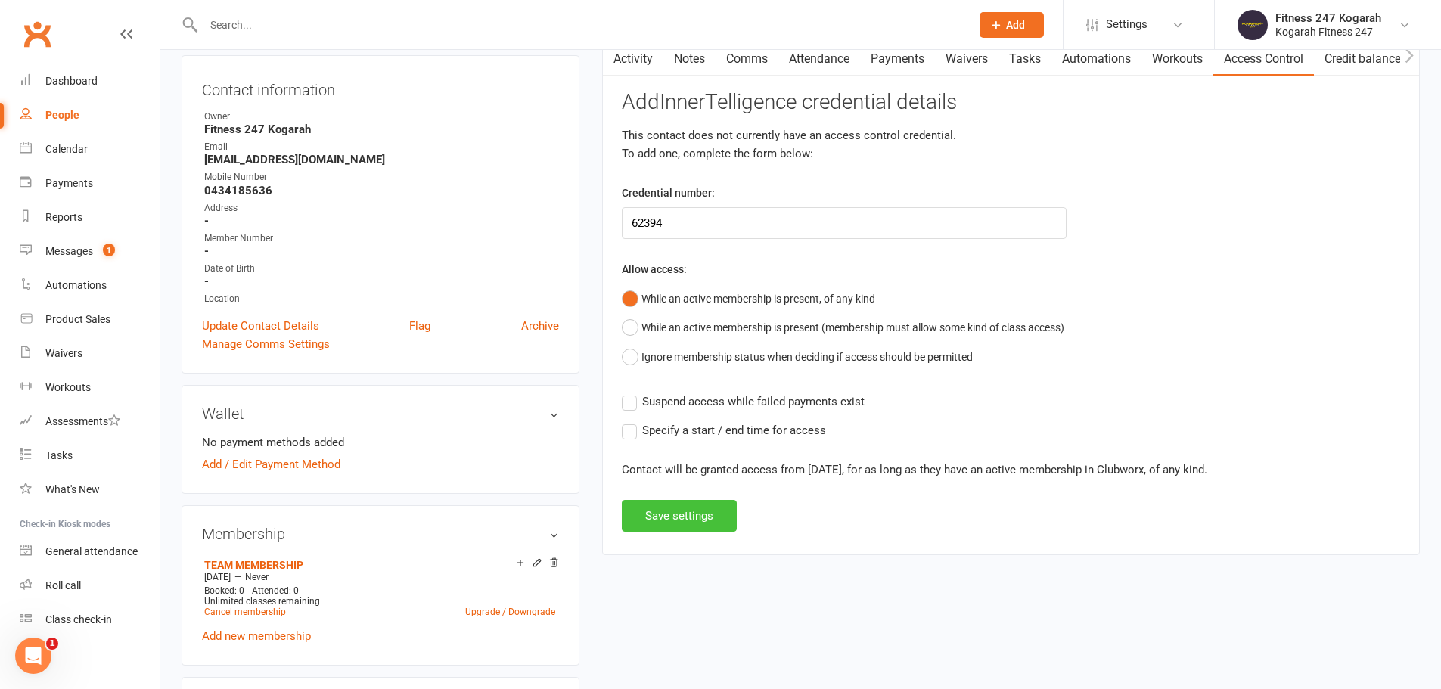
click at [685, 526] on button "Save settings" at bounding box center [679, 516] width 115 height 32
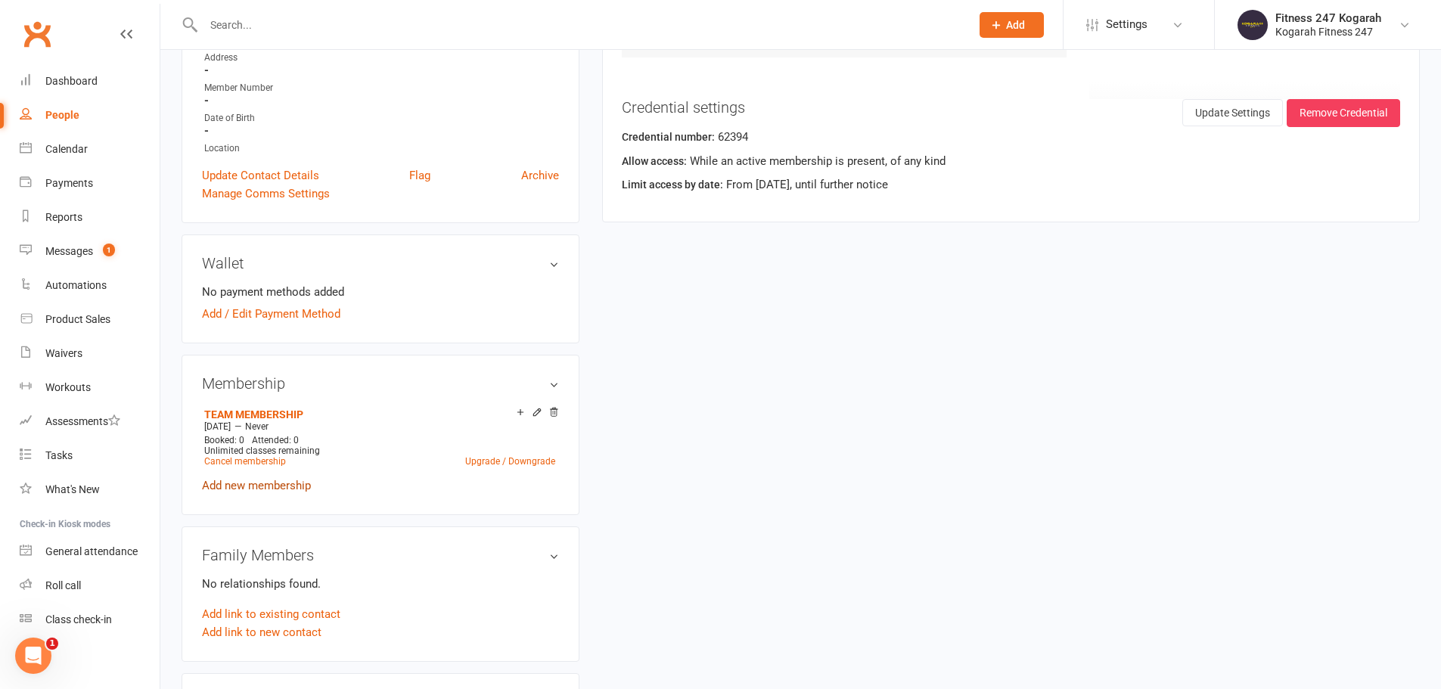
scroll to position [303, 0]
click at [274, 461] on link "Cancel membership" at bounding box center [245, 460] width 82 height 11
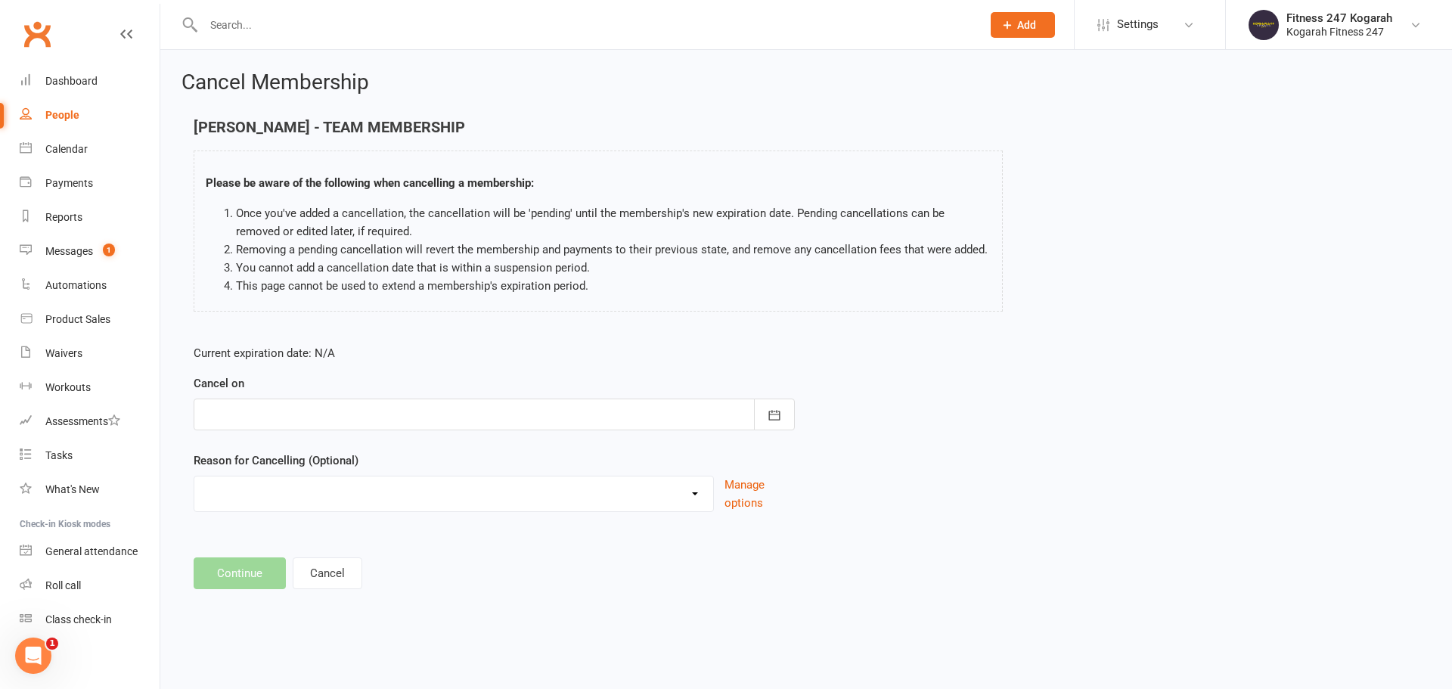
click at [248, 399] on div at bounding box center [494, 415] width 601 height 32
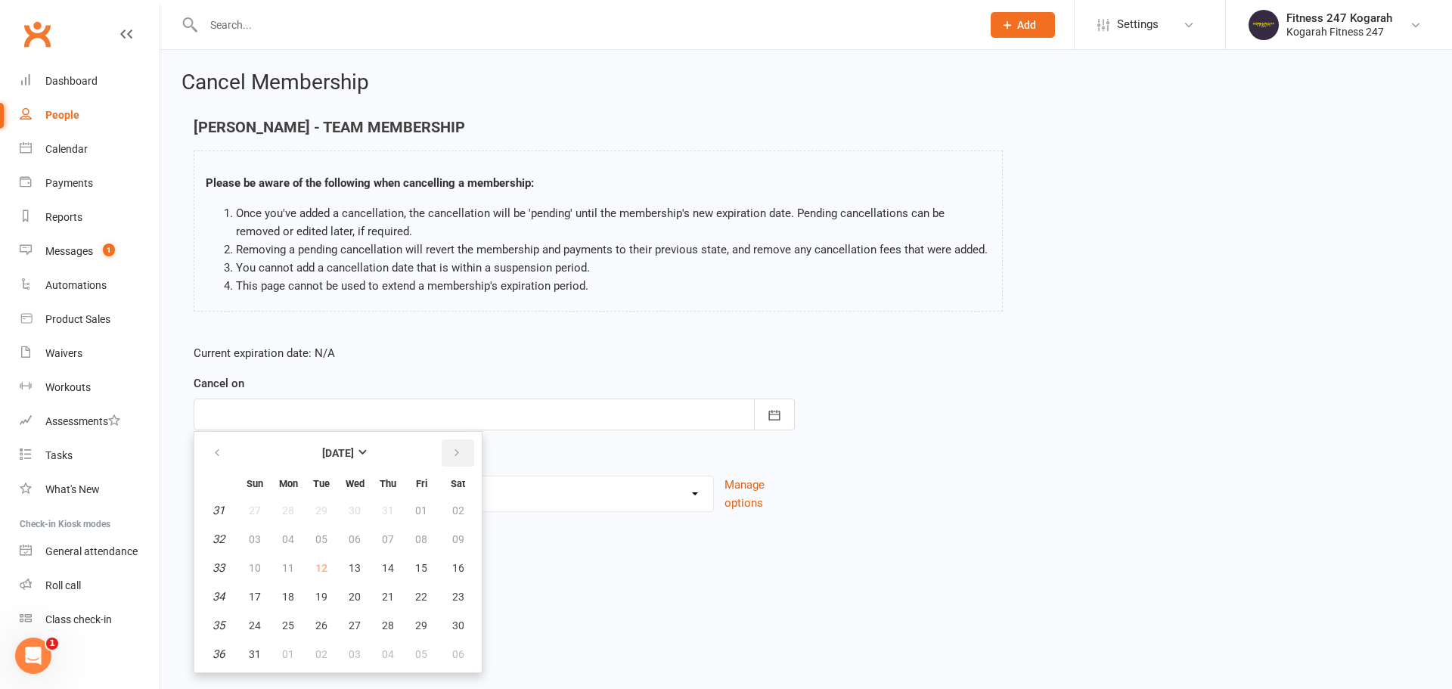
click at [452, 452] on icon "button" at bounding box center [457, 453] width 11 height 12
click at [360, 514] on button "03" at bounding box center [355, 510] width 32 height 27
type input "[DATE]"
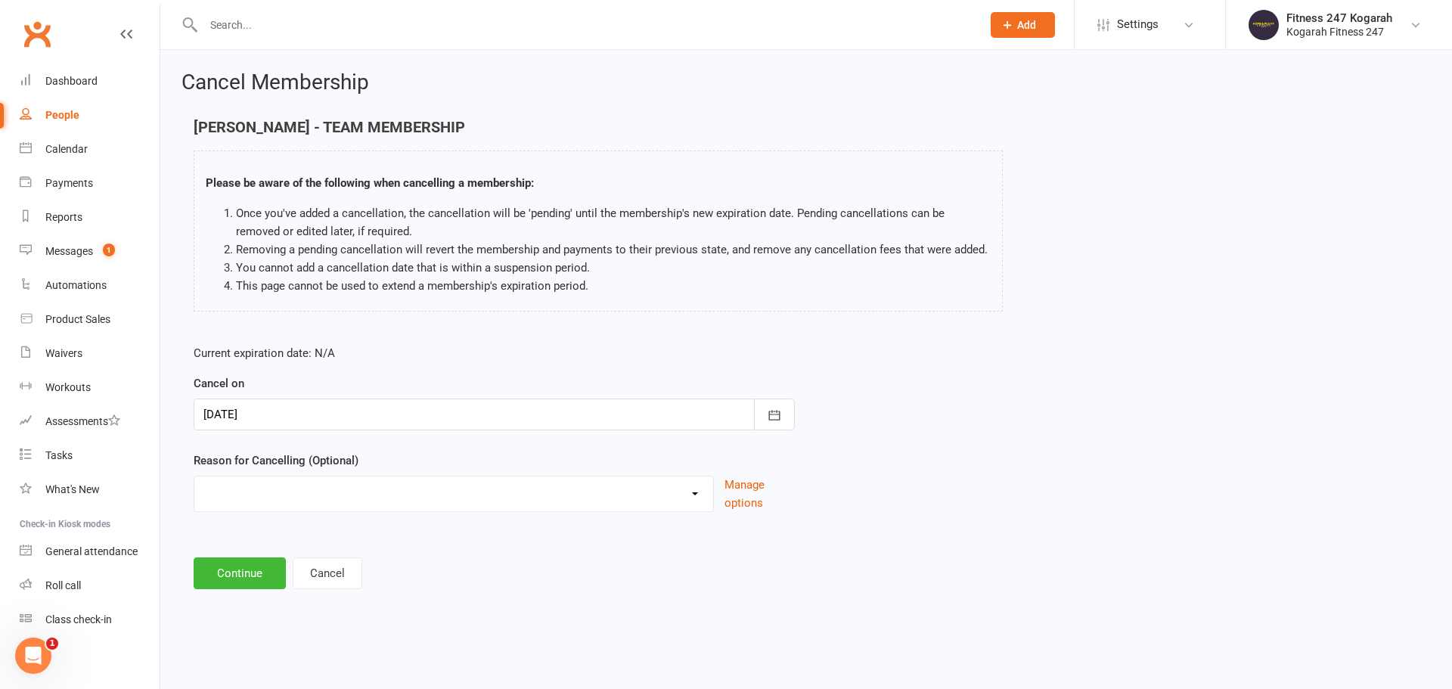
click at [254, 502] on select "Holiday Injury Moving Other reason" at bounding box center [453, 492] width 519 height 30
click at [241, 486] on select "Holiday Injury Moving Other reason" at bounding box center [453, 492] width 519 height 30
click at [233, 492] on select "Holiday Injury Moving Other reason" at bounding box center [453, 492] width 519 height 30
select select "3"
click at [194, 494] on select "Holiday Injury Moving Other reason" at bounding box center [453, 492] width 519 height 30
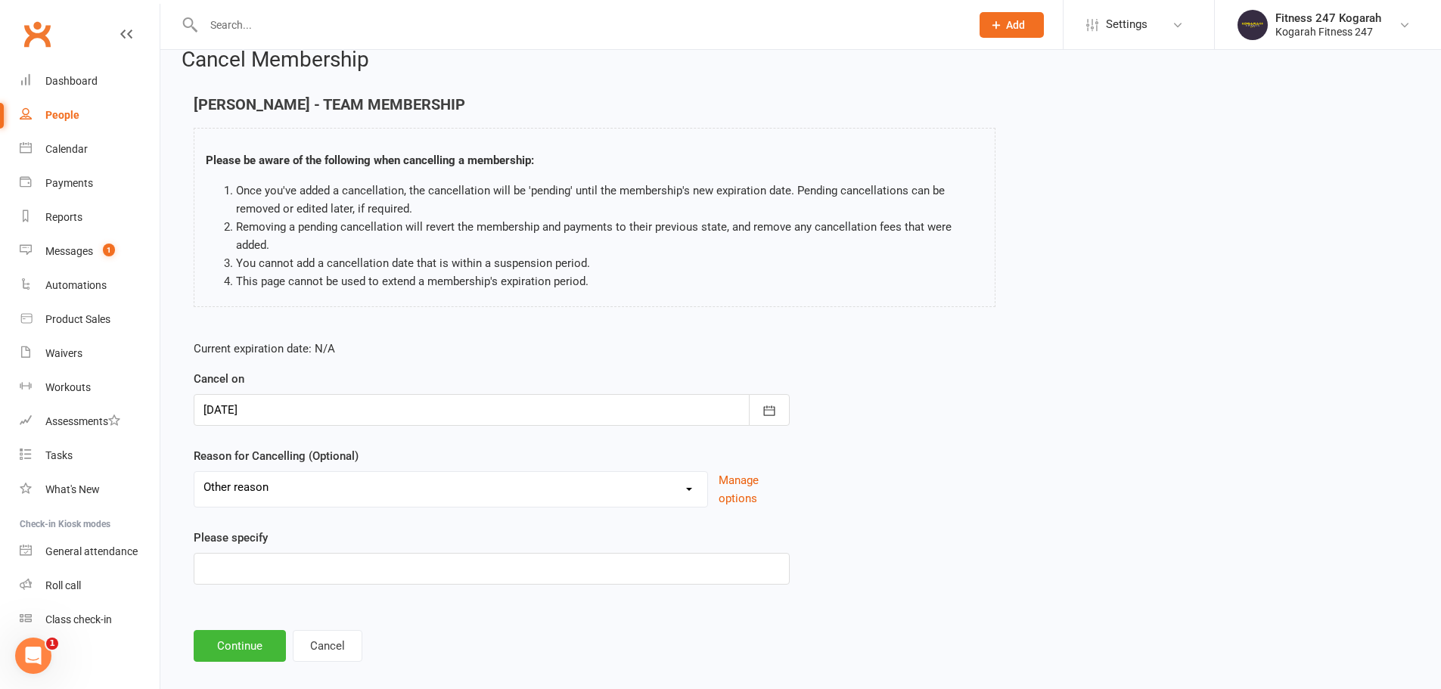
scroll to position [42, 0]
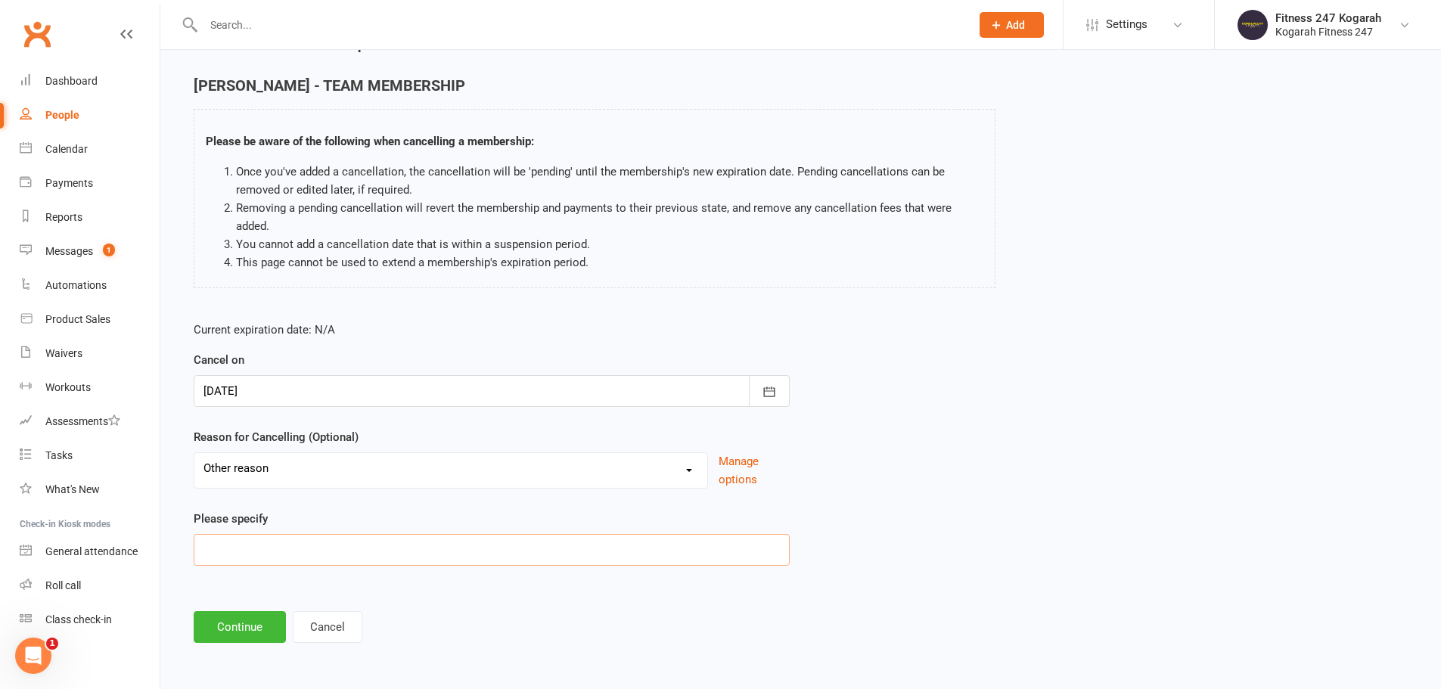
click at [262, 552] on input at bounding box center [492, 550] width 596 height 32
type input "PIA 1 month"
click at [230, 624] on button "Continue" at bounding box center [240, 627] width 92 height 32
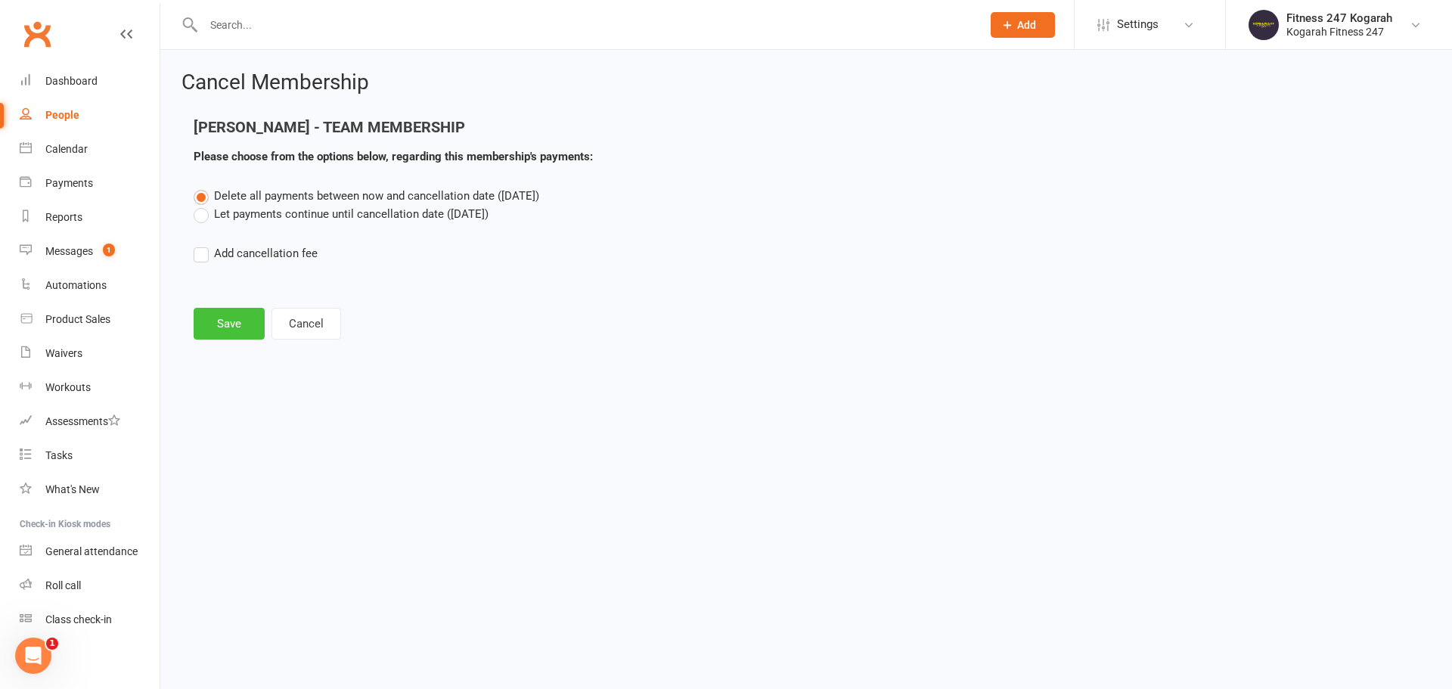
click at [228, 325] on button "Save" at bounding box center [229, 324] width 71 height 32
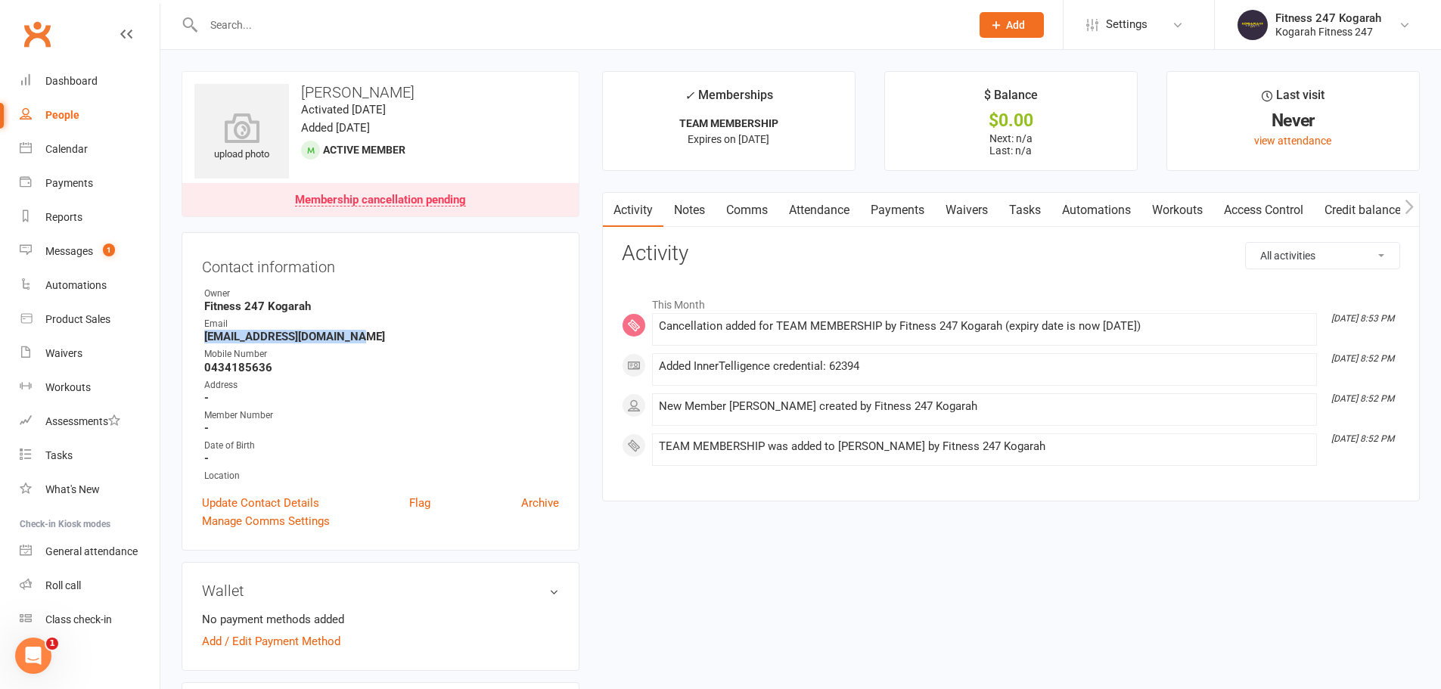
drag, startPoint x: 371, startPoint y: 335, endPoint x: 203, endPoint y: 337, distance: 167.9
click at [203, 337] on li "Email [EMAIL_ADDRESS][DOMAIN_NAME]" at bounding box center [380, 330] width 357 height 26
copy strong "[EMAIL_ADDRESS][DOMAIN_NAME]"
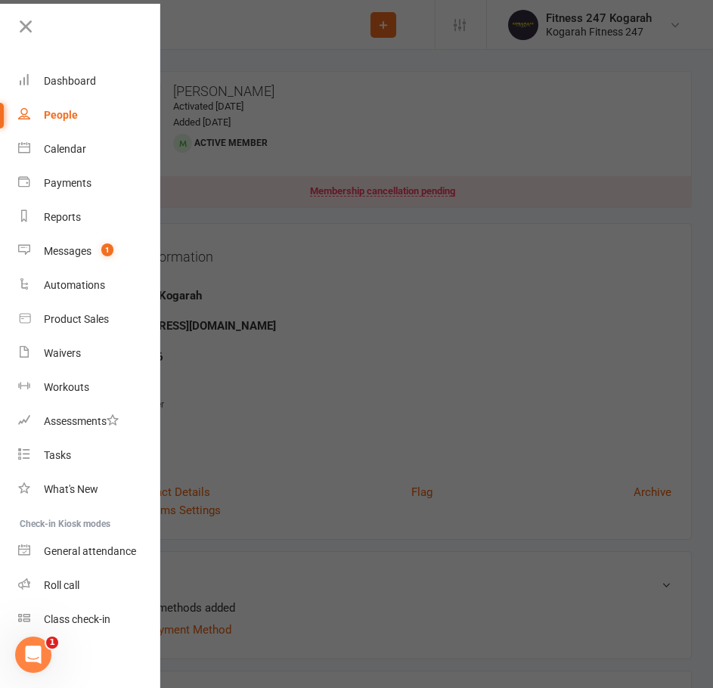
click at [470, 303] on div at bounding box center [356, 344] width 713 height 688
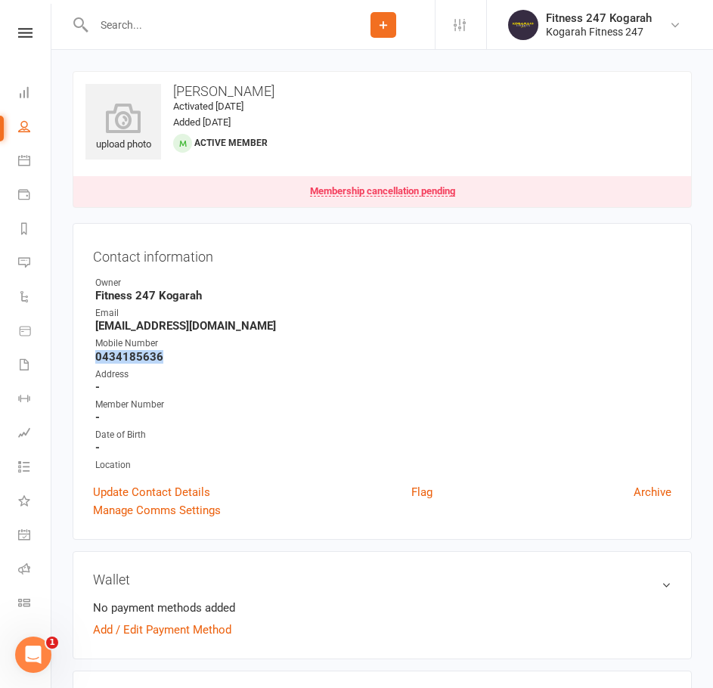
drag, startPoint x: 179, startPoint y: 357, endPoint x: 98, endPoint y: 352, distance: 81.1
click at [98, 352] on strong "0434185636" at bounding box center [383, 357] width 576 height 14
copy strong "0434185636"
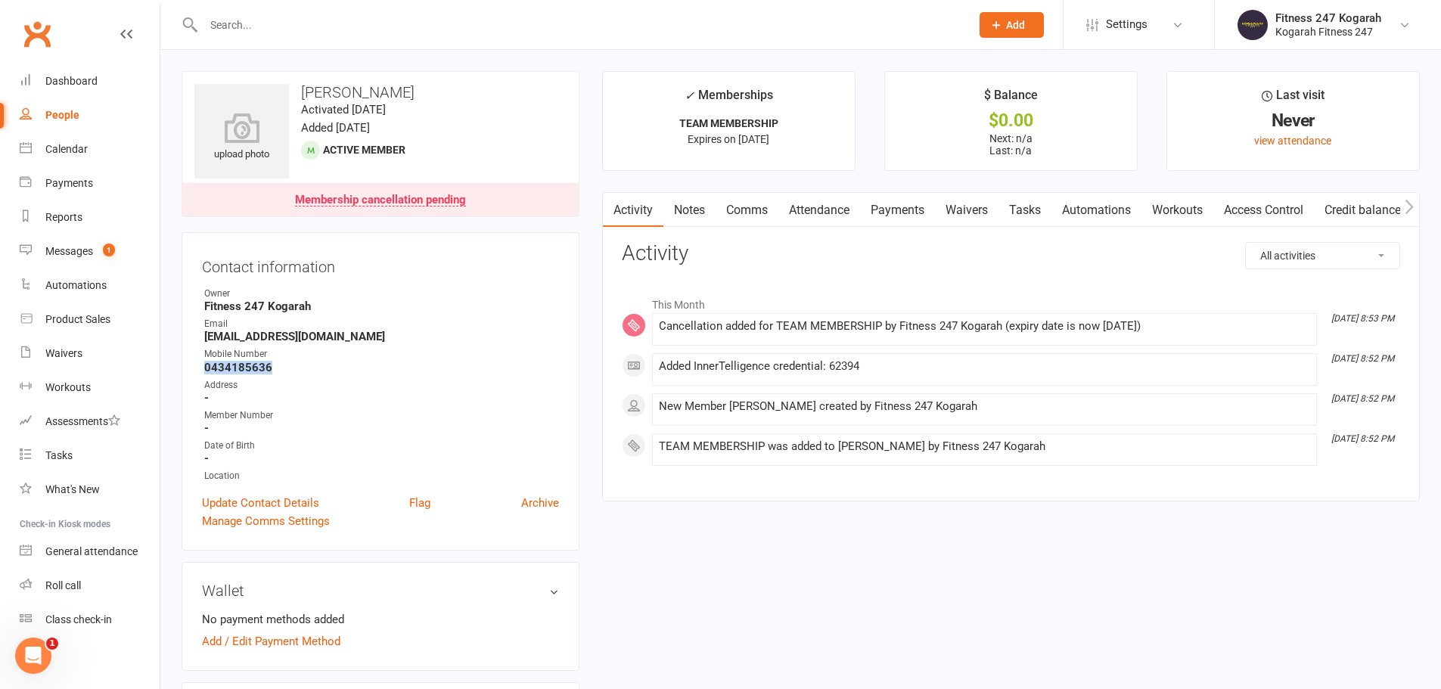
click at [1285, 205] on link "Access Control" at bounding box center [1263, 210] width 101 height 35
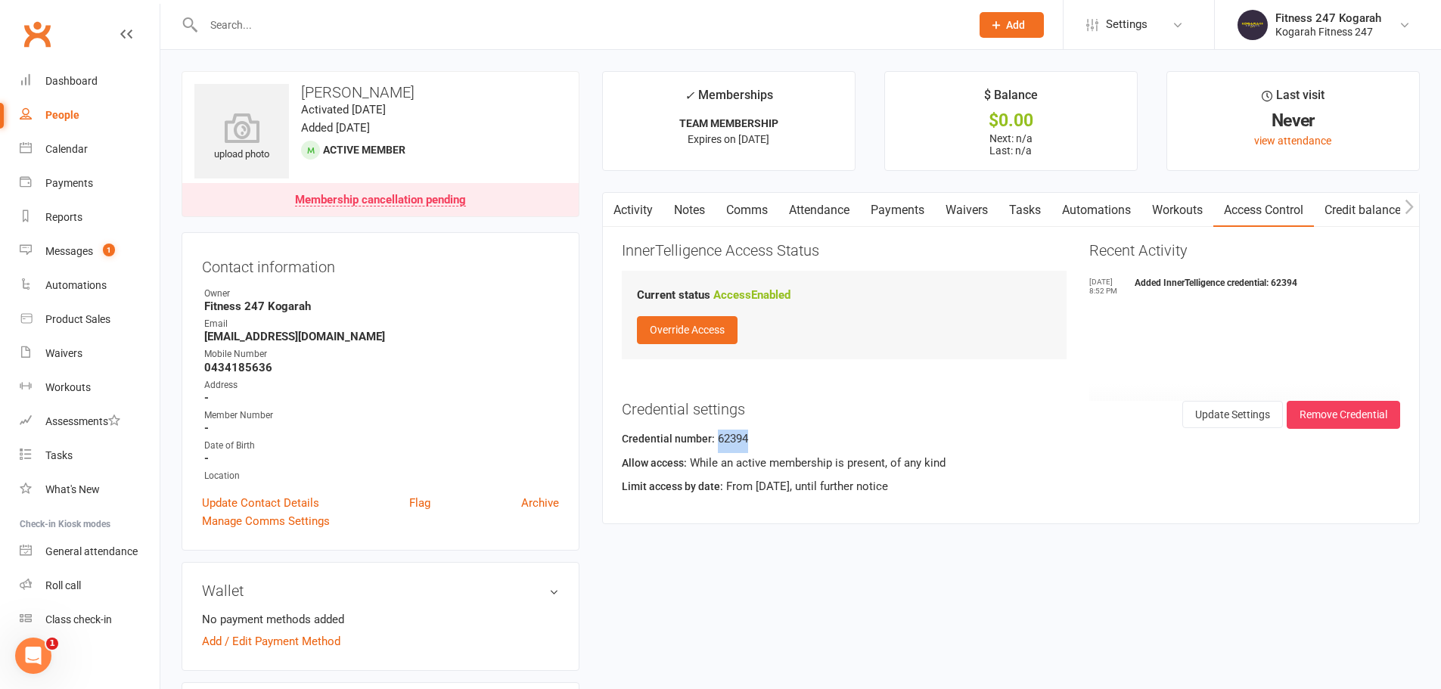
drag, startPoint x: 753, startPoint y: 433, endPoint x: 716, endPoint y: 439, distance: 37.6
click at [716, 439] on div "Credential number: 62394" at bounding box center [1011, 441] width 778 height 23
copy div "62394"
click at [244, 28] on input "text" at bounding box center [579, 24] width 761 height 21
paste input "[PERSON_NAME] [PERSON_NAME]"
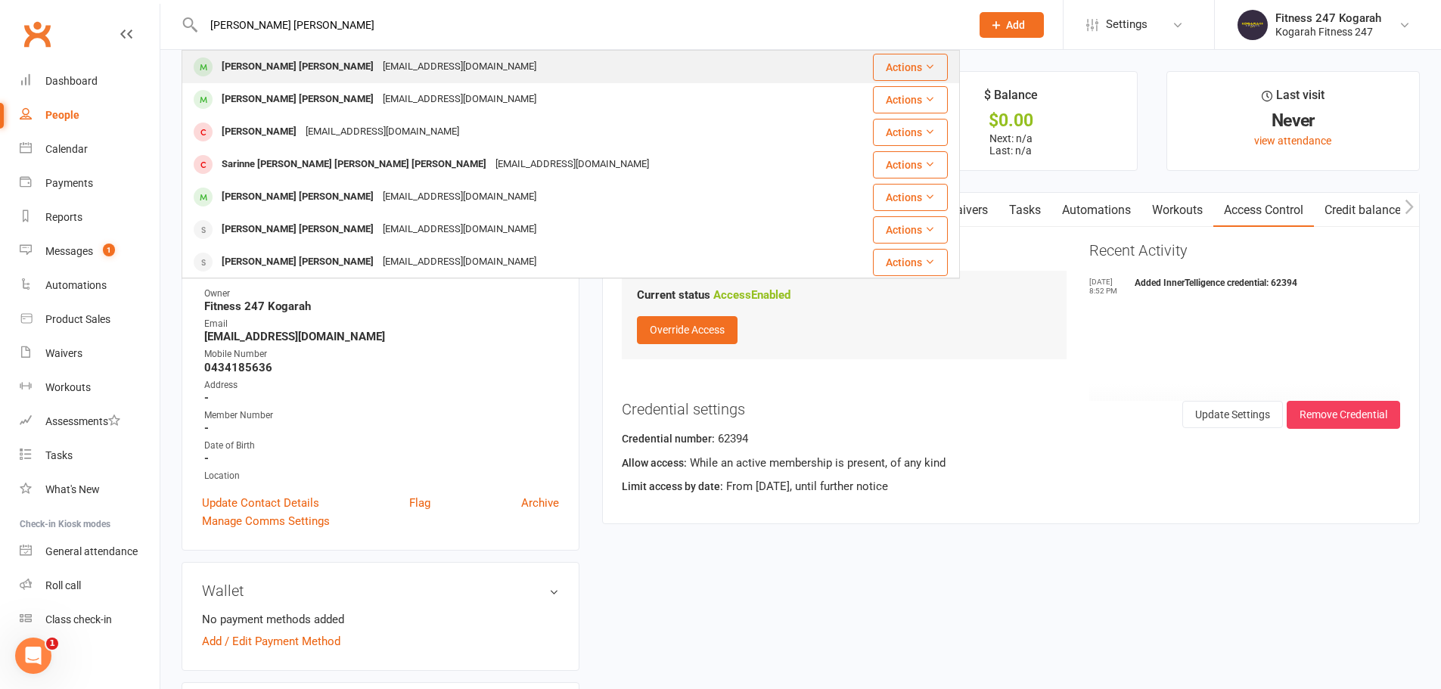
type input "[PERSON_NAME] [PERSON_NAME]"
click at [292, 63] on div "[PERSON_NAME] [PERSON_NAME]" at bounding box center [297, 67] width 161 height 22
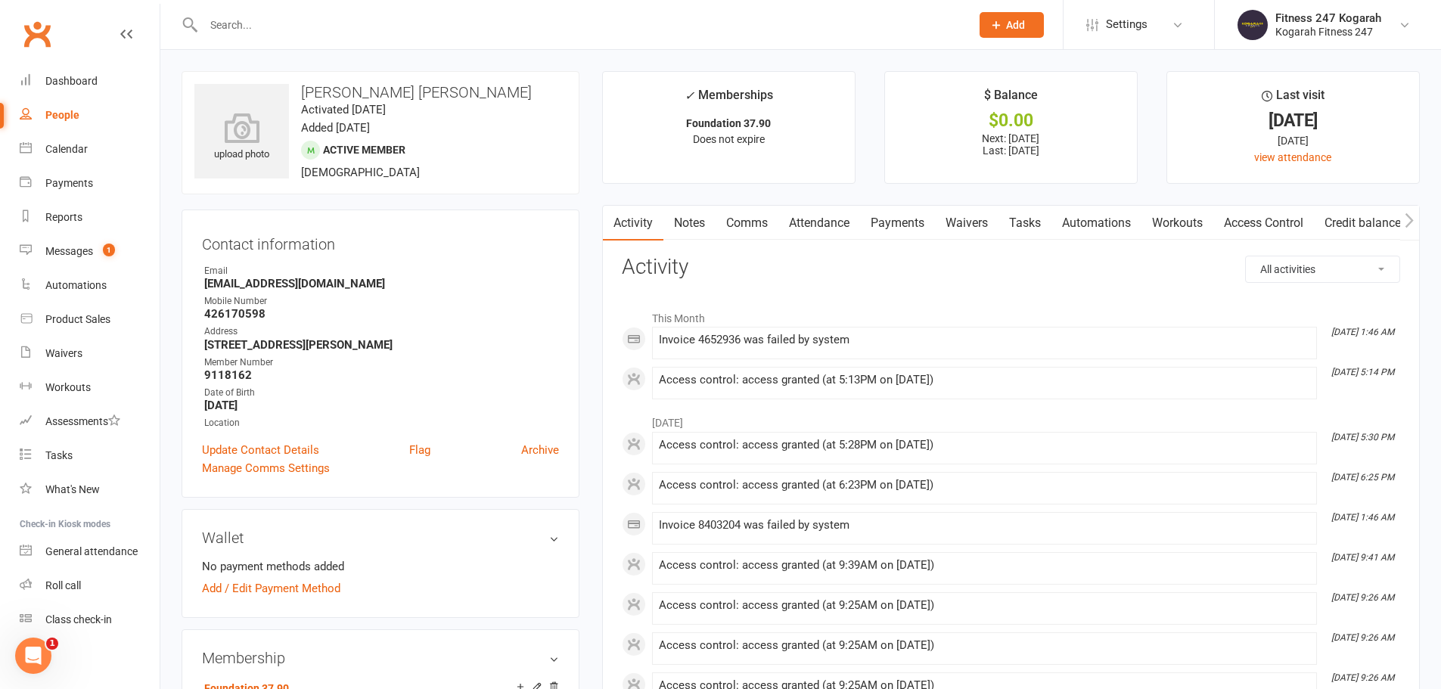
click at [327, 23] on input "text" at bounding box center [579, 24] width 761 height 21
paste input "[PERSON_NAME]"
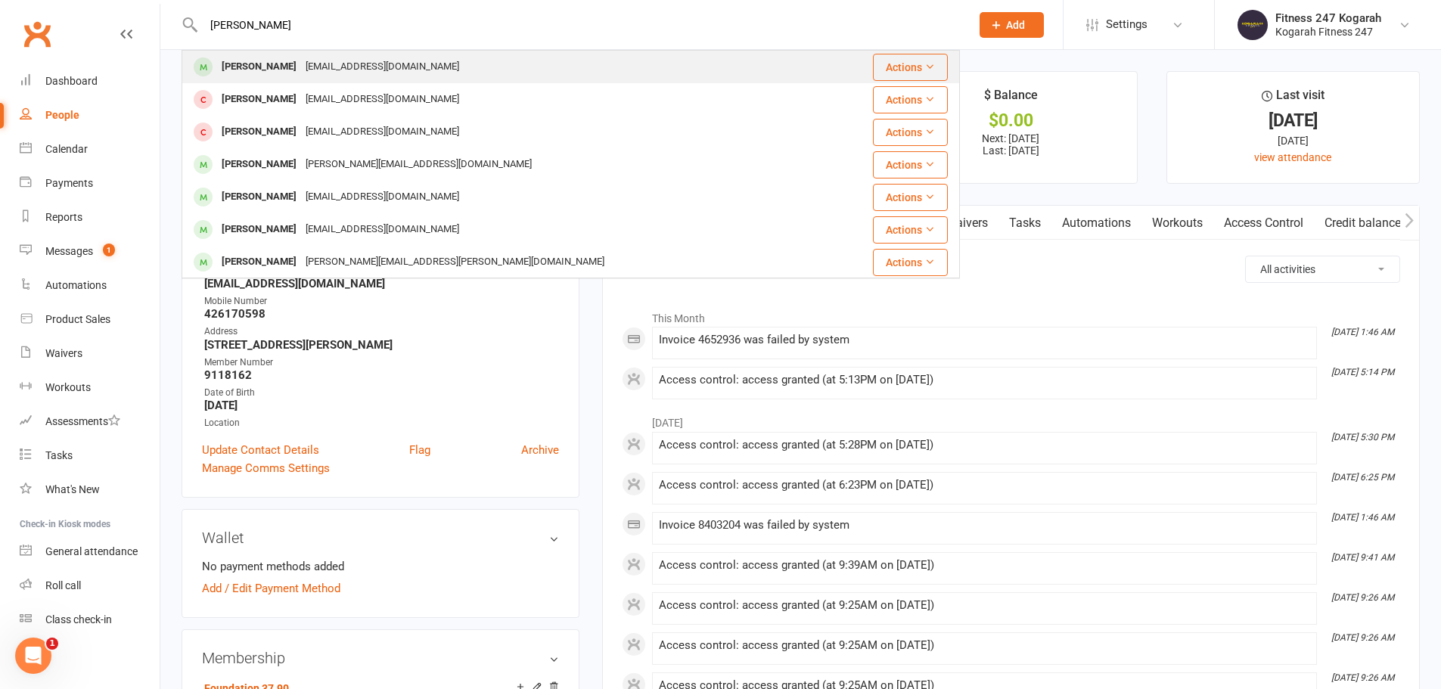
type input "[PERSON_NAME]"
click at [266, 62] on div "[PERSON_NAME]" at bounding box center [259, 67] width 84 height 22
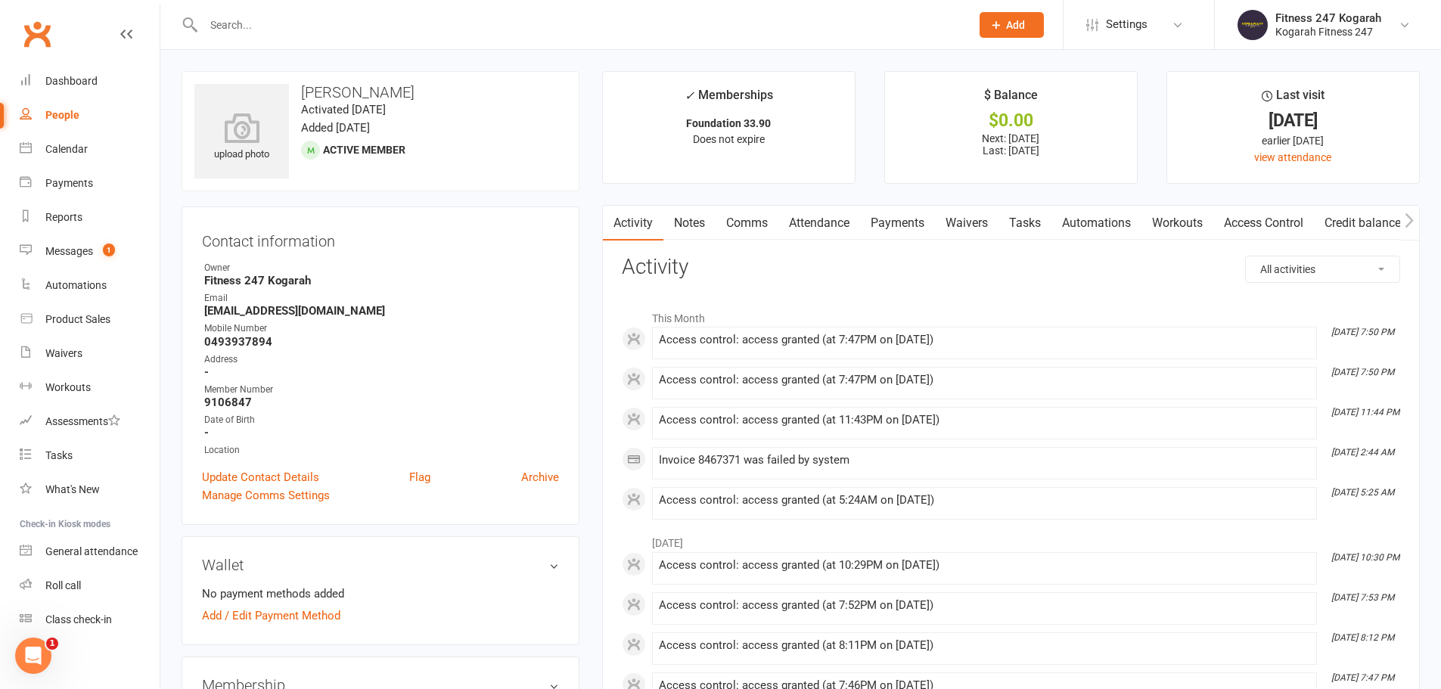
click at [436, 23] on input "text" at bounding box center [579, 24] width 761 height 21
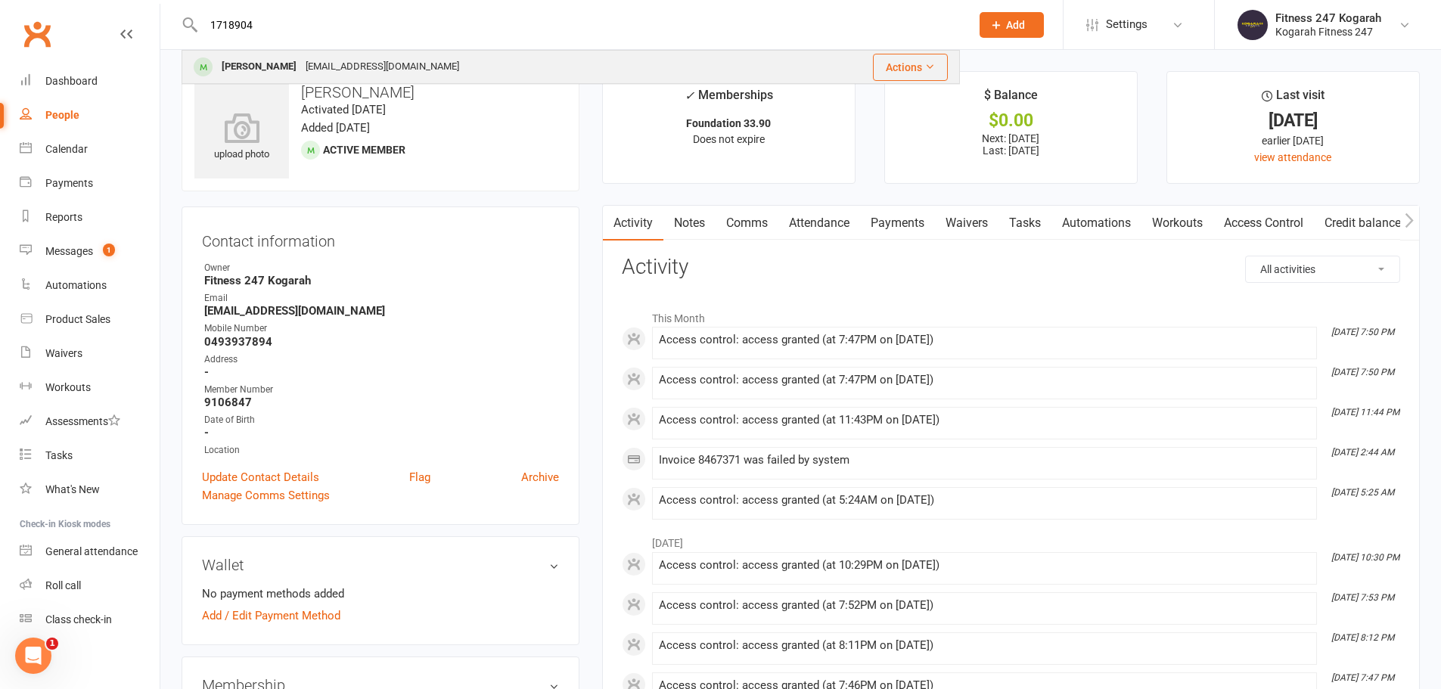
type input "1718904"
click at [256, 66] on div "[PERSON_NAME]" at bounding box center [259, 67] width 84 height 22
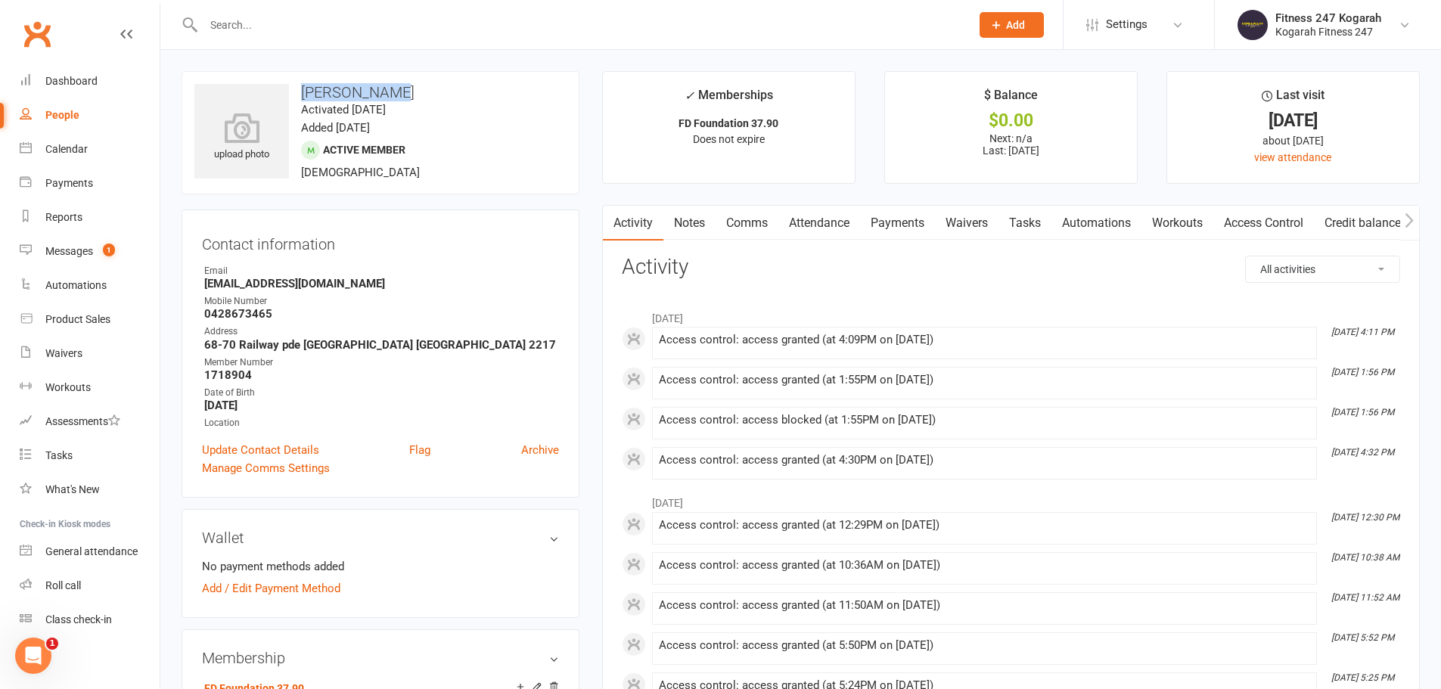
drag, startPoint x: 399, startPoint y: 92, endPoint x: 302, endPoint y: 93, distance: 96.8
click at [302, 93] on h3 "[PERSON_NAME]" at bounding box center [380, 92] width 372 height 17
copy h3 "[PERSON_NAME]"
click at [1004, 20] on button "Add" at bounding box center [1012, 25] width 64 height 26
click at [1002, 105] on link "Member" at bounding box center [995, 102] width 135 height 35
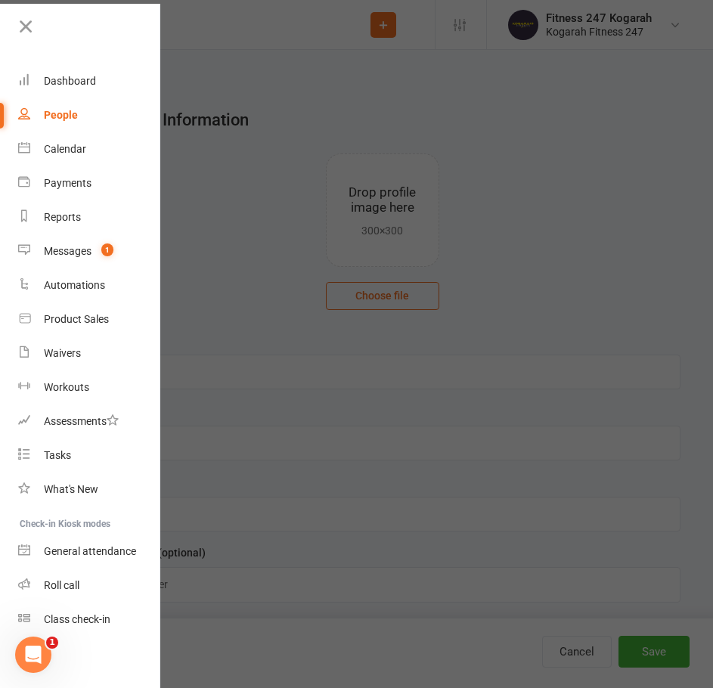
click at [218, 27] on div at bounding box center [356, 344] width 713 height 688
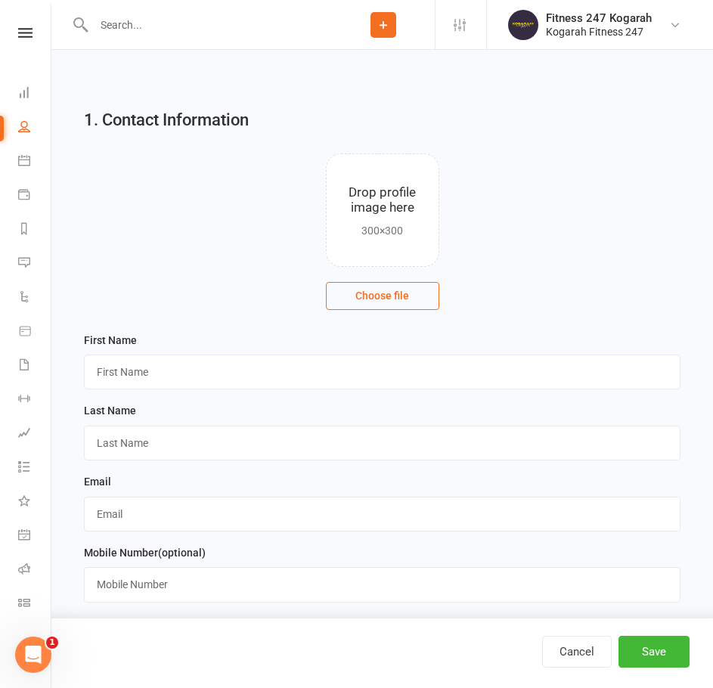
click at [124, 28] on input "text" at bounding box center [210, 24] width 243 height 21
paste input "0413103564"
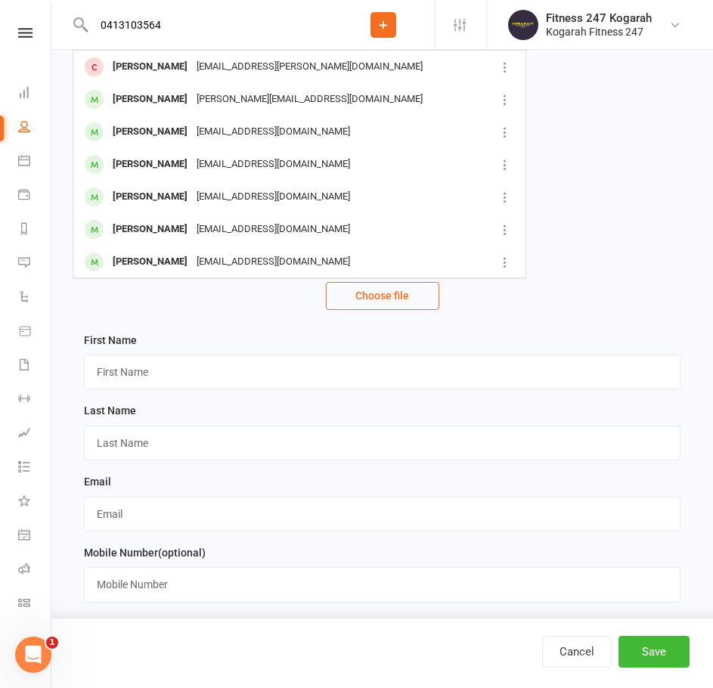
drag, startPoint x: 170, startPoint y: 17, endPoint x: 68, endPoint y: 19, distance: 102.1
click at [68, 19] on react-component "0413103564 [PERSON_NAME] [EMAIL_ADDRESS][PERSON_NAME][DOMAIN_NAME] [PERSON_NAME…" at bounding box center [166, 24] width 332 height 49
paste input "[PERSON_NAME] [PERSON_NAME]"
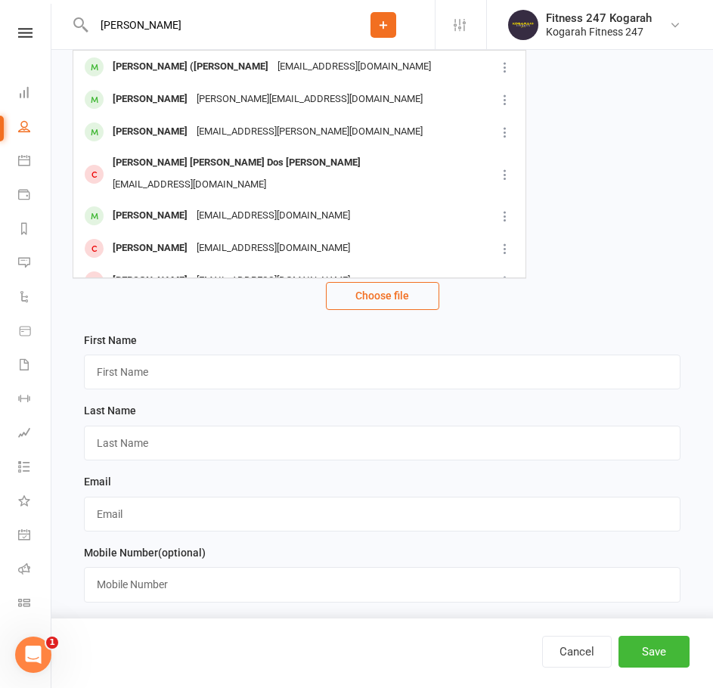
type input "[PERSON_NAME]"
click at [374, 27] on button "Add" at bounding box center [384, 25] width 26 height 26
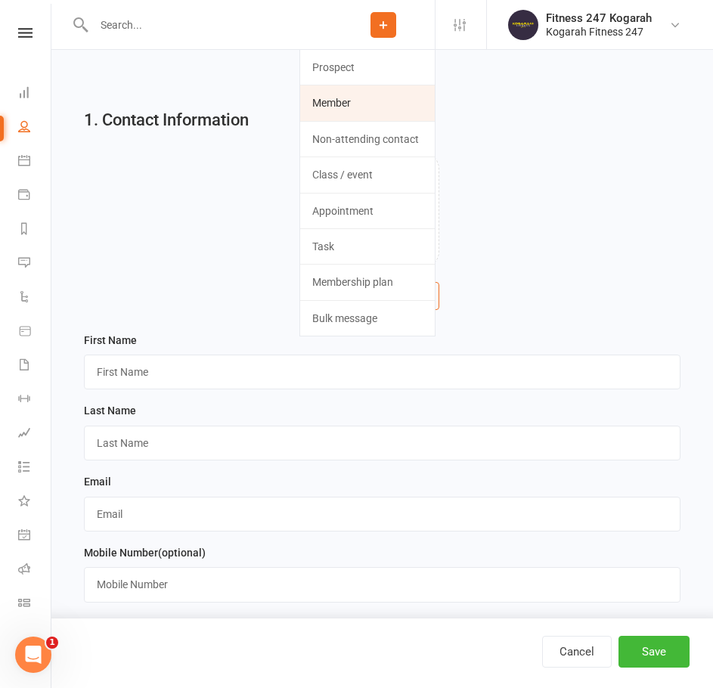
click at [383, 98] on link "Member" at bounding box center [367, 102] width 135 height 35
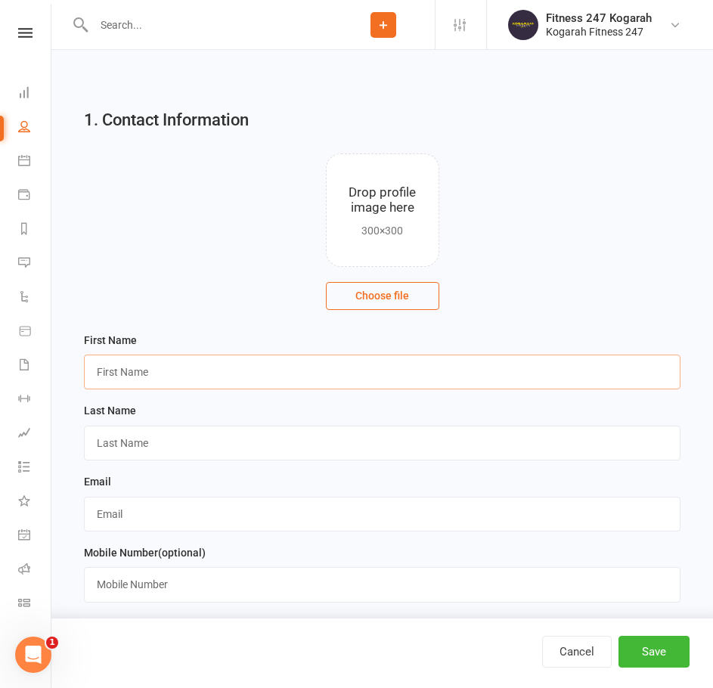
click at [151, 372] on input "text" at bounding box center [382, 372] width 597 height 35
click at [187, 373] on input "text" at bounding box center [382, 372] width 597 height 35
paste input "[DATE]"
drag, startPoint x: 183, startPoint y: 374, endPoint x: 84, endPoint y: 369, distance: 99.2
click at [84, 369] on input "[DATE]" at bounding box center [382, 372] width 597 height 35
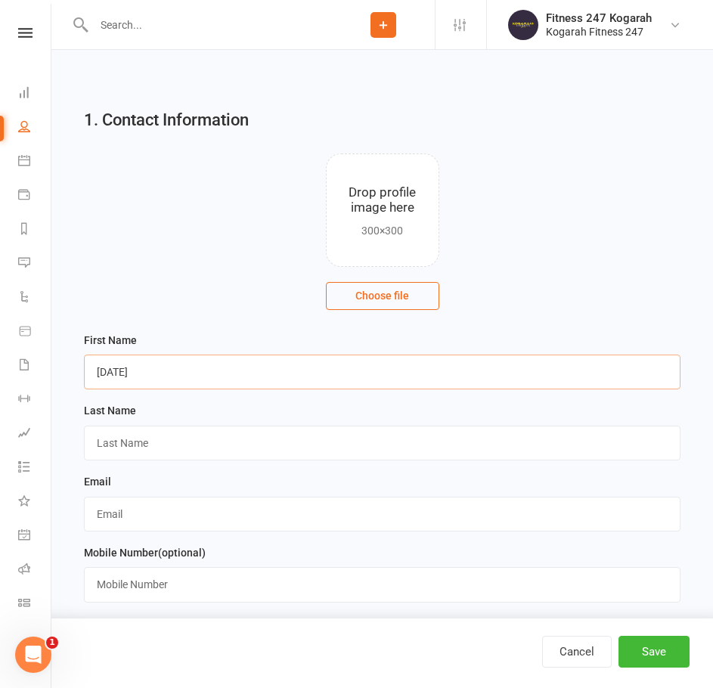
click at [147, 371] on input "[DATE]" at bounding box center [382, 372] width 597 height 35
drag, startPoint x: 150, startPoint y: 370, endPoint x: 62, endPoint y: 370, distance: 87.7
paste input "[PERSON_NAME] [PERSON_NAME]"
type input "[PERSON_NAME] [PERSON_NAME]"
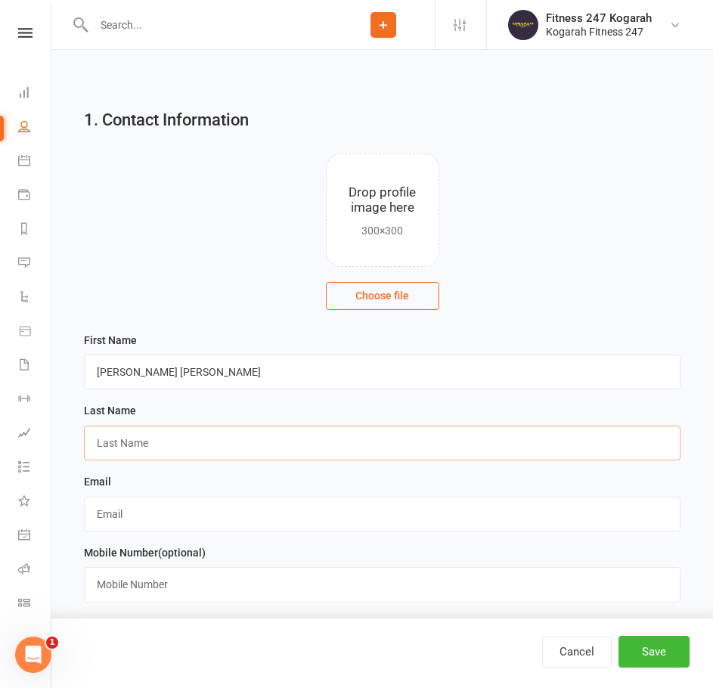
click at [156, 438] on input "text" at bounding box center [382, 443] width 597 height 35
paste input "Scarpeta [PERSON_NAME]"
type input "Scarpeta [PERSON_NAME]"
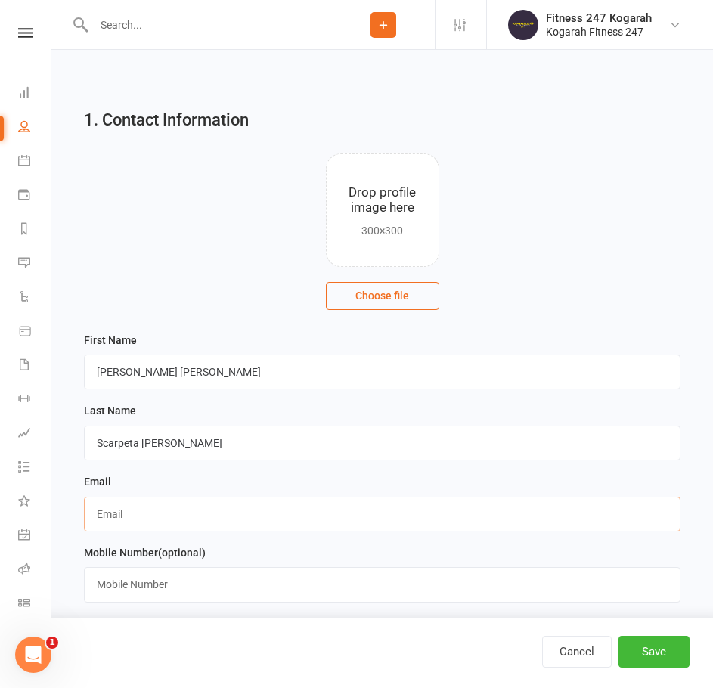
click at [112, 514] on input "text" at bounding box center [382, 514] width 597 height 35
click at [116, 527] on input "text" at bounding box center [382, 514] width 597 height 35
paste input "[EMAIL_ADDRESS][DOMAIN_NAME]"
type input "[EMAIL_ADDRESS][DOMAIN_NAME]"
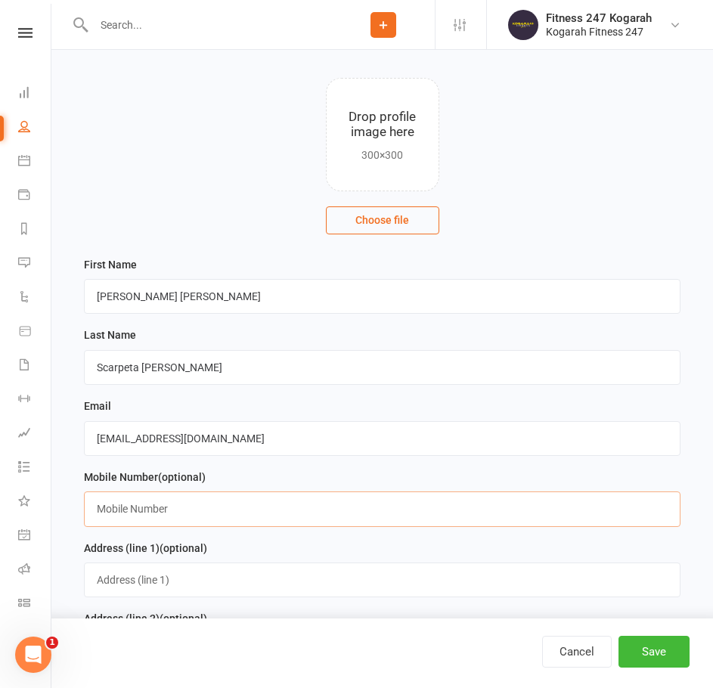
click at [127, 506] on input "text" at bounding box center [382, 509] width 597 height 35
paste input "0413103564"
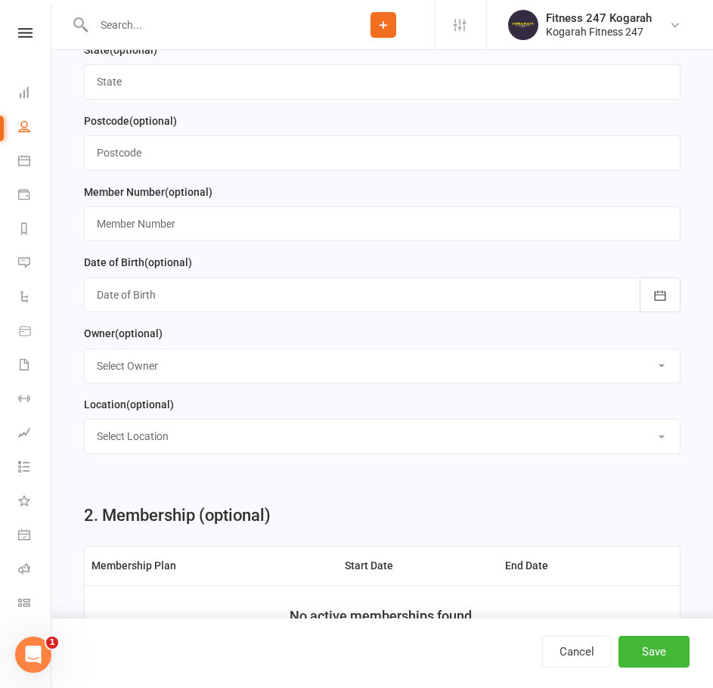
scroll to position [908, 0]
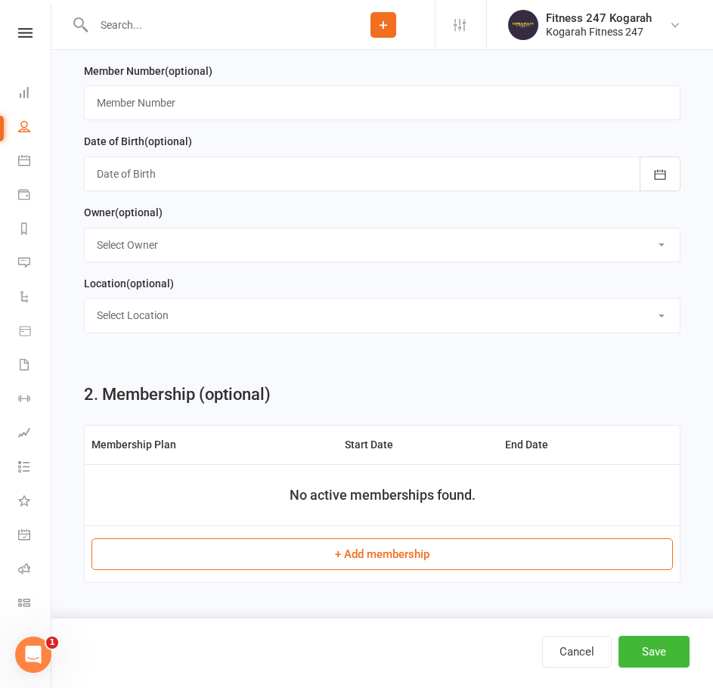
type input "0413103564"
click at [387, 558] on button "+ Add membership" at bounding box center [383, 555] width 582 height 32
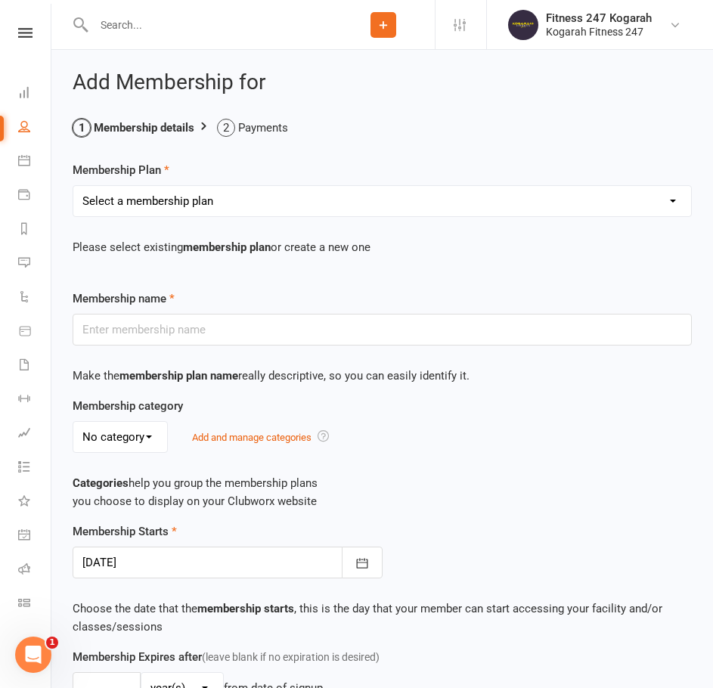
click at [199, 210] on select "Select a membership plan Create new Membership Plan Foundation 19.45 Foundation…" at bounding box center [382, 201] width 618 height 30
select select "18"
click at [73, 186] on select "Select a membership plan Create new Membership Plan Foundation 19.45 Foundation…" at bounding box center [382, 201] width 618 height 30
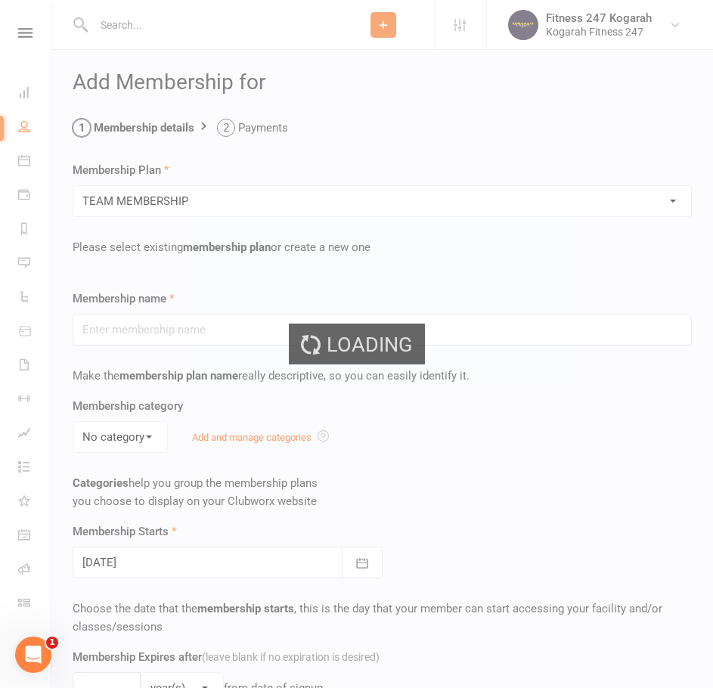
type input "TEAM MEMBERSHIP"
select select "2"
type input "0"
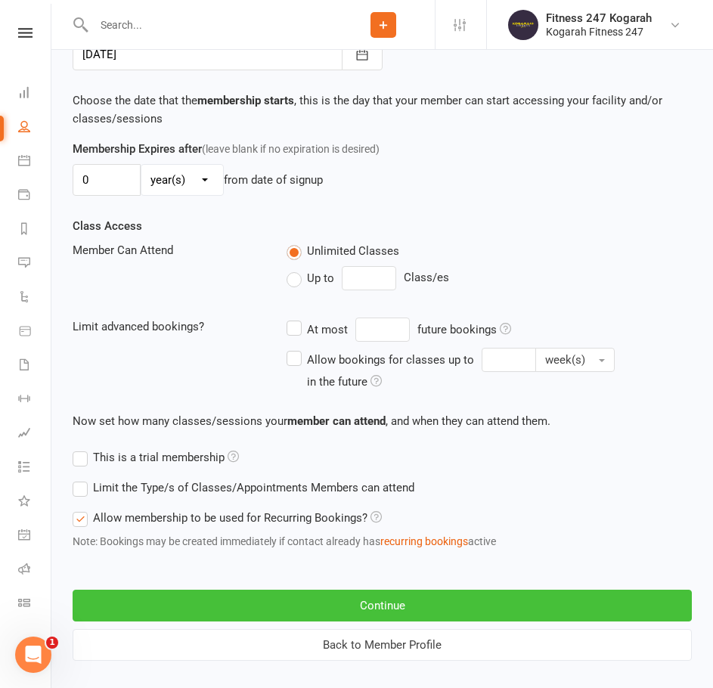
scroll to position [529, 0]
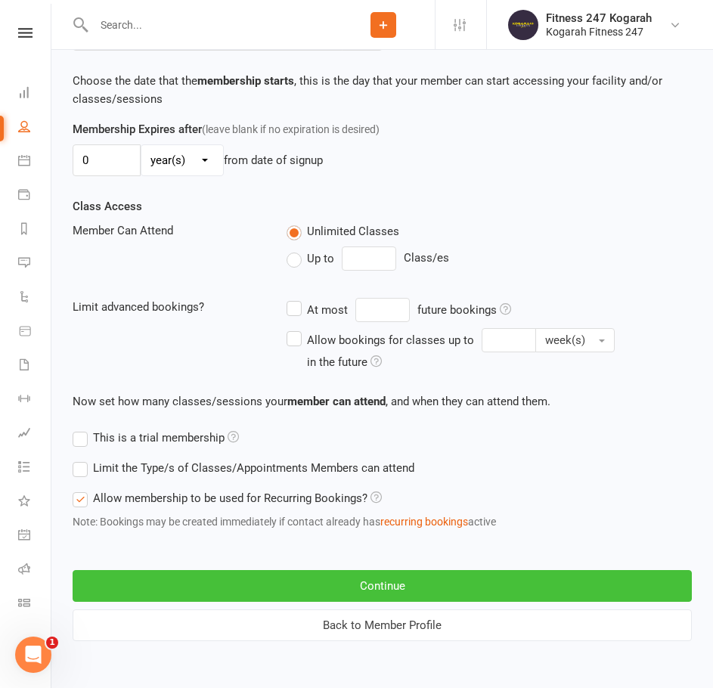
click at [178, 588] on button "Continue" at bounding box center [382, 586] width 619 height 32
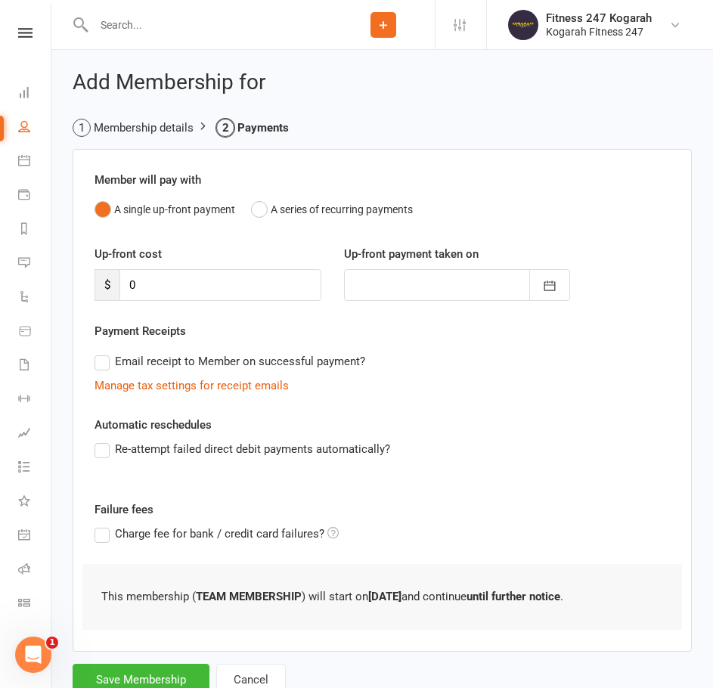
scroll to position [54, 0]
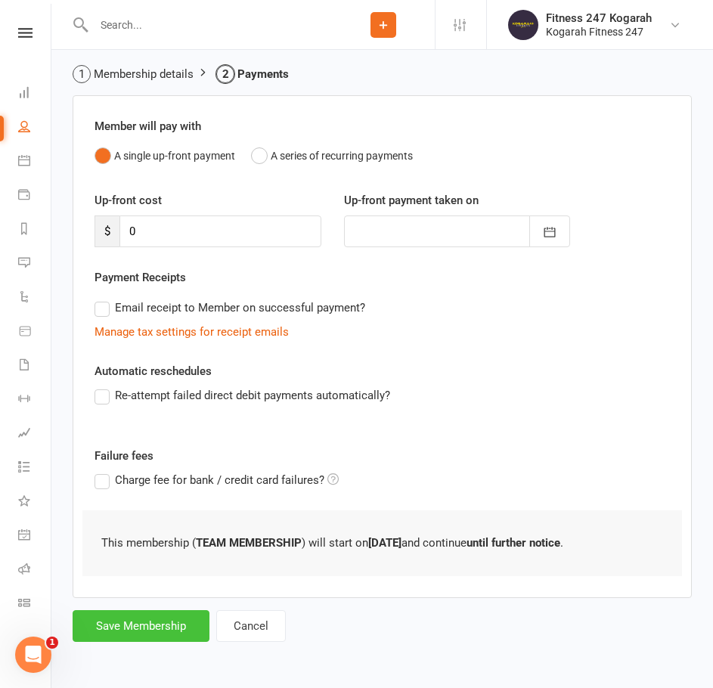
click at [141, 628] on button "Save Membership" at bounding box center [141, 626] width 137 height 32
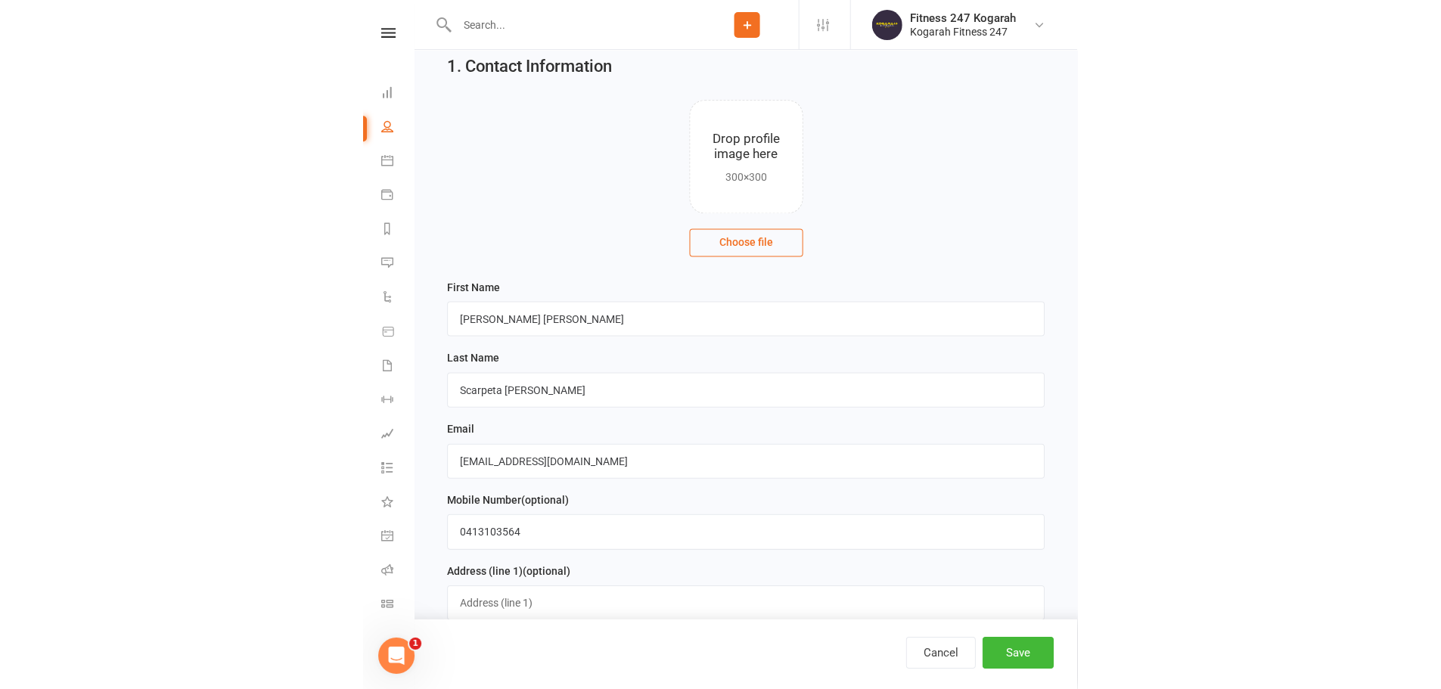
scroll to position [1303, 0]
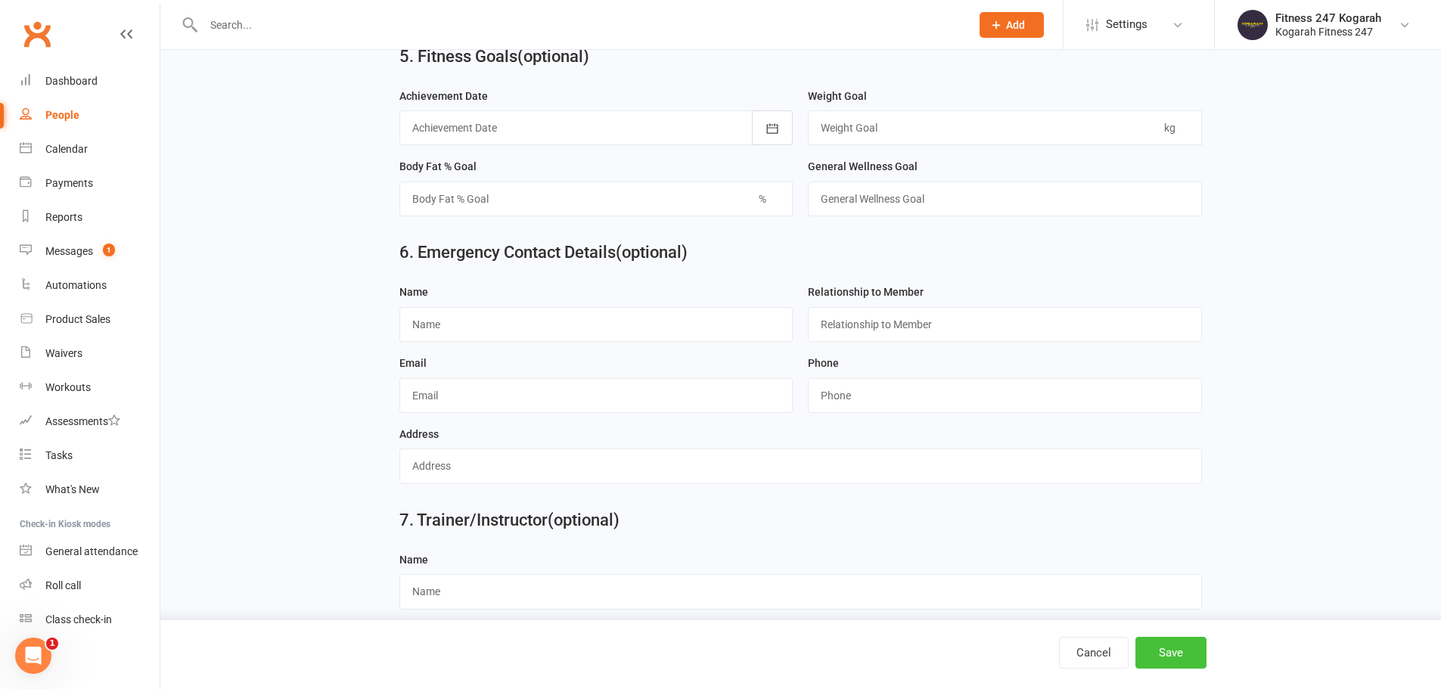
click at [1184, 657] on button "Save" at bounding box center [1170, 653] width 71 height 32
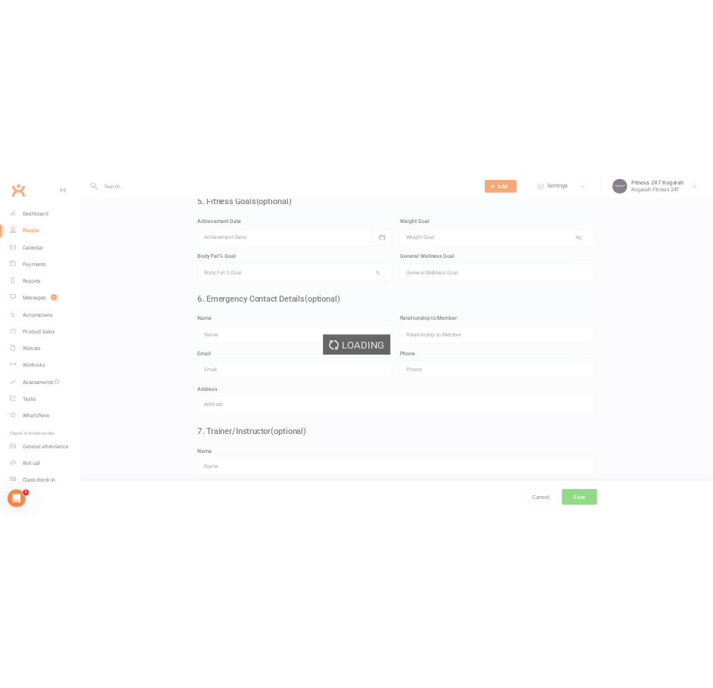
scroll to position [0, 0]
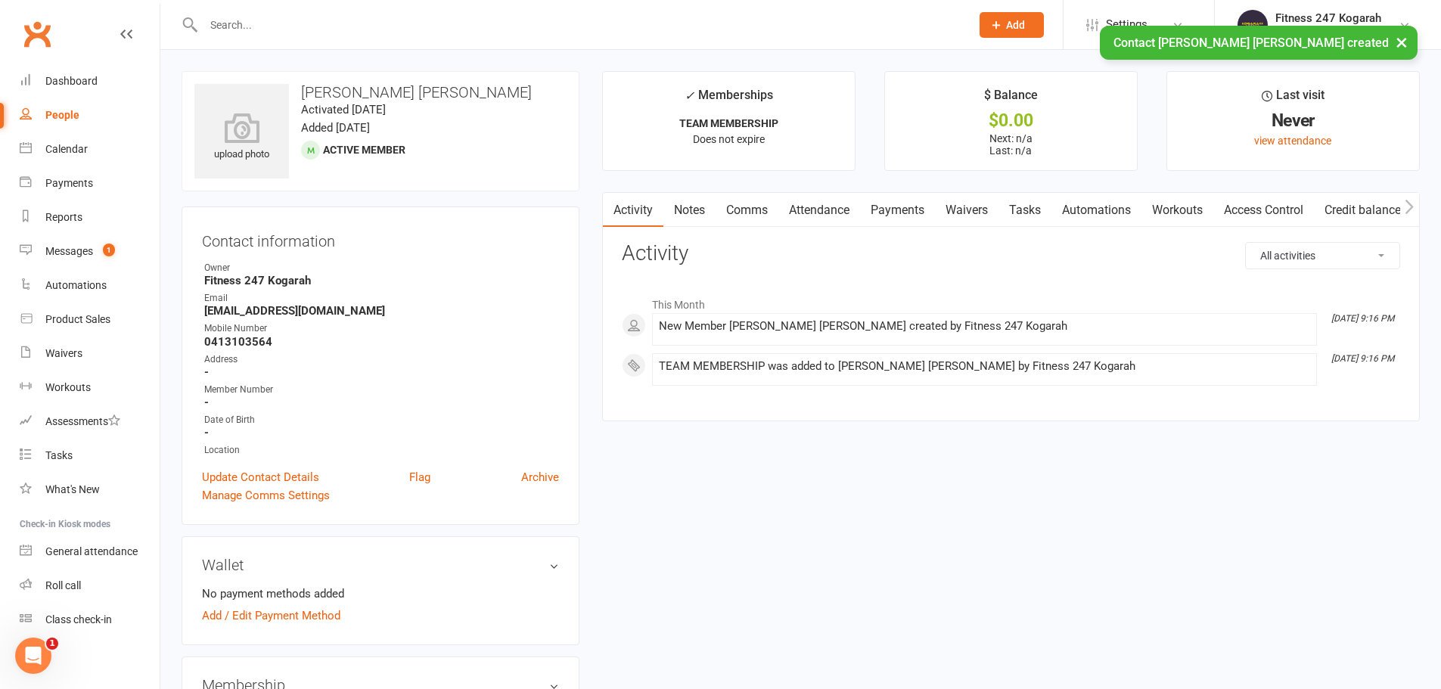
click at [1278, 213] on link "Access Control" at bounding box center [1263, 210] width 101 height 35
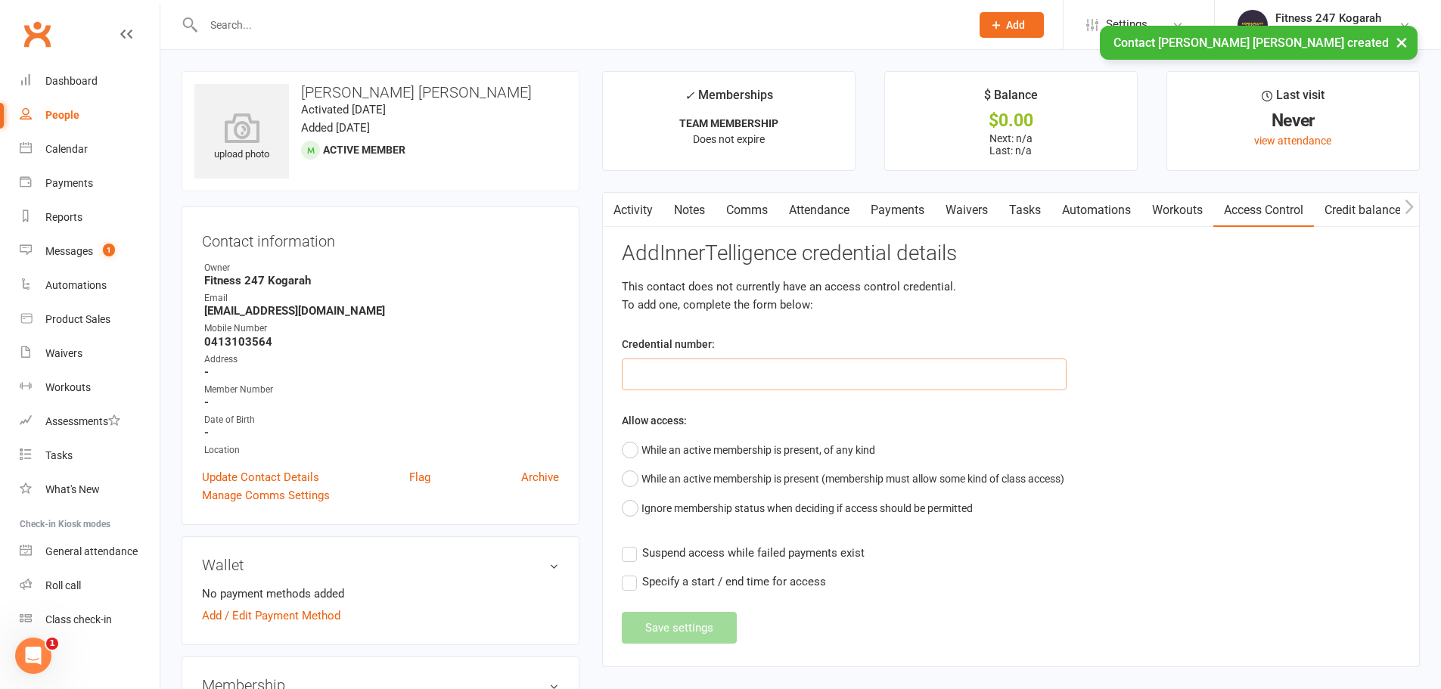
click at [753, 378] on input "text" at bounding box center [844, 375] width 445 height 32
paste input "62390"
type input "62390"
click at [654, 451] on button "While an active membership is present, of any kind" at bounding box center [748, 450] width 253 height 29
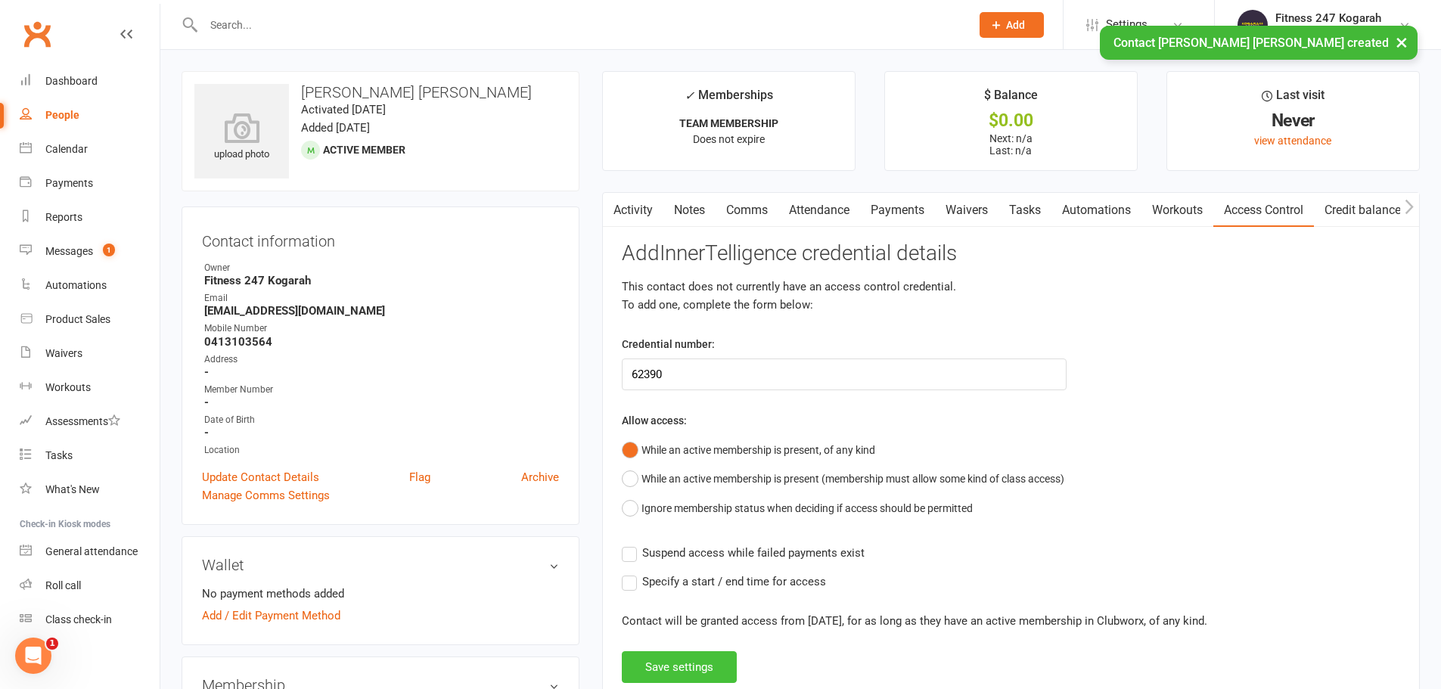
click at [672, 666] on button "Save settings" at bounding box center [679, 667] width 115 height 32
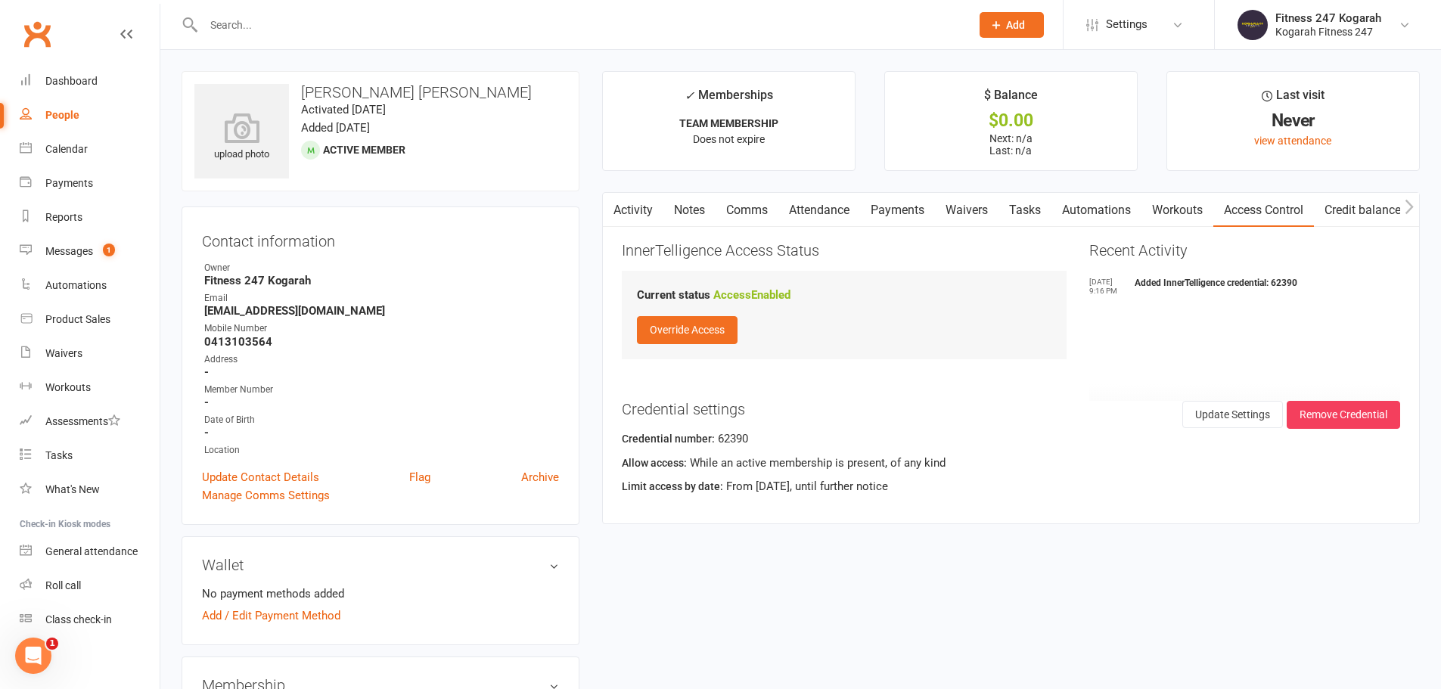
drag, startPoint x: 521, startPoint y: 97, endPoint x: 303, endPoint y: 98, distance: 217.8
click at [303, 98] on h3 "[PERSON_NAME] [PERSON_NAME]" at bounding box center [380, 92] width 372 height 17
copy h3 "[PERSON_NAME] [PERSON_NAME]"
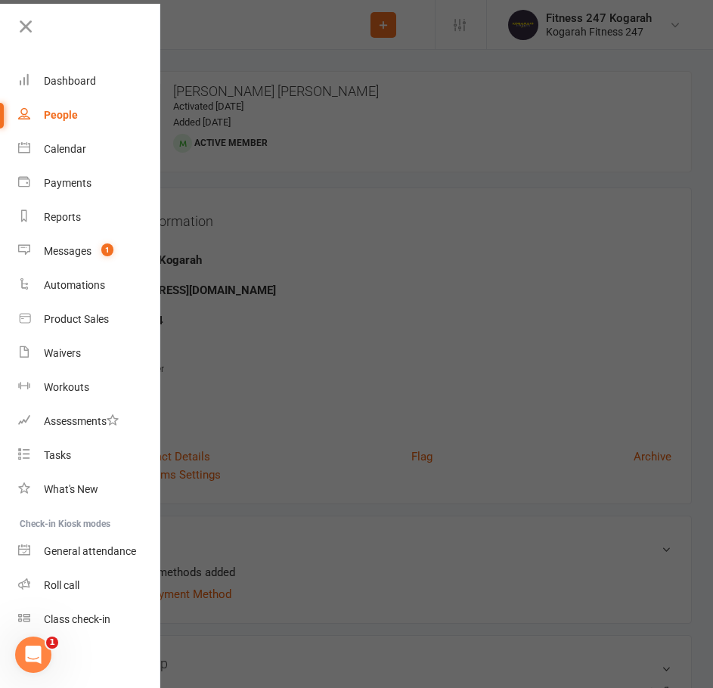
click at [280, 44] on div at bounding box center [356, 344] width 713 height 688
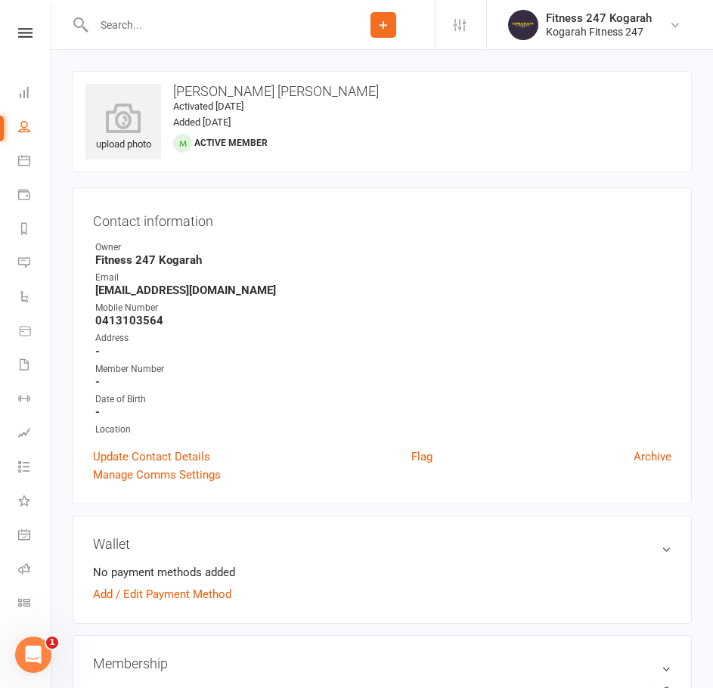
click at [187, 29] on input "text" at bounding box center [210, 24] width 243 height 21
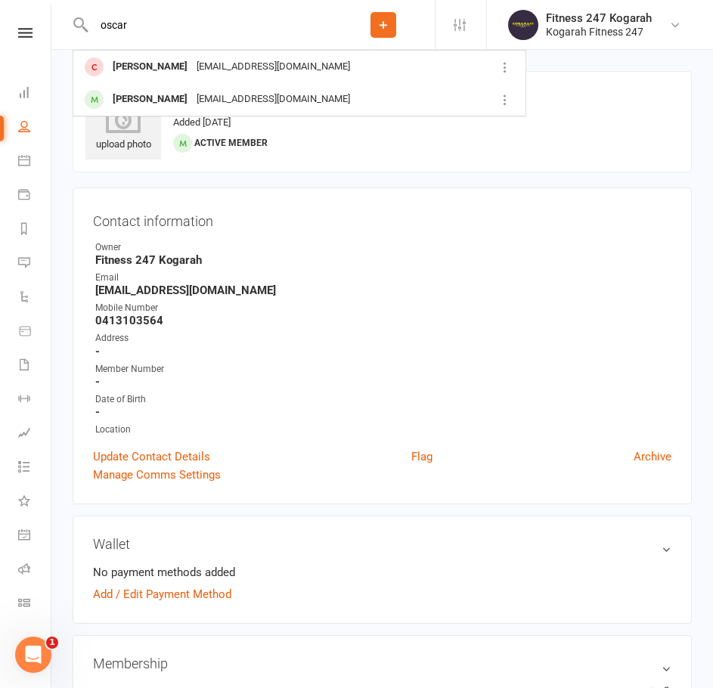
type input "oscar"
click at [388, 22] on icon at bounding box center [384, 25] width 14 height 14
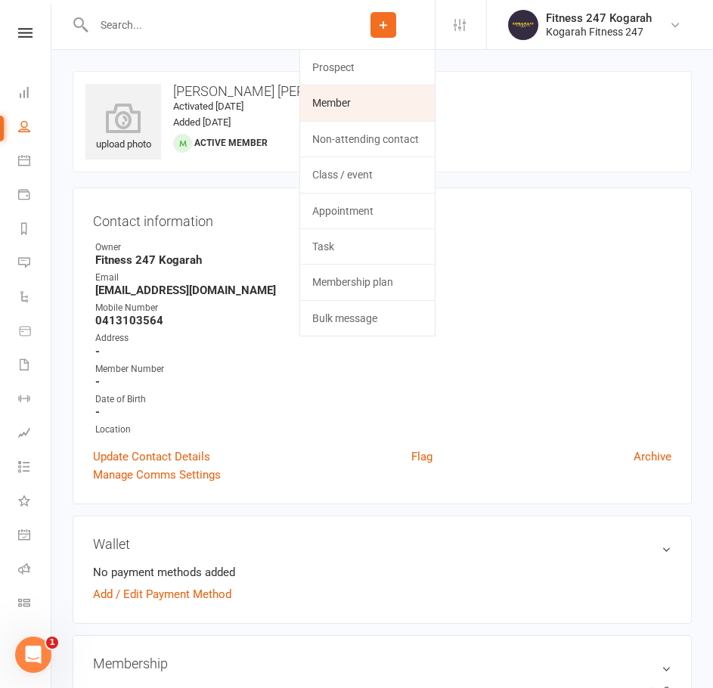
click at [361, 108] on link "Member" at bounding box center [367, 102] width 135 height 35
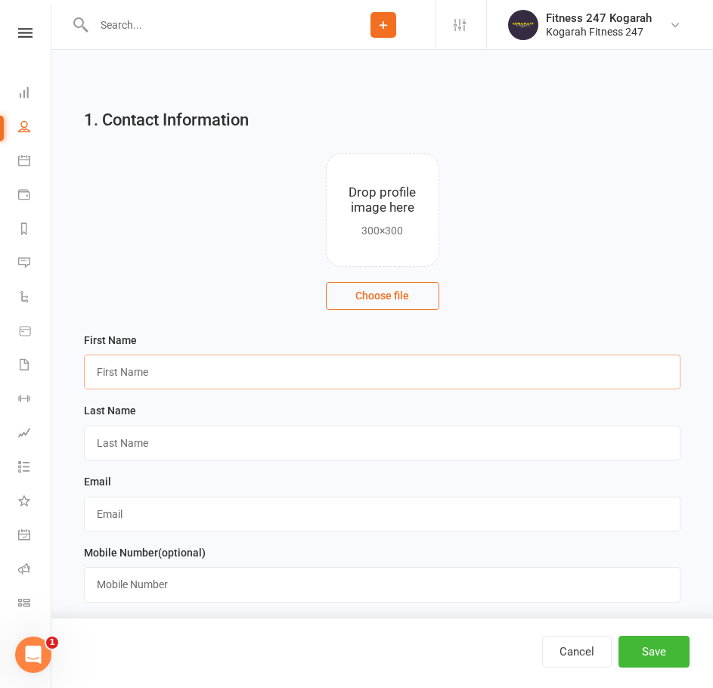
click at [122, 380] on input "text" at bounding box center [382, 372] width 597 height 35
paste input "[PERSON_NAME]"
type input "[PERSON_NAME]"
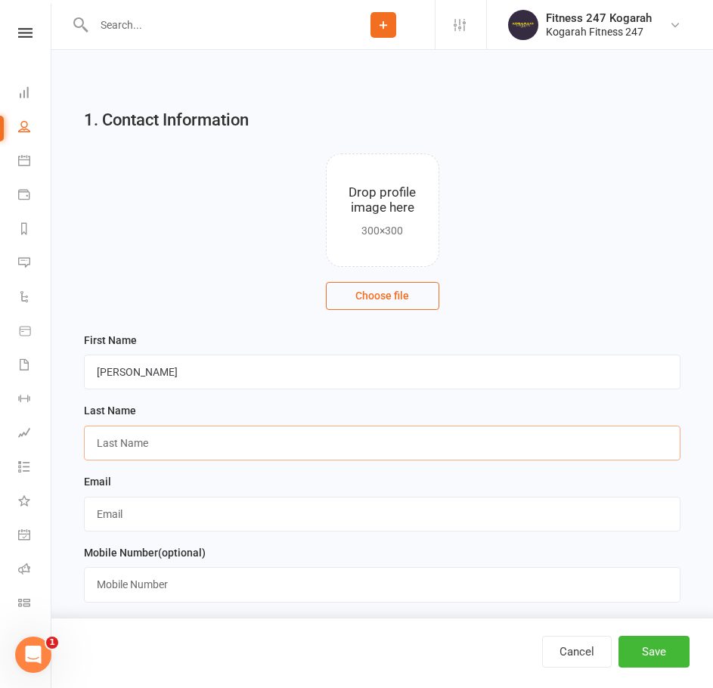
click at [125, 449] on input "text" at bounding box center [382, 443] width 597 height 35
paste input "[PERSON_NAME]"
type input "[PERSON_NAME]"
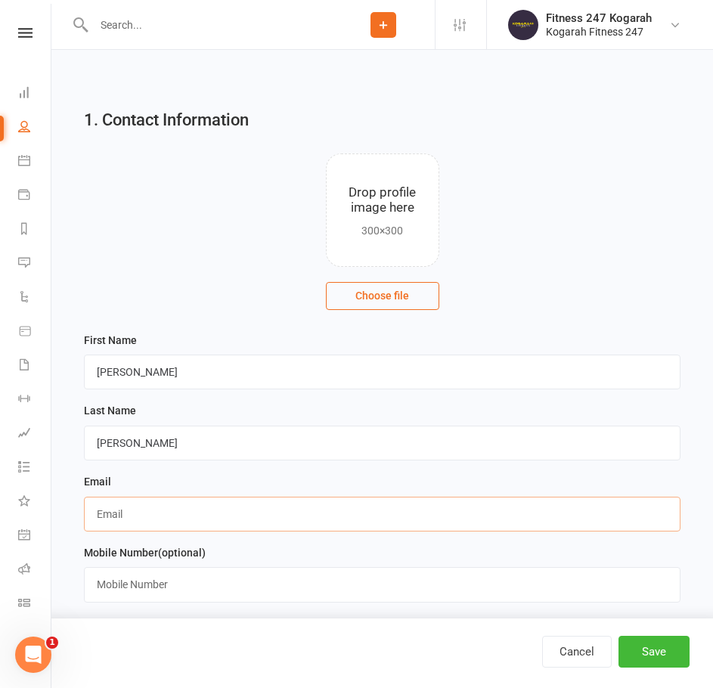
click at [120, 517] on input "text" at bounding box center [382, 514] width 597 height 35
paste input "[EMAIL_ADDRESS][DOMAIN_NAME]"
type input "[EMAIL_ADDRESS][DOMAIN_NAME]"
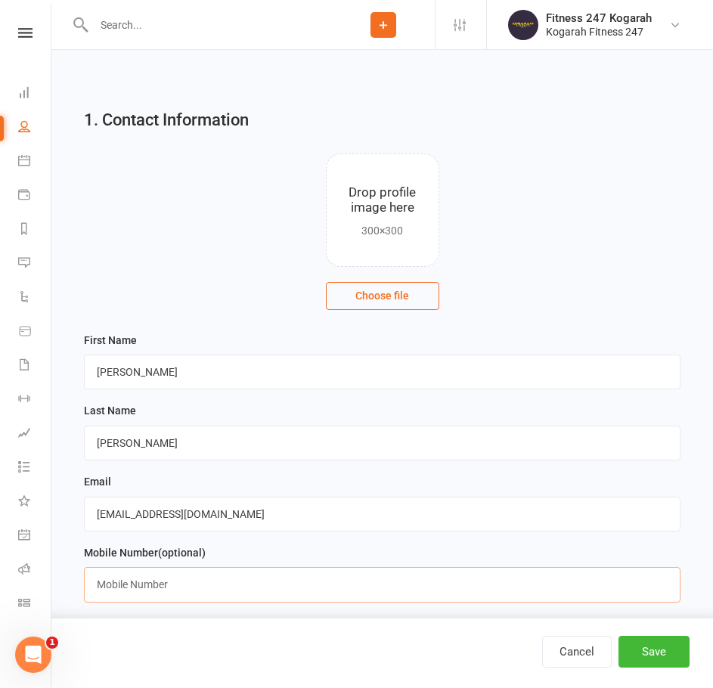
click at [170, 582] on input "text" at bounding box center [382, 584] width 597 height 35
paste input "0493167712"
type input "0493167712"
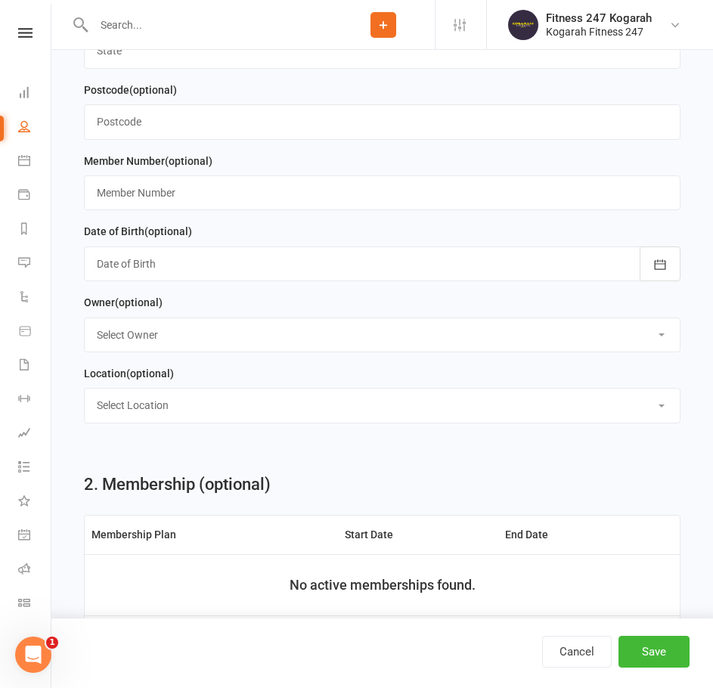
scroll to position [908, 0]
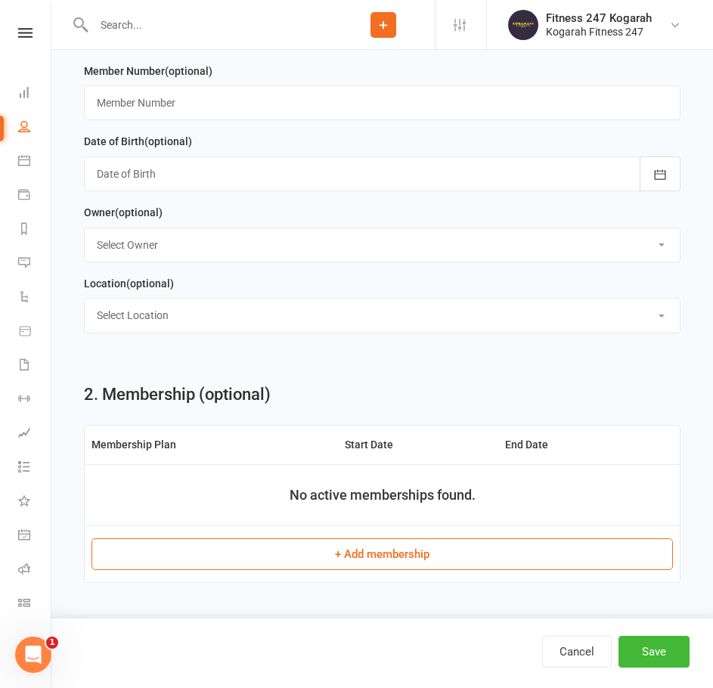
click at [393, 570] on button "+ Add membership" at bounding box center [383, 555] width 582 height 32
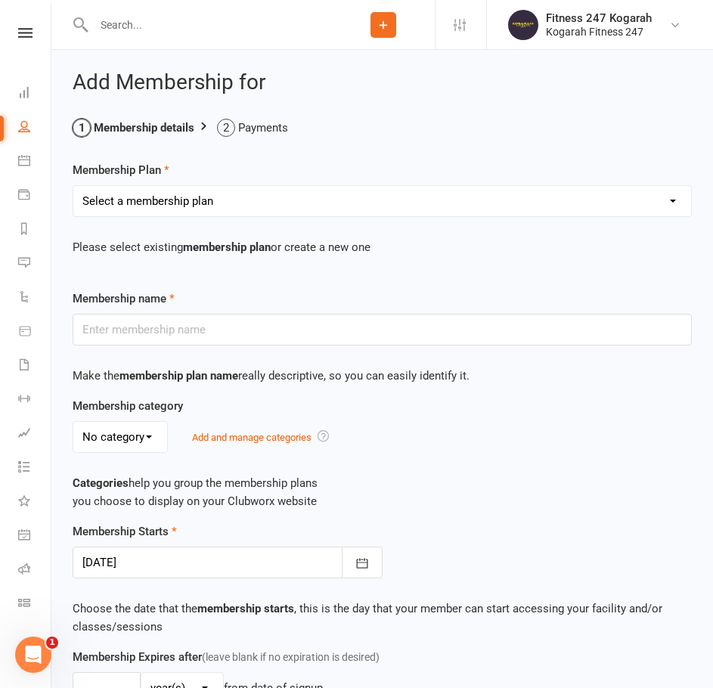
click at [137, 197] on select "Select a membership plan Create new Membership Plan Foundation 19.45 Foundation…" at bounding box center [382, 201] width 618 height 30
select select "18"
click at [73, 186] on select "Select a membership plan Create new Membership Plan Foundation 19.45 Foundation…" at bounding box center [382, 201] width 618 height 30
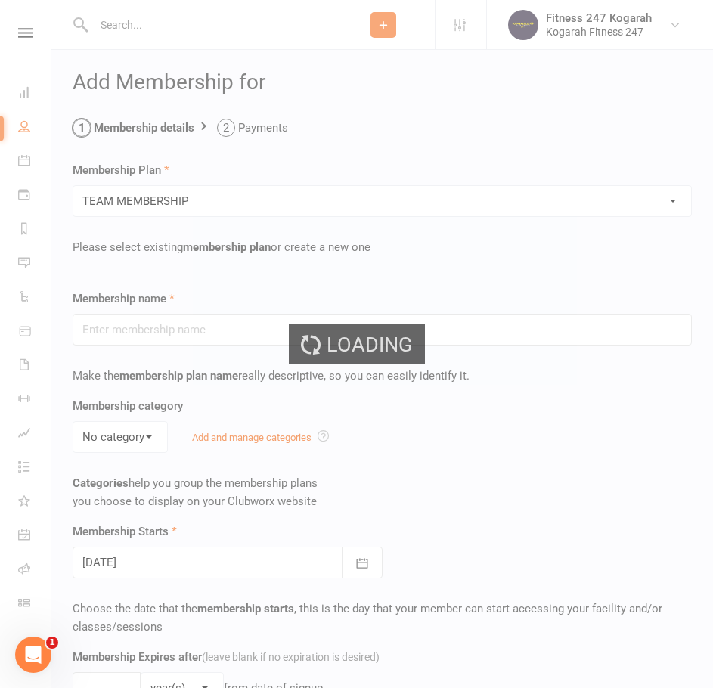
type input "TEAM MEMBERSHIP"
select select "2"
type input "0"
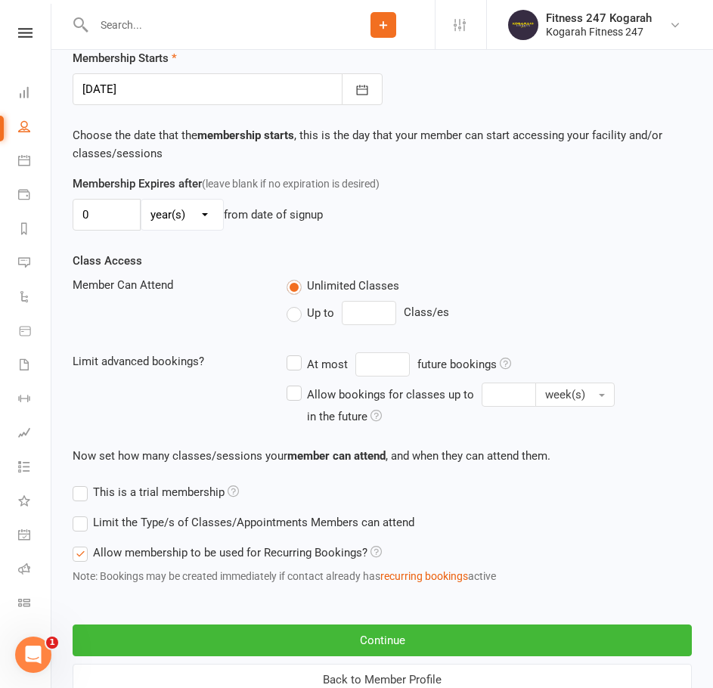
scroll to position [529, 0]
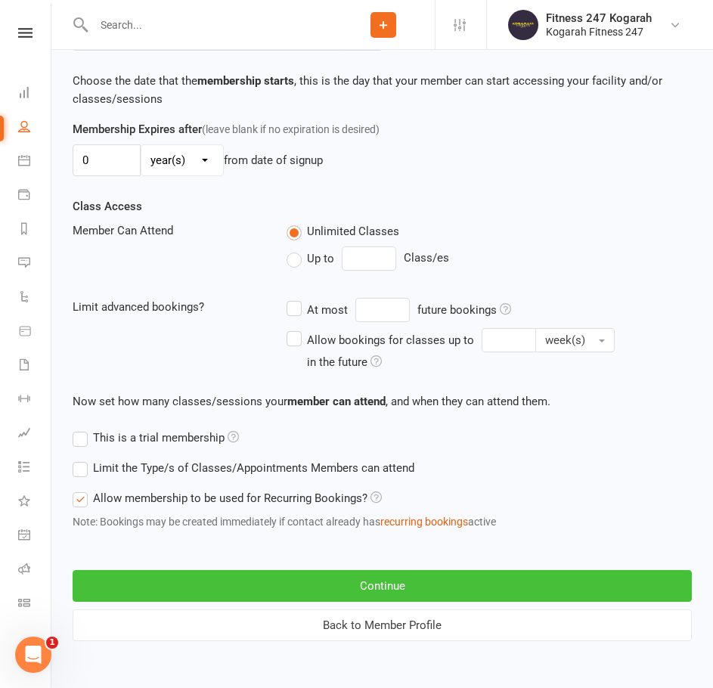
click at [278, 578] on button "Continue" at bounding box center [382, 586] width 619 height 32
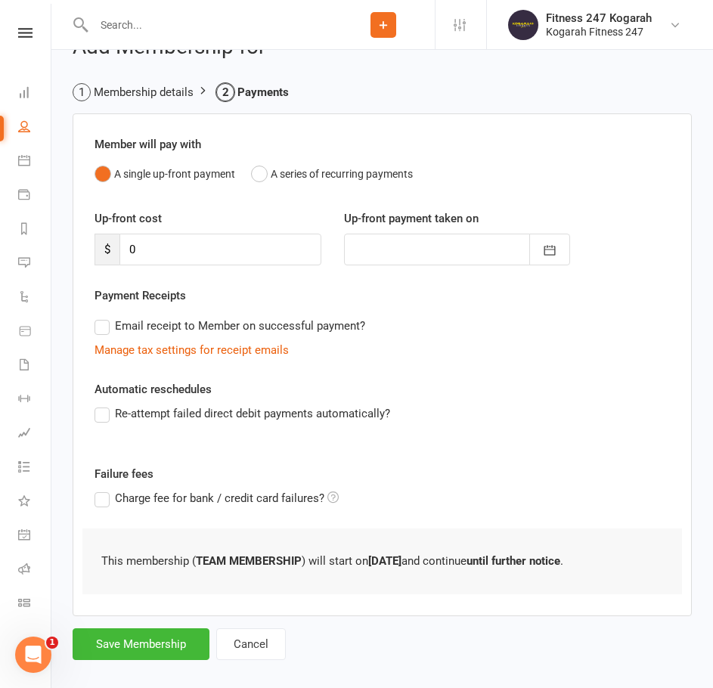
scroll to position [54, 0]
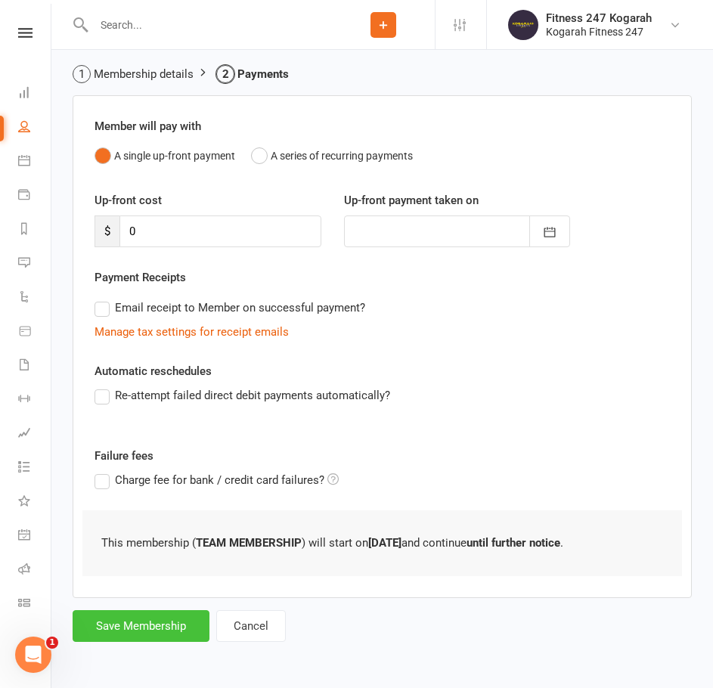
click at [150, 620] on button "Save Membership" at bounding box center [141, 626] width 137 height 32
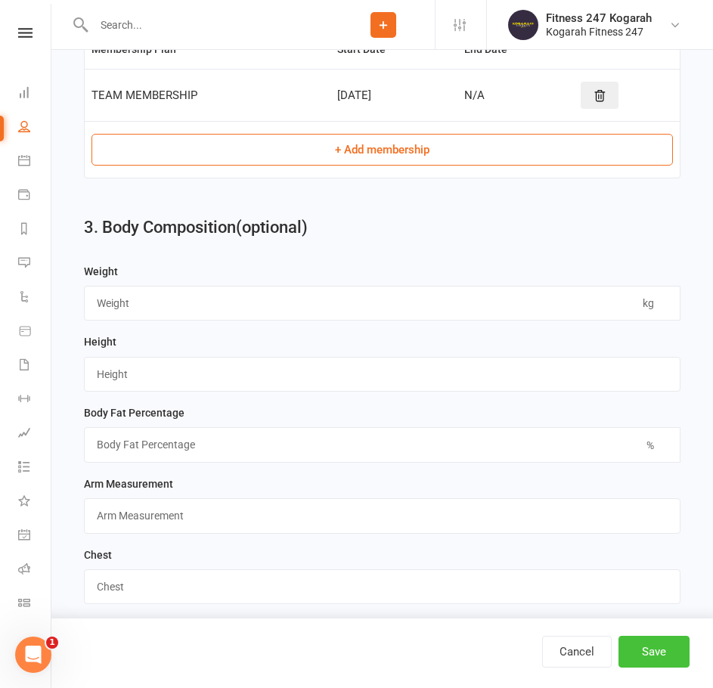
click at [655, 657] on button "Save" at bounding box center [654, 652] width 71 height 32
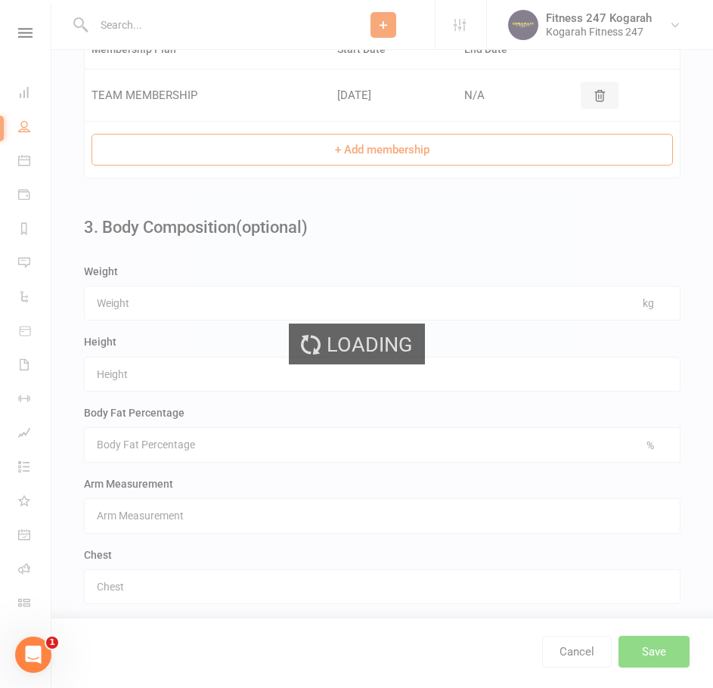
scroll to position [0, 0]
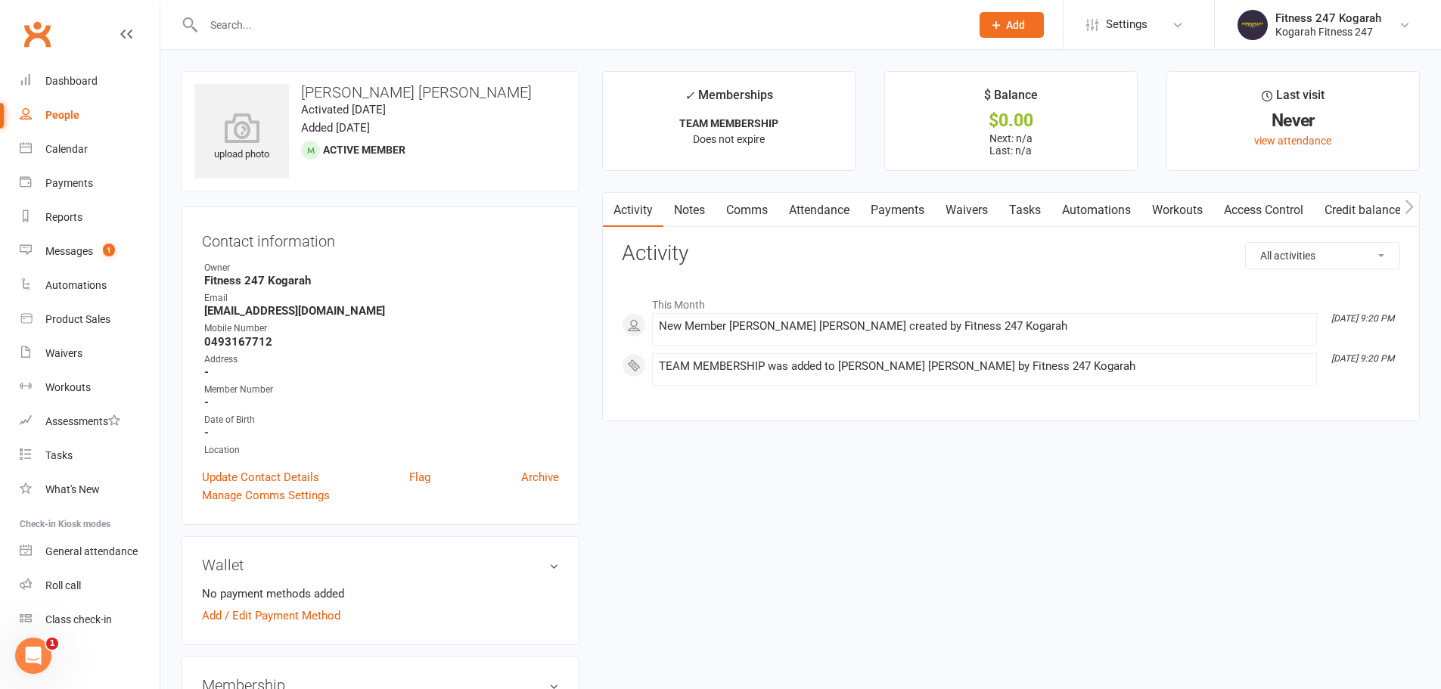
click at [1270, 213] on link "Access Control" at bounding box center [1263, 210] width 101 height 35
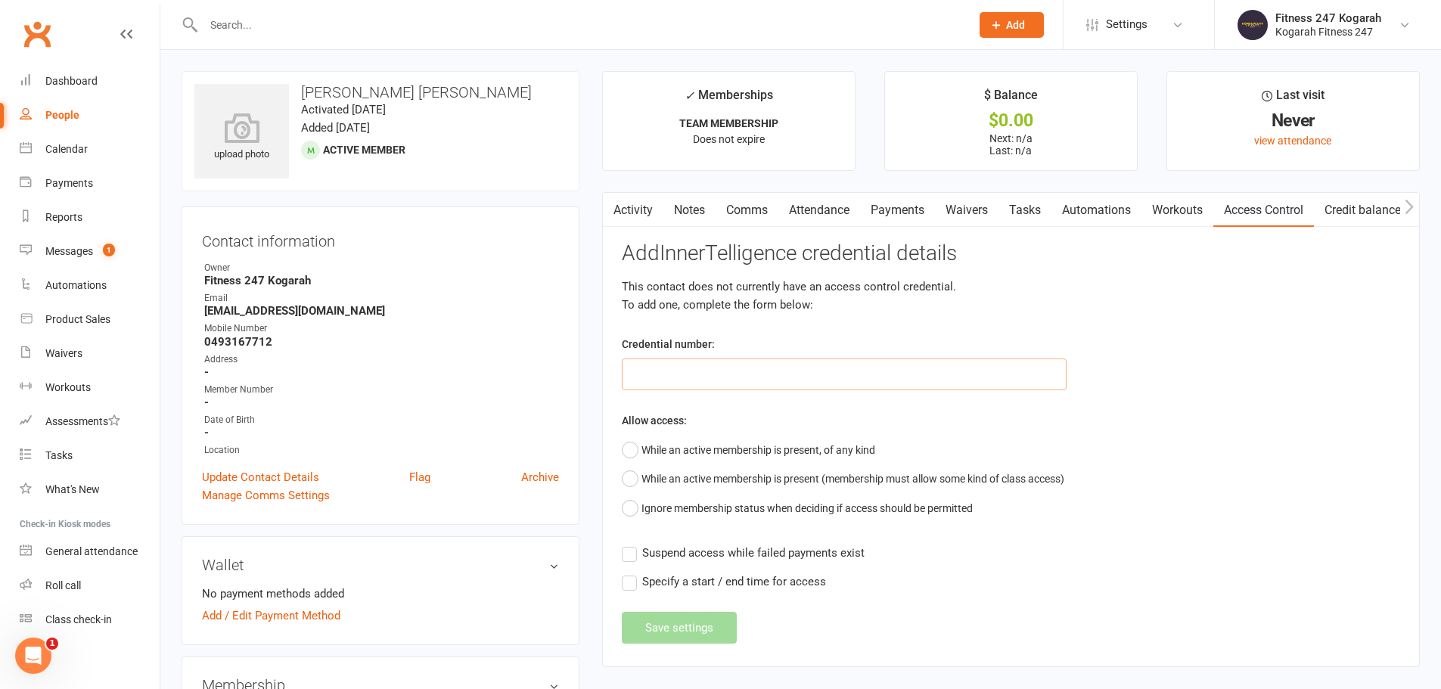
click at [664, 386] on input "text" at bounding box center [844, 375] width 445 height 32
paste input "62490"
type input "62490"
click at [629, 451] on button "While an active membership is present, of any kind" at bounding box center [748, 450] width 253 height 29
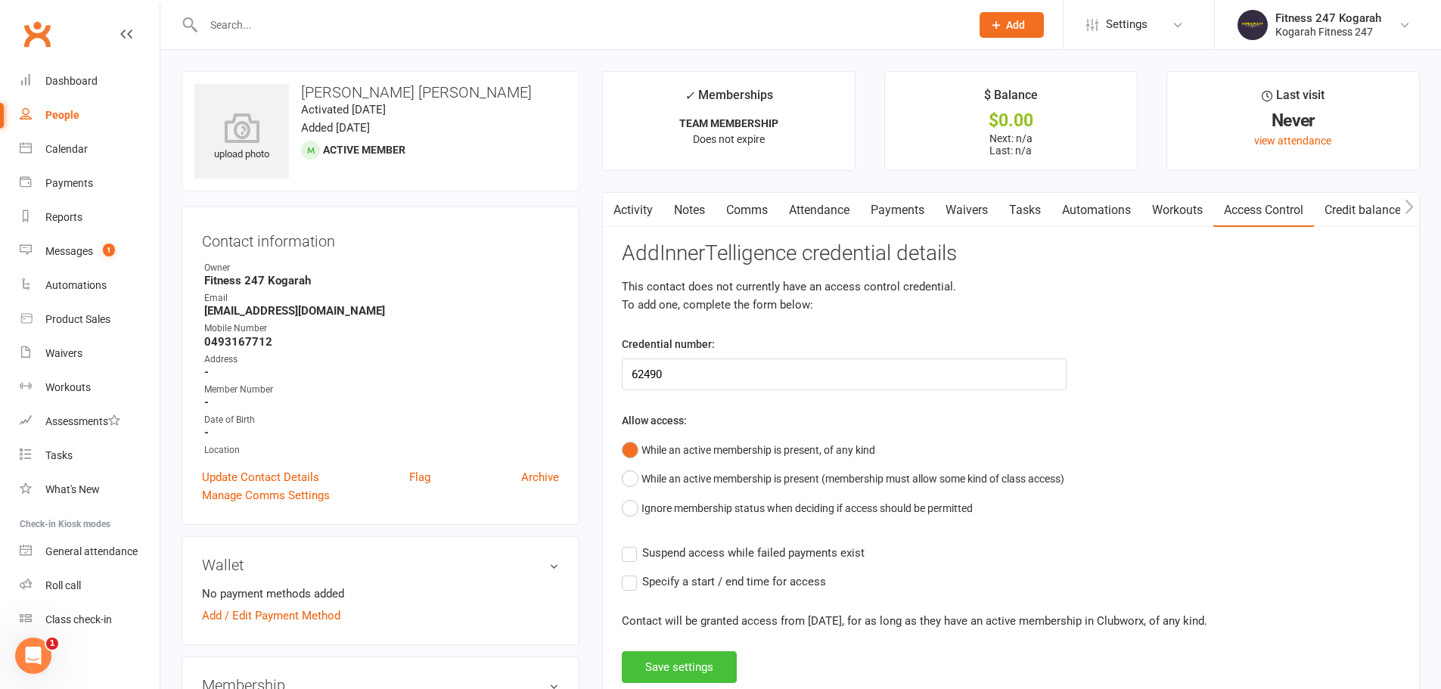
click at [690, 673] on button "Save settings" at bounding box center [679, 667] width 115 height 32
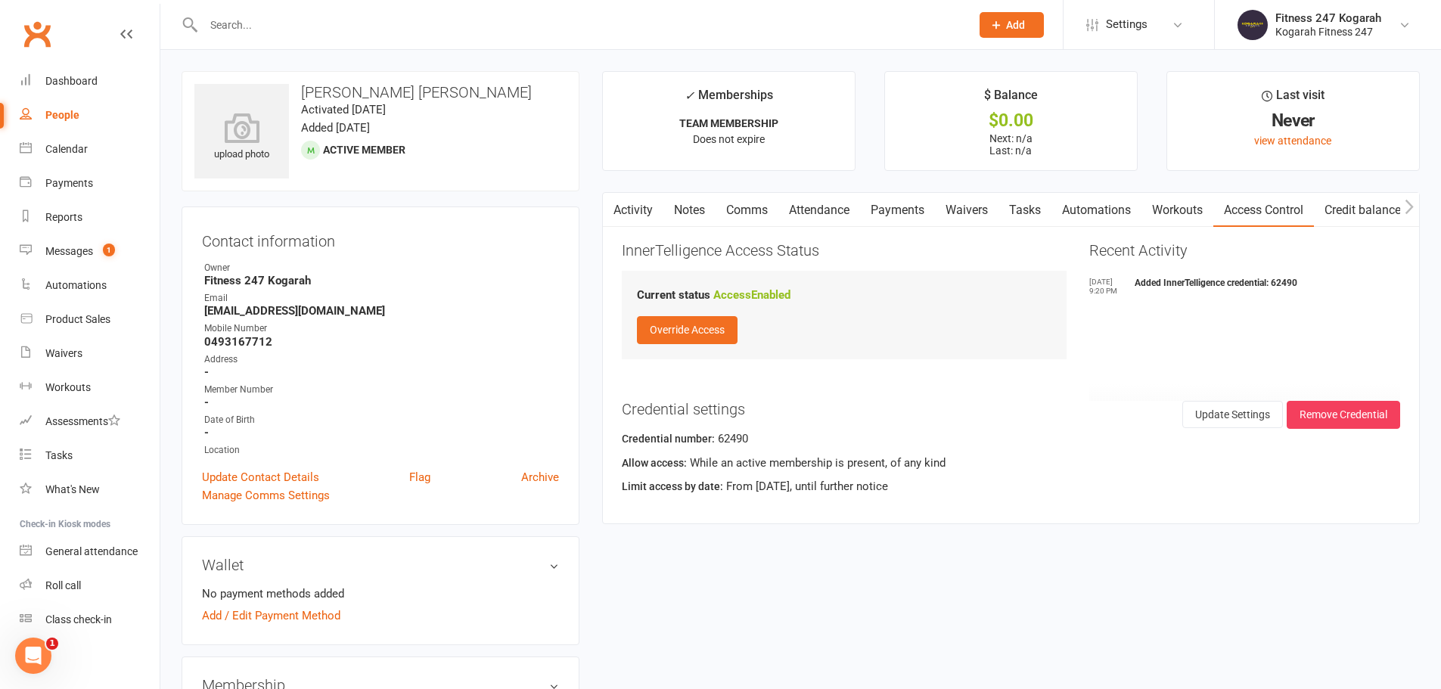
click at [339, 29] on input "text" at bounding box center [579, 24] width 761 height 21
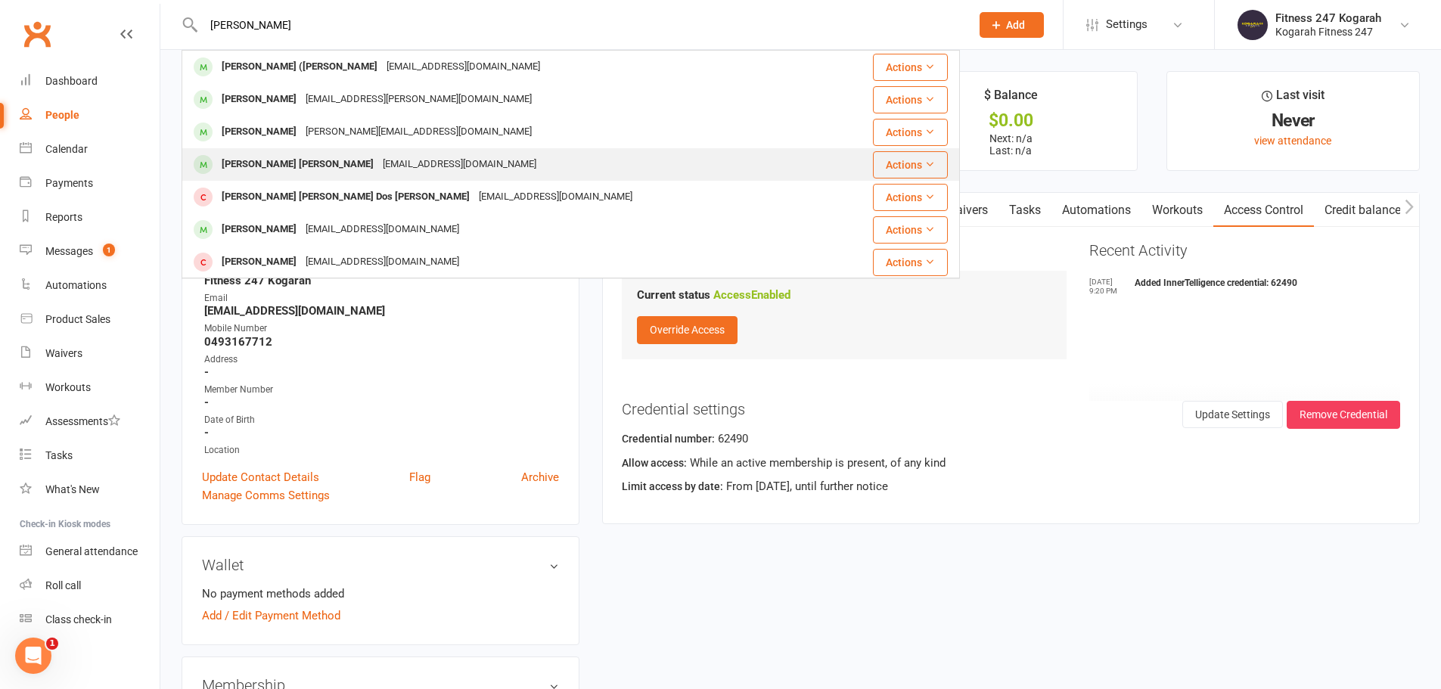
type input "[PERSON_NAME]"
click at [378, 166] on div "[EMAIL_ADDRESS][DOMAIN_NAME]" at bounding box center [459, 165] width 163 height 22
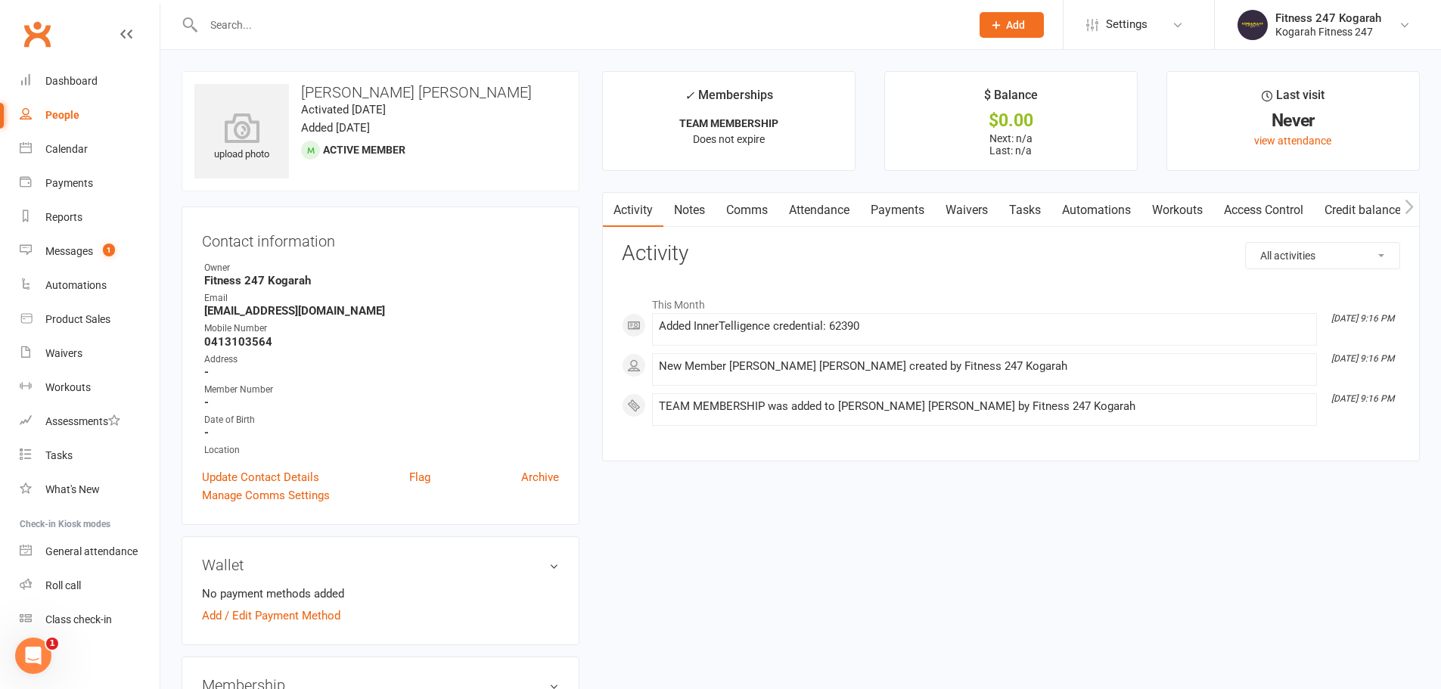
click at [1244, 206] on link "Access Control" at bounding box center [1263, 210] width 101 height 35
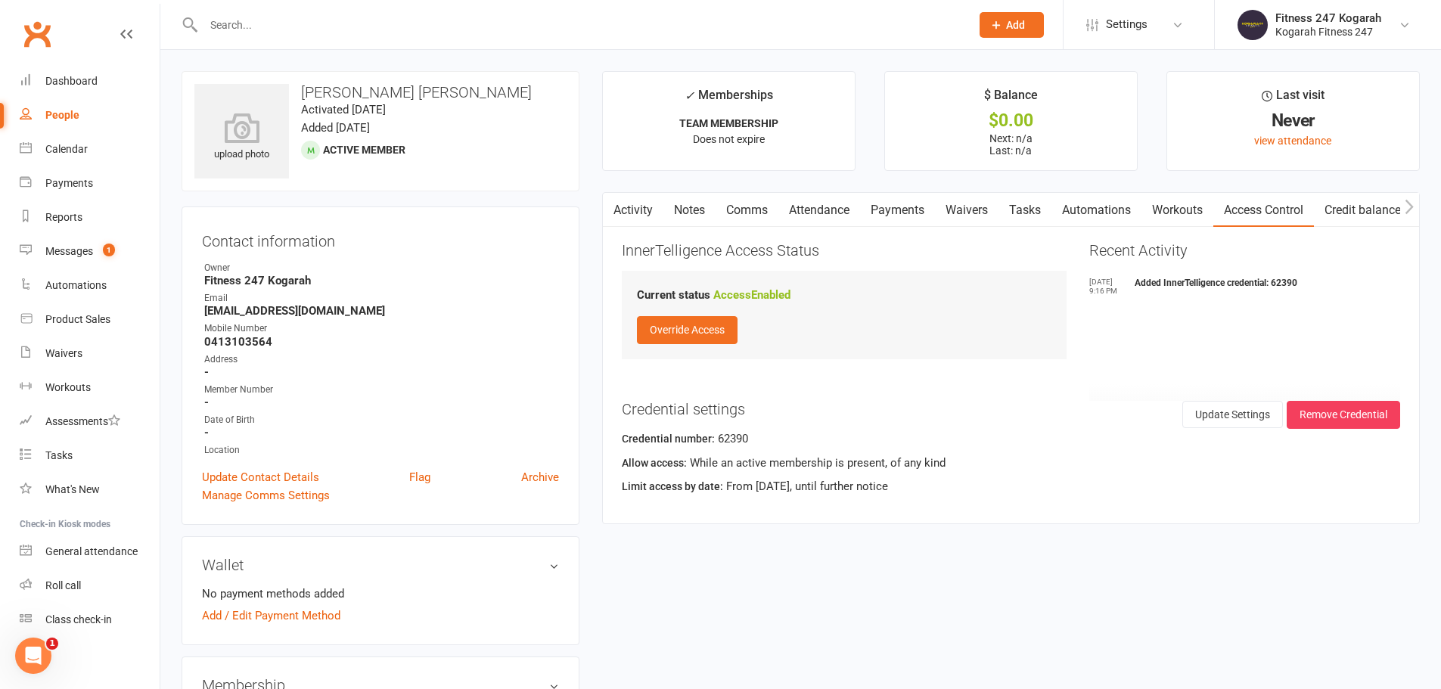
click at [290, 23] on input "text" at bounding box center [579, 24] width 761 height 21
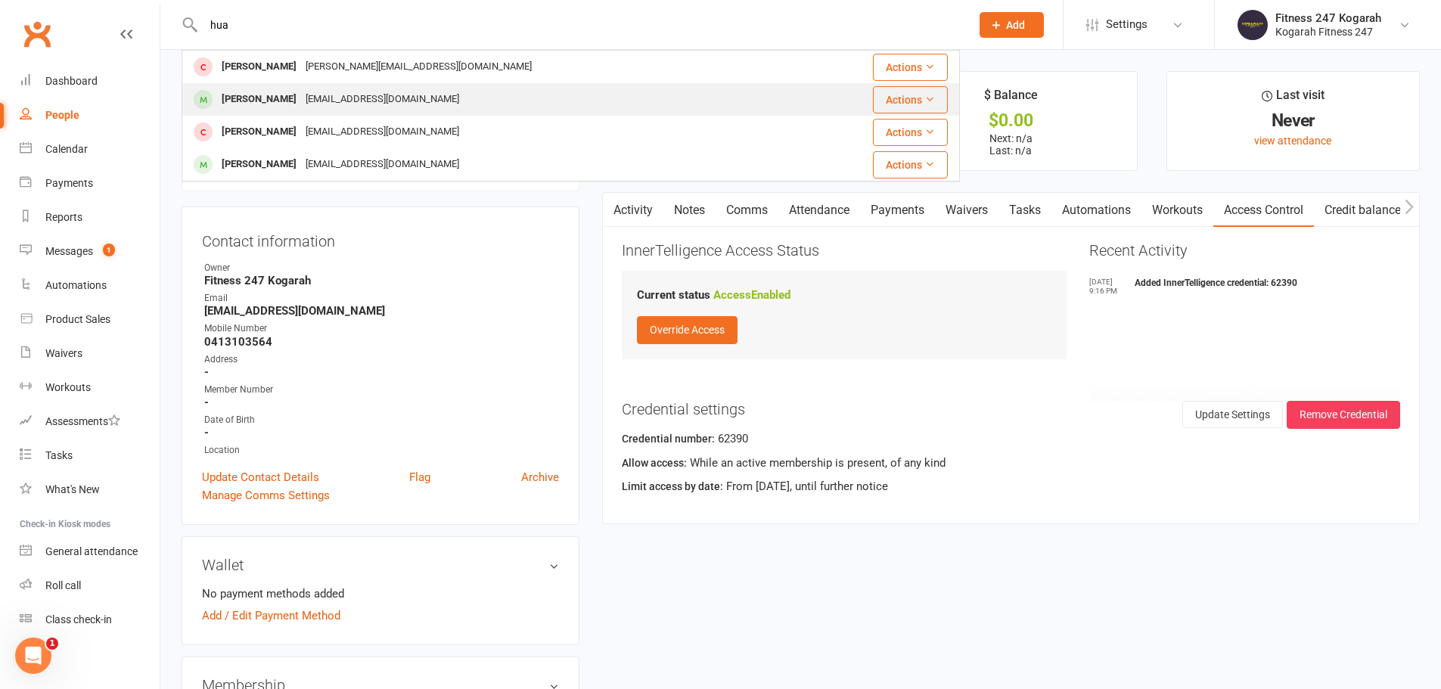
type input "hua"
click at [276, 95] on div "[PERSON_NAME]" at bounding box center [259, 99] width 84 height 22
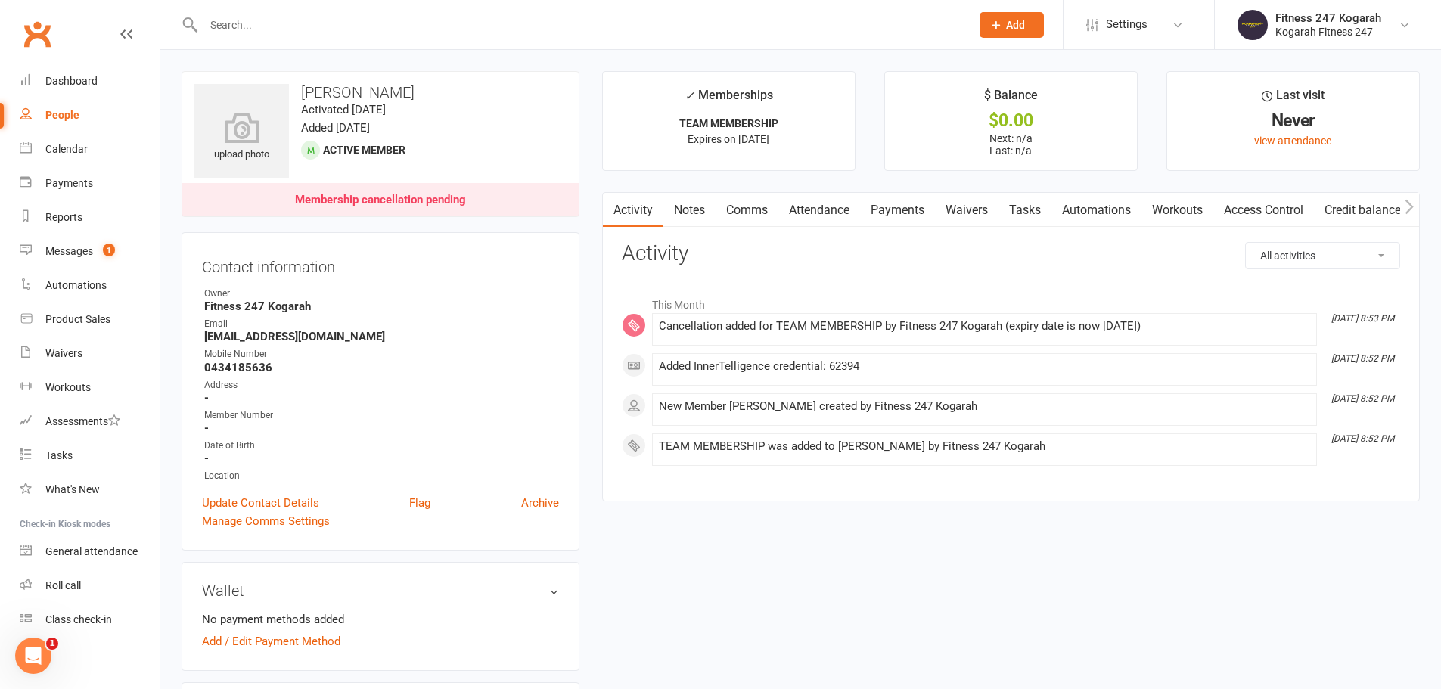
click at [1267, 207] on link "Access Control" at bounding box center [1263, 210] width 101 height 35
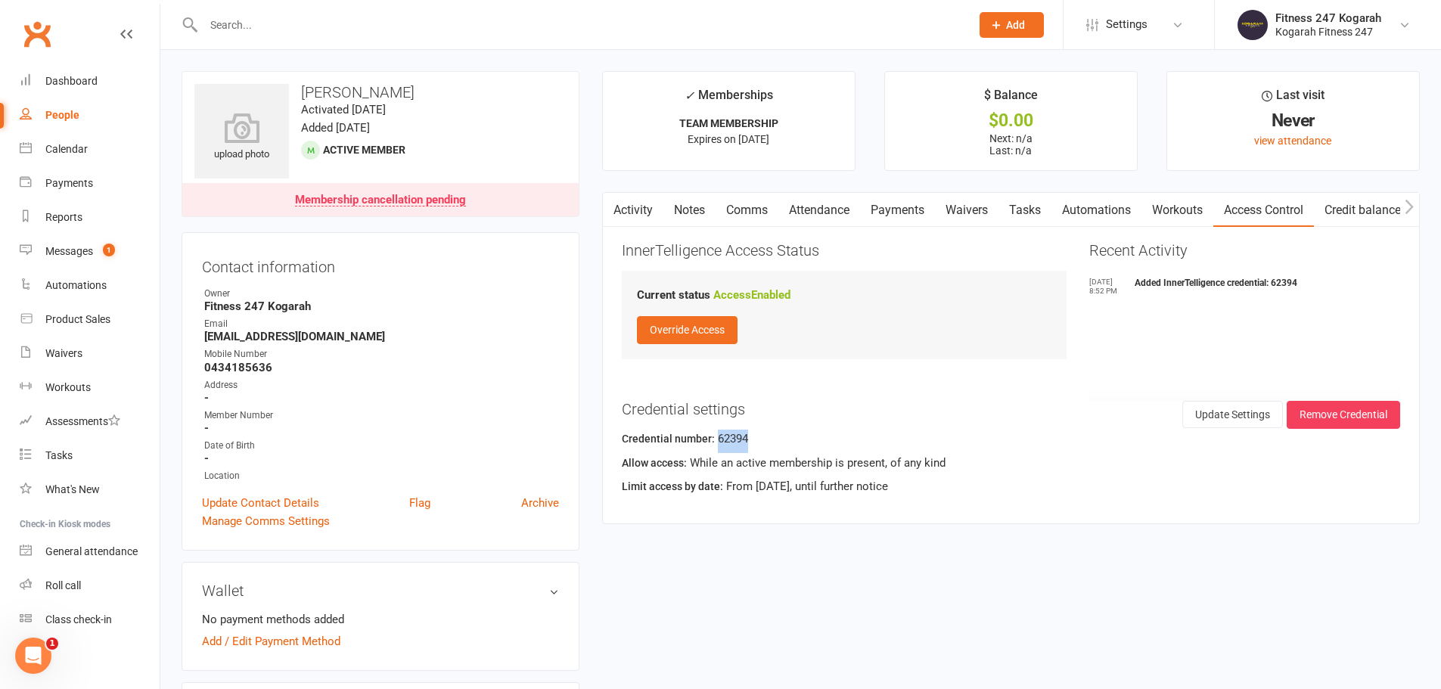
drag, startPoint x: 750, startPoint y: 436, endPoint x: 715, endPoint y: 444, distance: 35.8
click at [715, 444] on div "Credential number: 62394" at bounding box center [1011, 441] width 778 height 23
copy div "62394"
